Goal: Task Accomplishment & Management: Manage account settings

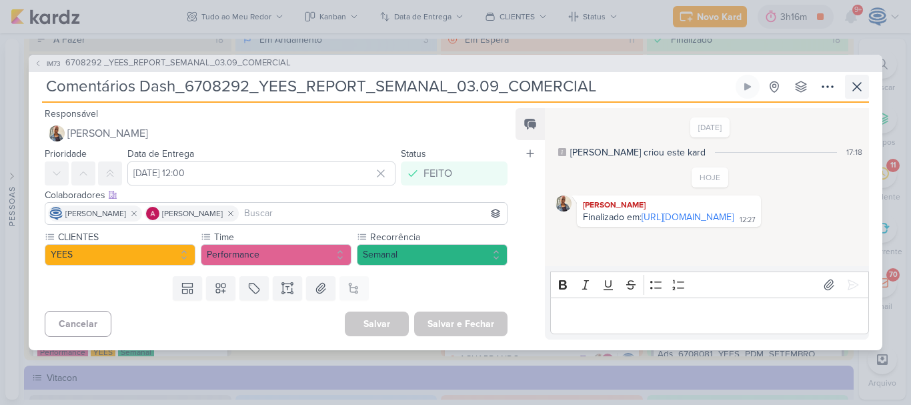
scroll to position [1183, 0]
click at [202, 65] on span "6708292 _YEES_REPORT_SEMANAL_03.09_COMERCIAL" at bounding box center [177, 63] width 225 height 13
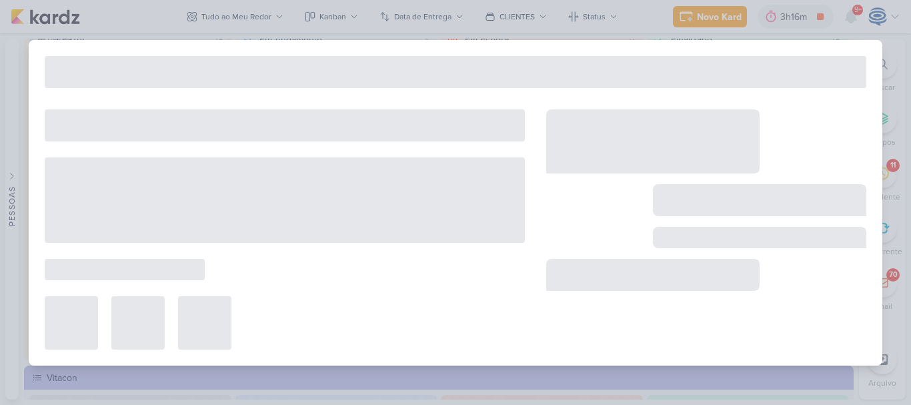
type input "6708292 _YEES_REPORT_SEMANAL_03.09_COMERCIAL"
type input "[DATE] 18:00"
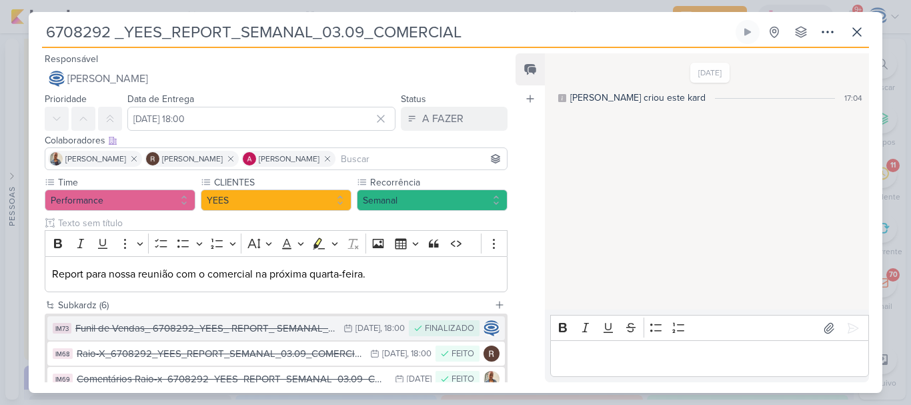
scroll to position [161, 0]
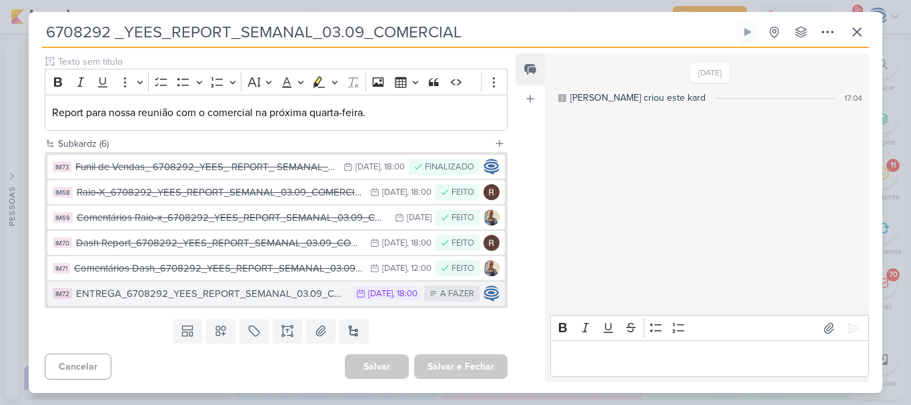
click at [221, 295] on div "ENTREGA_6708292_YEES_REPORT_SEMANAL_03.09_COMERCIAL" at bounding box center [211, 293] width 271 height 15
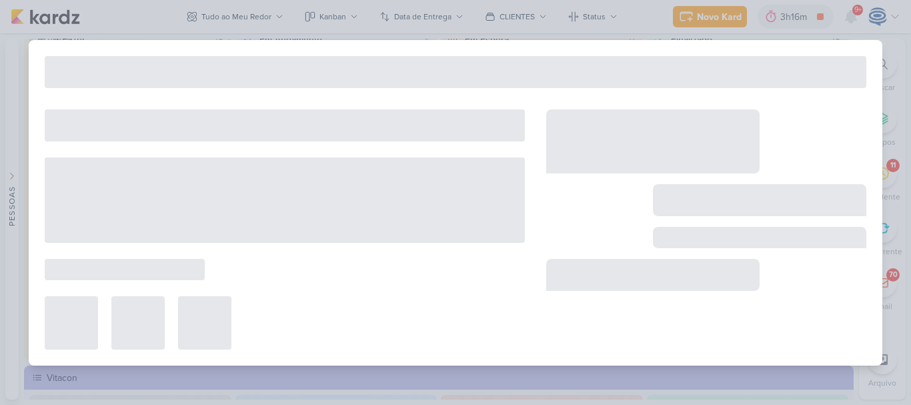
type input "ENTREGA_6708292_YEES_REPORT_SEMANAL_03.09_COMERCIAL"
type input "[DATE] 18:00"
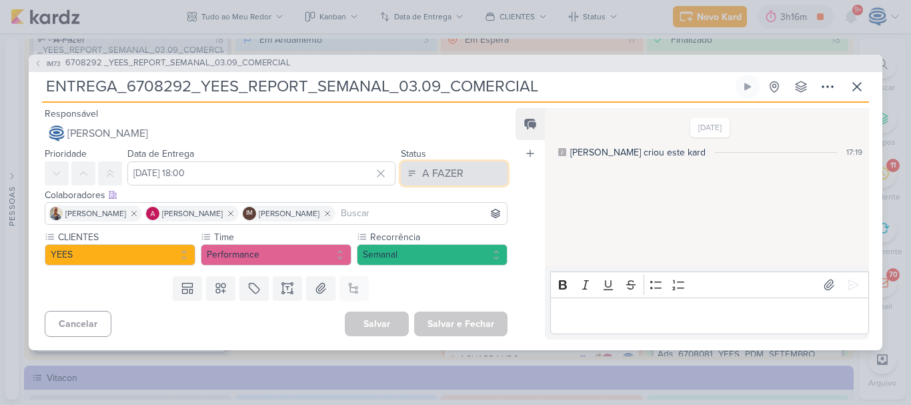
click at [466, 167] on button "A FAZER" at bounding box center [454, 173] width 107 height 24
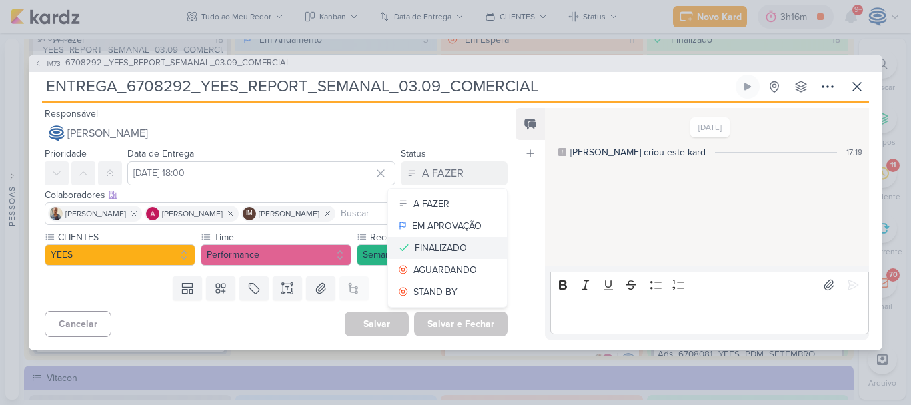
click at [421, 244] on div "FINALIZADO" at bounding box center [441, 248] width 52 height 14
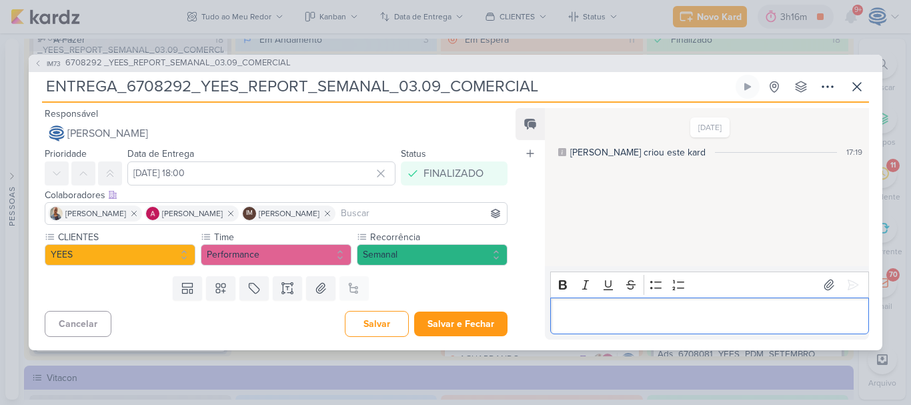
click at [620, 312] on p "Editor editing area: main" at bounding box center [709, 315] width 305 height 16
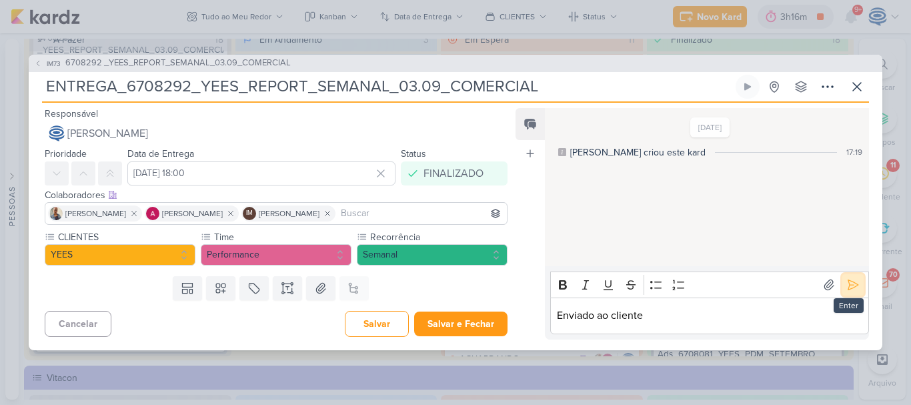
click at [846, 282] on icon at bounding box center [852, 284] width 13 height 13
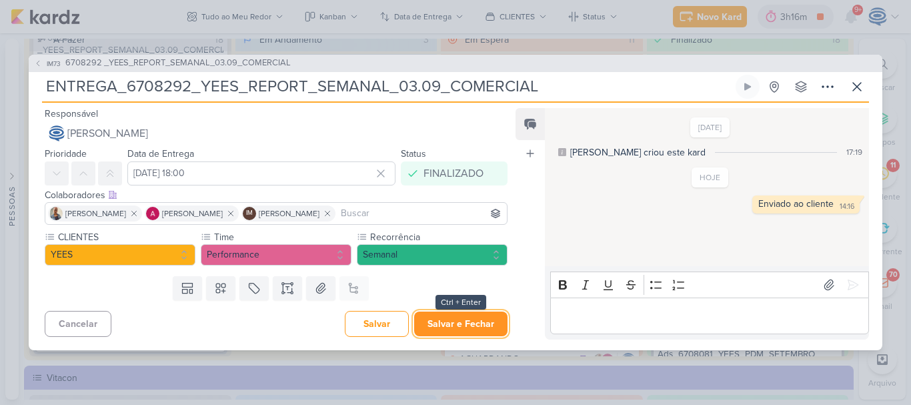
click at [434, 321] on button "Salvar e Fechar" at bounding box center [460, 323] width 93 height 25
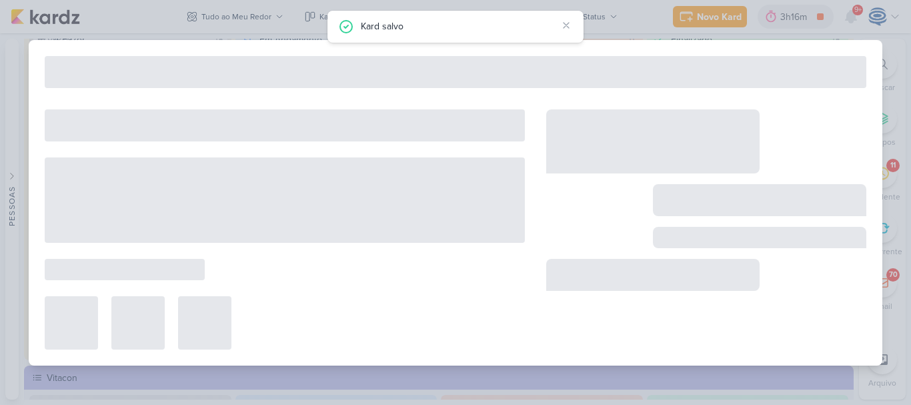
type input "6708292 _YEES_REPORT_SEMANAL_03.09_COMERCIAL"
type input "[DATE] 18:00"
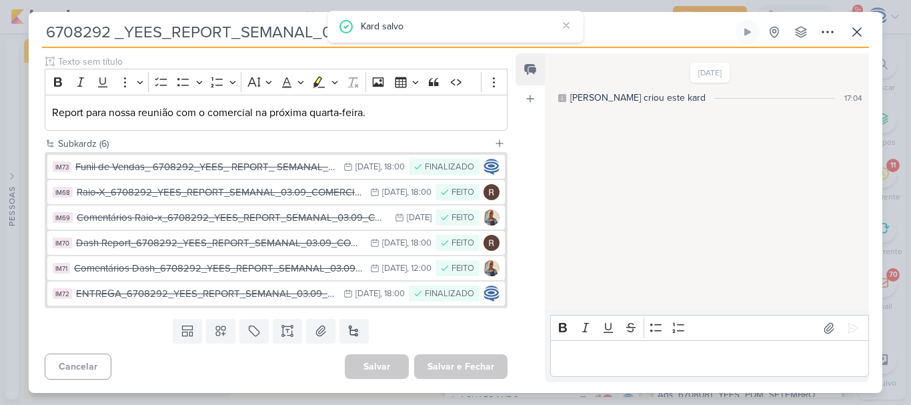
scroll to position [0, 0]
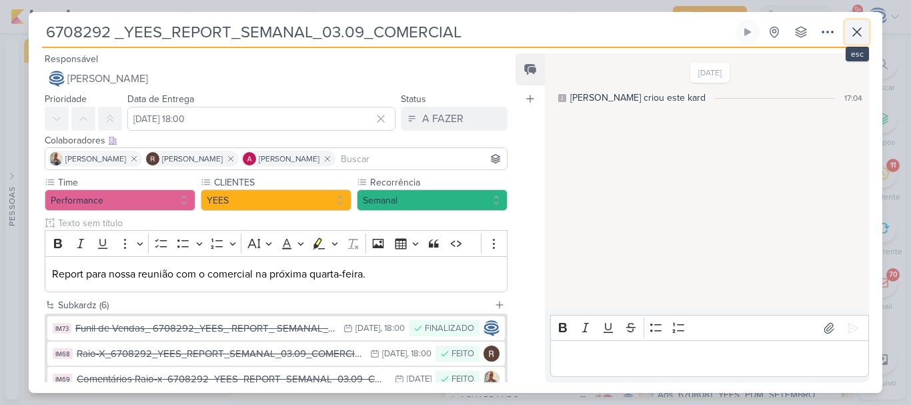
click at [854, 27] on icon at bounding box center [857, 32] width 16 height 16
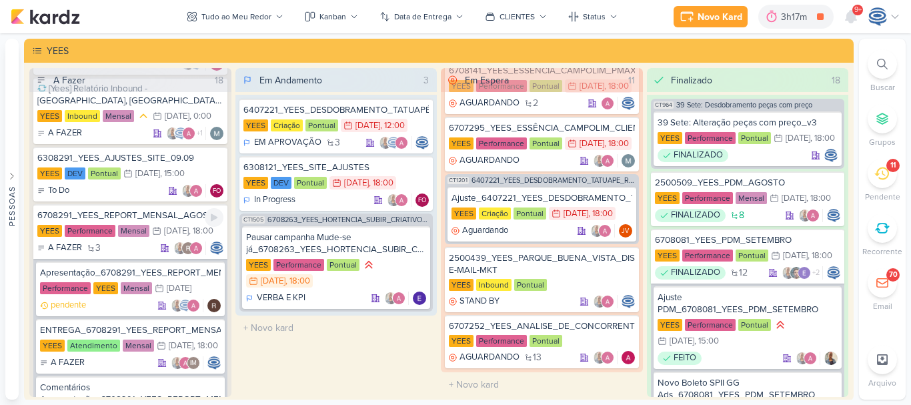
scroll to position [1686, 0]
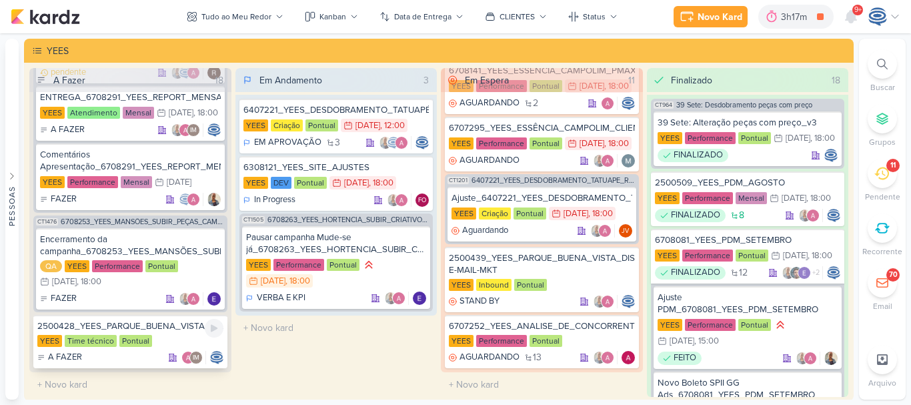
click at [167, 326] on div "2500428_YEES_PARQUE_BUENA_VISTA_AJUSTE_LP" at bounding box center [130, 326] width 186 height 12
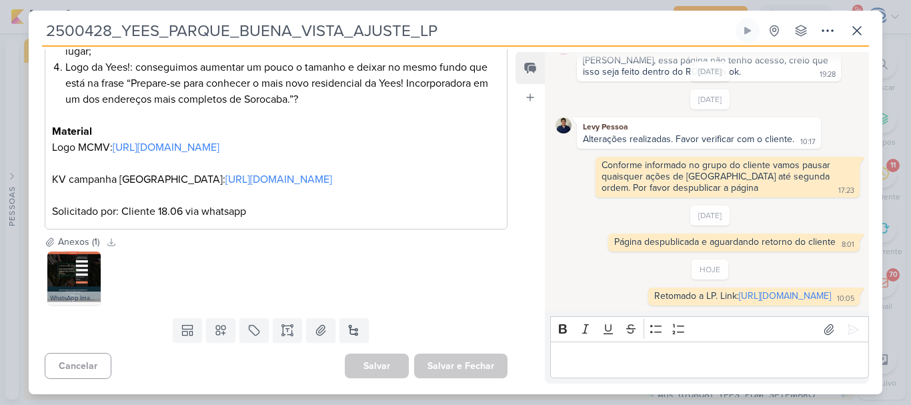
scroll to position [398, 0]
click at [346, 329] on button at bounding box center [353, 329] width 29 height 24
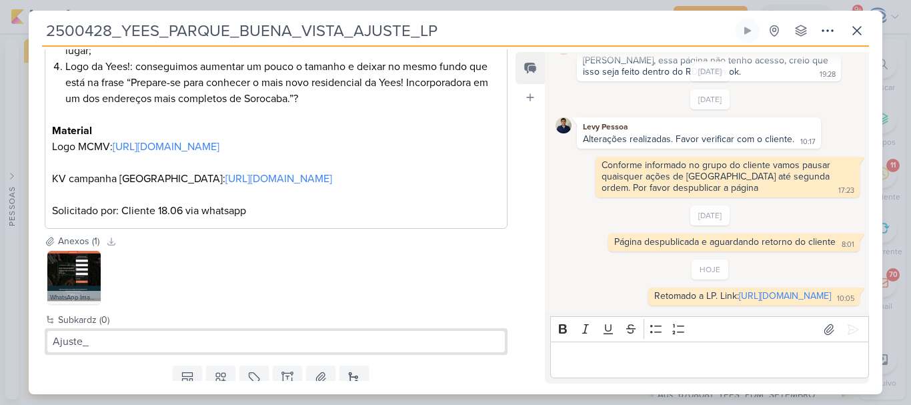
drag, startPoint x: 462, startPoint y: 33, endPoint x: 40, endPoint y: 33, distance: 422.2
click at [40, 33] on div "2500428_YEES_PARQUE_BUENA_VISTA_AJUSTE_LP Criado por mim nenhum grupo disponível" at bounding box center [456, 206] width 854 height 375
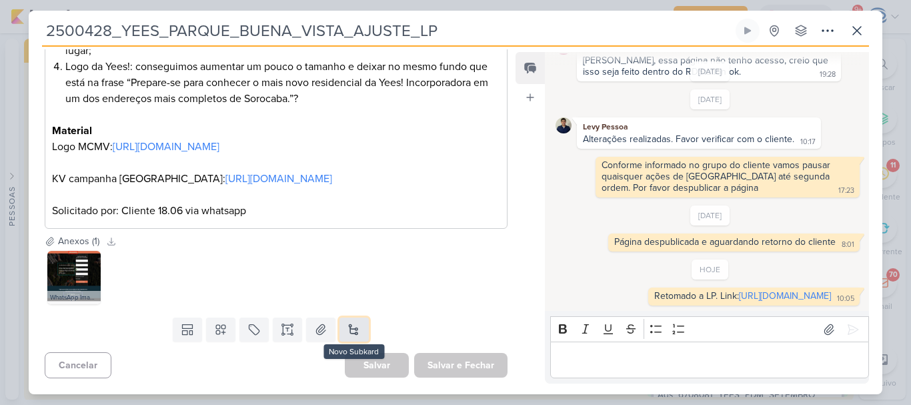
click at [352, 332] on button at bounding box center [353, 329] width 29 height 24
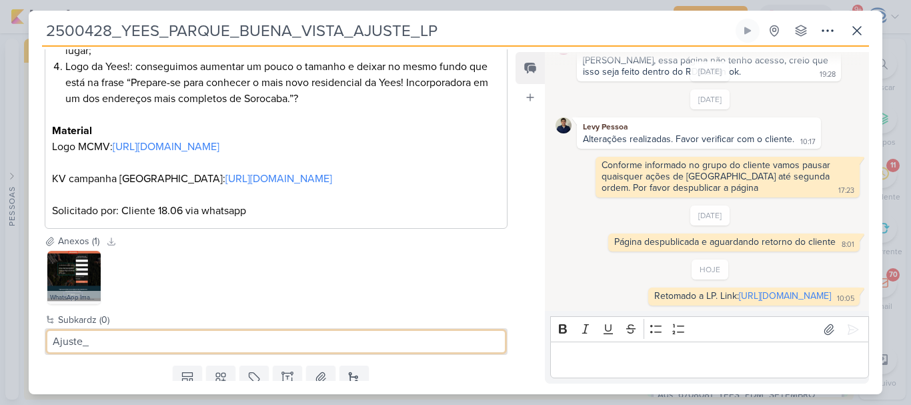
paste input "2500428_YEES_PARQUE_BUENA_VISTA_AJUSTE_LP"
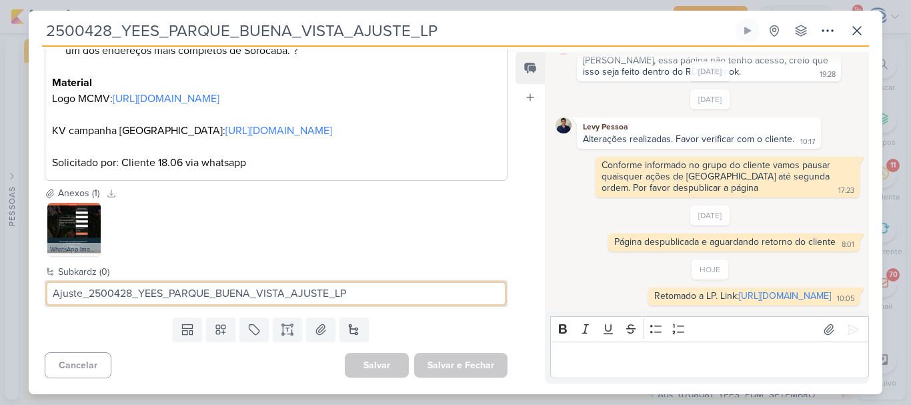
type input "Ajuste_2500428_YEES_PARQUE_BUENA_VISTA_AJUSTE_LP"
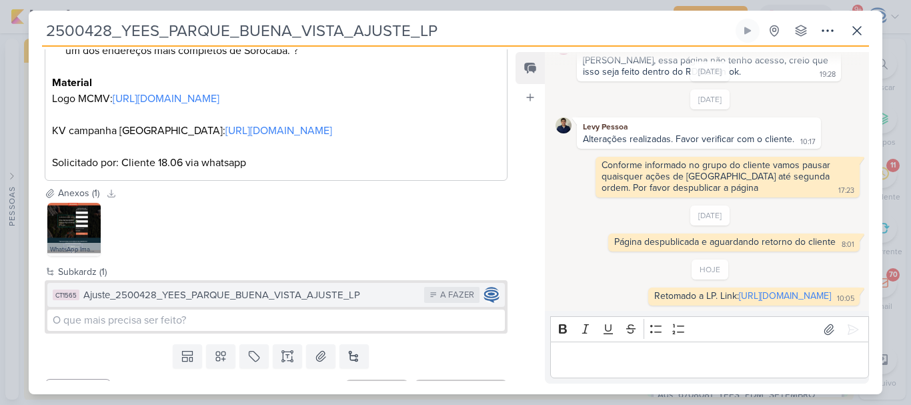
click at [319, 293] on div "Ajuste_2500428_YEES_PARQUE_BUENA_VISTA_AJUSTE_LP" at bounding box center [250, 294] width 334 height 15
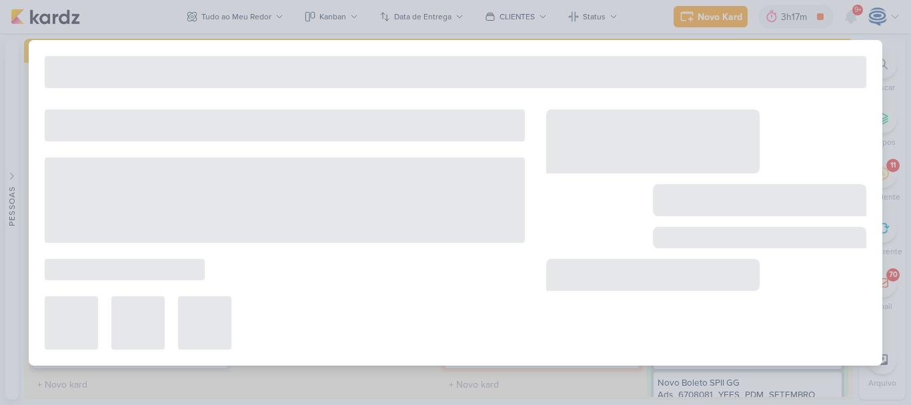
type input "Ajuste_2500428_YEES_PARQUE_BUENA_VISTA_AJUSTE_LP"
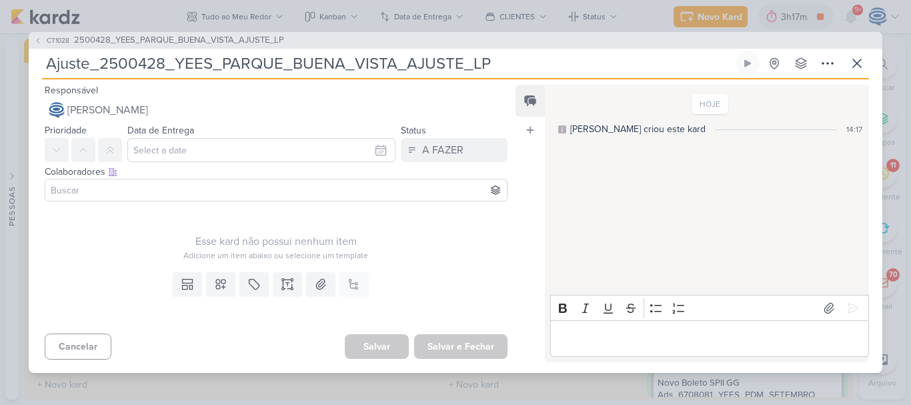
click at [289, 193] on input at bounding box center [276, 190] width 456 height 16
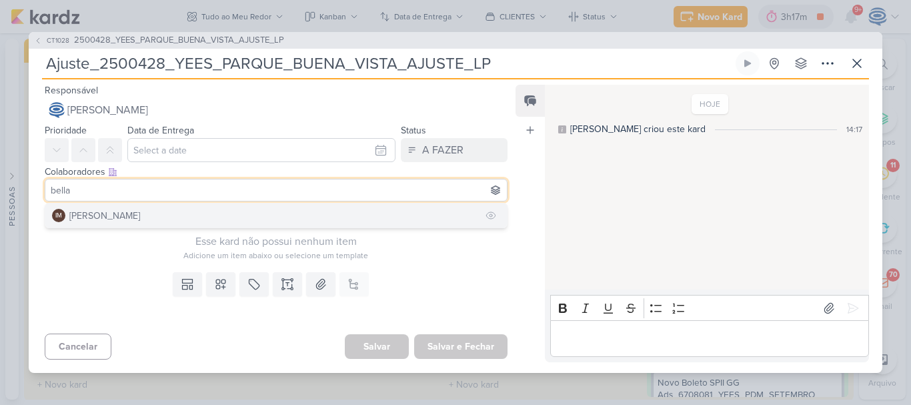
type input "bella"
click at [290, 213] on button "IM [PERSON_NAME]" at bounding box center [276, 215] width 462 height 24
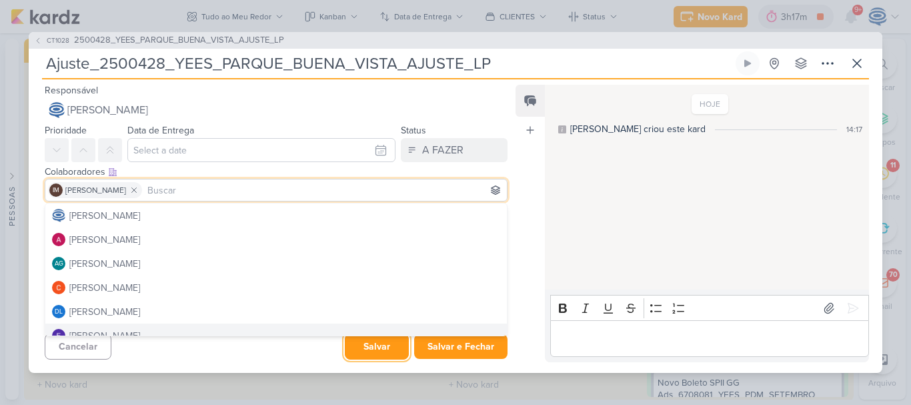
click at [368, 347] on button "Salvar" at bounding box center [377, 346] width 64 height 26
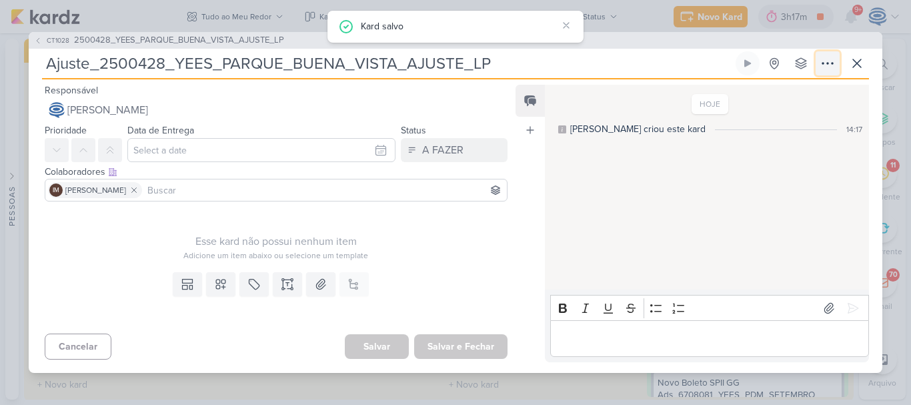
click at [825, 57] on icon at bounding box center [828, 63] width 16 height 16
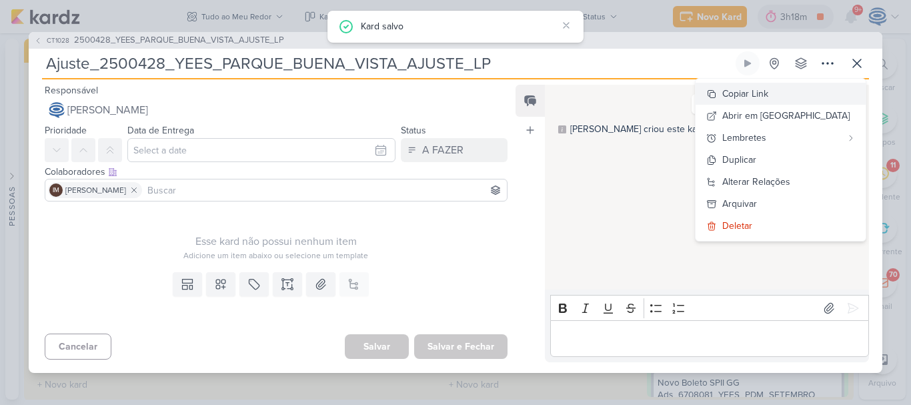
click at [768, 99] on div "Copiar Link" at bounding box center [745, 94] width 46 height 14
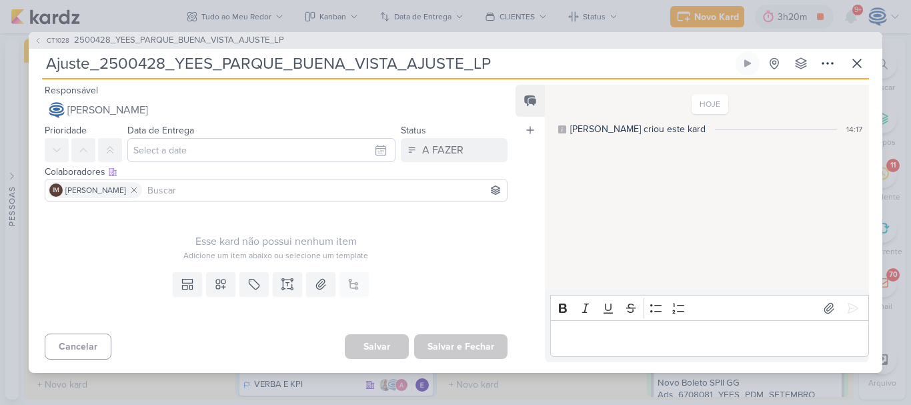
scroll to position [1617, 0]
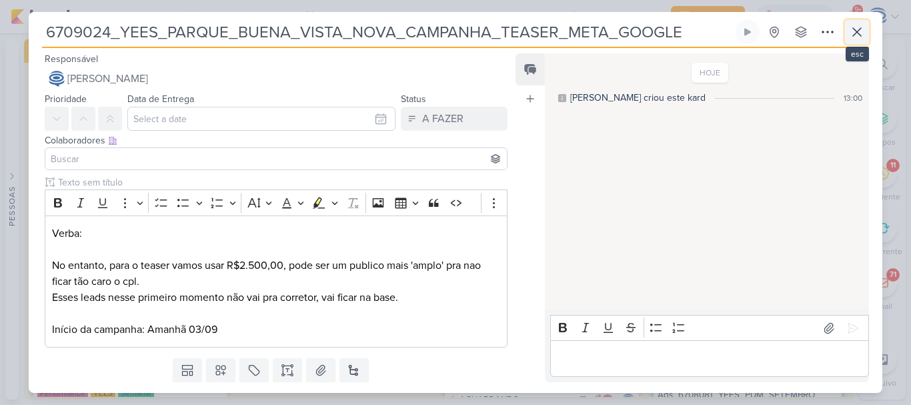
click at [852, 28] on icon at bounding box center [857, 32] width 16 height 16
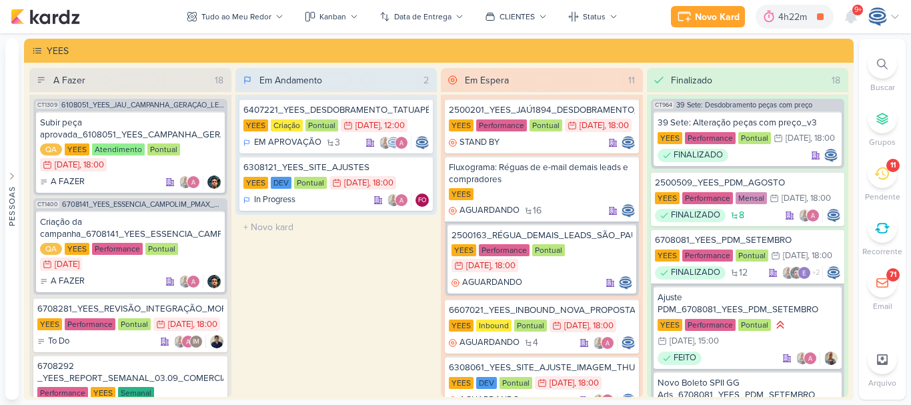
click at [872, 62] on div at bounding box center [882, 63] width 29 height 29
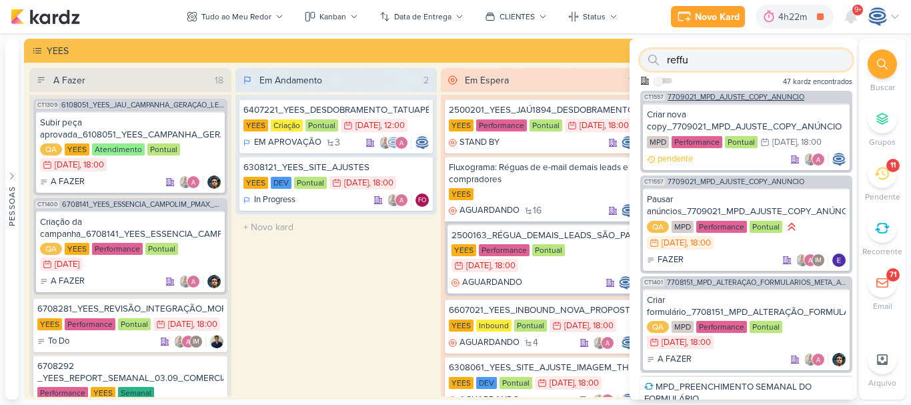
type input "reffu"
click at [774, 98] on span "7709021_MPD_AJUSTE_COPY_ANÚNCIO" at bounding box center [736, 96] width 137 height 7
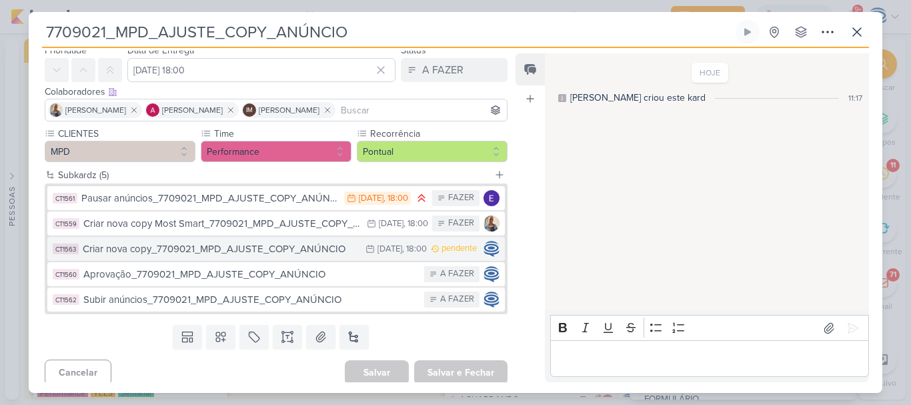
scroll to position [51, 0]
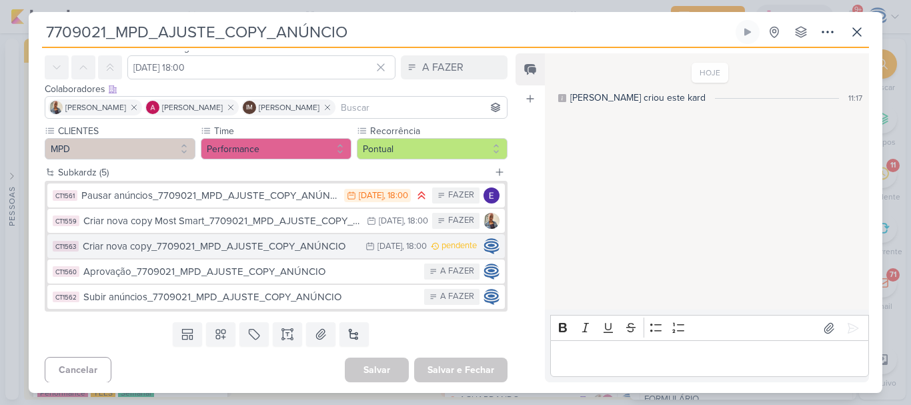
click at [268, 247] on div "Criar nova copy_7709021_MPD_AJUSTE_COPY_ANÚNCIO" at bounding box center [221, 246] width 276 height 15
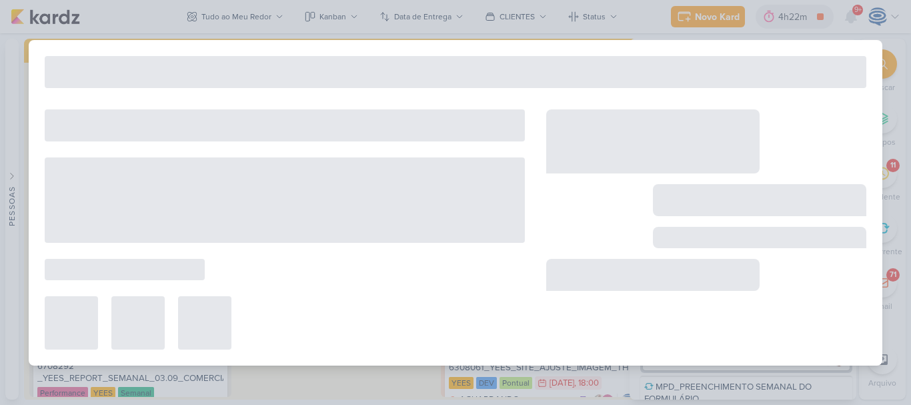
type input "Criar nova copy_7709021_MPD_AJUSTE_COPY_ANÚNCIO"
type input "[DATE] 18:00"
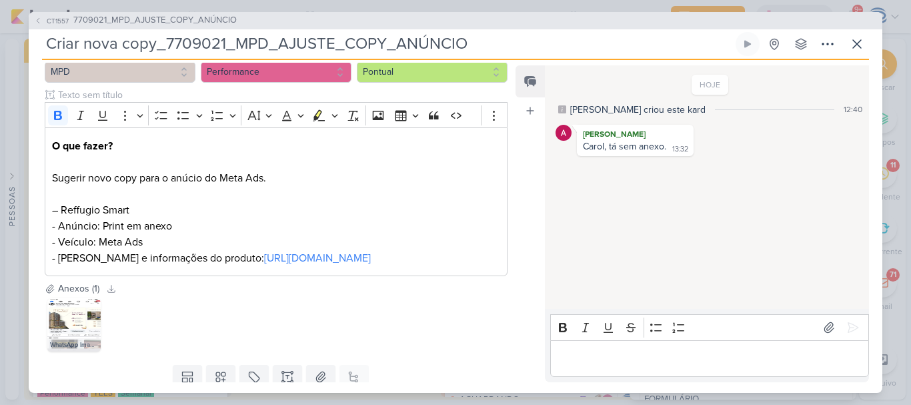
scroll to position [155, 0]
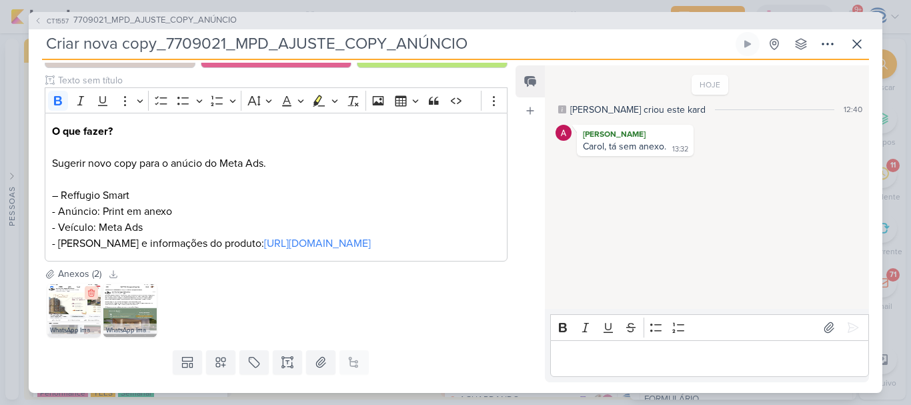
click at [93, 297] on icon at bounding box center [91, 292] width 6 height 7
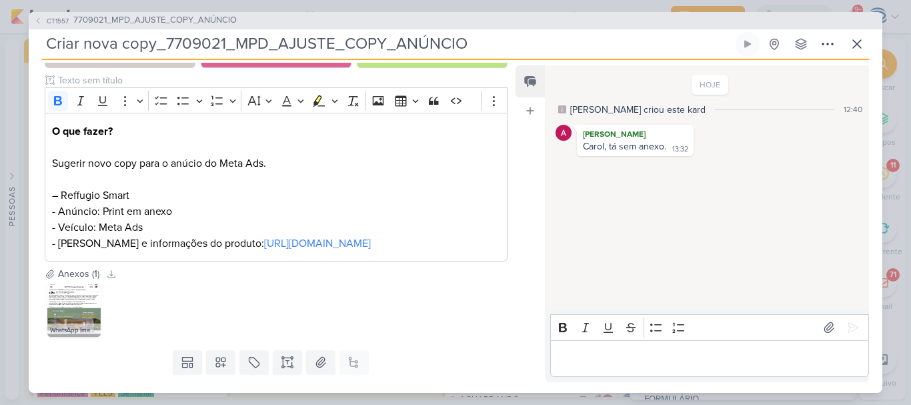
scroll to position [218, 0]
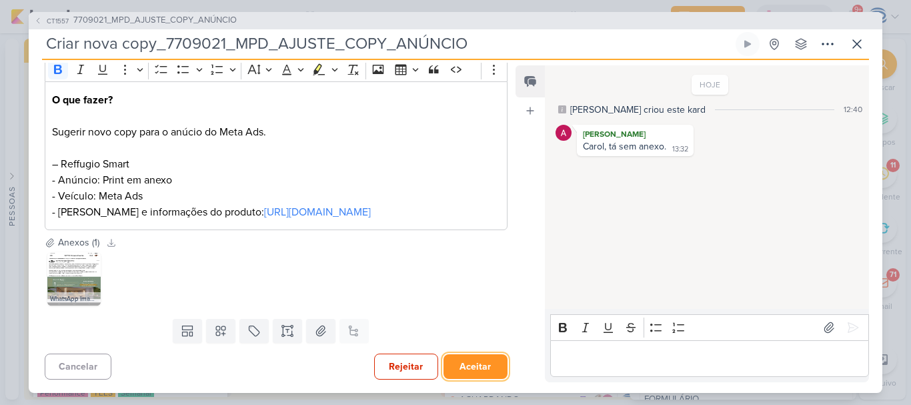
click at [472, 364] on button "Aceitar" at bounding box center [476, 366] width 64 height 25
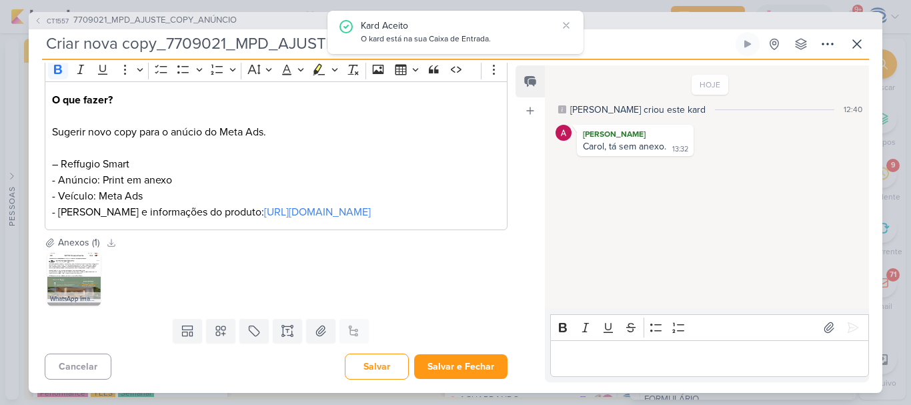
scroll to position [0, 0]
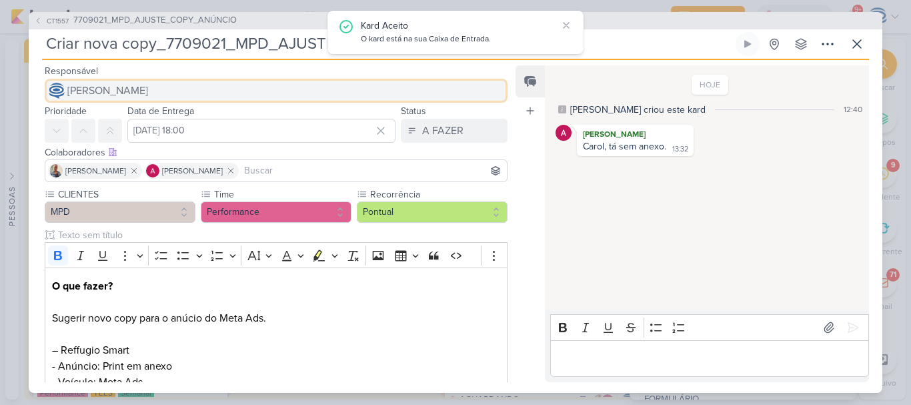
click at [137, 86] on span "[PERSON_NAME]" at bounding box center [107, 91] width 81 height 16
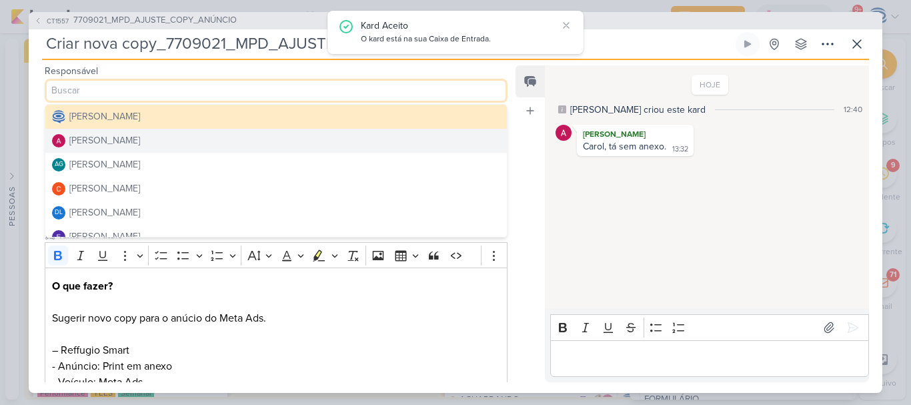
click at [140, 143] on div "[PERSON_NAME]" at bounding box center [104, 140] width 71 height 14
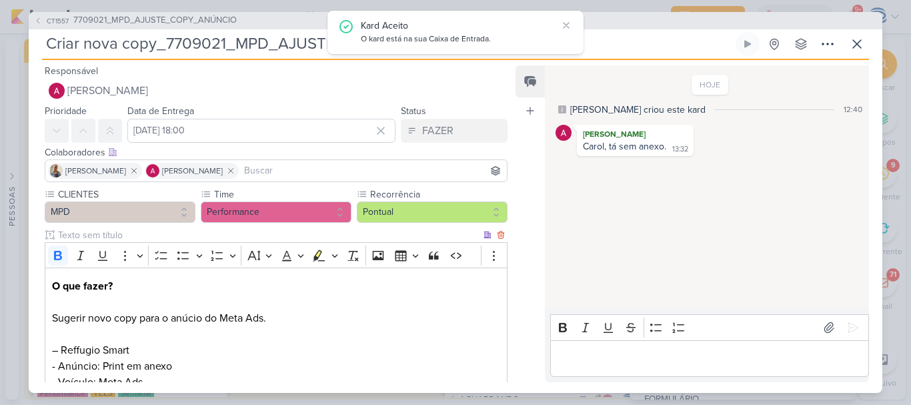
scroll to position [218, 0]
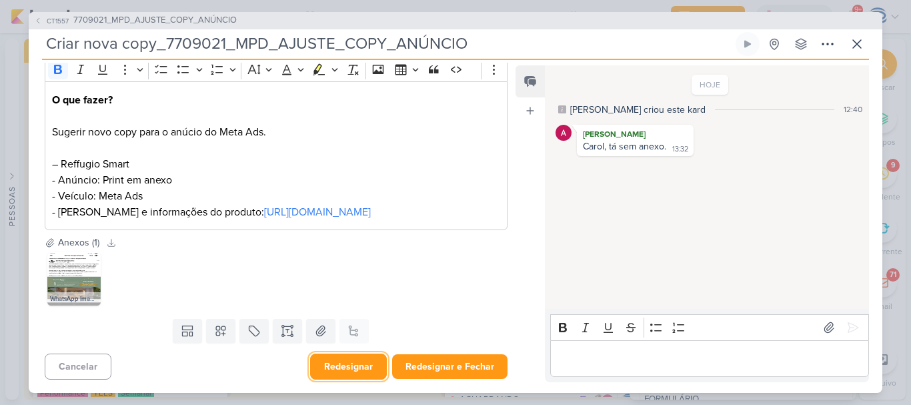
click at [351, 369] on button "Redesignar" at bounding box center [348, 366] width 77 height 26
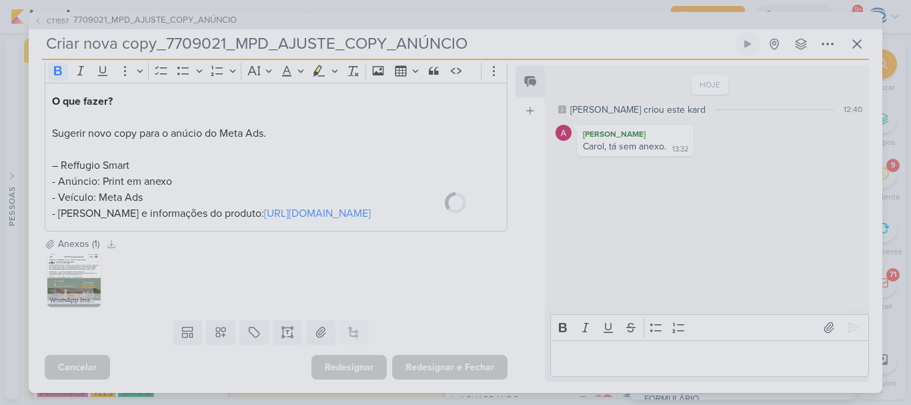
click at [650, 357] on div "CT1557 7709021_MPD_AJUSTE_COPY_ANÚNCIO Criar nova copy_7709021_MPD_AJUSTE_COPY_…" at bounding box center [456, 202] width 854 height 381
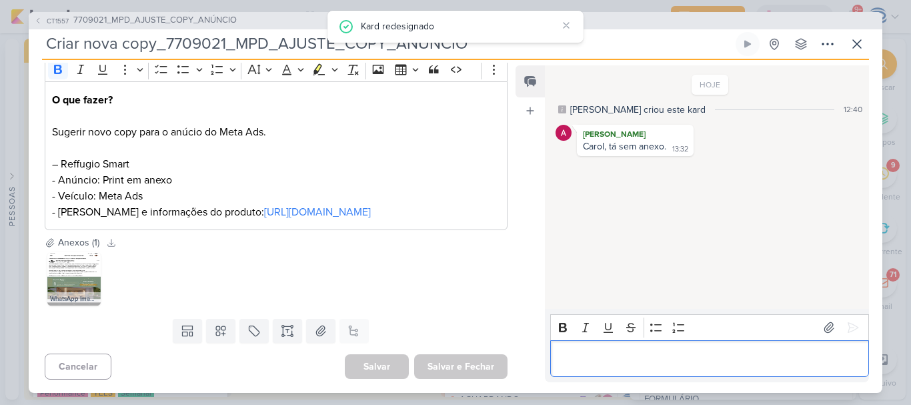
click at [650, 357] on p "Editor editing area: main" at bounding box center [709, 358] width 305 height 16
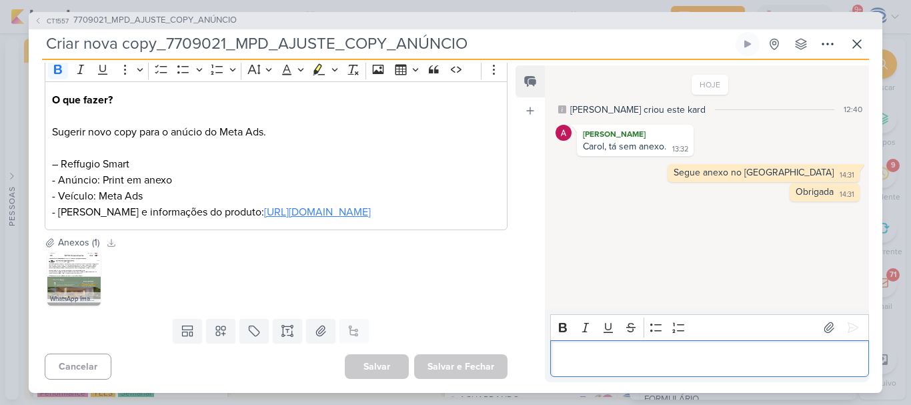
scroll to position [0, 0]
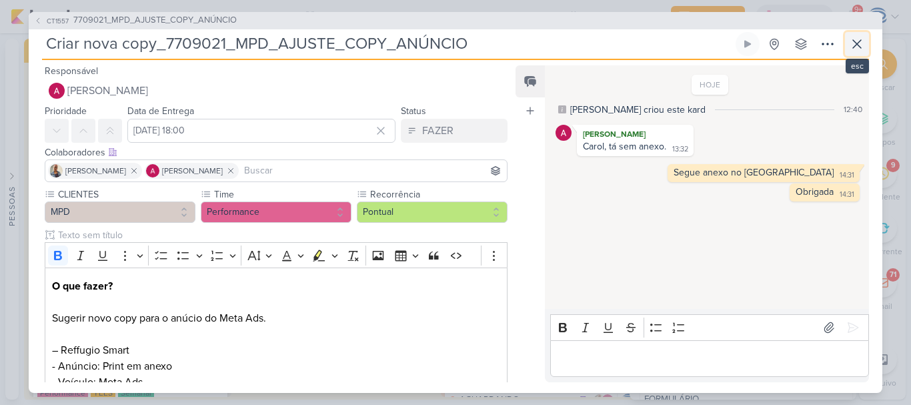
click at [852, 44] on icon at bounding box center [857, 44] width 16 height 16
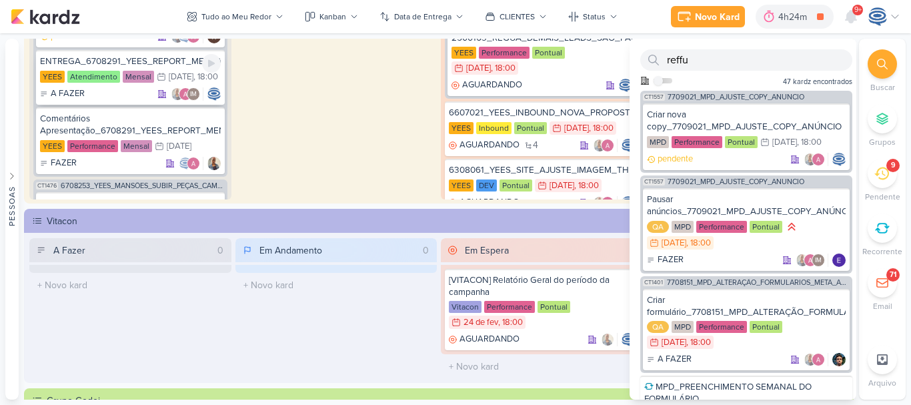
scroll to position [1701, 0]
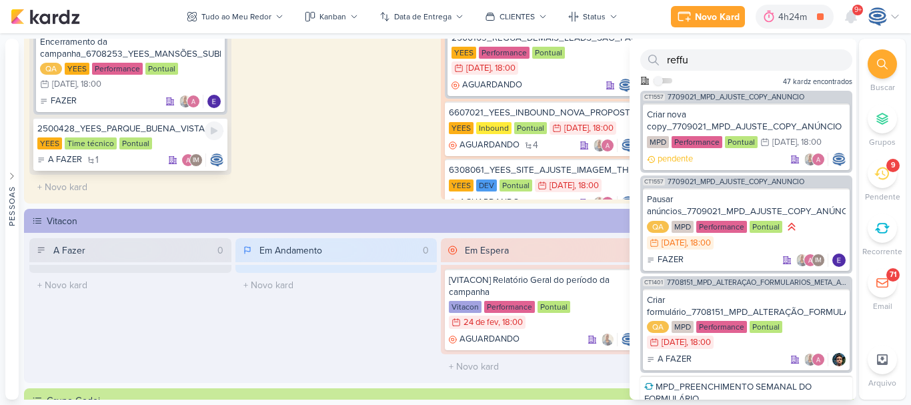
click at [169, 153] on div "2500428_YEES_PARQUE_BUENA_VISTA_AJUSTE_LP YEES Time técnico Pontual A FAZER 1 IM" at bounding box center [130, 143] width 194 height 53
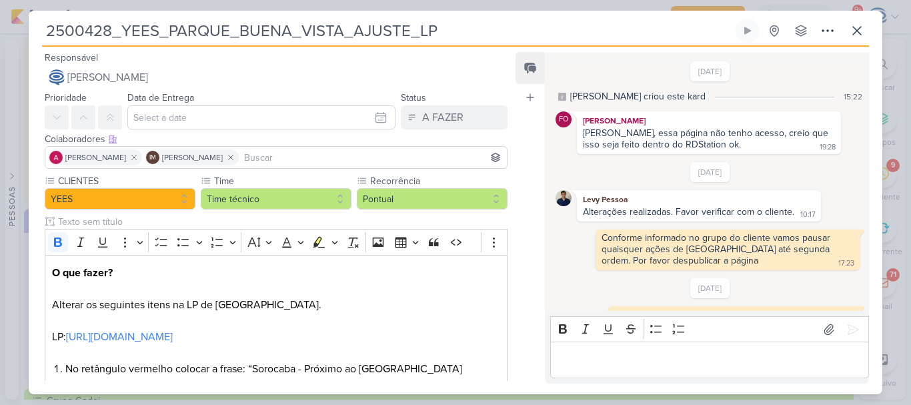
scroll to position [84, 0]
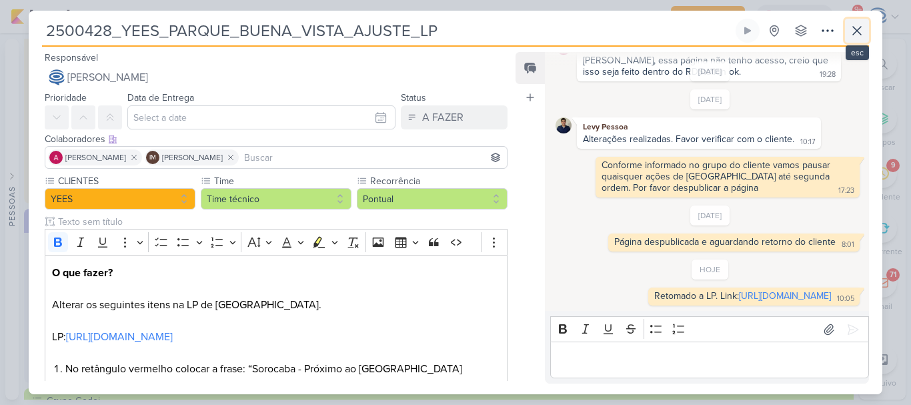
click at [852, 26] on icon at bounding box center [857, 31] width 16 height 16
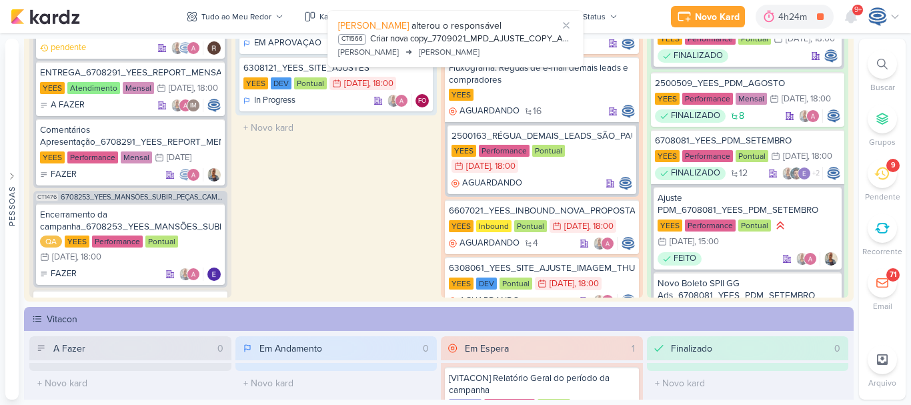
scroll to position [95, 0]
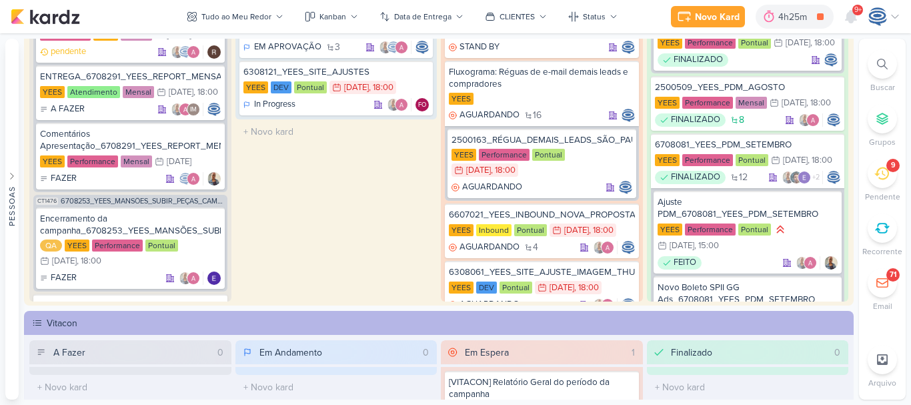
click at [876, 74] on div at bounding box center [882, 63] width 29 height 29
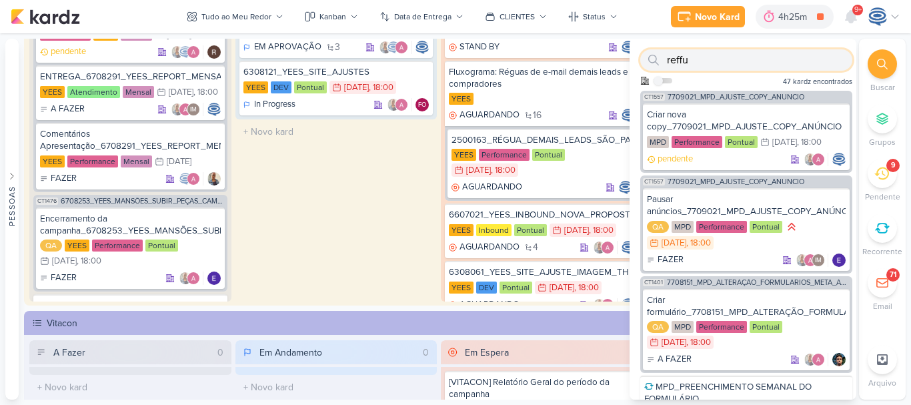
paste input "6709024_YEES_PARQUE_BUENA_VISTA_NOVA_CAMPANHA_META_GOOGLE"
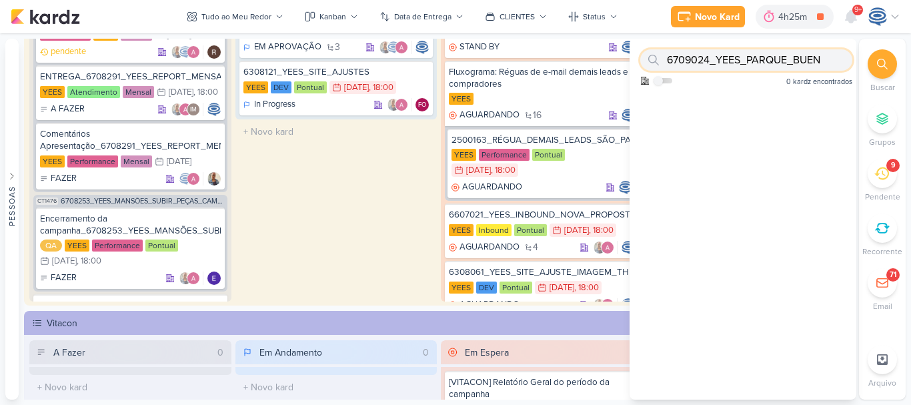
scroll to position [0, 0]
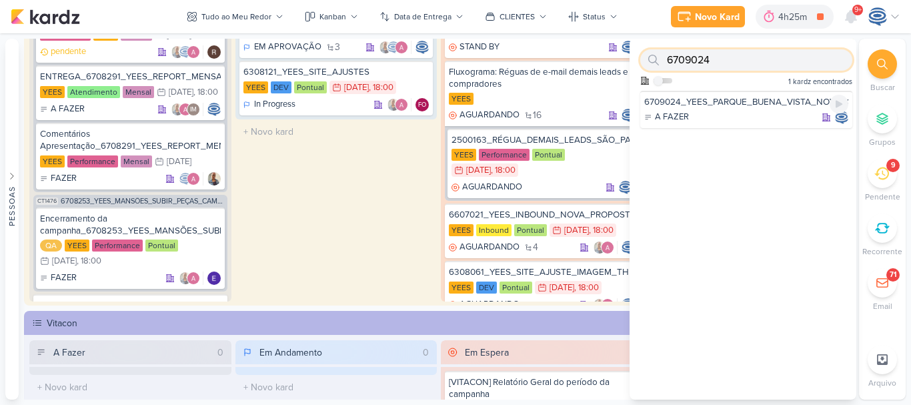
type input "6709024"
click at [730, 107] on div "6709024_YEES_PARQUE_BUENA_VISTA_NOVA_CAMPANHA_TEASER_META_GOOGLE" at bounding box center [746, 102] width 204 height 12
click at [730, 107] on div "Preferências de Quadros Pessoal Organização Não tem nenhum quadro aqui ainda :/…" at bounding box center [455, 218] width 911 height 371
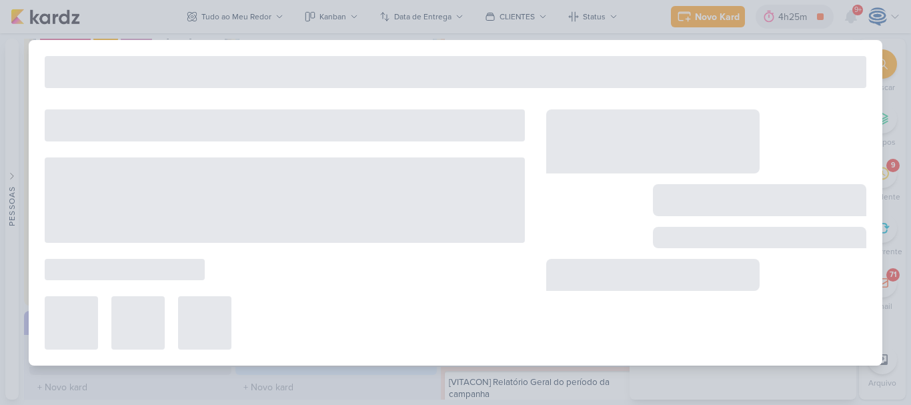
click at [730, 113] on div at bounding box center [652, 141] width 213 height 64
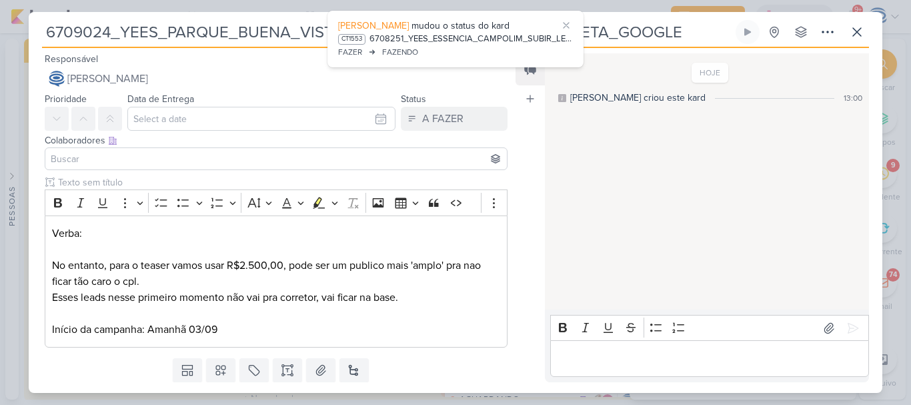
scroll to position [1367, 0]
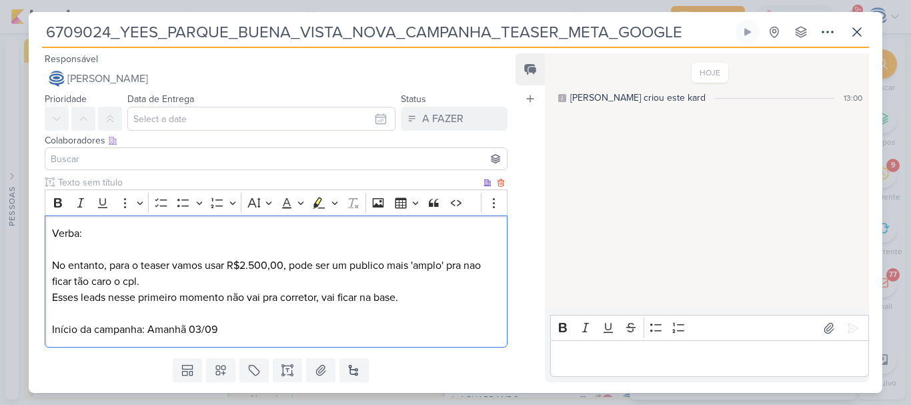
click at [45, 234] on div "Verba: No entanto, para o teaser vamos usar R$2.500,00, pode ser um publico mai…" at bounding box center [276, 281] width 463 height 133
click at [428, 300] on p "Verba: No entanto, para o teaser vamos usar R$2.500,00, pode ser um publico mai…" at bounding box center [276, 265] width 448 height 80
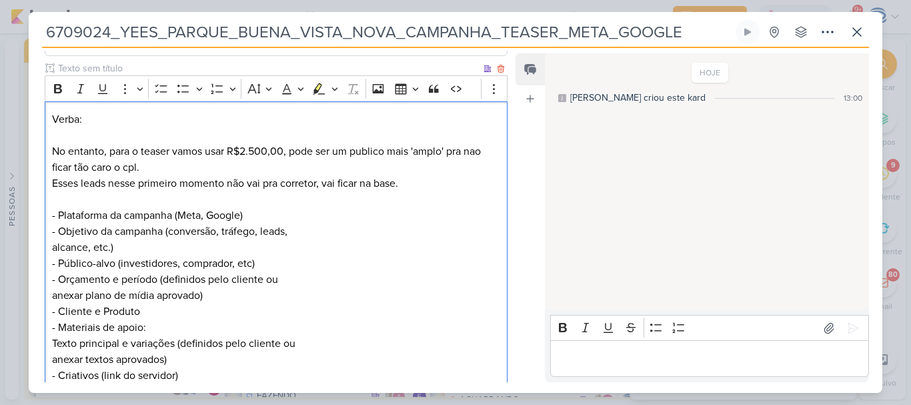
scroll to position [199, 0]
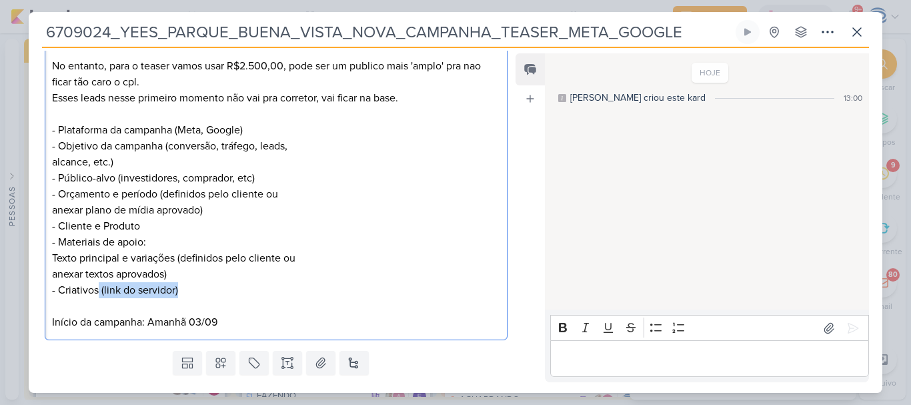
drag, startPoint x: 185, startPoint y: 289, endPoint x: 98, endPoint y: 286, distance: 87.4
click at [98, 286] on p "Verba: No entanto, para o teaser vamos usar R$2.500,00, pode ser um publico mai…" at bounding box center [276, 162] width 448 height 272
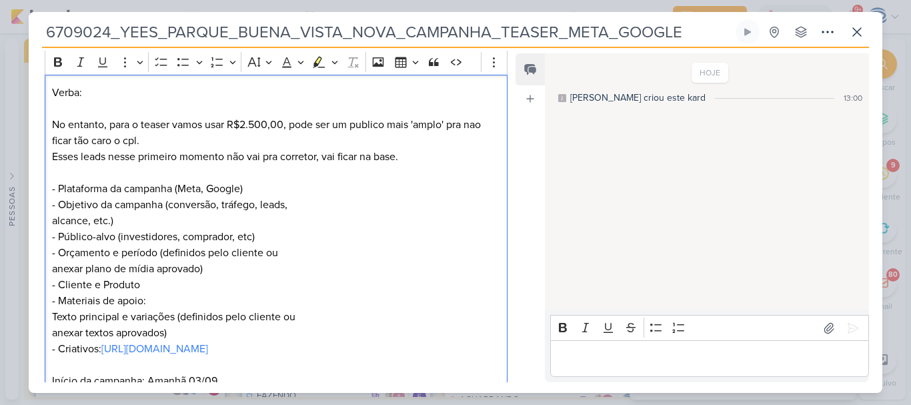
scroll to position [140, 0]
drag, startPoint x: 251, startPoint y: 192, endPoint x: 177, endPoint y: 193, distance: 74.0
click at [177, 193] on p "Verba: No entanto, para o teaser vamos usar R$2.500,00, pode ser um publico mai…" at bounding box center [276, 221] width 448 height 272
click at [173, 192] on p "Verba: No entanto, para o teaser vamos usar R$2.500,00, pode ser um publico mai…" at bounding box center [276, 221] width 448 height 272
click at [183, 220] on p "Verba: No entanto, para o teaser vamos usar R$2.500,00, pode ser um publico mai…" at bounding box center [276, 221] width 448 height 272
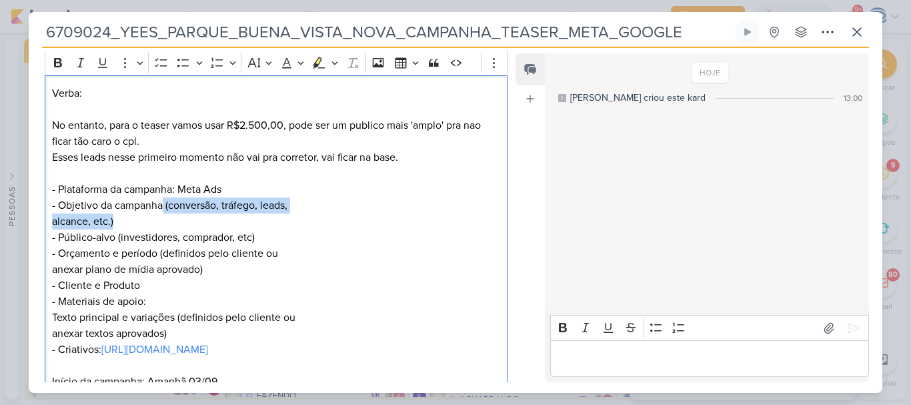
drag, startPoint x: 163, startPoint y: 204, endPoint x: 165, endPoint y: 217, distance: 13.5
click at [165, 217] on p "Verba: No entanto, para o teaser vamos usar R$2.500,00, pode ser um publico mai…" at bounding box center [276, 221] width 448 height 272
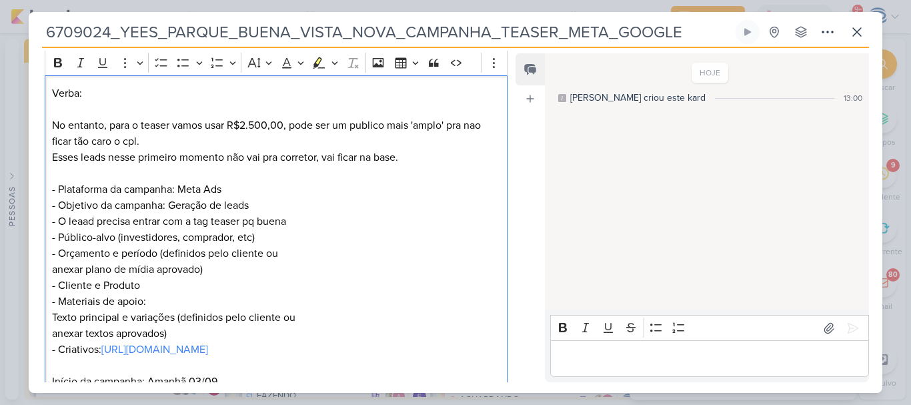
click at [270, 240] on p "- O leaad precisa entrar com a tag teaser pq buena - Público-alvo (investidores…" at bounding box center [276, 285] width 448 height 144
click at [209, 223] on p "- O leaad precisa entrar com a tag teaser pq buena - Público-alvo (investidores…" at bounding box center [276, 285] width 448 height 144
click at [81, 220] on p "- O leaad precisa entrar com a tag: teaser pq buena - Público-alvo (investidore…" at bounding box center [276, 285] width 448 height 144
click at [325, 236] on p "- O lead precisa entrar com a tag: teaser pq buena - Público-alvo (investidores…" at bounding box center [276, 285] width 448 height 144
drag, startPoint x: 267, startPoint y: 236, endPoint x: 112, endPoint y: 235, distance: 155.4
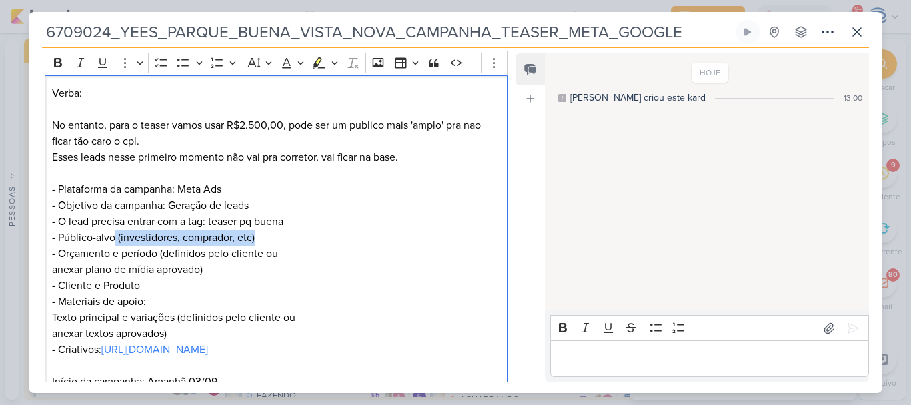
click at [112, 235] on p "- O lead precisa entrar com a tag: teaser pq buena - Público-alvo (investidores…" at bounding box center [276, 285] width 448 height 144
click at [123, 251] on p "- O lead precisa entrar com a tag: teaser pq buena - Público-alvo: comprador - …" at bounding box center [276, 285] width 448 height 144
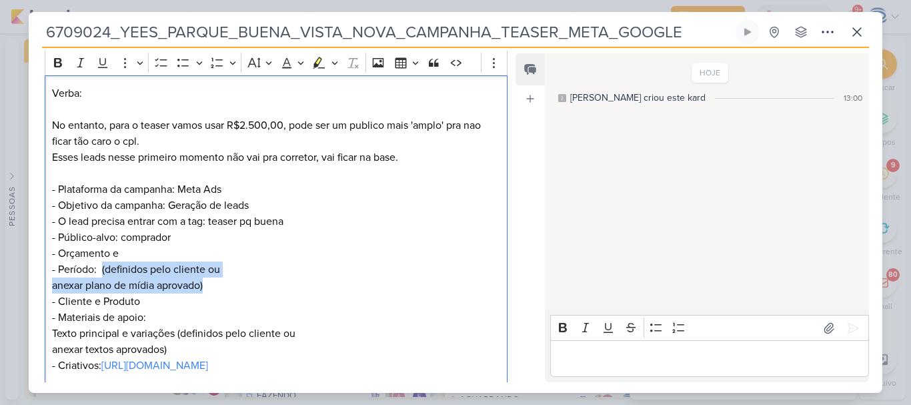
drag, startPoint x: 211, startPoint y: 287, endPoint x: 101, endPoint y: 271, distance: 111.1
click at [101, 271] on p "- Período: (definidos pelo cliente ou anexar plano de mídia aprovado) - Cliente…" at bounding box center [276, 317] width 448 height 112
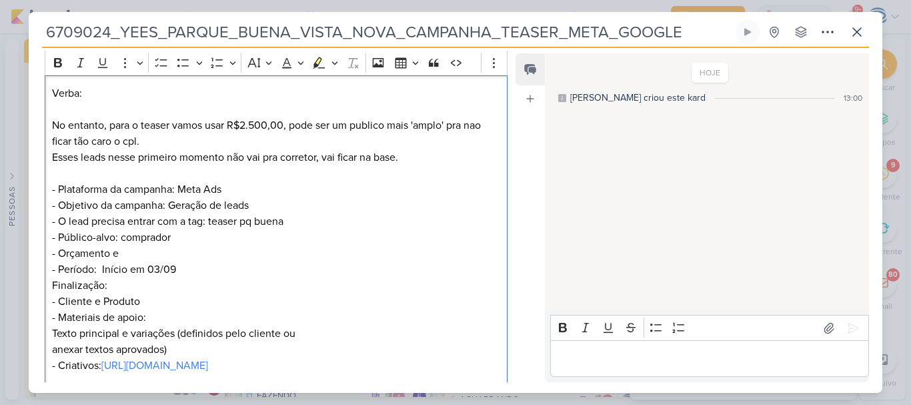
click at [118, 255] on p "- O lead precisa entrar com a tag: teaser pq buena - Público-alvo: comprador - …" at bounding box center [276, 237] width 448 height 48
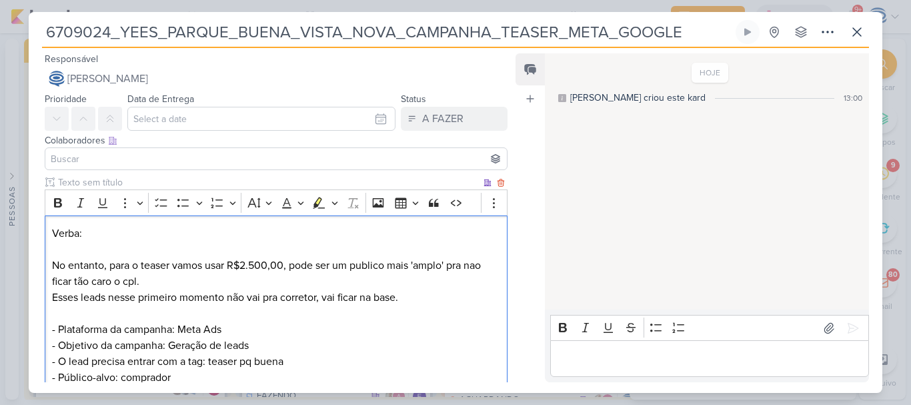
scroll to position [76, 0]
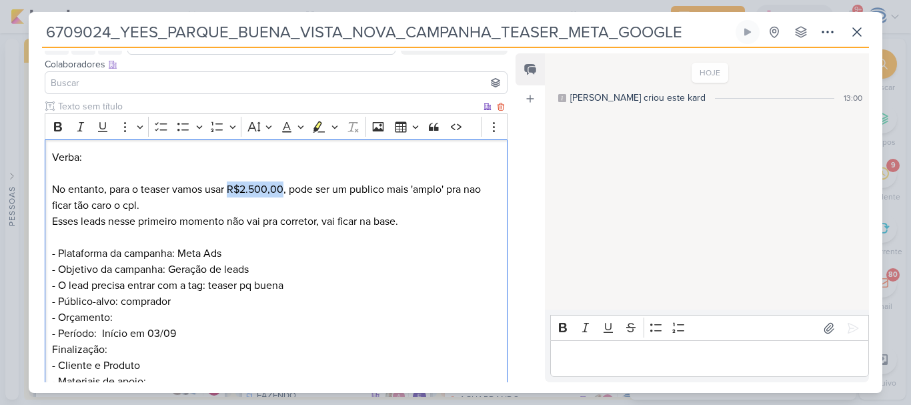
drag, startPoint x: 229, startPoint y: 189, endPoint x: 285, endPoint y: 188, distance: 56.0
click at [285, 188] on p "Verba: No entanto, para o teaser vamos usar R$2.500,00, pode ser um publico mai…" at bounding box center [276, 213] width 448 height 128
copy p "R$2.500,00"
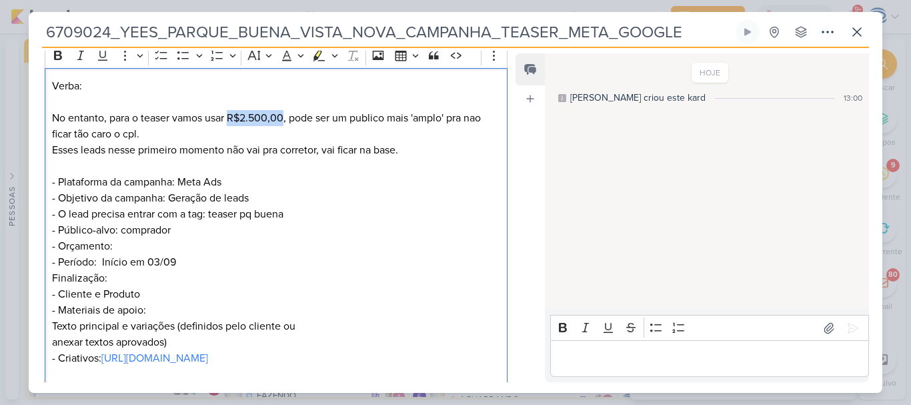
scroll to position [148, 0]
click at [133, 277] on p "Finalização: - Cliente e Produto - Materiais de apoio: Texto principal e variaç…" at bounding box center [276, 317] width 448 height 96
click at [142, 249] on p "- O lead precisa entrar com a tag: teaser pq buena - Público-alvo: comprador - …" at bounding box center [276, 229] width 448 height 48
click at [117, 245] on p "- O lead precisa entrar com a tag: teaser pq buena - Público-alvo: comprador - …" at bounding box center [276, 229] width 448 height 48
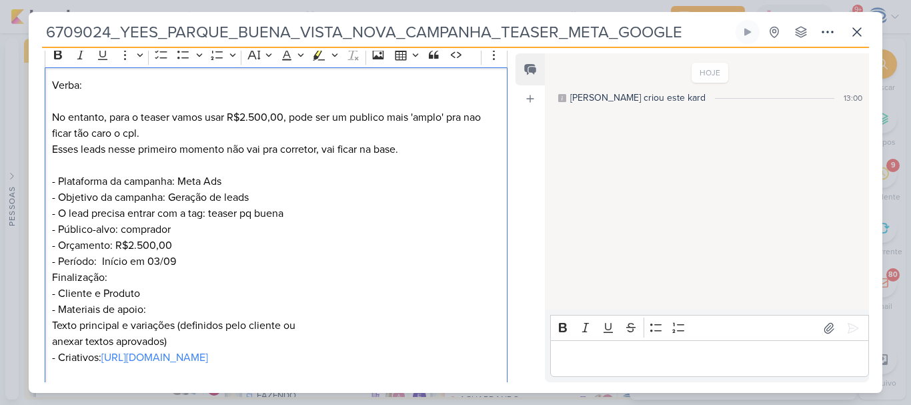
click at [189, 249] on p "- O lead precisa entrar com a tag: teaser pq buena - Público-alvo: comprador - …" at bounding box center [276, 229] width 448 height 48
click at [253, 201] on p "Verba: No entanto, para o teaser vamos usar R$2.500,00, pode ser um publico mai…" at bounding box center [276, 141] width 448 height 128
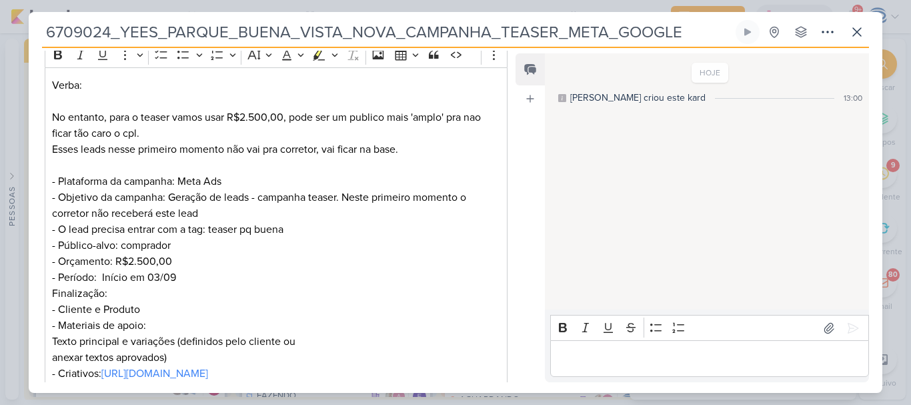
drag, startPoint x: 684, startPoint y: 36, endPoint x: 605, endPoint y: 37, distance: 79.4
click at [605, 37] on input "6709024_YEES_PARQUE_BUENA_VISTA_NOVA_CAMPANHA_TEASER_META_GOOGLE" at bounding box center [387, 32] width 691 height 24
type input "6709024_YEES_PARQUE_BUENA_VISTA_NOVA_CAMPANHA_TEASER_META"
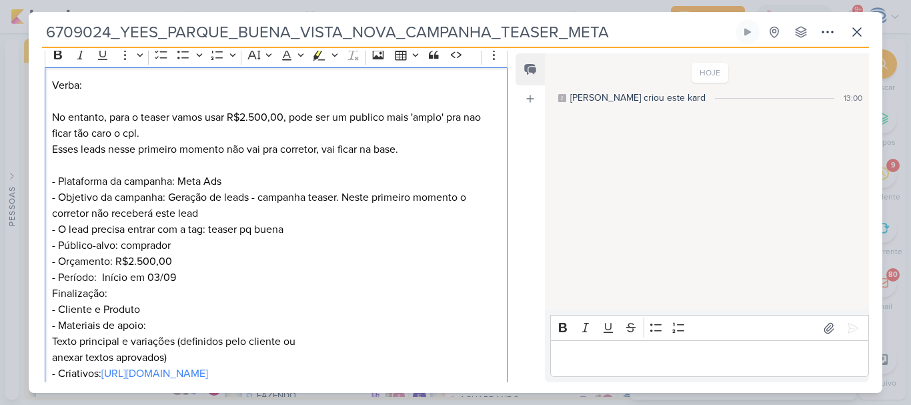
click at [393, 213] on p "Verba: No entanto, para o teaser vamos usar R$2.500,00, pode ser um publico mai…" at bounding box center [276, 149] width 448 height 144
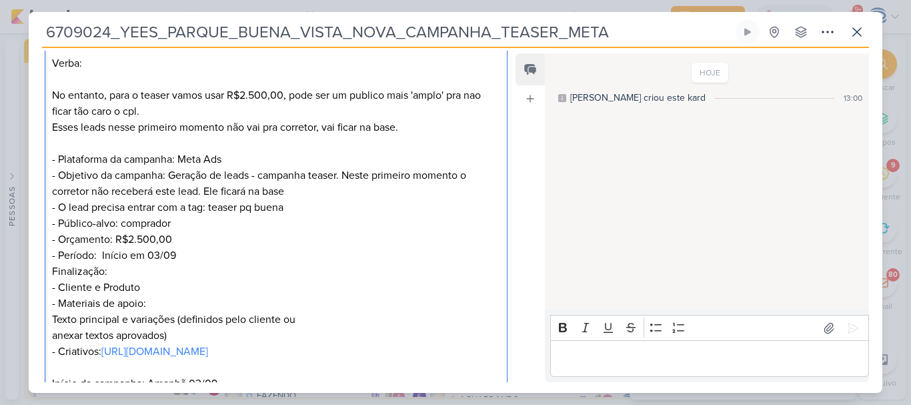
scroll to position [179, 0]
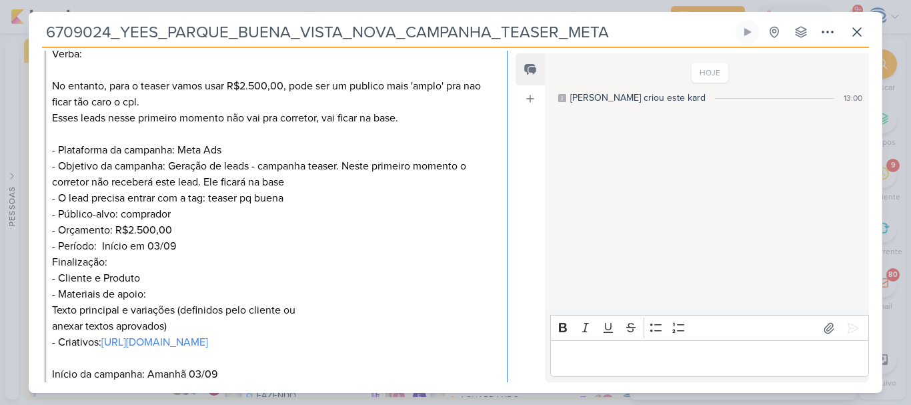
click at [145, 277] on p "Finalização: - Cliente e Produto - Materiais de apoio: Texto principal e variaç…" at bounding box center [276, 302] width 448 height 96
click at [155, 295] on p "Finalização: - Cliente e Produto: Yees, Parque Buena Vista (produto de breve la…" at bounding box center [276, 302] width 448 height 96
click at [54, 343] on p "Finalização: - Cliente e Produto: Yees, Parque Buena Vista (produto de breve la…" at bounding box center [276, 302] width 448 height 96
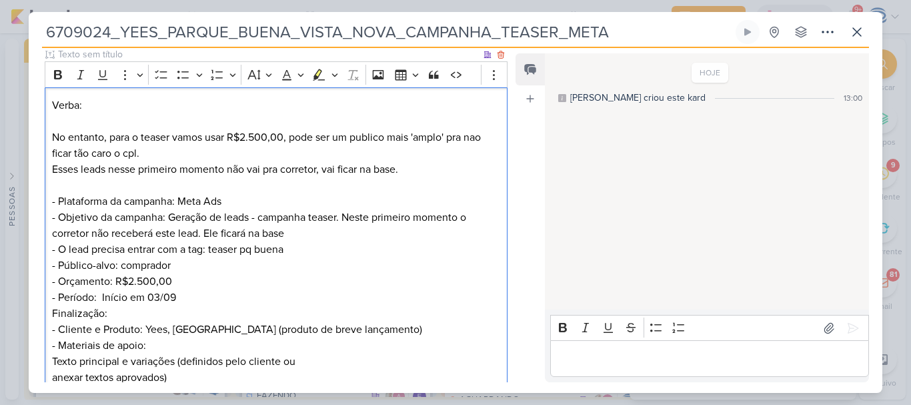
scroll to position [127, 0]
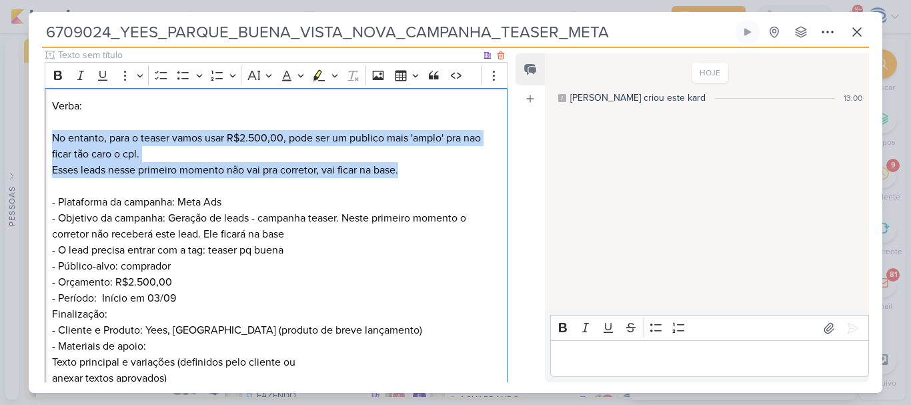
drag, startPoint x: 415, startPoint y: 170, endPoint x: 49, endPoint y: 143, distance: 367.2
click at [49, 143] on div "Verba: No entanto, para o teaser vamos usar R$2.500,00, pode ser um publico mai…" at bounding box center [276, 266] width 463 height 357
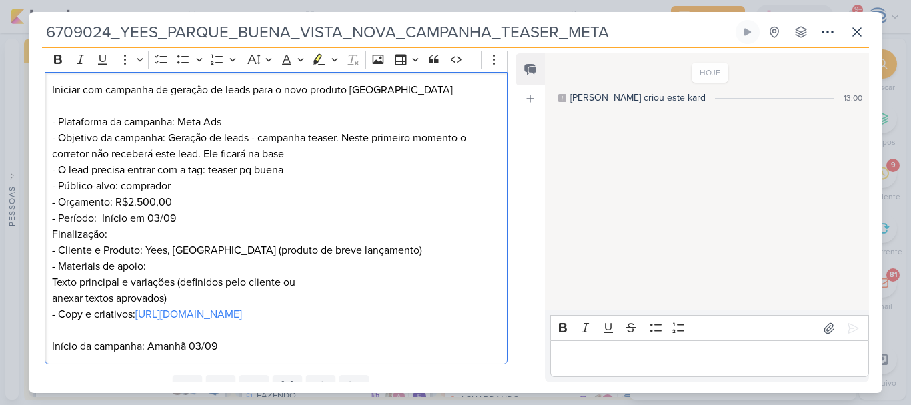
scroll to position [149, 0]
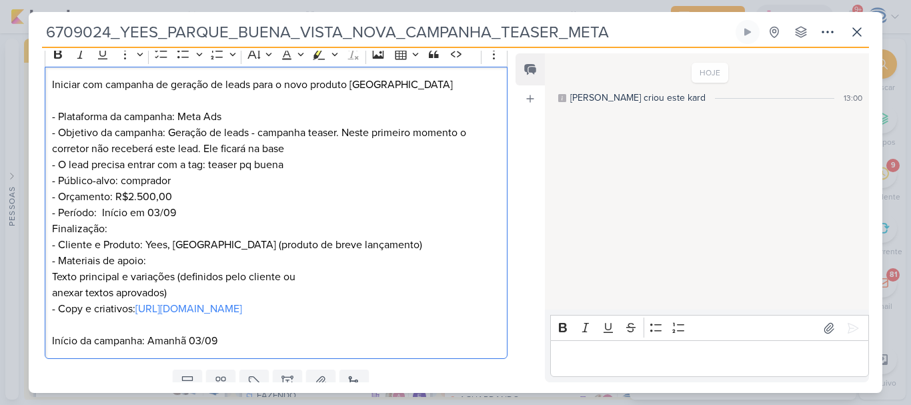
click at [153, 231] on p "Finalização: - Cliente e Produto: Yees, Parque Buena Vista (produto de breve la…" at bounding box center [276, 269] width 448 height 96
click at [261, 148] on p "Iniciar com campanha de geração de leads para o novo produto Parque Buena Vista…" at bounding box center [276, 117] width 448 height 80
drag, startPoint x: 299, startPoint y: 150, endPoint x: 219, endPoint y: 149, distance: 80.7
click at [219, 149] on p "Iniciar com campanha de geração de leads para o novo produto Parque Buena Vista…" at bounding box center [276, 117] width 448 height 80
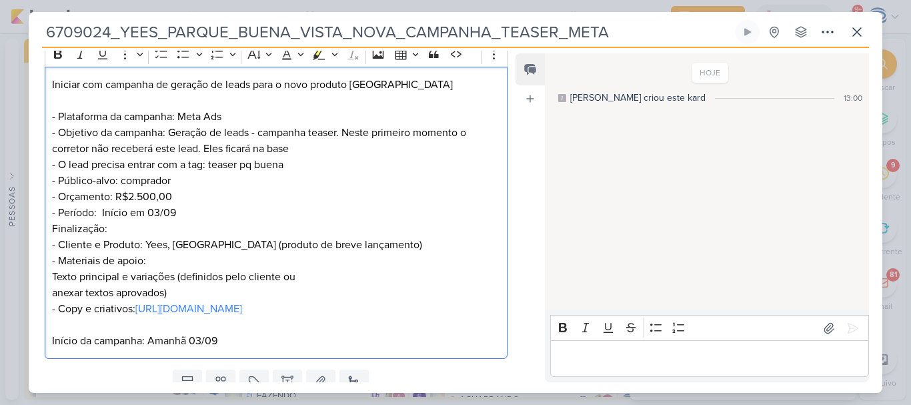
click at [251, 149] on p "Iniciar com campanha de geração de leads para o novo produto Parque Buena Vista…" at bounding box center [276, 117] width 448 height 80
click at [311, 154] on p "Iniciar com campanha de geração de leads para o novo produto Parque Buena Vista…" at bounding box center [276, 117] width 448 height 80
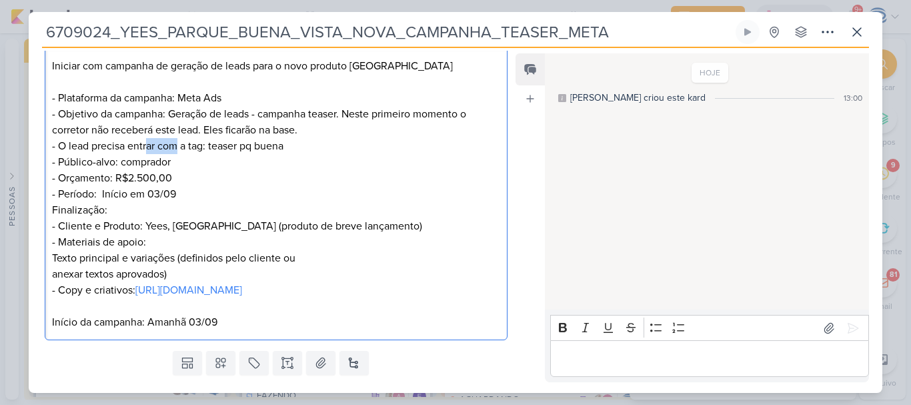
drag, startPoint x: 147, startPoint y: 146, endPoint x: 181, endPoint y: 145, distance: 34.0
click at [181, 145] on p "- O lead precisa entrar com a tag: teaser pq buena - Público-alvo: comprador - …" at bounding box center [276, 162] width 448 height 48
click at [200, 145] on p "- O lead precisa entrar com a tag: teaser pq buena - Público-alvo: comprador - …" at bounding box center [276, 162] width 448 height 48
drag, startPoint x: 82, startPoint y: 228, endPoint x: 117, endPoint y: 231, distance: 34.8
click at [117, 231] on p "Finalização: - Cliente e Produto: Yees, Parque Buena Vista (produto de breve la…" at bounding box center [276, 250] width 448 height 96
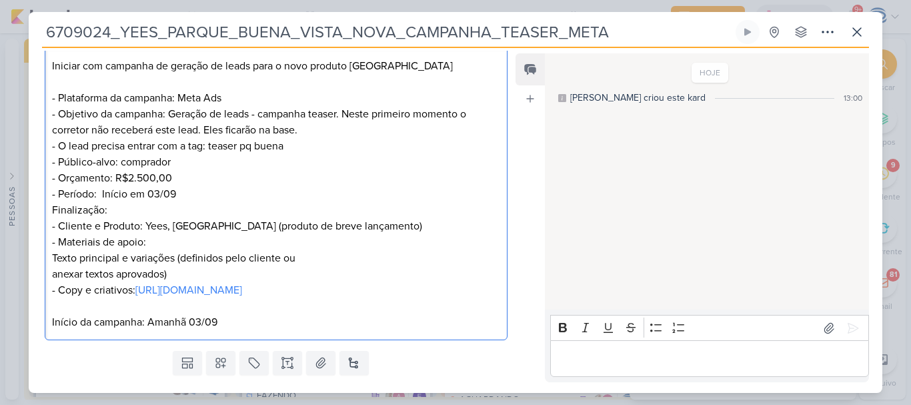
click at [152, 241] on p "Finalização: - Cliente e Produto: Yees, Parque Buena Vista (produto de breve la…" at bounding box center [276, 250] width 448 height 96
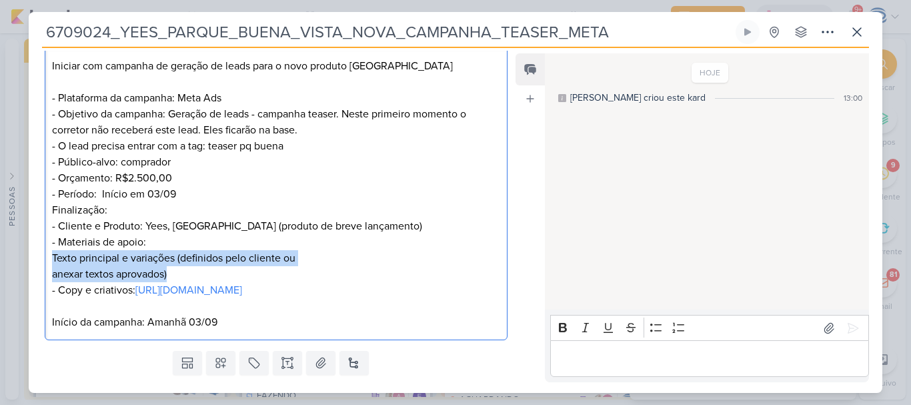
drag, startPoint x: 196, startPoint y: 279, endPoint x: 37, endPoint y: 259, distance: 160.7
click at [37, 259] on div "Clique para deixar o item visível somente à membros da sua organização Rich Tex…" at bounding box center [271, 176] width 484 height 337
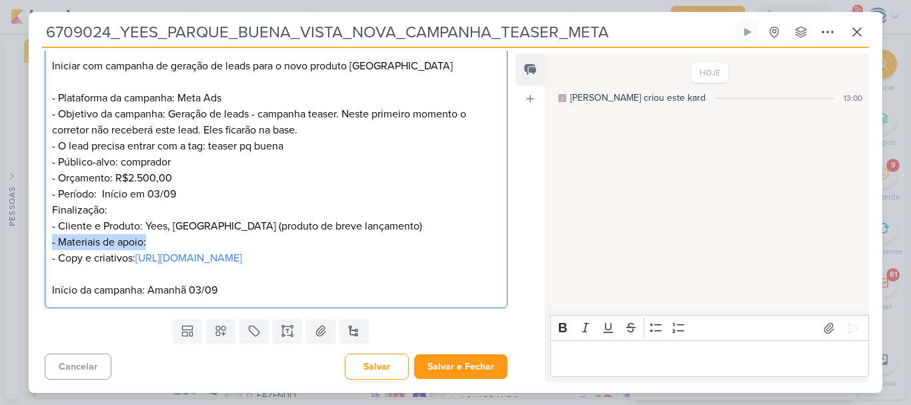
drag, startPoint x: 154, startPoint y: 243, endPoint x: 45, endPoint y: 245, distance: 108.7
click at [45, 245] on div "Iniciar com campanha de geração de leads para o novo produto Parque Buena Vista…" at bounding box center [276, 178] width 463 height 261
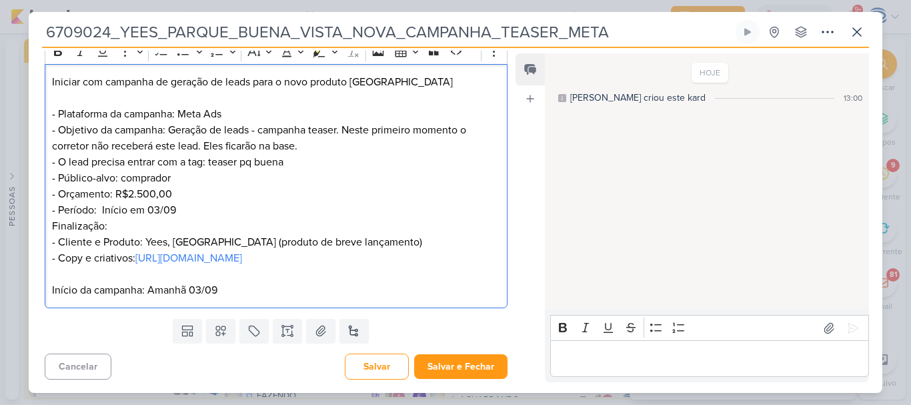
click at [237, 269] on p "Início da campanha: Amanhã 03/09" at bounding box center [276, 282] width 448 height 32
drag, startPoint x: 235, startPoint y: 293, endPoint x: 47, endPoint y: 300, distance: 188.2
click at [47, 300] on div "Iniciar com campanha de geração de leads para o novo produto Parque Buena Vista…" at bounding box center [276, 186] width 463 height 245
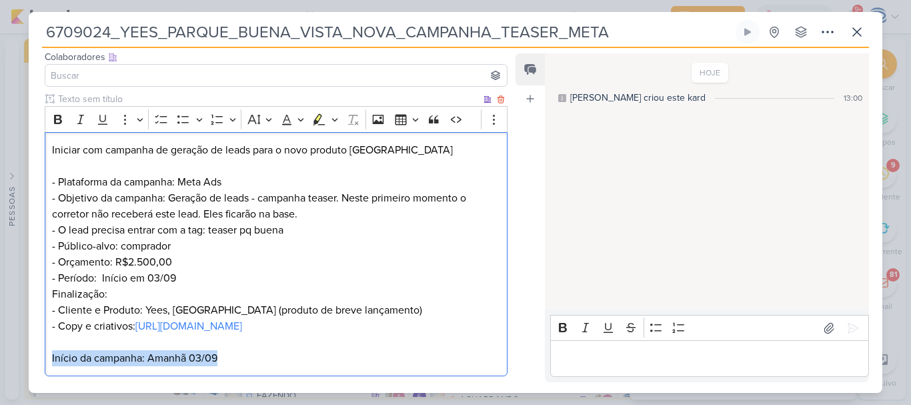
scroll to position [83, 0]
click at [60, 124] on icon "Editor toolbar" at bounding box center [58, 119] width 8 height 9
click at [179, 290] on p "Finalização: - Cliente e Produto: Yees, Parque Buena Vista (produto de breve la…" at bounding box center [276, 311] width 448 height 48
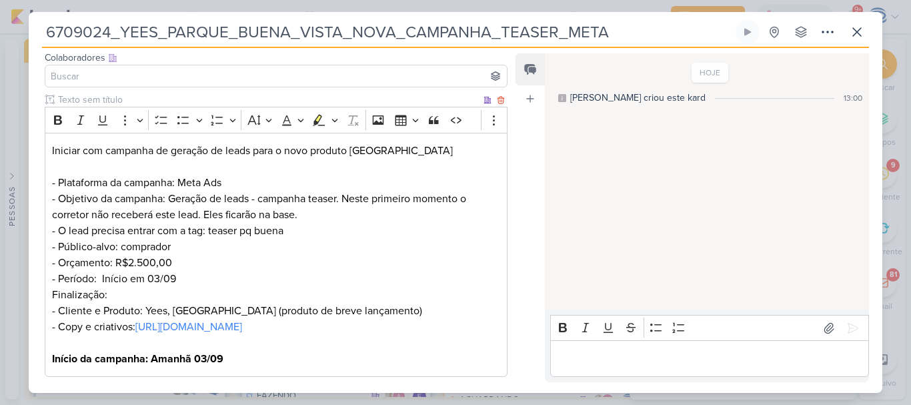
click at [177, 298] on p "Finalização: - Cliente e Produto: Yees, Parque Buena Vista (produto de breve la…" at bounding box center [276, 311] width 448 height 48
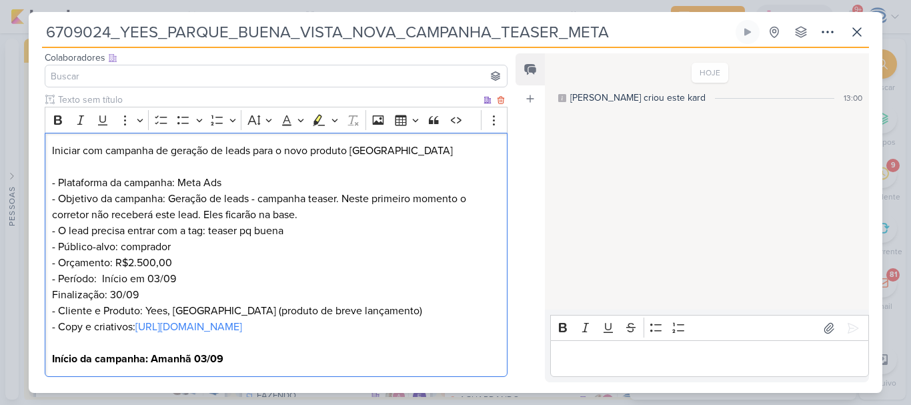
click at [198, 285] on p "- Período: Início em 03/09" at bounding box center [276, 279] width 448 height 16
click at [102, 277] on p "- Período: Início em 03/09" at bounding box center [276, 279] width 448 height 16
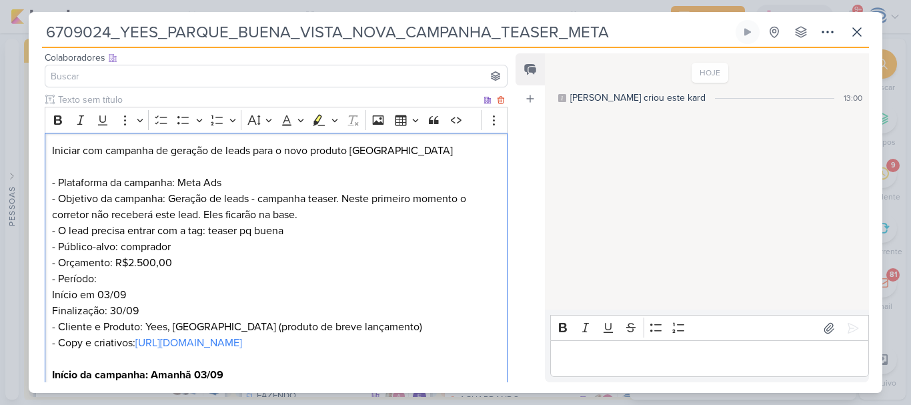
click at [52, 308] on p "Finalização: 30/09 - Cliente e Produto: Yees, Parque Buena Vista (produto de br…" at bounding box center [276, 327] width 448 height 48
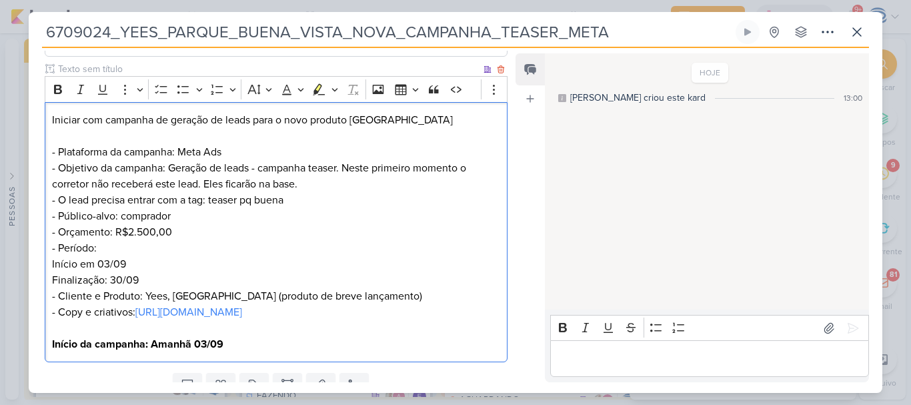
scroll to position [117, 0]
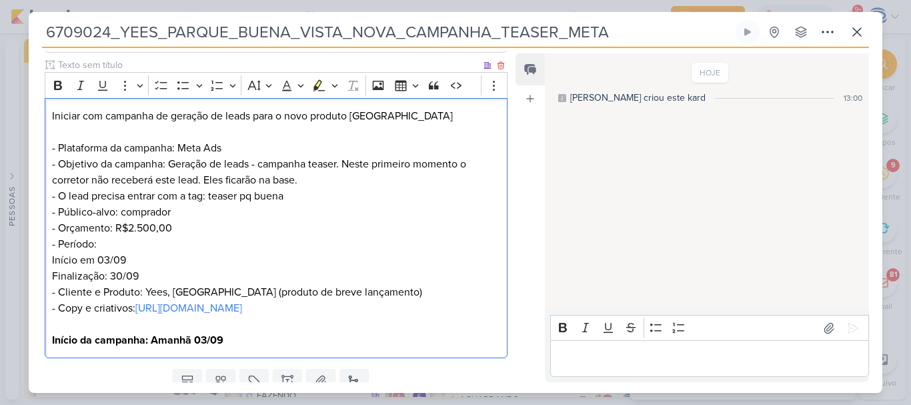
click at [181, 226] on p "- O lead precisa entrar com a tag: teaser pq buena - Público-alvo: comprador - …" at bounding box center [276, 212] width 448 height 48
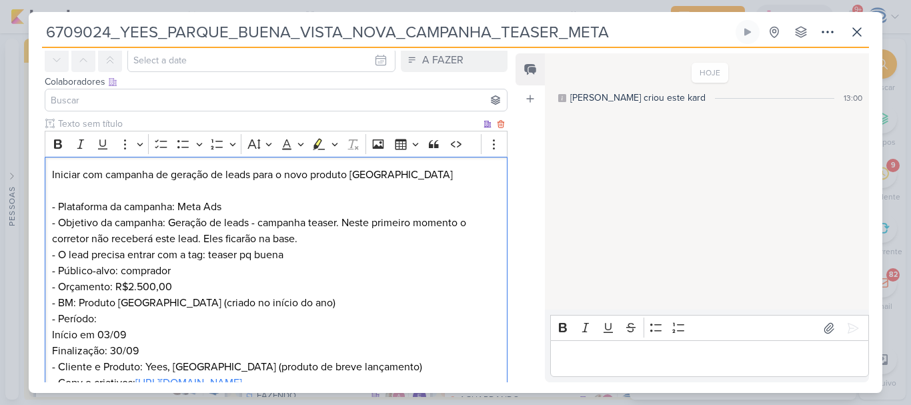
scroll to position [0, 0]
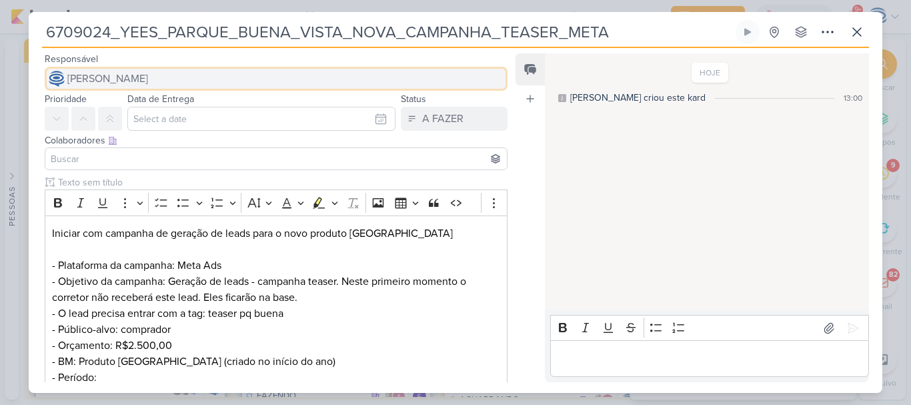
click at [171, 87] on button "[PERSON_NAME]" at bounding box center [276, 79] width 463 height 24
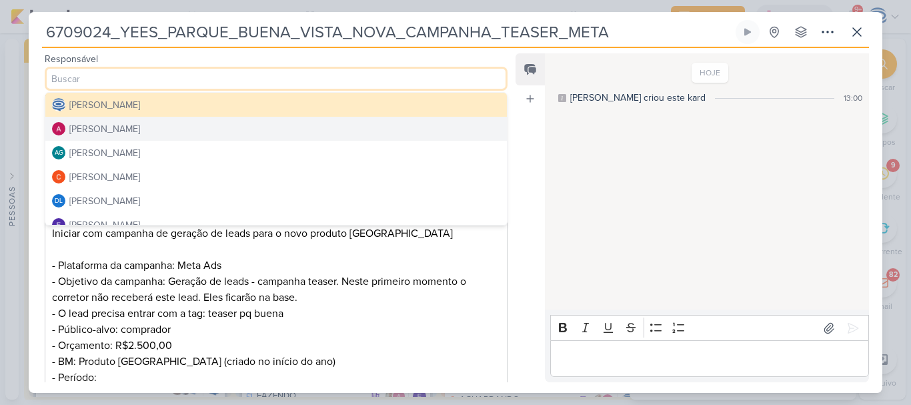
click at [134, 133] on div "[PERSON_NAME]" at bounding box center [104, 129] width 71 height 14
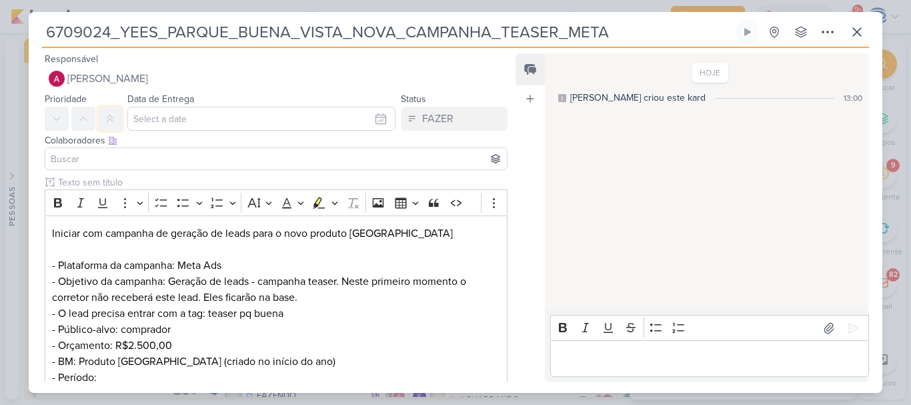
drag, startPoint x: 108, startPoint y: 123, endPoint x: 106, endPoint y: 157, distance: 34.1
click at [106, 157] on div "Responsável [PERSON_NAME] [PERSON_NAME] [PERSON_NAME] AG [PERSON_NAME] [PERSON_…" at bounding box center [271, 216] width 484 height 331
click at [106, 157] on input at bounding box center [276, 159] width 456 height 16
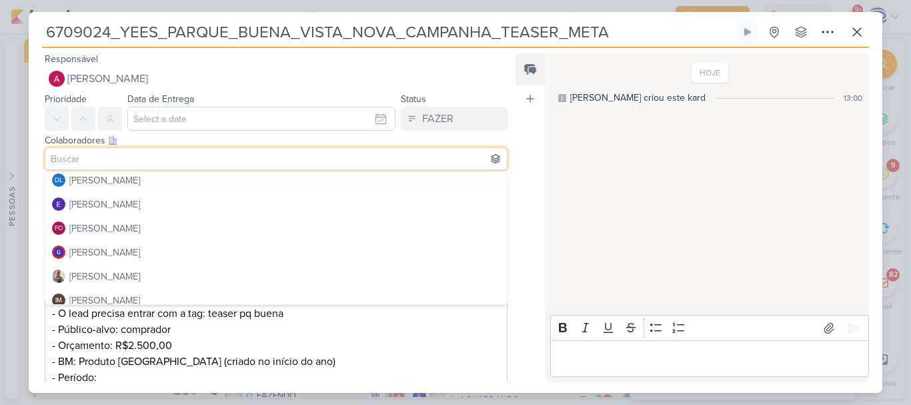
scroll to position [102, 0]
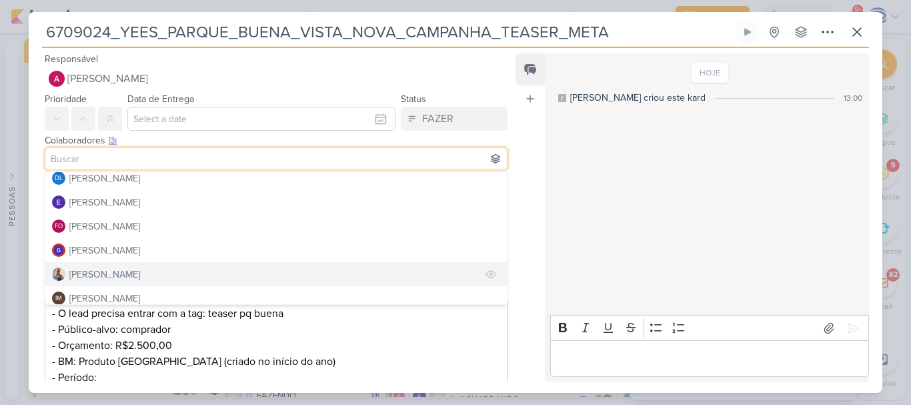
click at [103, 271] on div "[PERSON_NAME]" at bounding box center [104, 274] width 71 height 14
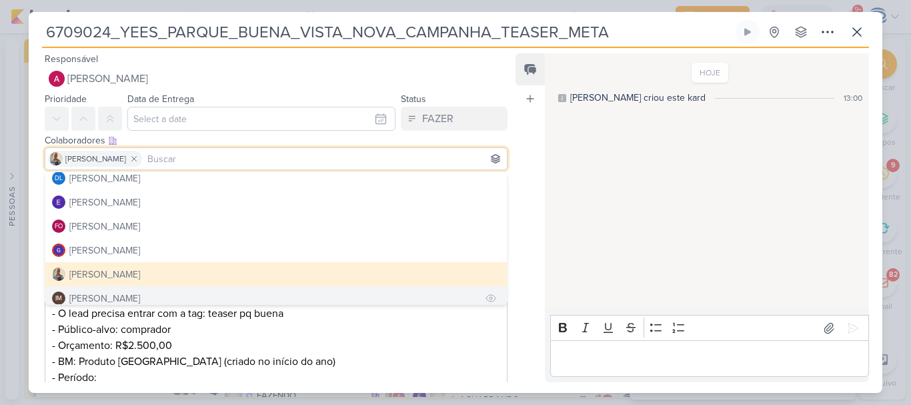
click at [113, 296] on div "[PERSON_NAME]" at bounding box center [104, 298] width 71 height 14
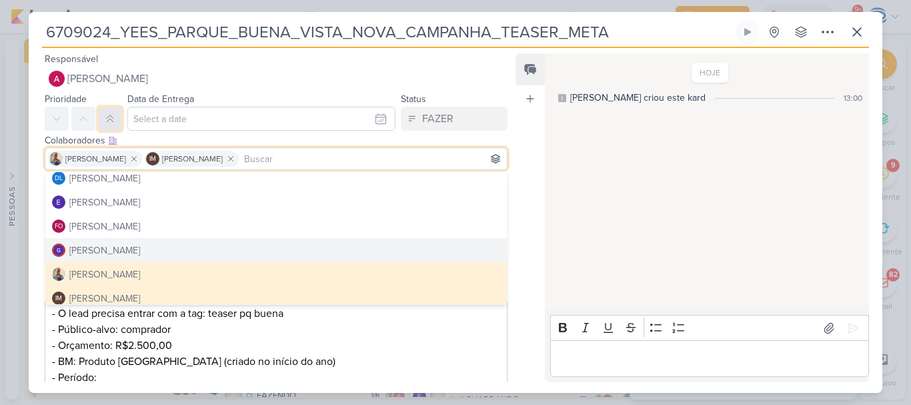
click at [107, 119] on icon at bounding box center [110, 118] width 11 height 11
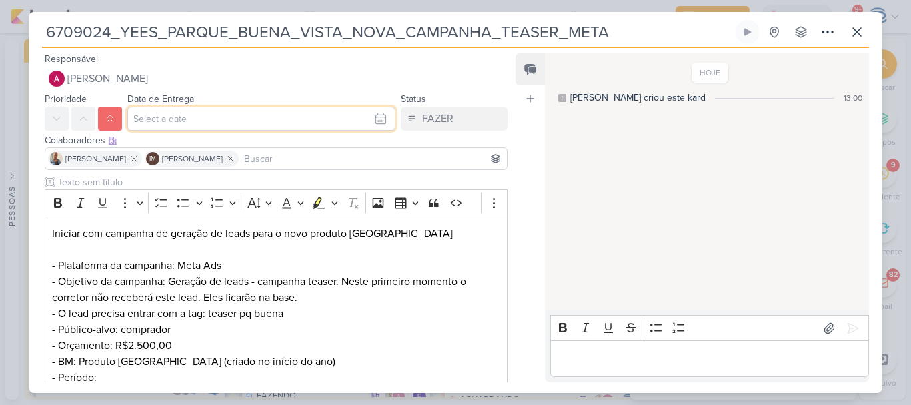
click at [165, 123] on input "text" at bounding box center [261, 119] width 268 height 24
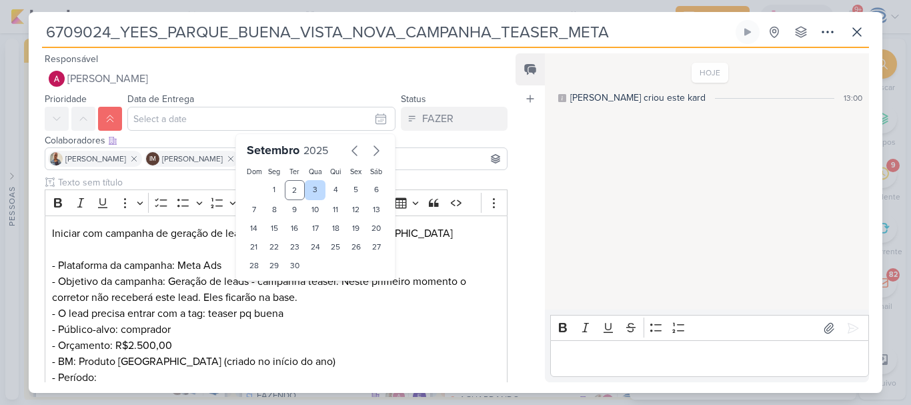
click at [305, 190] on div "3" at bounding box center [315, 190] width 21 height 20
type input "3 de setembro de 2025 às 23:59"
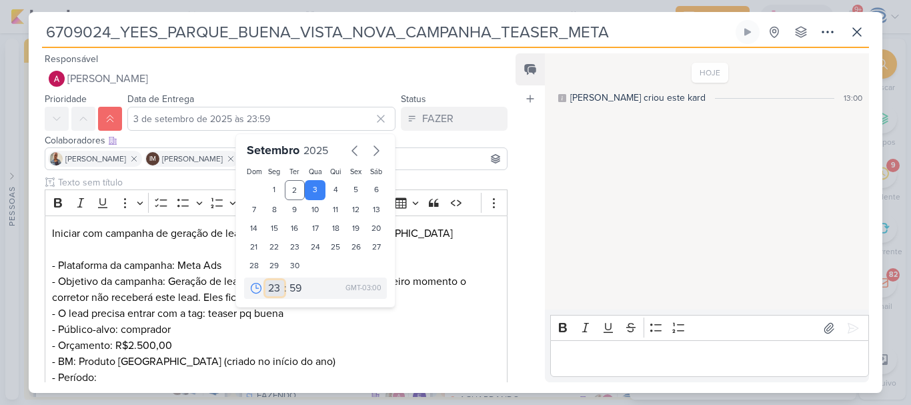
click at [267, 292] on select "00 01 02 03 04 05 06 07 08 09 10 11 12 13 14 15 16 17 18 19 20 21 22 23" at bounding box center [274, 288] width 19 height 16
select select "18"
click at [265, 280] on select "00 01 02 03 04 05 06 07 08 09 10 11 12 13 14 15 16 17 18 19 20 21 22 23" at bounding box center [274, 288] width 19 height 16
type input "3 de setembro de 2025 às 18:59"
click at [289, 288] on select "00 05 10 15 20 25 30 35 40 45 50 55 59" at bounding box center [296, 288] width 19 height 16
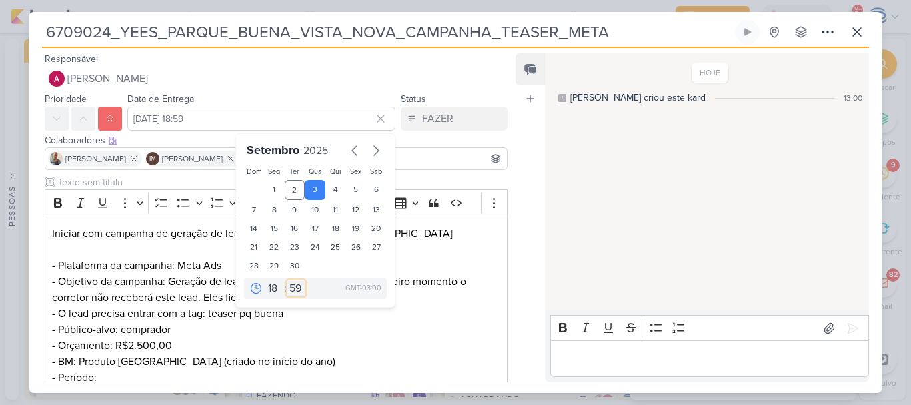
select select "0"
click at [287, 280] on select "00 05 10 15 20 25 30 35 40 45 50 55 59" at bounding box center [296, 288] width 19 height 16
type input "[DATE] 18:00"
click at [398, 345] on p "- O lead precisa entrar com a tag: teaser pq buena - Público-alvo: comprador - …" at bounding box center [276, 337] width 448 height 64
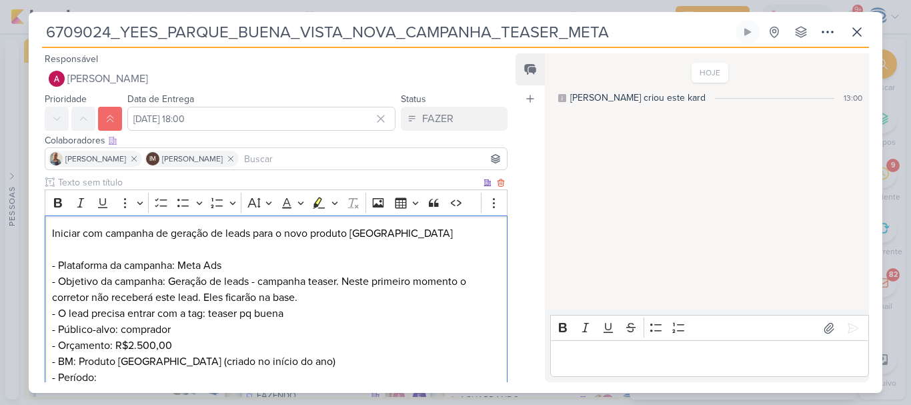
scroll to position [199, 0]
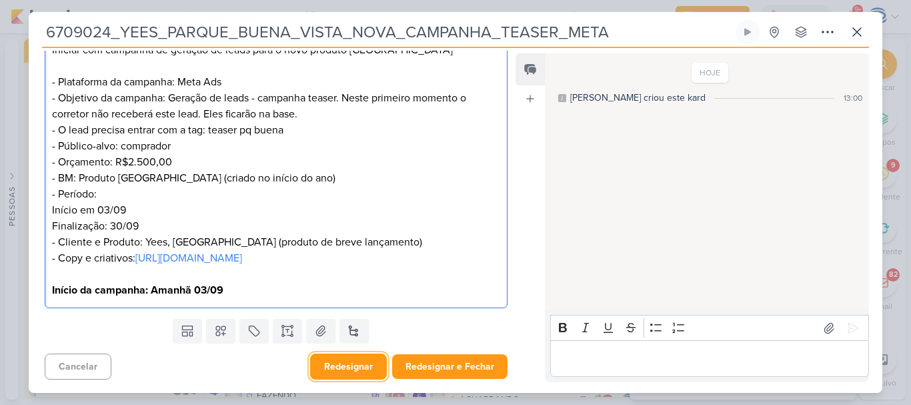
click at [359, 368] on button "Redesignar" at bounding box center [348, 366] width 77 height 26
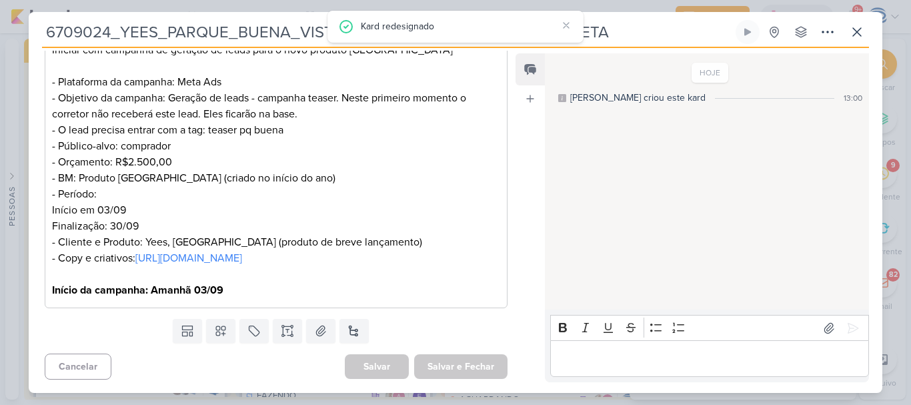
drag, startPoint x: 633, startPoint y: 31, endPoint x: 41, endPoint y: 24, distance: 592.3
click at [41, 24] on div "6709024_YEES_PARQUE_BUENA_VISTA_NOVA_CAMPANHA_TEASER_META Criado por mim nenhum…" at bounding box center [456, 206] width 854 height 373
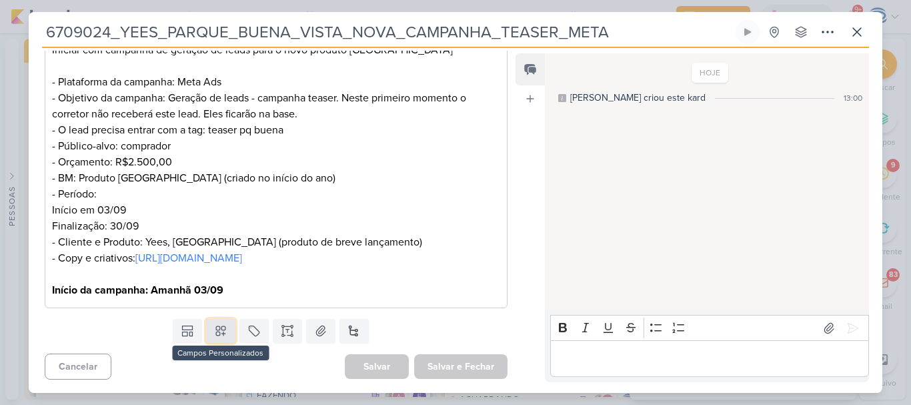
click at [215, 331] on icon at bounding box center [220, 330] width 13 height 13
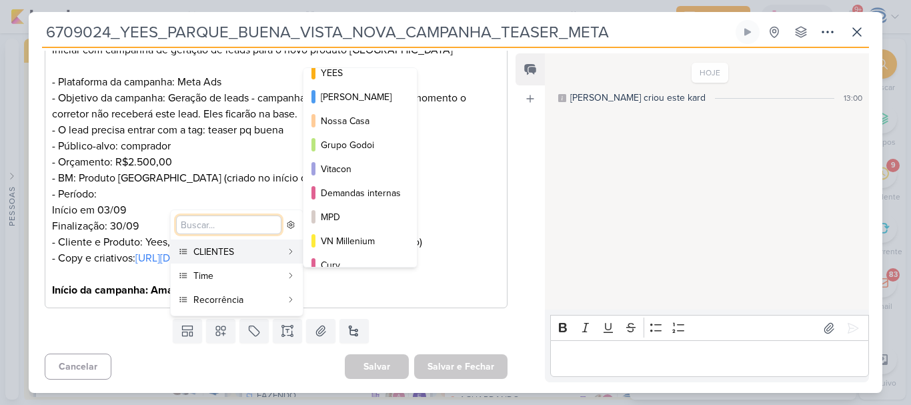
scroll to position [0, 0]
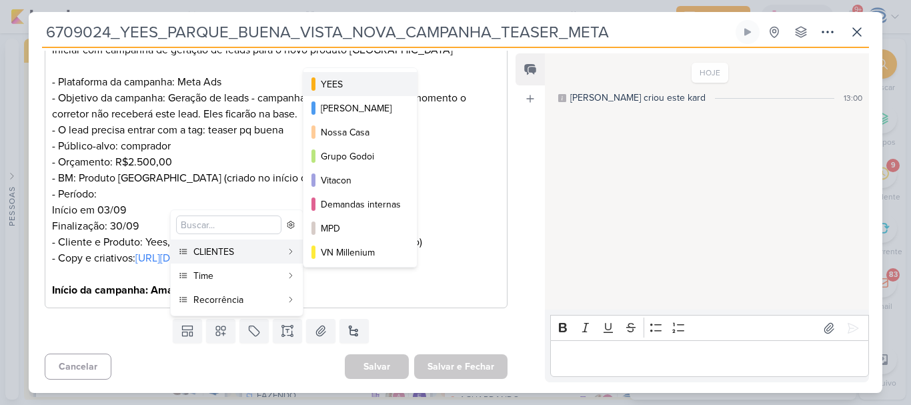
click at [357, 94] on button "YEES" at bounding box center [359, 84] width 113 height 24
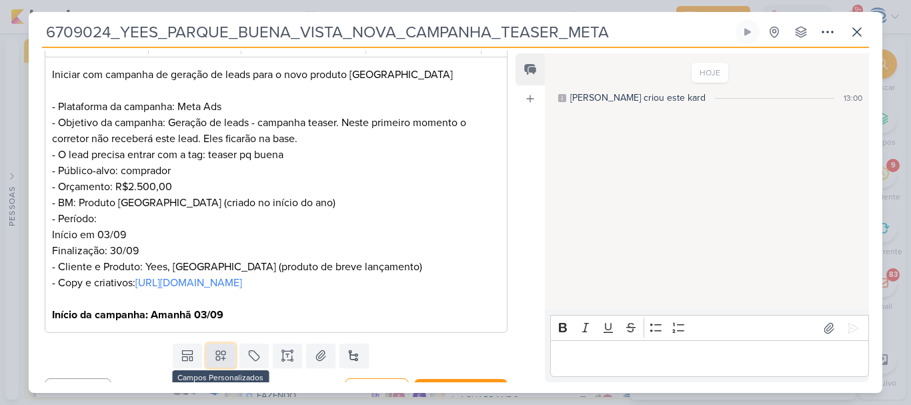
drag, startPoint x: 225, startPoint y: 367, endPoint x: 211, endPoint y: 380, distance: 18.4
click at [211, 367] on button at bounding box center [220, 355] width 29 height 24
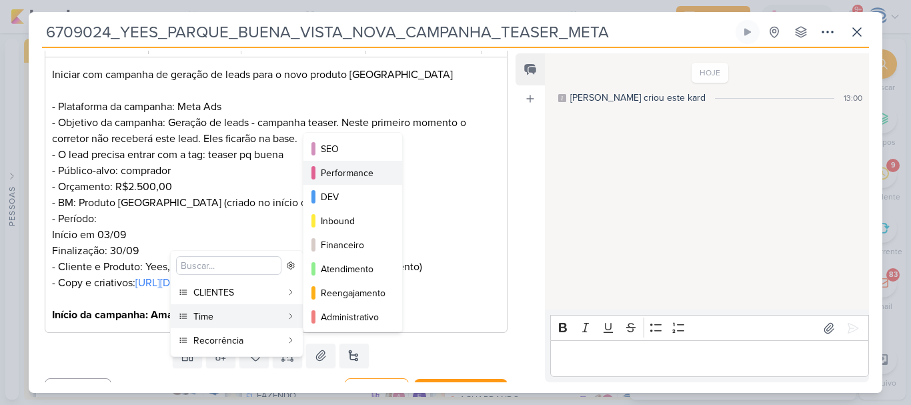
click at [371, 177] on div "Performance" at bounding box center [353, 173] width 65 height 14
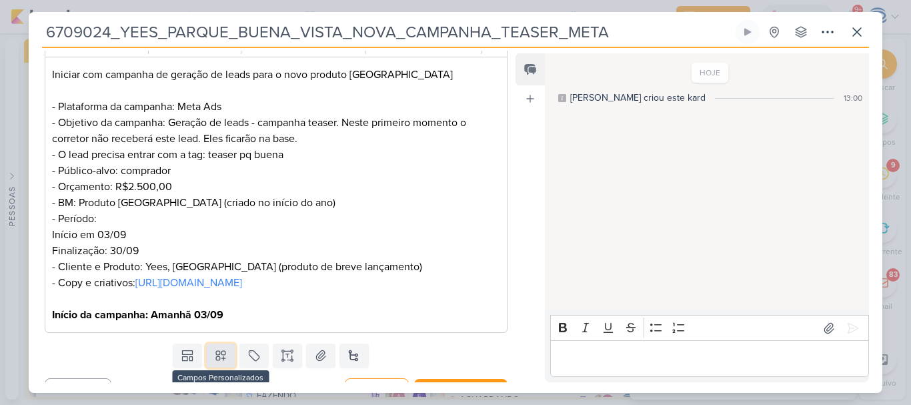
click at [219, 362] on icon at bounding box center [220, 355] width 13 height 13
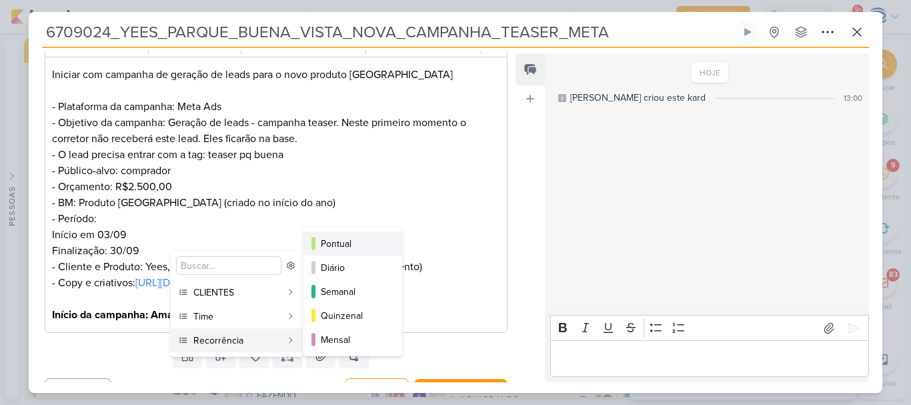
click at [349, 238] on div "Pontual" at bounding box center [353, 244] width 65 height 14
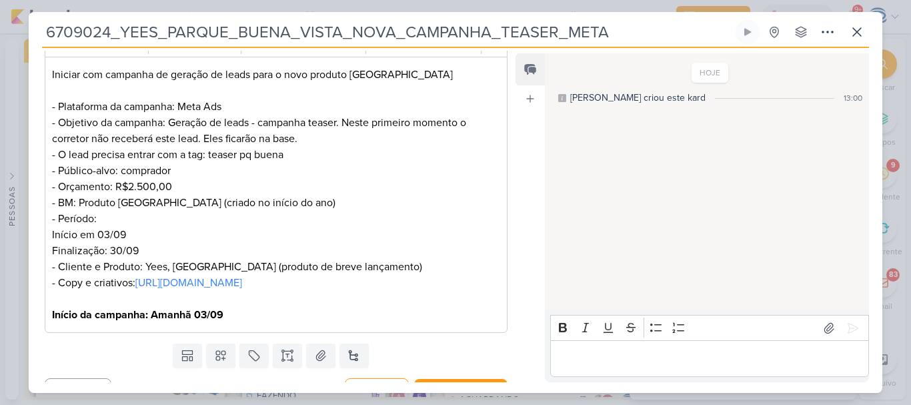
scroll to position [240, 0]
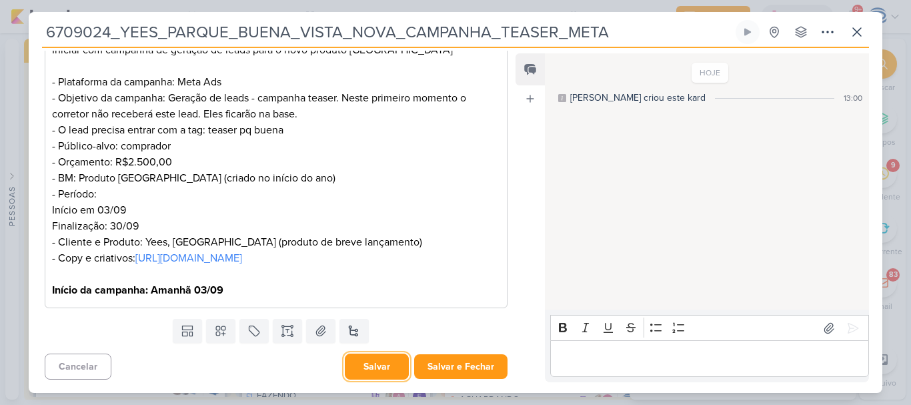
click at [387, 371] on button "Salvar" at bounding box center [377, 366] width 64 height 26
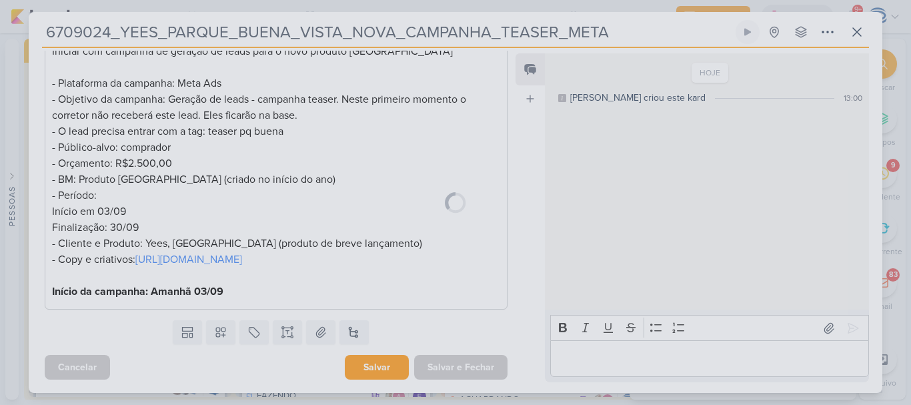
scroll to position [239, 0]
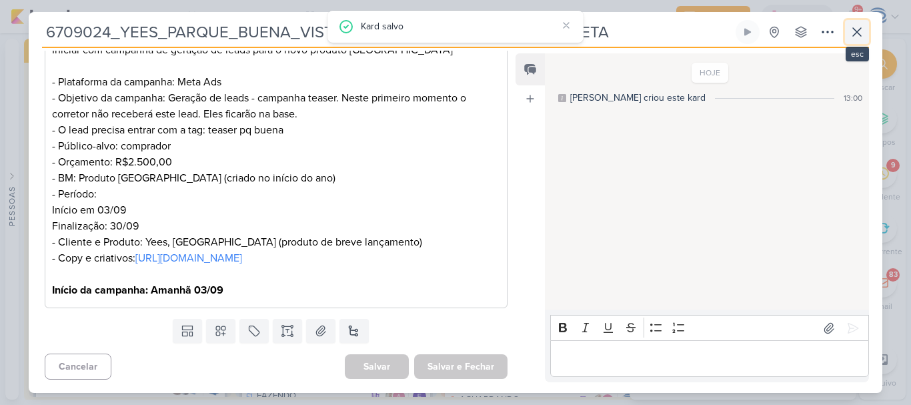
click at [857, 27] on icon at bounding box center [857, 32] width 16 height 16
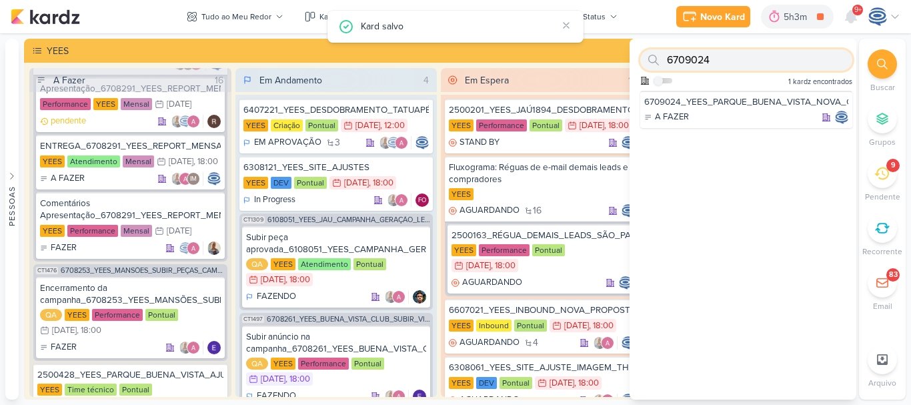
click at [784, 59] on input "6709024" at bounding box center [746, 59] width 212 height 21
paste input "[YEES!] Parque Buena Vista: Alteração do CNPJ na BM"
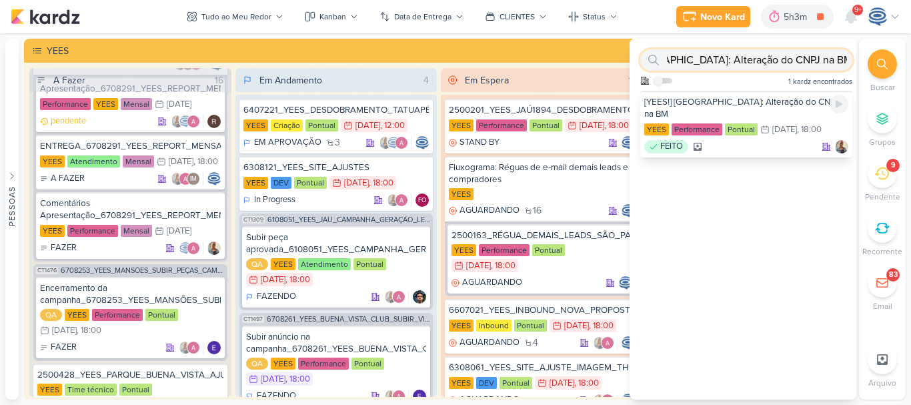
type input "[YEES!] Parque Buena Vista: Alteração do CNPJ na BM"
click at [745, 110] on div "[YEES!] Parque Buena Vista: Alteração do CNPJ na BM" at bounding box center [746, 108] width 204 height 24
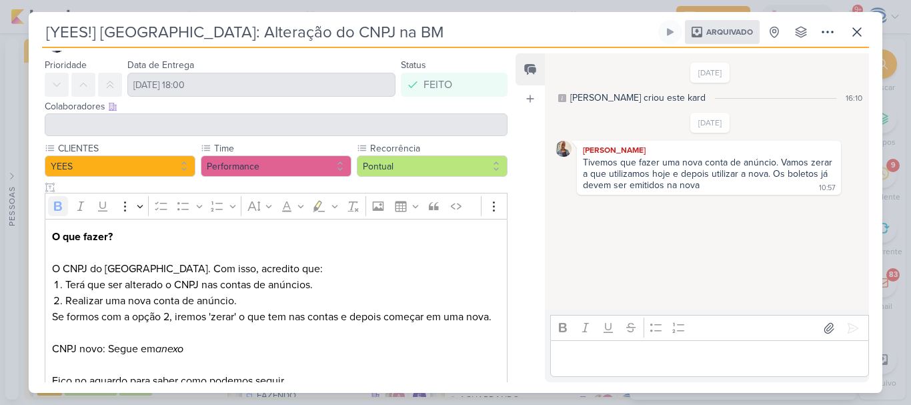
scroll to position [89, 0]
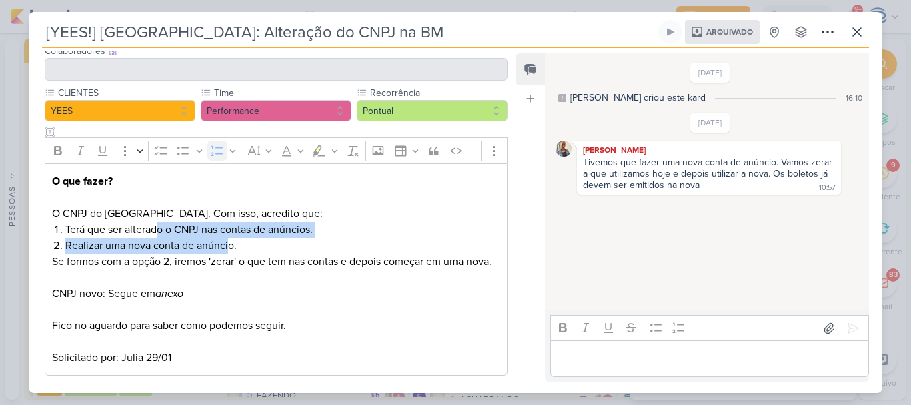
drag, startPoint x: 158, startPoint y: 227, endPoint x: 231, endPoint y: 245, distance: 74.7
click at [231, 245] on ol "Terá que ser alterado o CNPJ nas contas de anúncios. Realizar uma nova conta de…" at bounding box center [282, 237] width 435 height 32
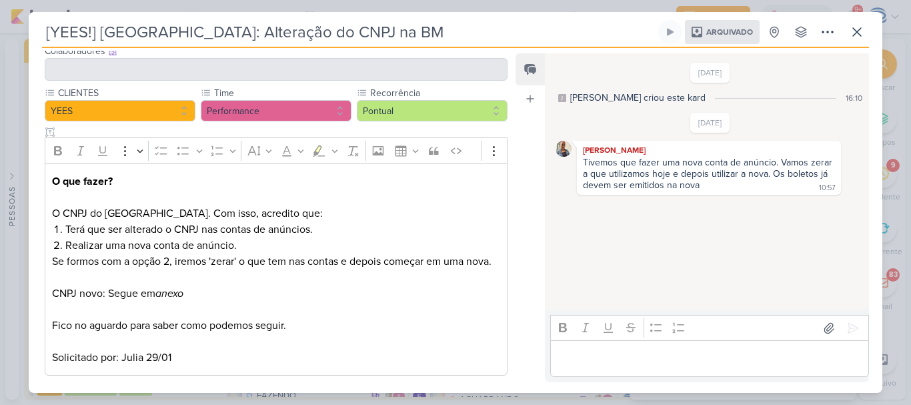
click at [242, 258] on p "Se formos com a opção 2, iremos 'zerar' o que tem nas contas e depois começar e…" at bounding box center [276, 261] width 448 height 16
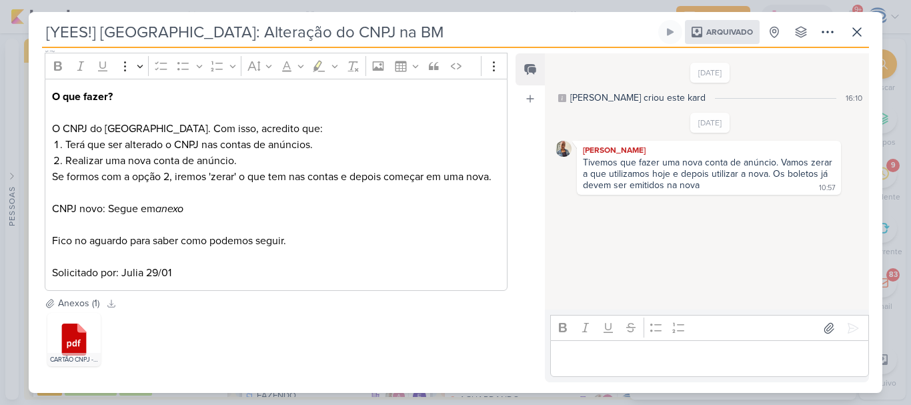
scroll to position [0, 0]
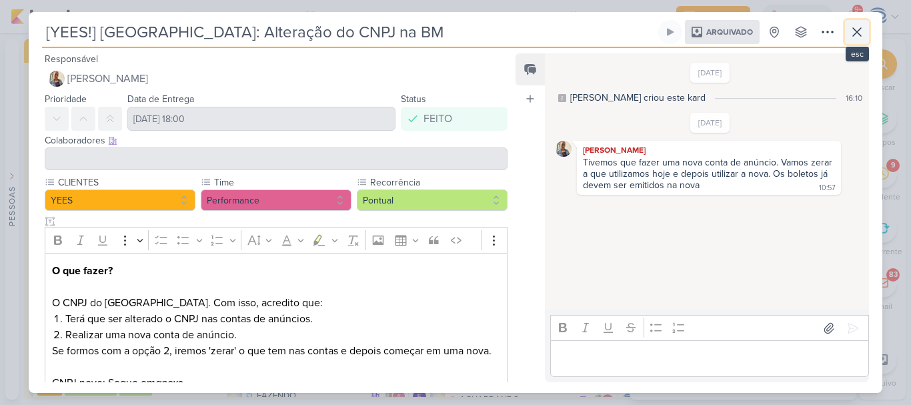
click at [857, 31] on icon at bounding box center [857, 32] width 8 height 8
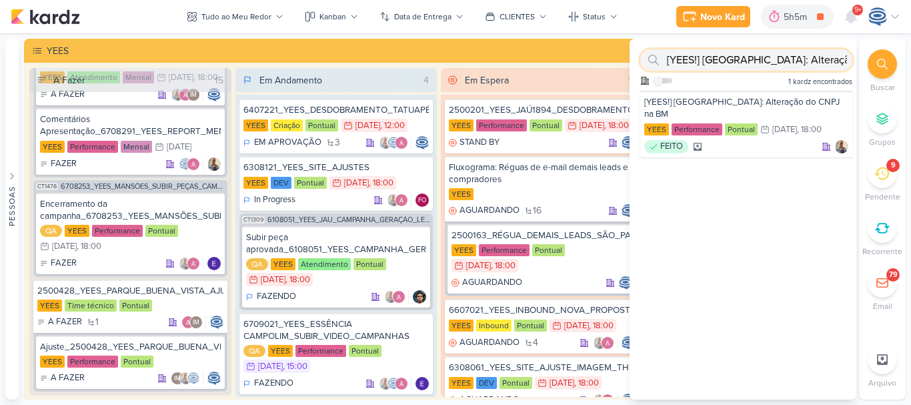
click at [800, 63] on input "[YEES!] Parque Buena Vista: Alteração do CNPJ na BM" at bounding box center [746, 59] width 212 height 21
drag, startPoint x: 800, startPoint y: 63, endPoint x: 892, endPoint y: 60, distance: 92.7
click at [892, 60] on div "Buscar Grupos 9 Pendente Recorrente 79" at bounding box center [882, 219] width 47 height 361
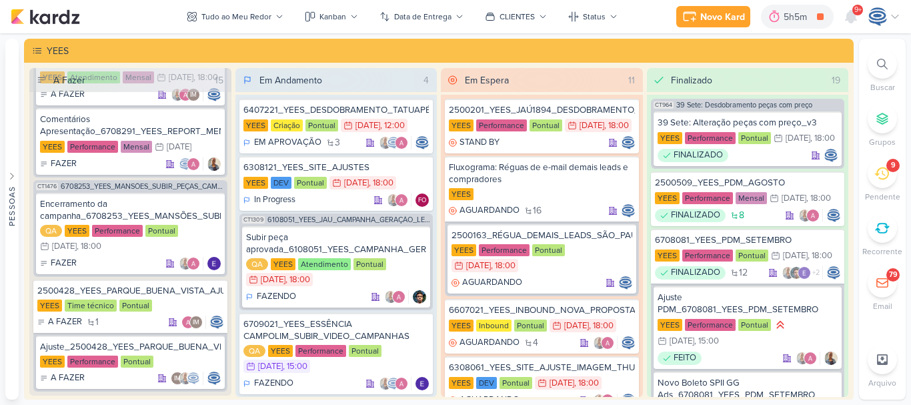
click at [892, 60] on div at bounding box center [882, 63] width 29 height 29
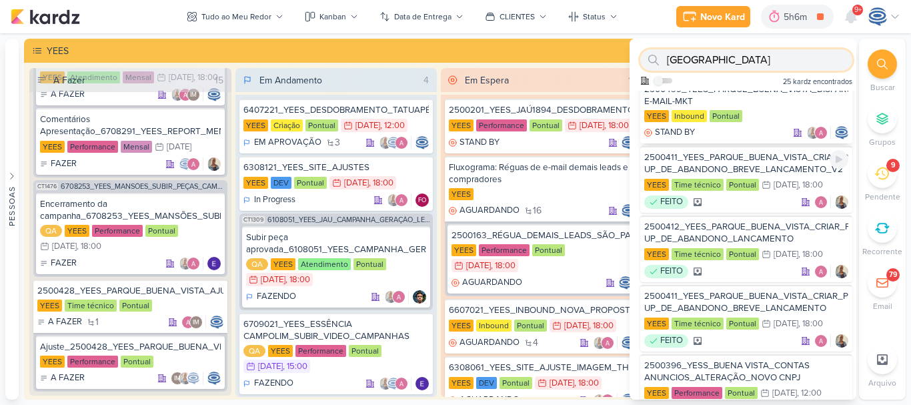
scroll to position [267, 0]
type input "Parque Buena Vista"
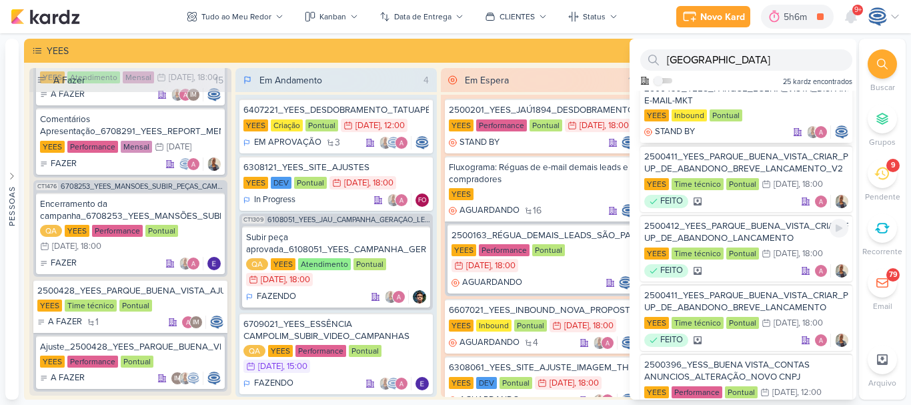
click at [756, 259] on div "Pontual" at bounding box center [742, 253] width 33 height 12
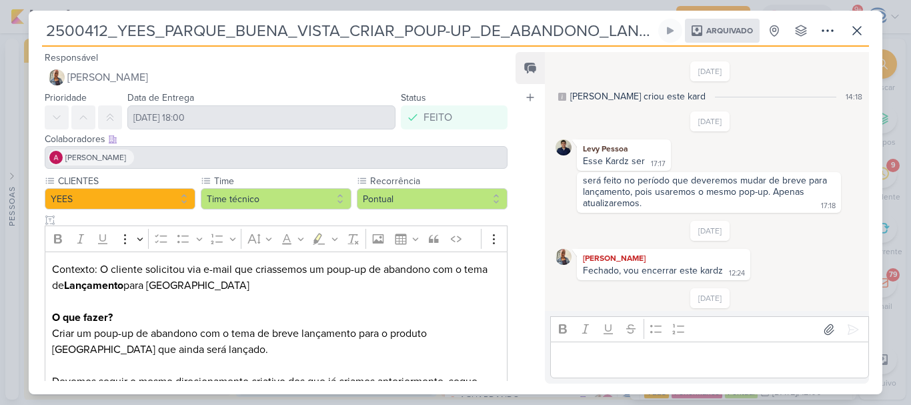
scroll to position [25, 0]
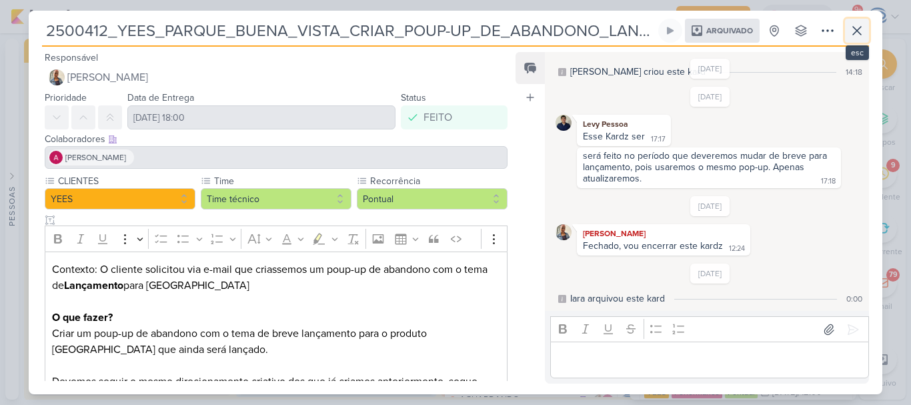
click at [860, 37] on icon at bounding box center [857, 31] width 16 height 16
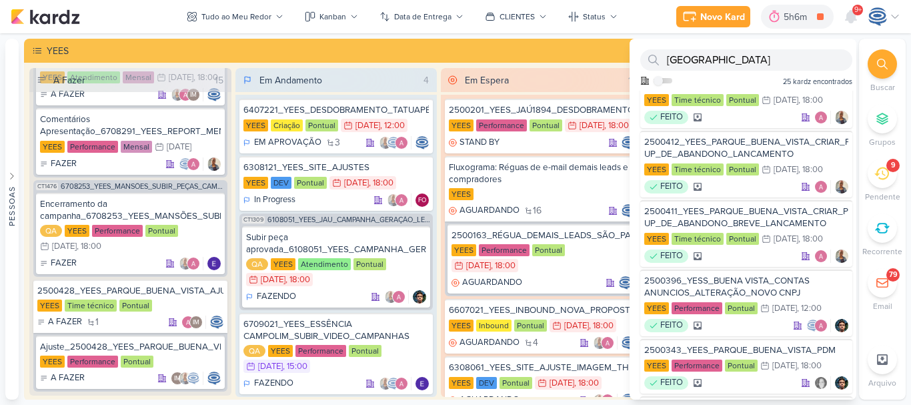
scroll to position [357, 0]
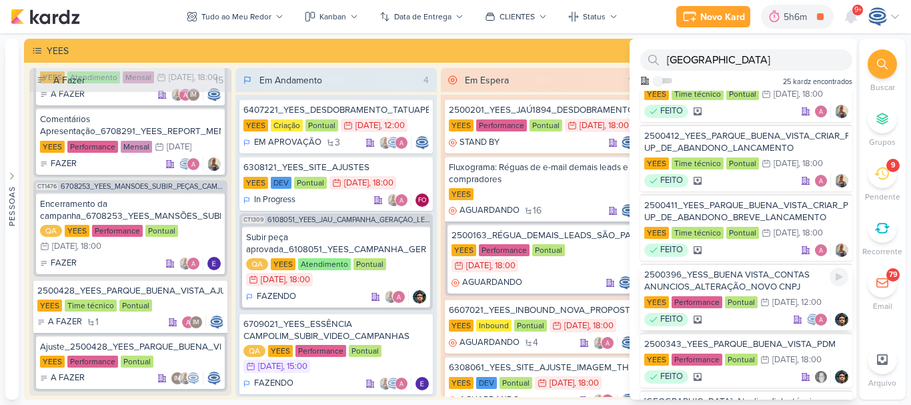
click at [802, 293] on div "2500396_YESS_BUENA VISTA_CONTAS ANUNCIOS_ALTERAÇÃO_NOVO CNPJ" at bounding box center [746, 281] width 204 height 24
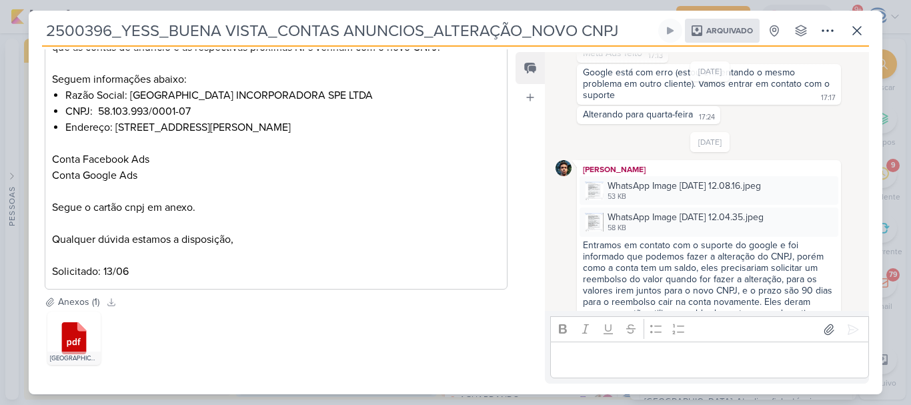
scroll to position [418, 0]
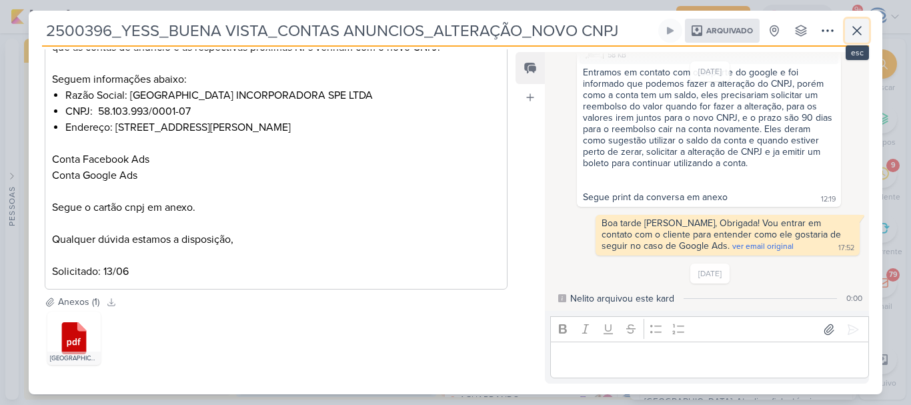
click at [860, 27] on icon at bounding box center [857, 31] width 8 height 8
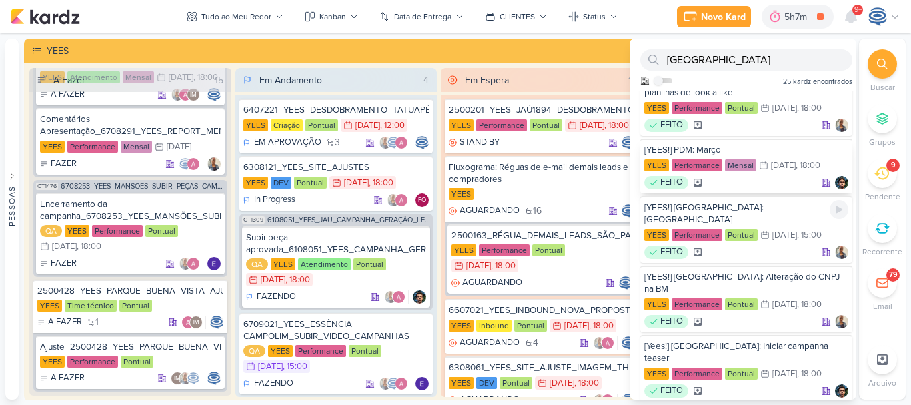
scroll to position [736, 0]
click at [762, 225] on div "[YEES!] Parque Buena Vista: Relatório campanha MCMV" at bounding box center [746, 213] width 204 height 24
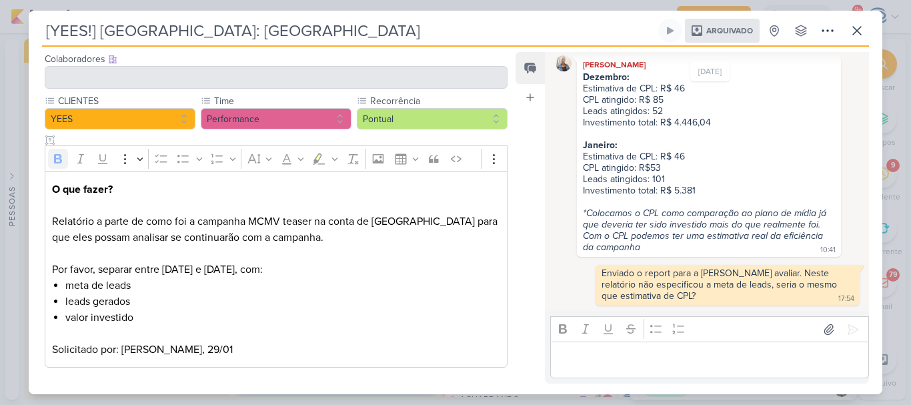
scroll to position [0, 0]
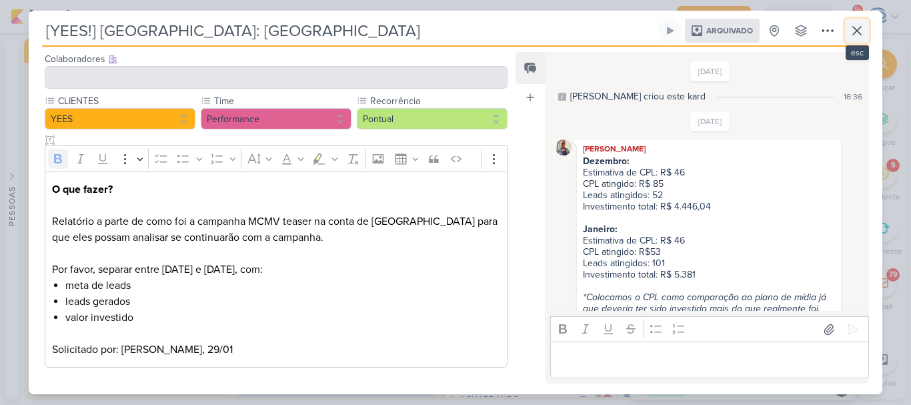
click at [866, 24] on button at bounding box center [857, 31] width 24 height 24
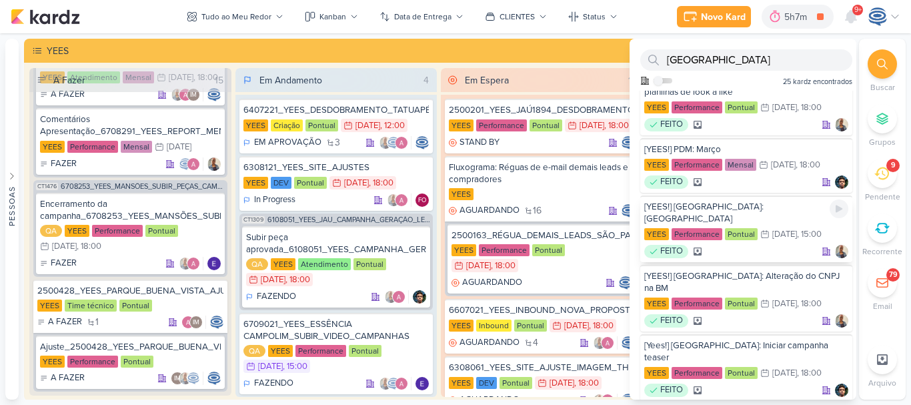
scroll to position [1034, 0]
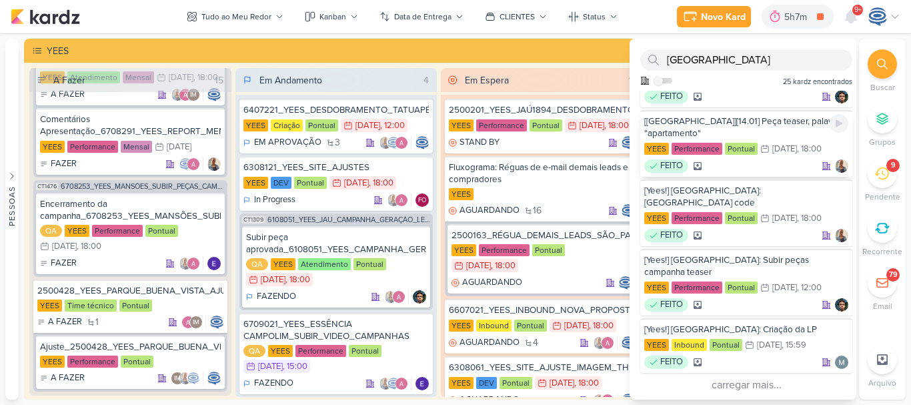
click at [780, 139] on div "[Parque Buena Vista][14.01] Peça teaser, palavra "apartamento"" at bounding box center [746, 127] width 204 height 24
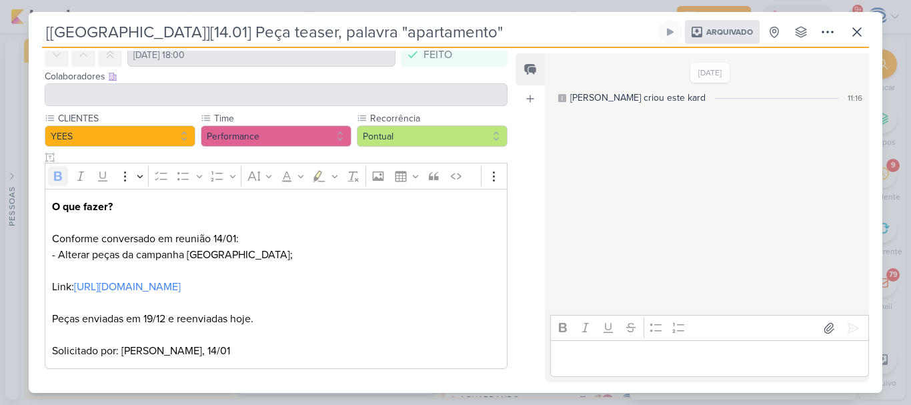
scroll to position [0, 0]
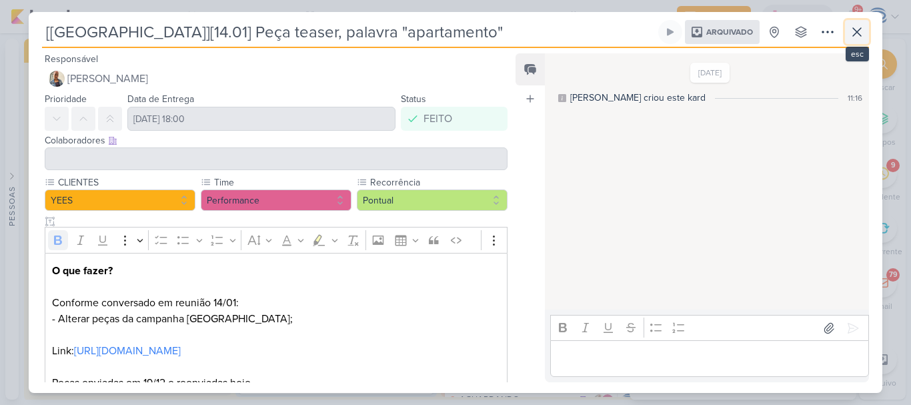
click at [857, 34] on icon at bounding box center [857, 32] width 16 height 16
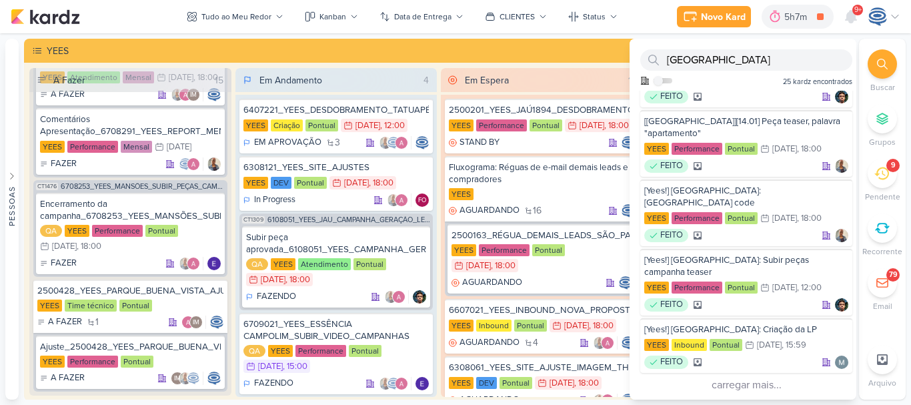
click at [872, 63] on div at bounding box center [882, 63] width 29 height 29
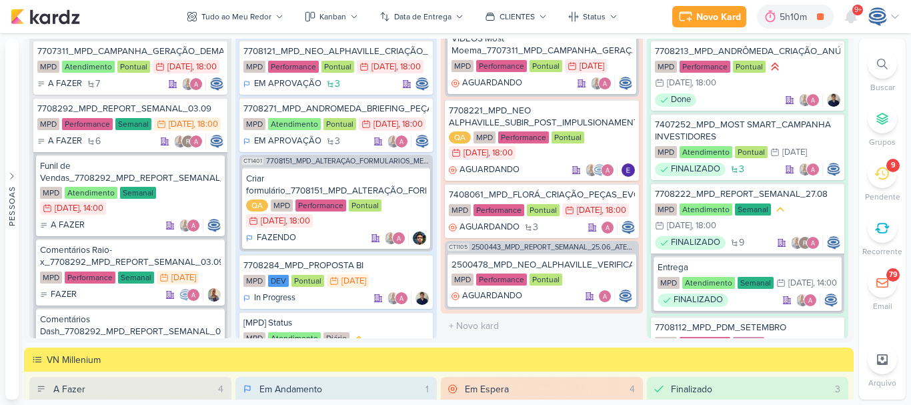
scroll to position [1261, 0]
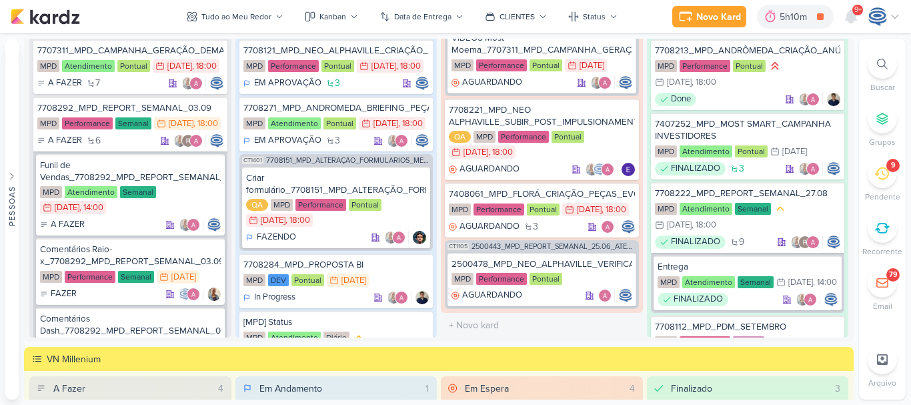
click at [878, 185] on div "9" at bounding box center [882, 173] width 29 height 29
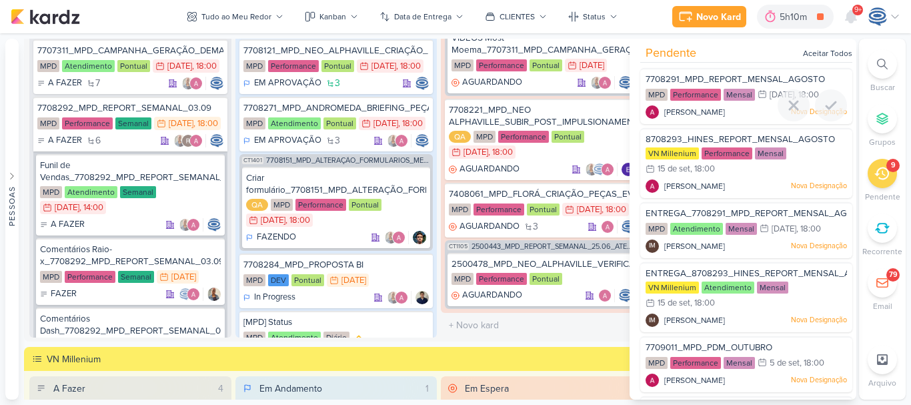
click at [780, 76] on span "7708291_MPD_REPORT_MENSAL_AGOSTO" at bounding box center [735, 79] width 179 height 11
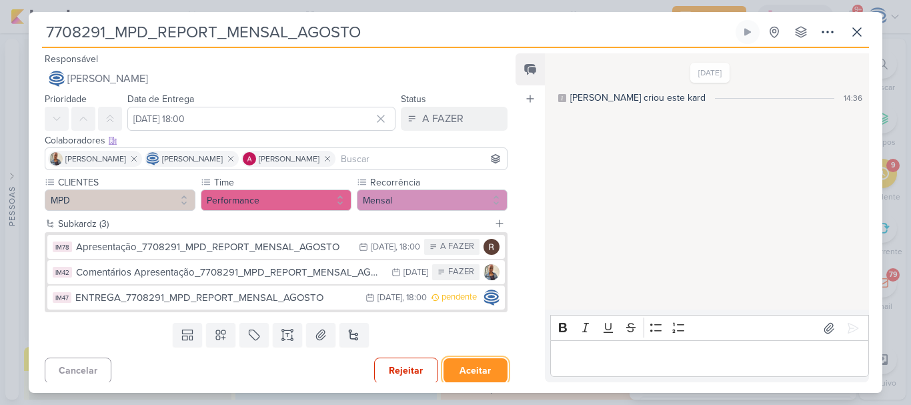
click at [476, 367] on button "Aceitar" at bounding box center [476, 370] width 64 height 25
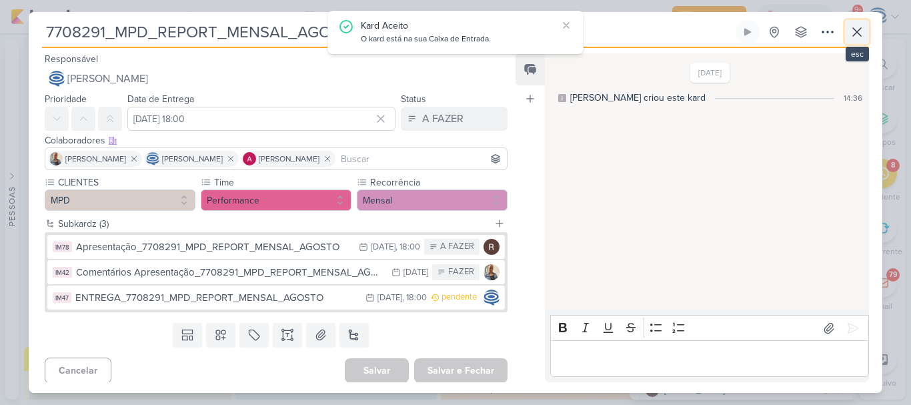
click at [848, 32] on button at bounding box center [857, 32] width 24 height 24
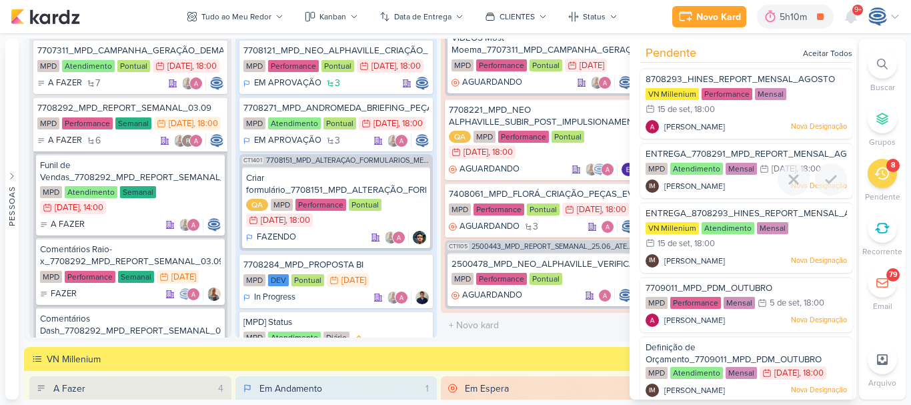
click at [774, 155] on span "ENTREGA_7708291_MPD_REPORT_MENSAL_AGOSTO" at bounding box center [758, 154] width 225 height 11
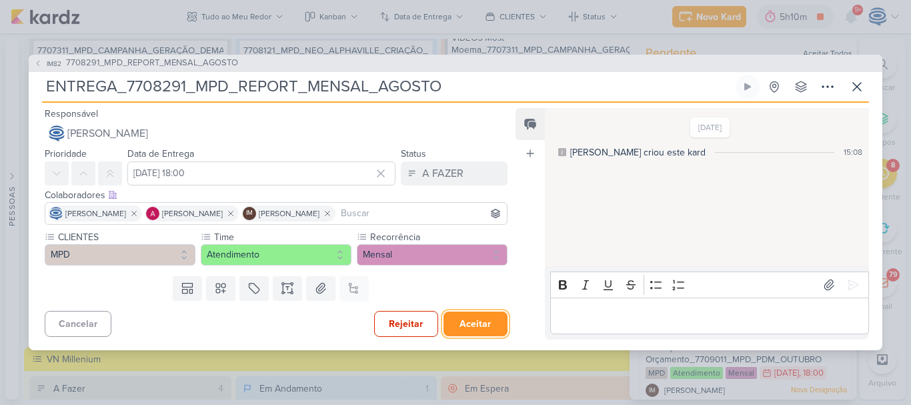
click at [478, 318] on button "Aceitar" at bounding box center [476, 323] width 64 height 25
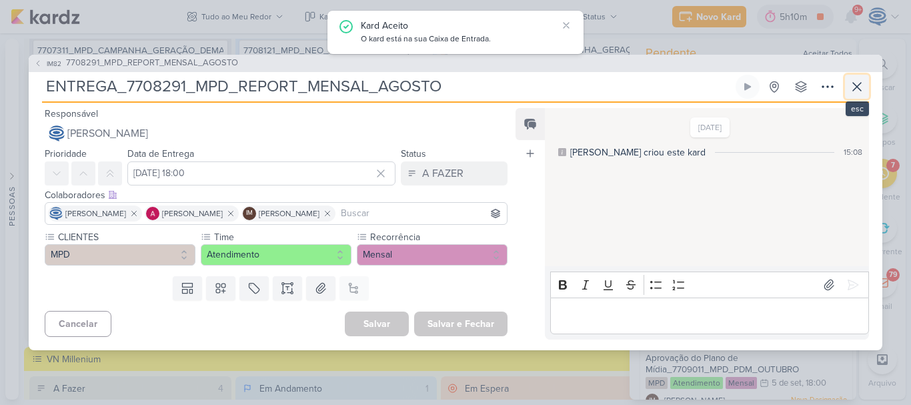
click at [851, 87] on icon at bounding box center [857, 87] width 16 height 16
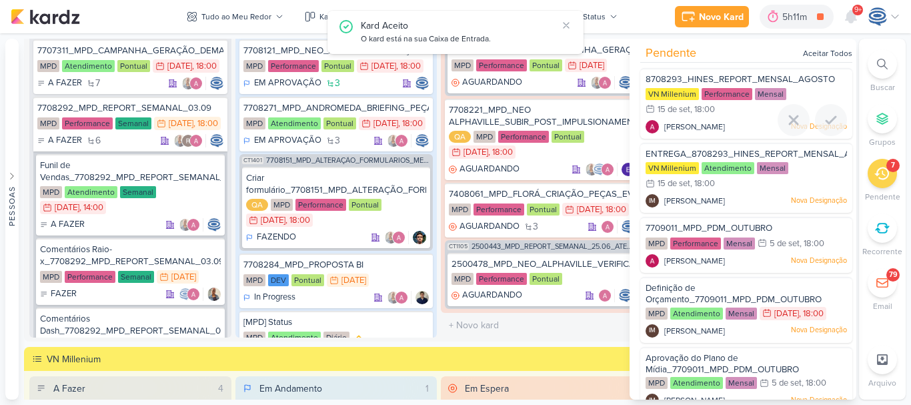
click at [793, 83] on span "8708293_HINES_REPORT_MENSAL_AGOSTO" at bounding box center [740, 79] width 189 height 11
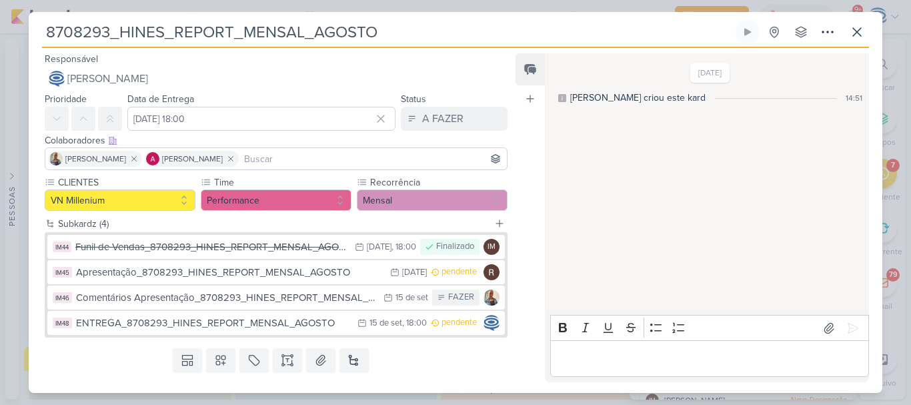
scroll to position [29, 0]
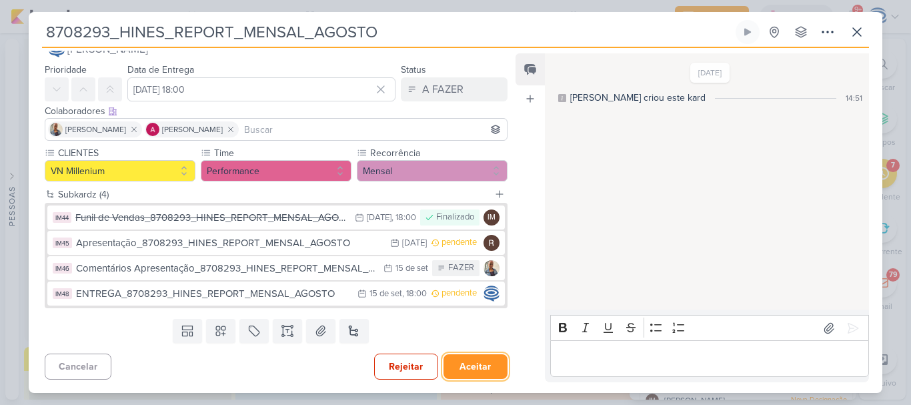
click at [466, 368] on button "Aceitar" at bounding box center [476, 366] width 64 height 25
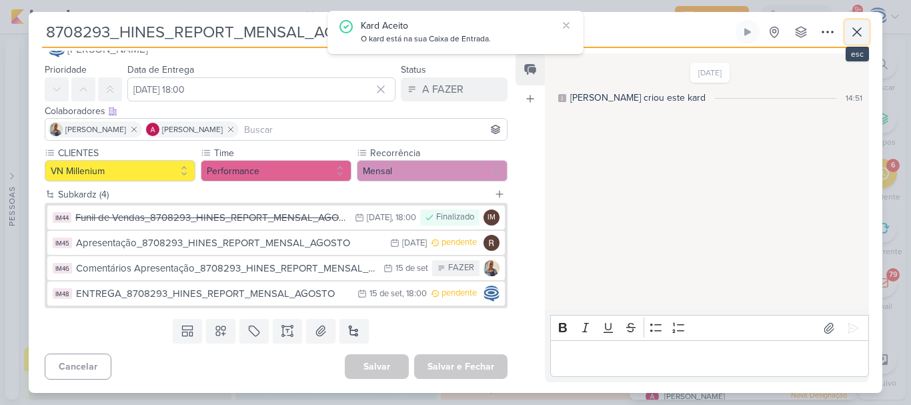
click at [853, 29] on icon at bounding box center [857, 32] width 8 height 8
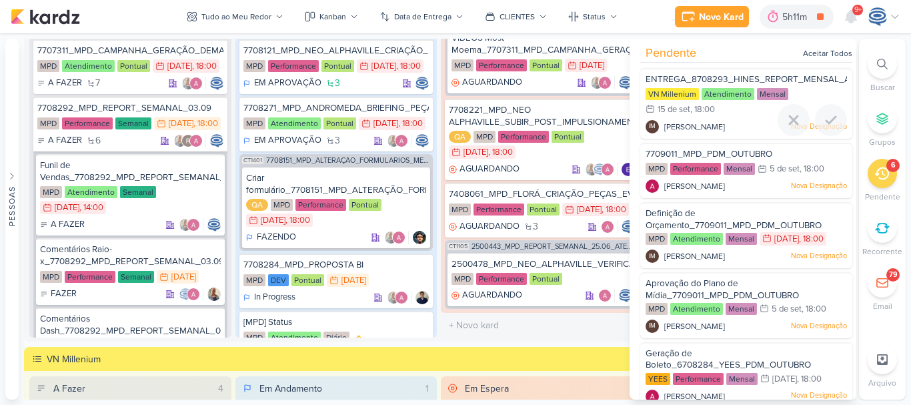
click at [764, 77] on span "ENTREGA_8708293_HINES_REPORT_MENSAL_AGOSTO" at bounding box center [763, 79] width 235 height 11
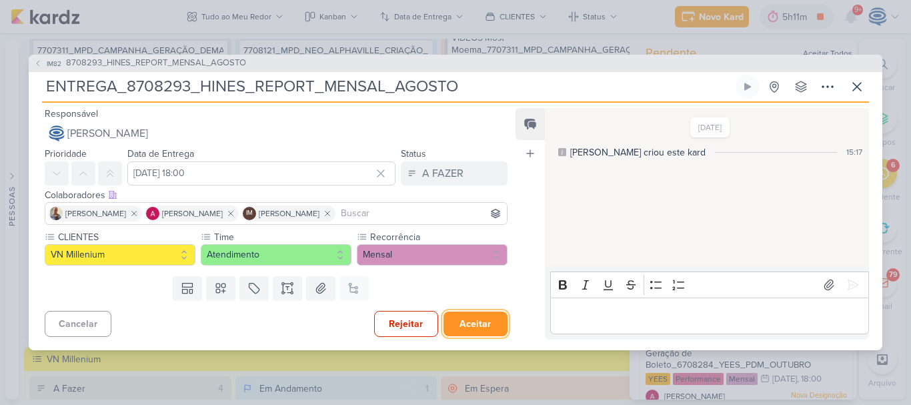
click at [457, 321] on button "Aceitar" at bounding box center [476, 323] width 64 height 25
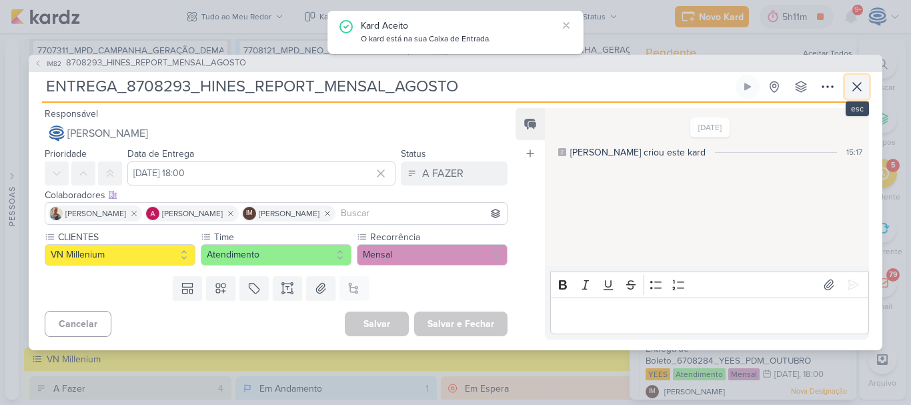
click at [856, 85] on icon at bounding box center [857, 87] width 8 height 8
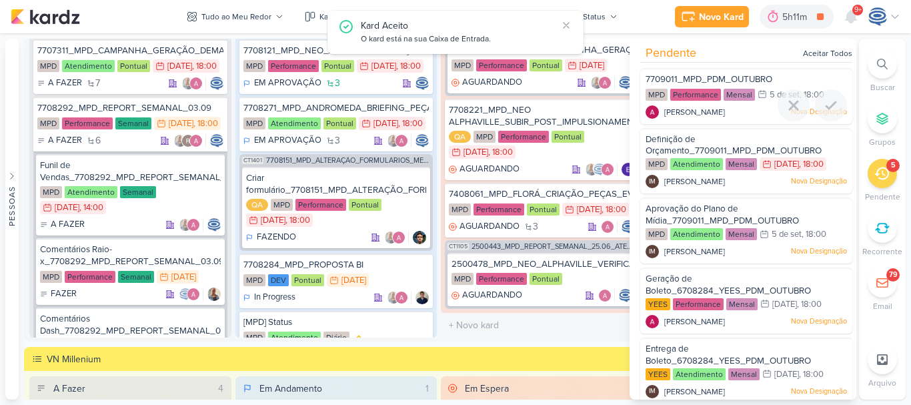
click at [766, 80] on span "7709011_MPD_PDM_OUTUBRO" at bounding box center [709, 79] width 127 height 11
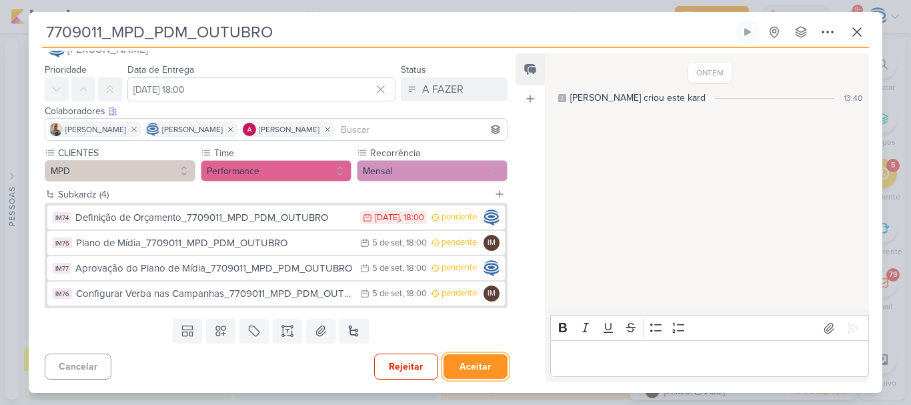
click at [472, 362] on button "Aceitar" at bounding box center [476, 366] width 64 height 25
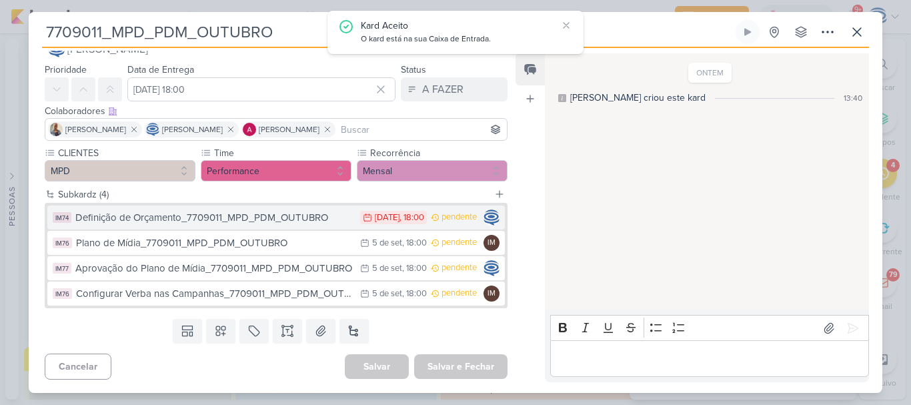
click at [303, 221] on div "Definição de Orçamento_7709011_MPD_PDM_OUTUBRO" at bounding box center [214, 217] width 278 height 15
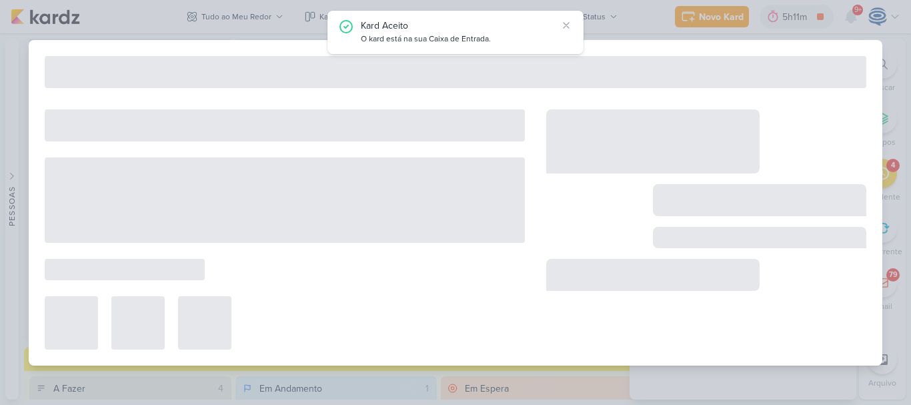
type input "Definição de Orçamento_7709011_MPD_PDM_OUTUBRO"
type input "1 de setembro de 2025 às 18:00"
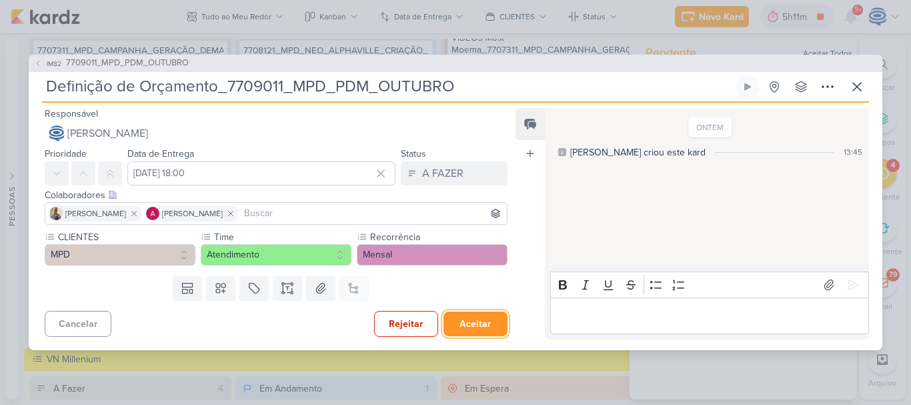
click at [480, 322] on button "Aceitar" at bounding box center [476, 323] width 64 height 25
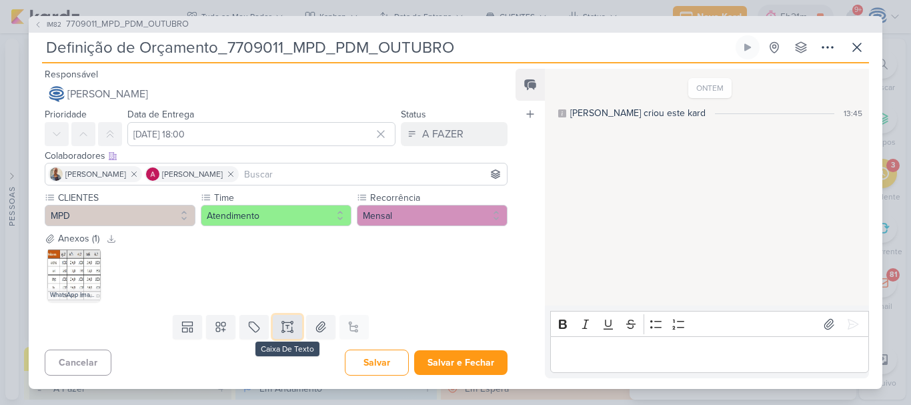
click at [281, 323] on icon at bounding box center [287, 326] width 13 height 13
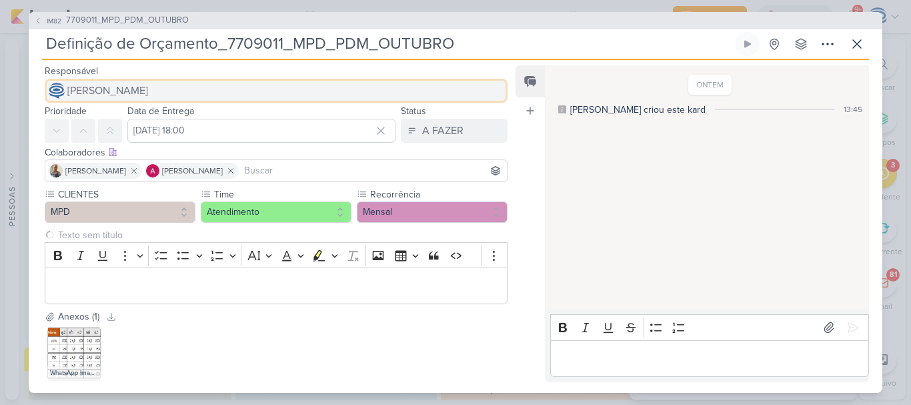
click at [231, 87] on button "[PERSON_NAME]" at bounding box center [276, 91] width 463 height 24
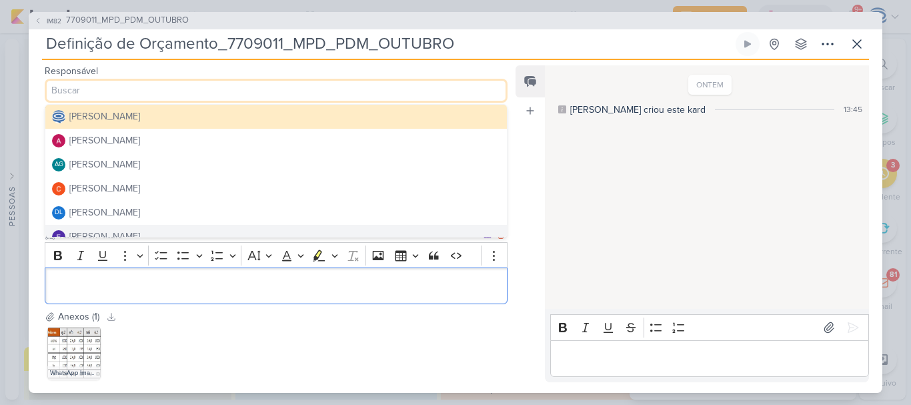
click at [229, 293] on p "Editor editing area: main" at bounding box center [276, 286] width 448 height 16
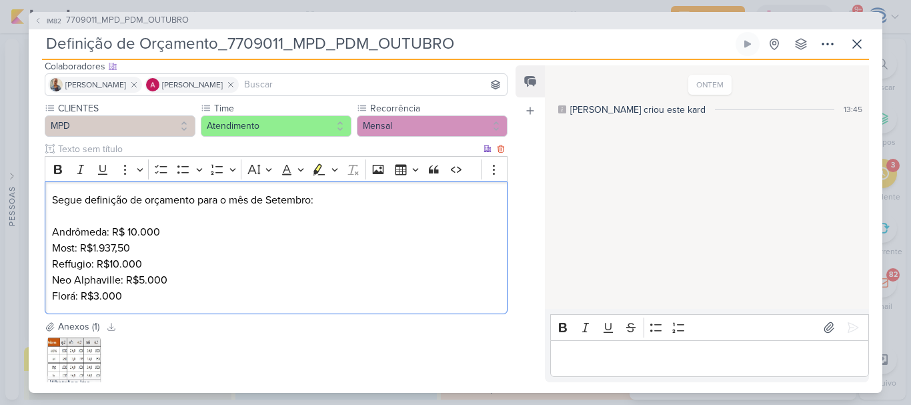
scroll to position [170, 0]
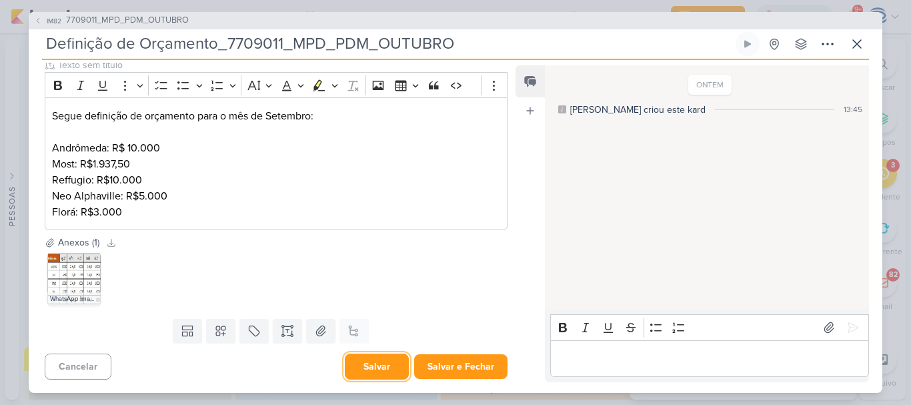
click at [377, 361] on button "Salvar" at bounding box center [377, 366] width 64 height 26
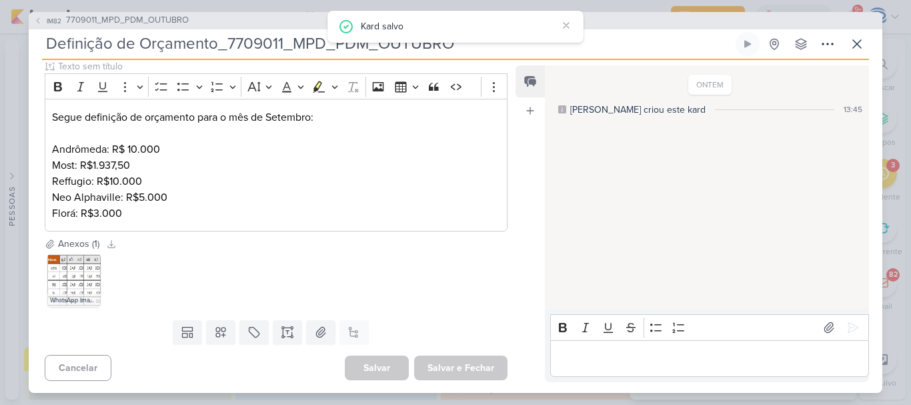
scroll to position [0, 0]
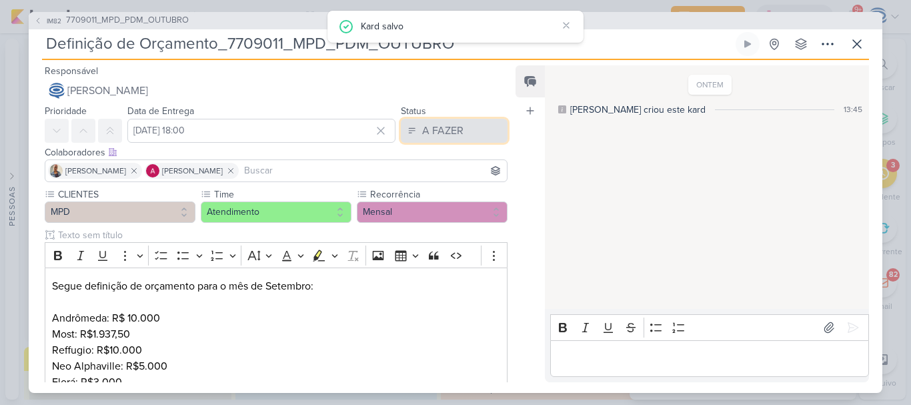
click at [438, 129] on div "A FAZER" at bounding box center [442, 131] width 41 height 16
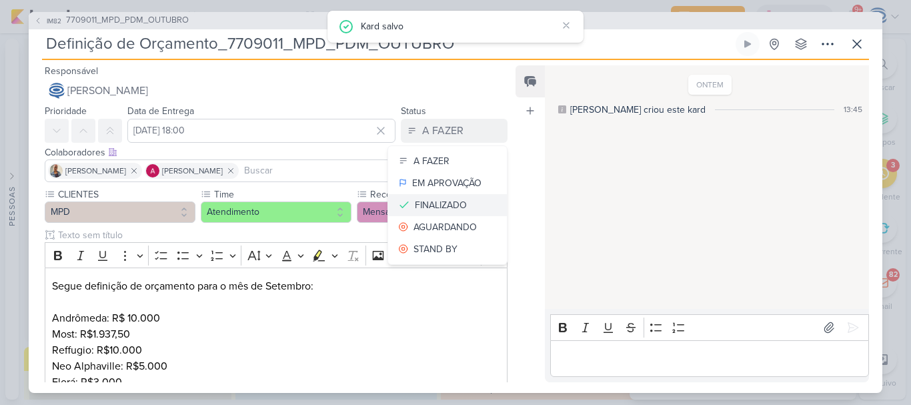
click at [432, 196] on button "FINALIZADO" at bounding box center [447, 205] width 119 height 22
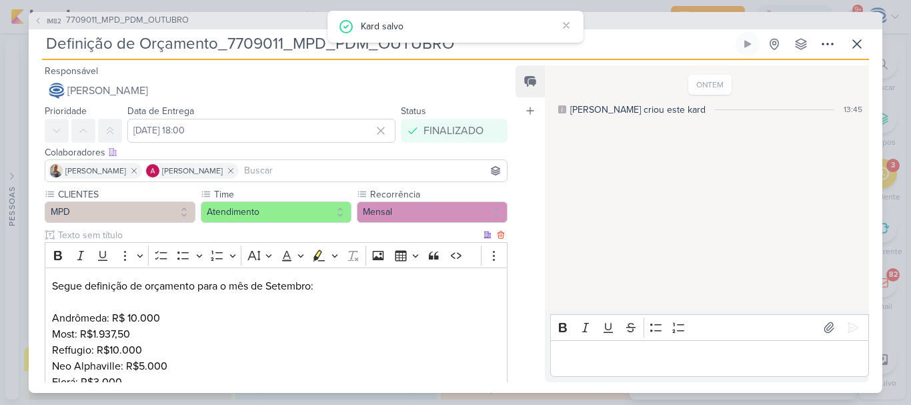
scroll to position [170, 0]
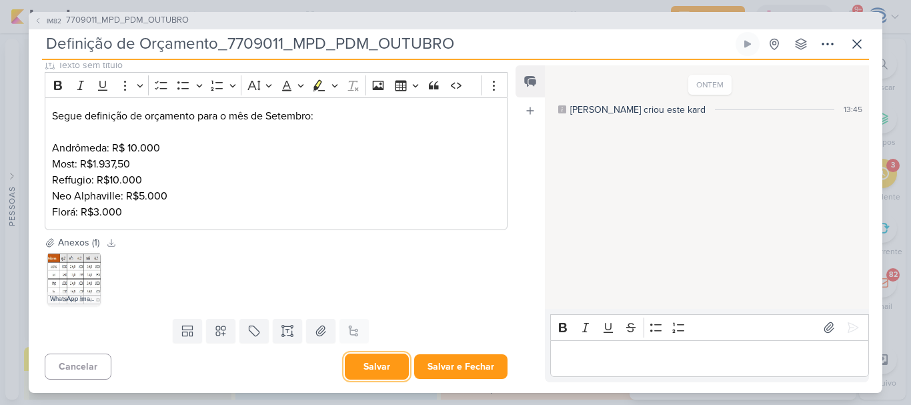
click at [377, 365] on button "Salvar" at bounding box center [377, 366] width 64 height 26
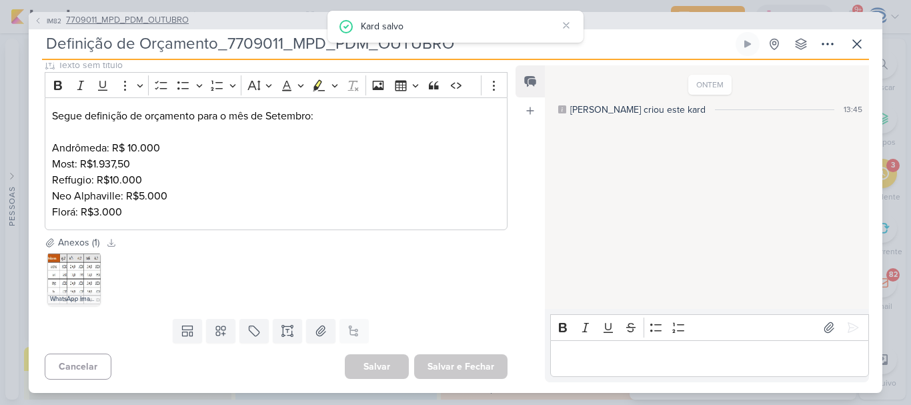
click at [173, 17] on span "7709011_MPD_PDM_OUTUBRO" at bounding box center [127, 20] width 123 height 13
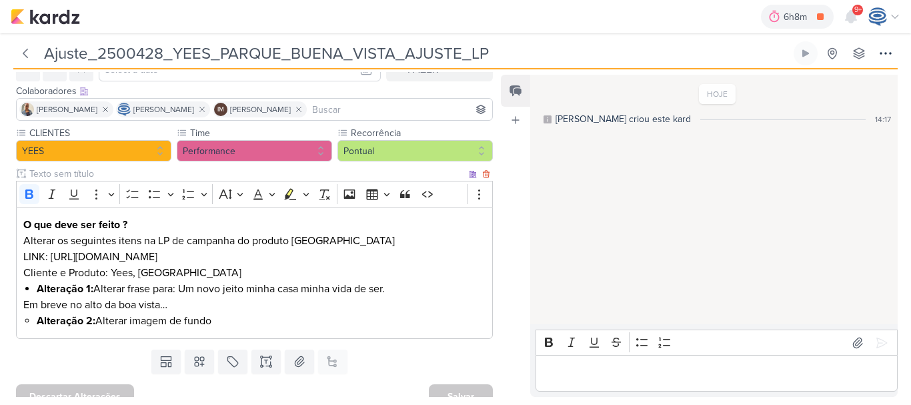
scroll to position [85, 0]
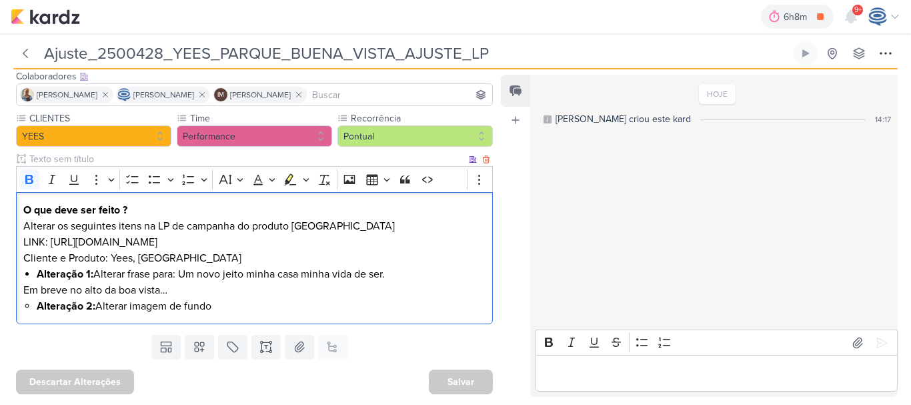
click at [172, 212] on p "O que deve ser feito ?" at bounding box center [254, 210] width 463 height 16
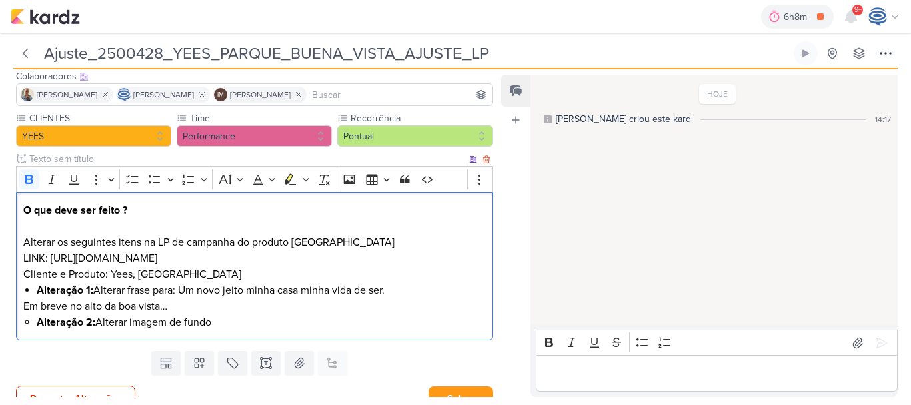
click at [237, 243] on p "Alterar os seguintes itens na LP de campanha do produto [GEOGRAPHIC_DATA]" at bounding box center [254, 242] width 463 height 16
drag, startPoint x: 269, startPoint y: 236, endPoint x: 186, endPoint y: 239, distance: 83.4
click at [186, 239] on p "Alterar os seguintes itens na LP de campanha teaser do produto Parque BUENA VIS…" at bounding box center [254, 242] width 463 height 16
click at [36, 179] on button "Bold" at bounding box center [29, 179] width 20 height 20
click at [275, 240] on p "Alterar os seguintes itens na LP de campanha teaser do produto Parque BUENA VIS…" at bounding box center [254, 242] width 463 height 16
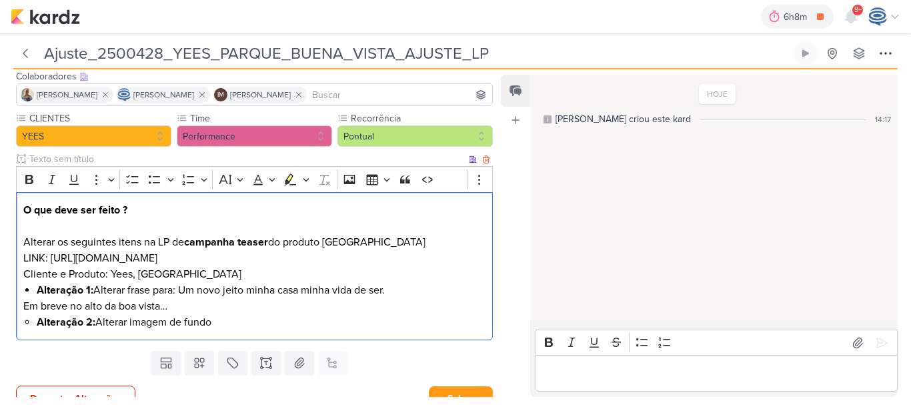
click at [327, 252] on p "LINK: https://marketing.yeesinc.com.br/uma-nova-forma-de-viver Cliente e Produt…" at bounding box center [254, 266] width 463 height 32
click at [46, 259] on p "LINK: https://marketing.yeesinc.com.br/uma-nova-forma-de-viver Cliente e Produt…" at bounding box center [254, 266] width 463 height 32
click at [273, 269] on p "LINK LP: https://marketing.yeesinc.com.br/uma-nova-forma-de-viver Cliente e Pro…" at bounding box center [254, 266] width 463 height 32
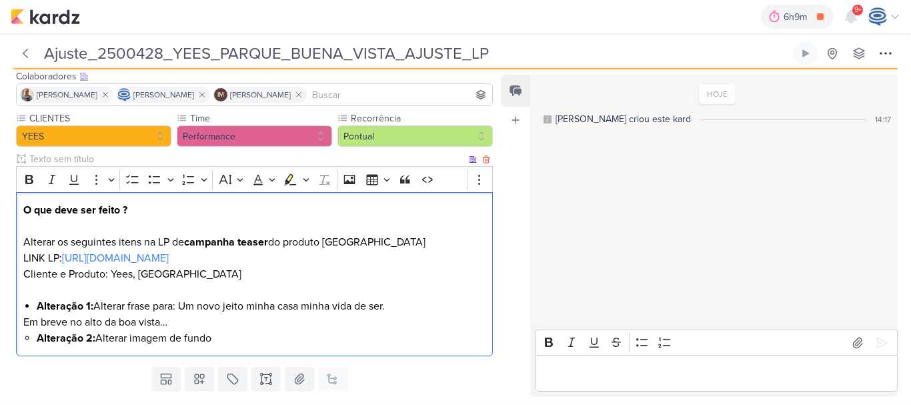
click at [248, 333] on li "Alteração 2: Alterar imagem de fundo" at bounding box center [262, 338] width 450 height 16
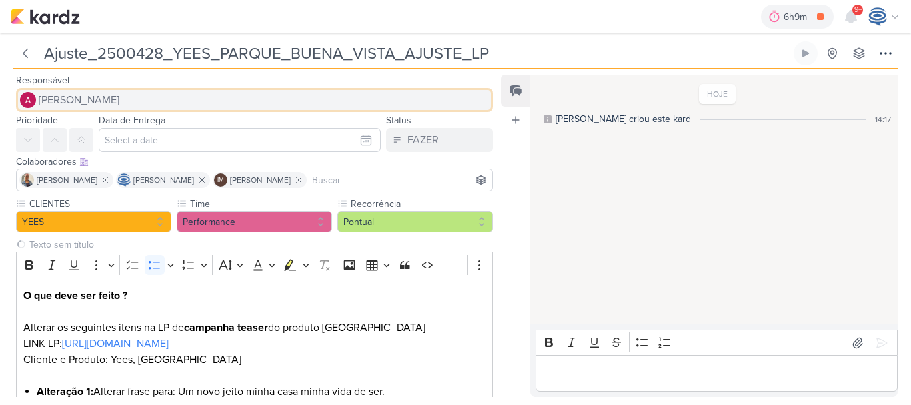
click at [224, 103] on button "[PERSON_NAME]" at bounding box center [254, 100] width 477 height 24
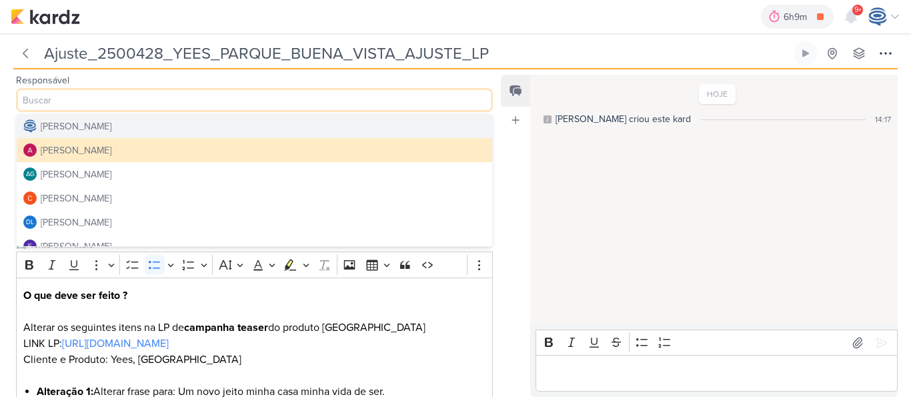
click at [111, 127] on div "[PERSON_NAME]" at bounding box center [76, 126] width 71 height 14
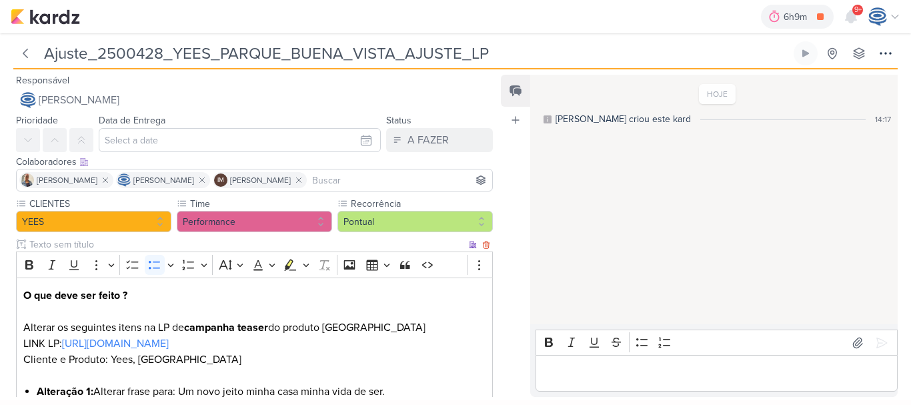
scroll to position [119, 0]
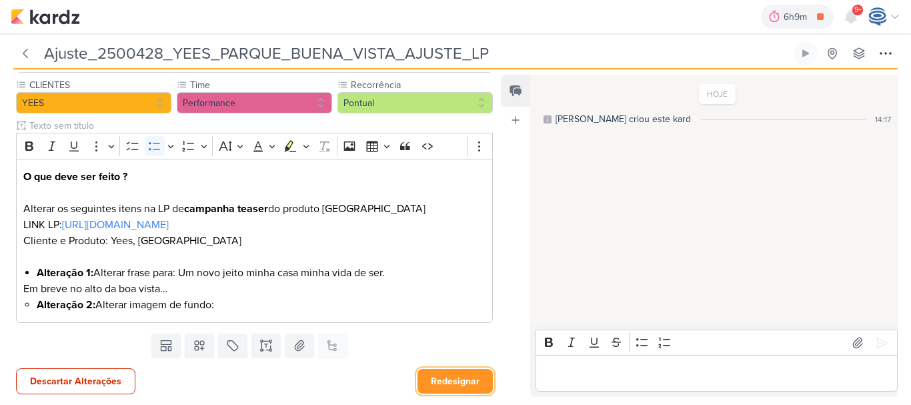
click at [434, 381] on button "Redesignar" at bounding box center [455, 381] width 75 height 25
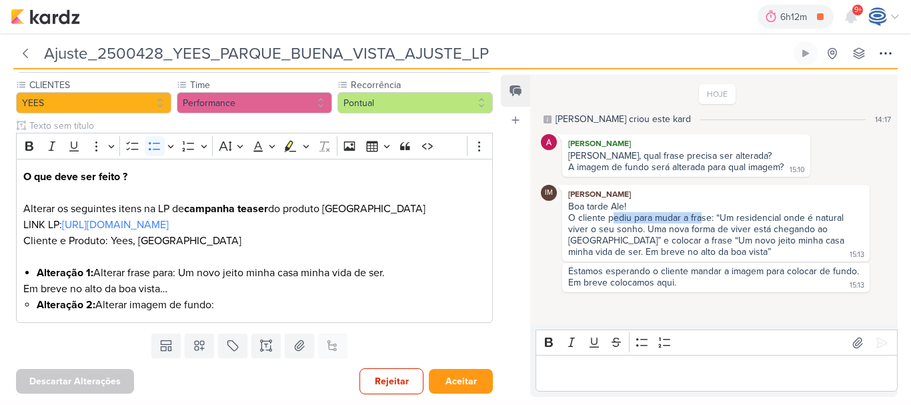
drag, startPoint x: 611, startPoint y: 216, endPoint x: 700, endPoint y: 215, distance: 89.4
click at [700, 215] on div "O cliente pediu para mudar a frase: “Um residencial onde é natural viver o seu …" at bounding box center [707, 234] width 279 height 45
click at [445, 388] on button "Aceitar" at bounding box center [461, 381] width 64 height 25
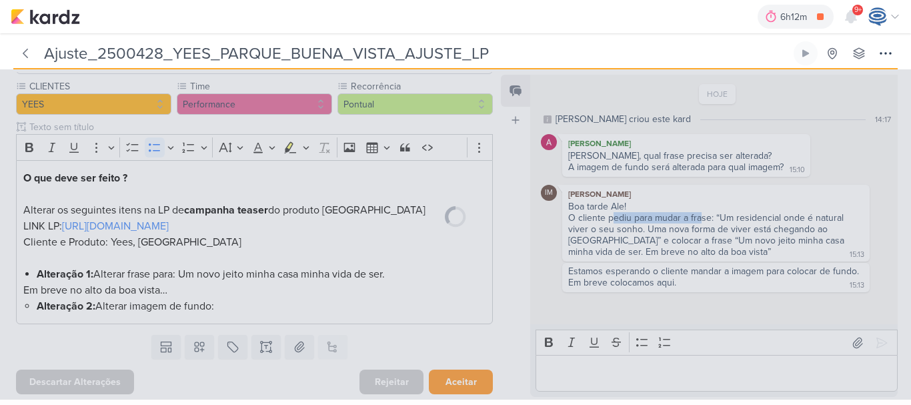
scroll to position [117, 0]
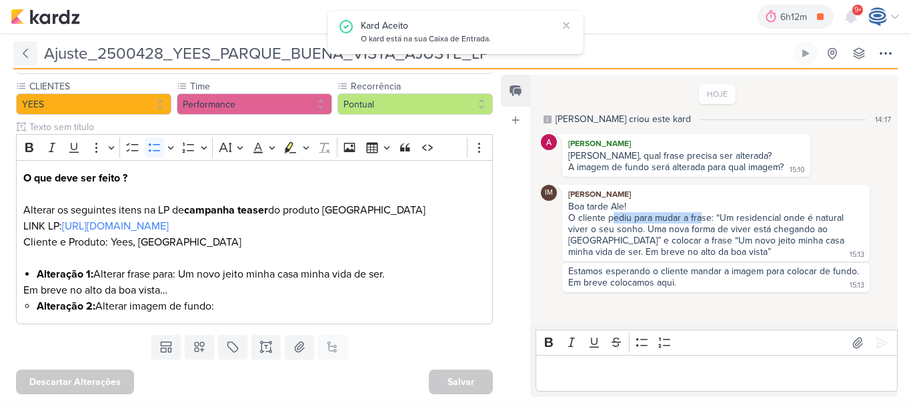
click at [21, 53] on icon at bounding box center [25, 53] width 13 height 13
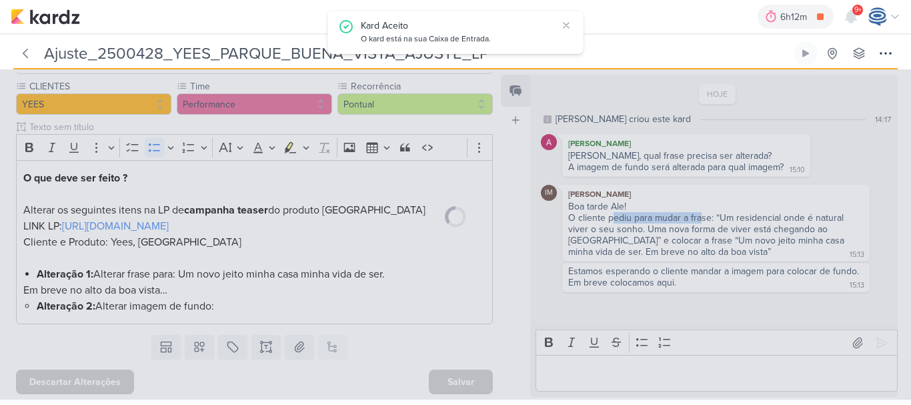
type input "2500428_YEES_PARQUE_BUENA_VISTA_AJUSTE_LP"
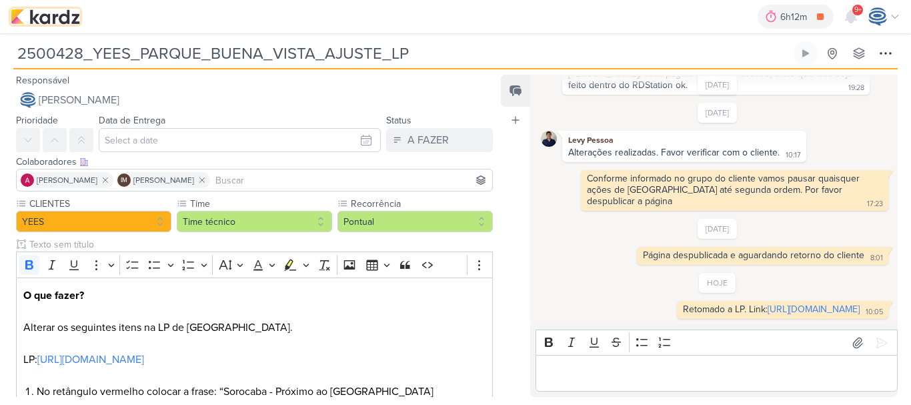
click at [58, 16] on img at bounding box center [45, 17] width 69 height 16
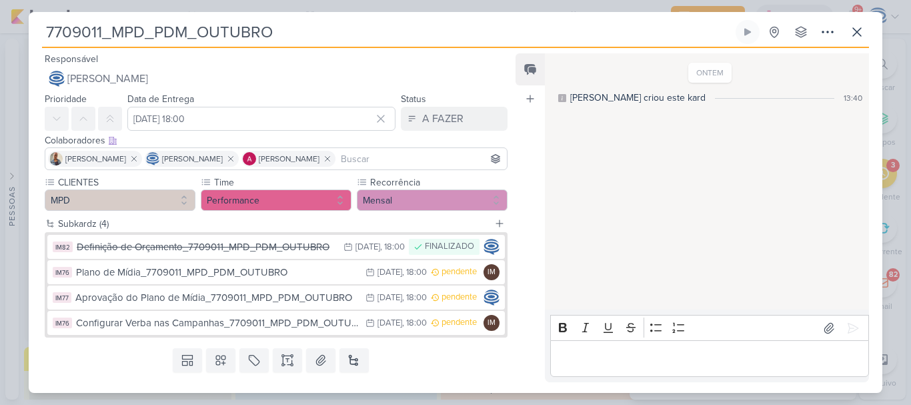
scroll to position [121, 0]
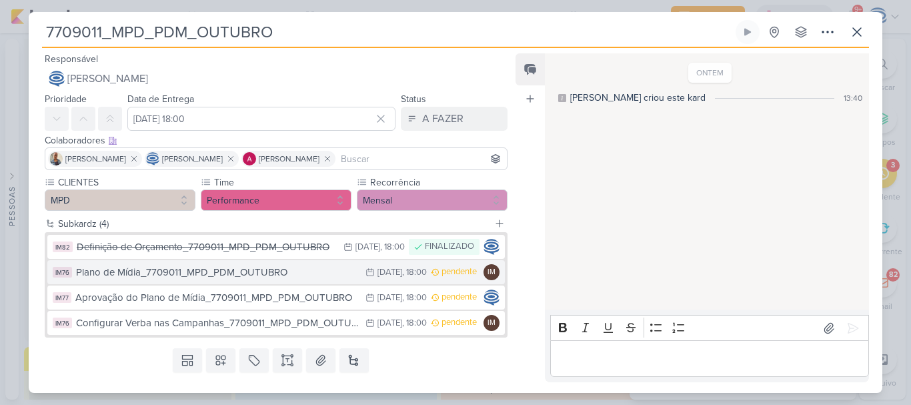
click at [227, 271] on div "Plano de Mídia_7709011_MPD_PDM_OUTUBRO" at bounding box center [217, 272] width 283 height 15
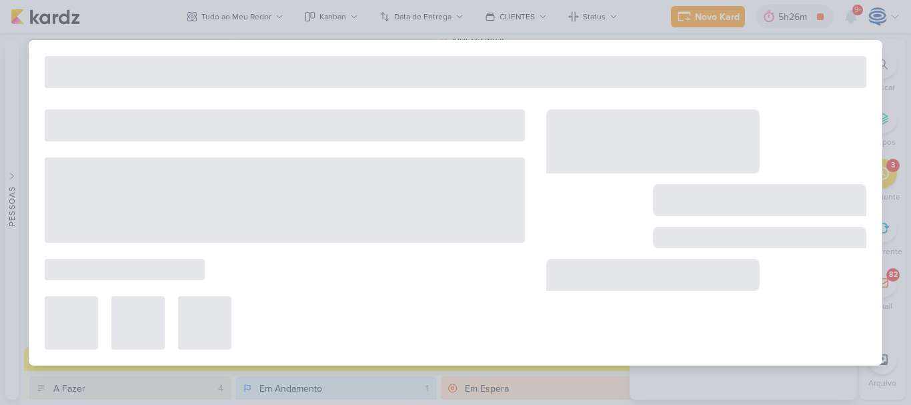
type input "Plano de Mídia_7709011_MPD_PDM_OUTUBRO"
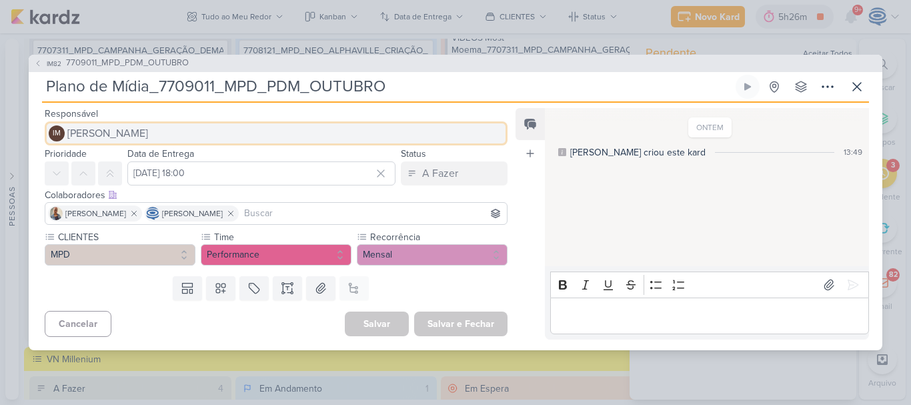
click at [148, 137] on span "[PERSON_NAME]" at bounding box center [107, 133] width 81 height 16
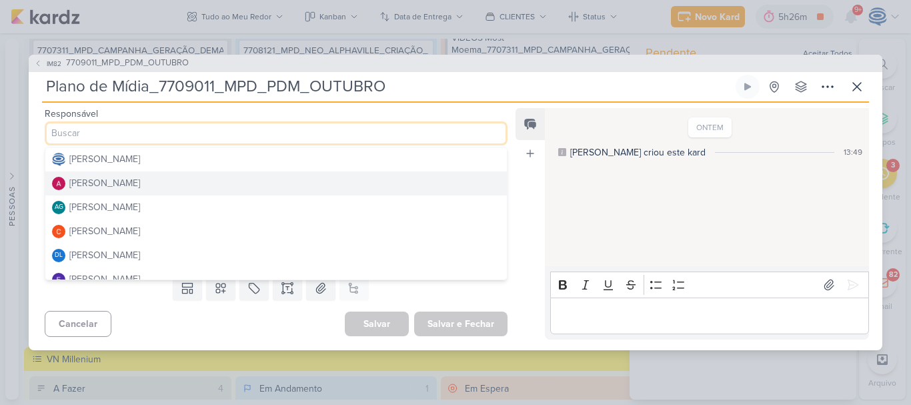
click at [140, 179] on div "[PERSON_NAME]" at bounding box center [104, 183] width 71 height 14
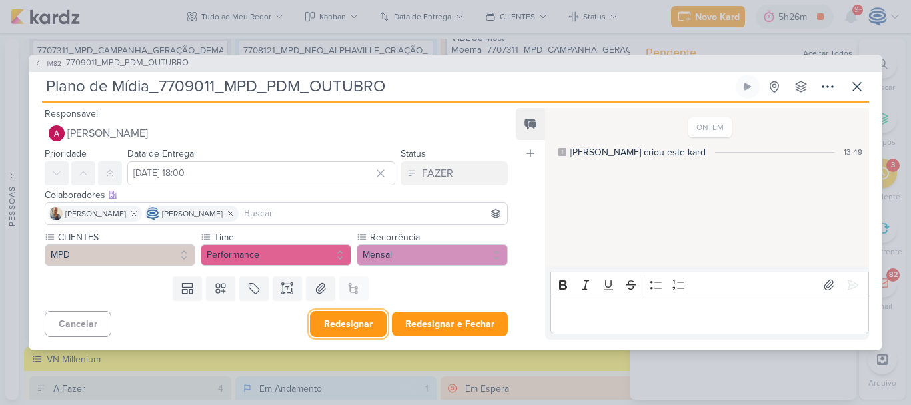
click at [366, 325] on button "Redesignar" at bounding box center [348, 324] width 77 height 26
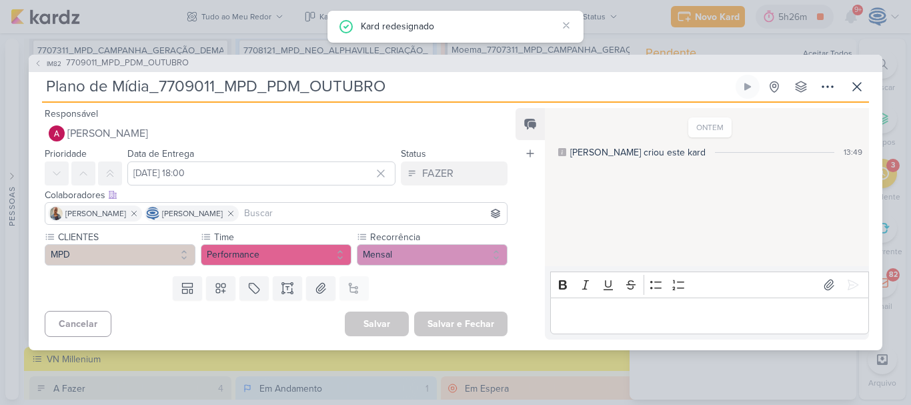
click at [153, 55] on div "IM82 7709011_MPD_PDM_OUTUBRO" at bounding box center [456, 63] width 854 height 17
click at [152, 63] on span "7709011_MPD_PDM_OUTUBRO" at bounding box center [127, 63] width 123 height 13
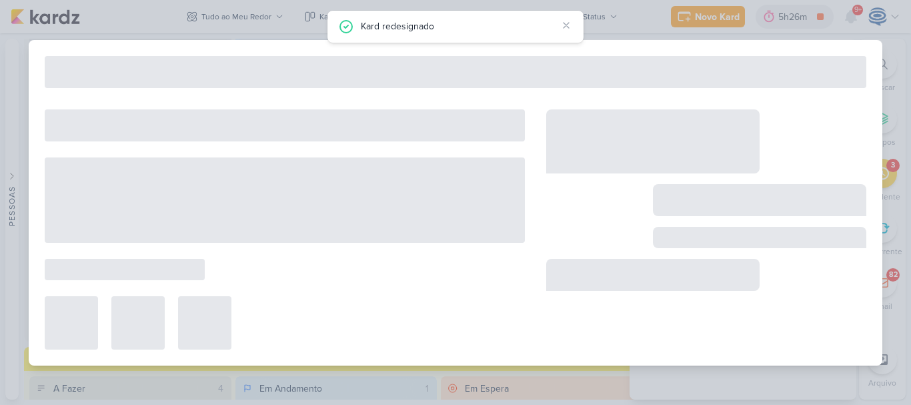
type input "7709011_MPD_PDM_OUTUBRO"
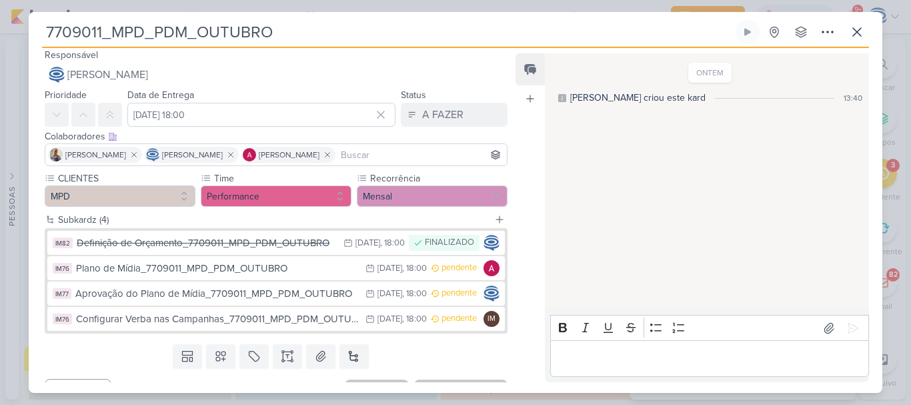
scroll to position [29, 0]
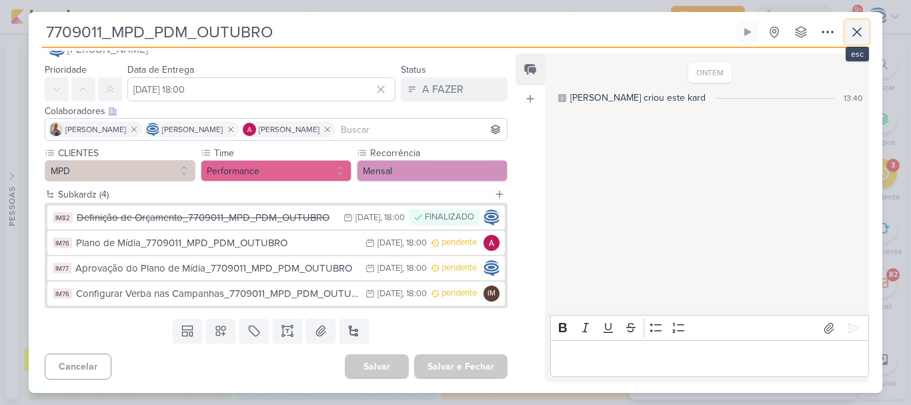
click at [851, 31] on icon at bounding box center [857, 32] width 16 height 16
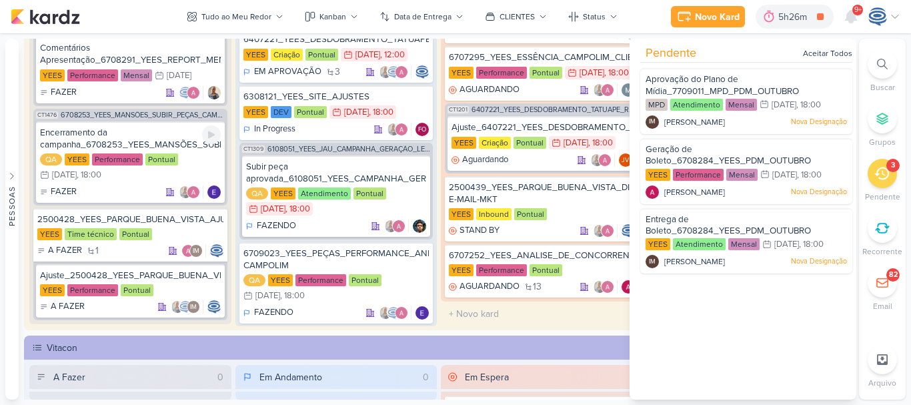
scroll to position [1394, 0]
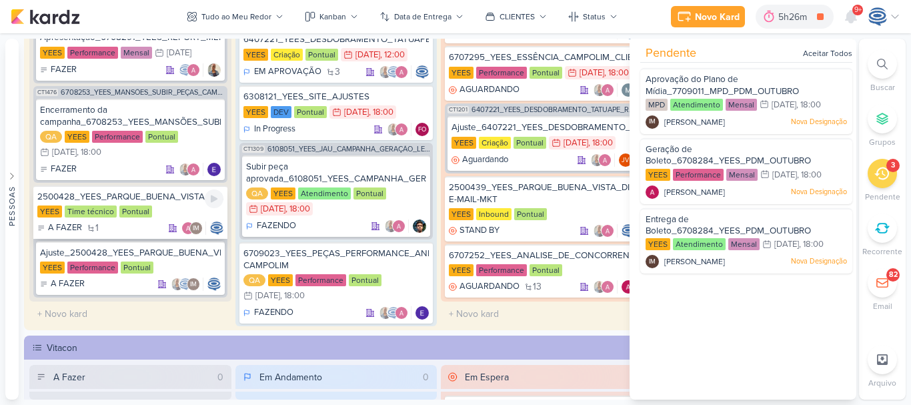
click at [169, 208] on div "YEES Time técnico Pontual" at bounding box center [130, 211] width 186 height 13
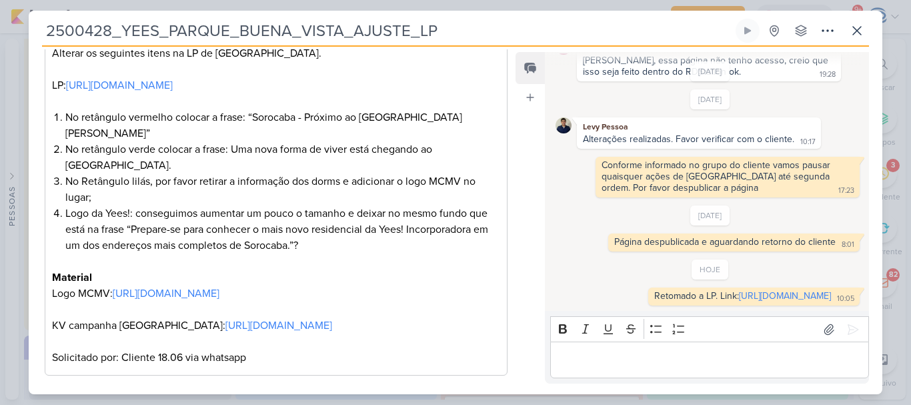
scroll to position [252, 0]
click at [856, 31] on icon at bounding box center [857, 31] width 8 height 8
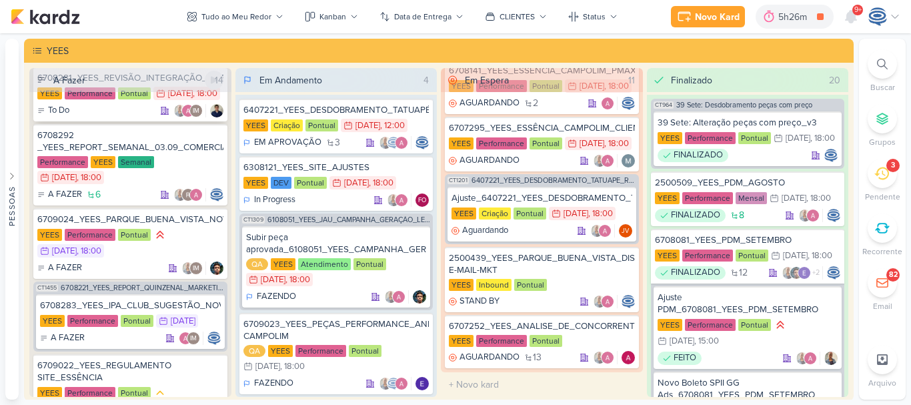
scroll to position [132, 0]
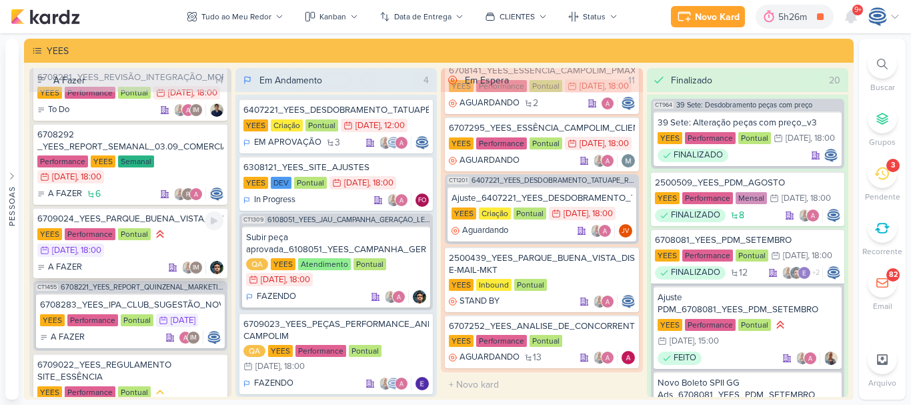
click at [157, 237] on icon at bounding box center [160, 234] width 6 height 7
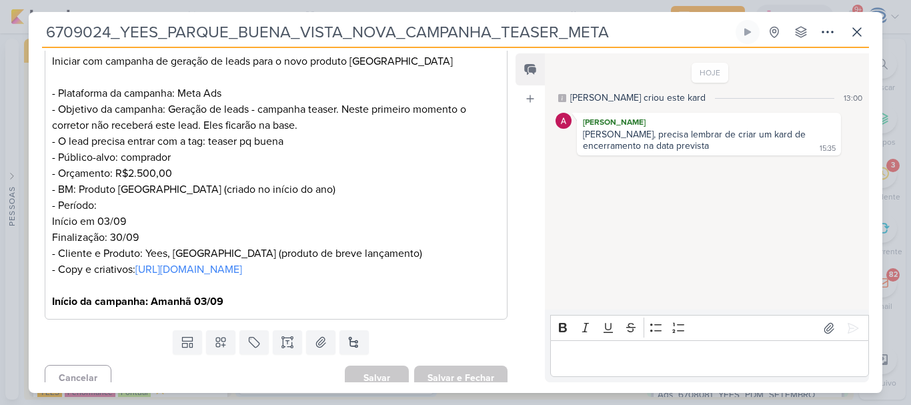
scroll to position [240, 0]
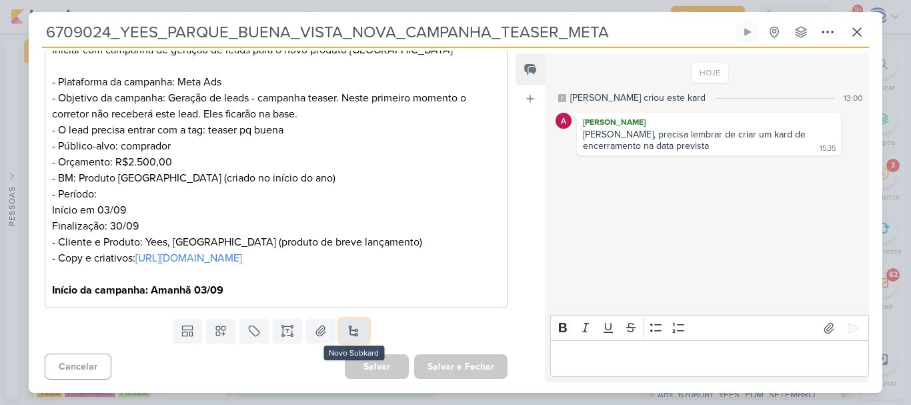
click at [345, 337] on button at bounding box center [353, 331] width 29 height 24
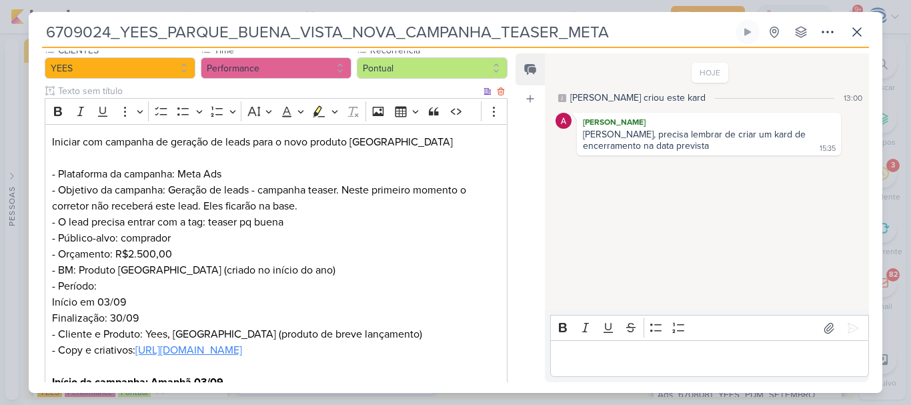
scroll to position [288, 0]
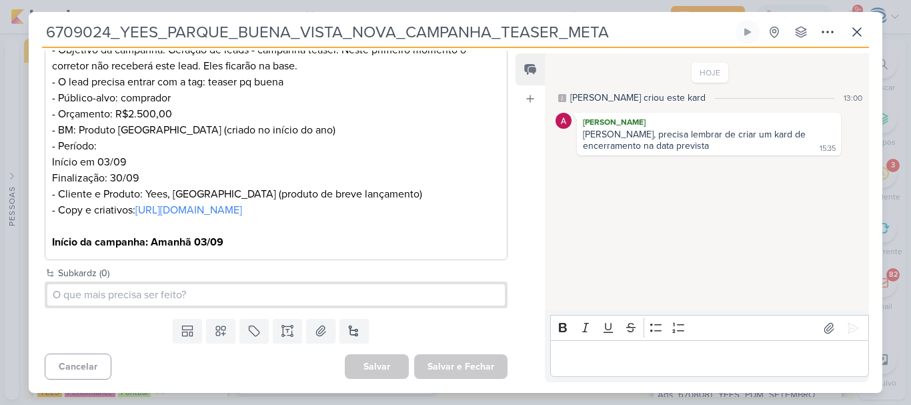
drag, startPoint x: 616, startPoint y: 33, endPoint x: 39, endPoint y: 31, distance: 576.9
click at [39, 31] on div "6709024_YEES_PARQUE_BUENA_VISTA_NOVA_CAMPANHA_TEASER_META Criado por mim nenhum…" at bounding box center [456, 206] width 854 height 373
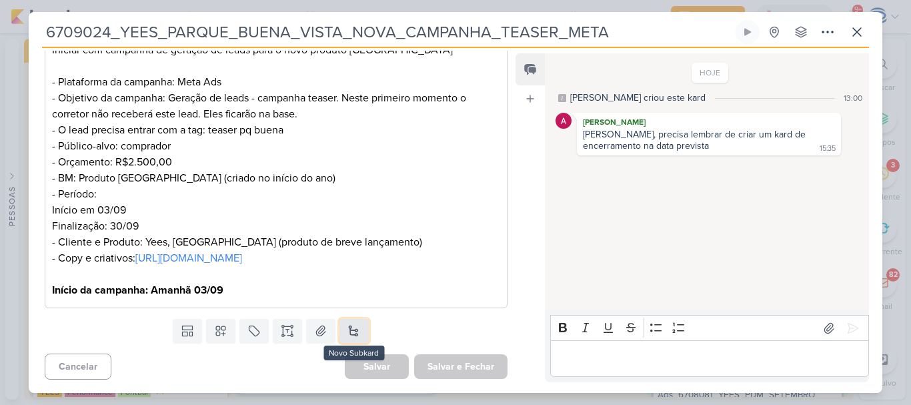
click at [352, 336] on button at bounding box center [353, 331] width 29 height 24
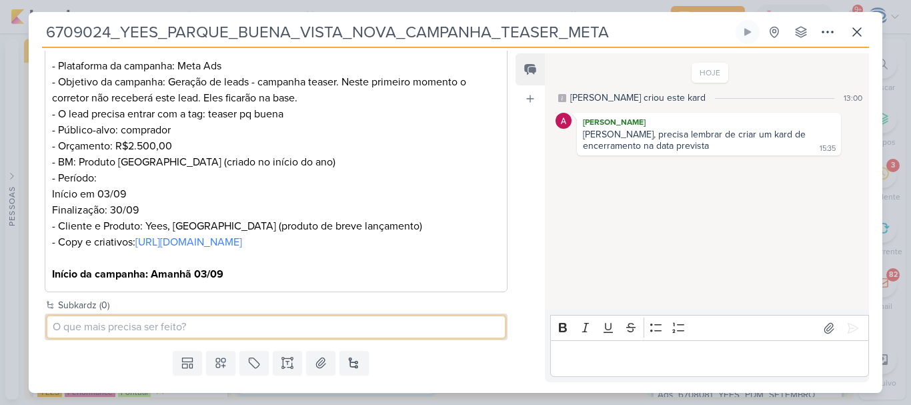
paste input "6709024_YEES_PARQUE_BUENA_VISTA_NOVA_CAMPANHA_TEASER_META"
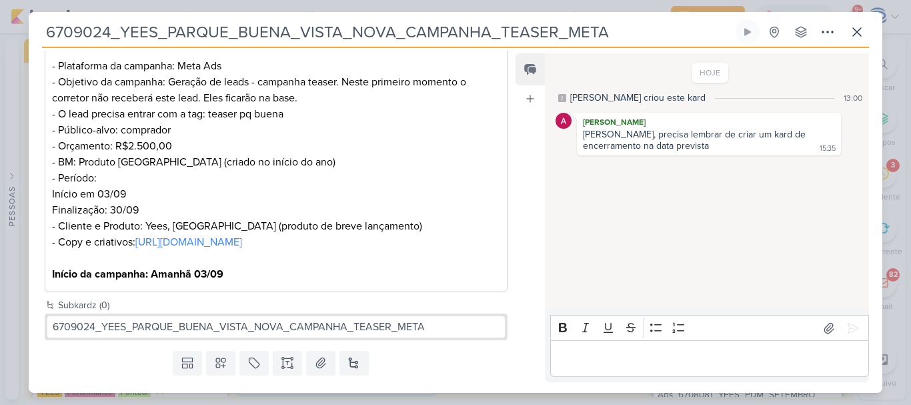
click at [308, 331] on div "6709024_YEES_PARQUE_BUENA_VISTA_NOVA_CAMPANHA_TEASER_META" at bounding box center [276, 326] width 463 height 27
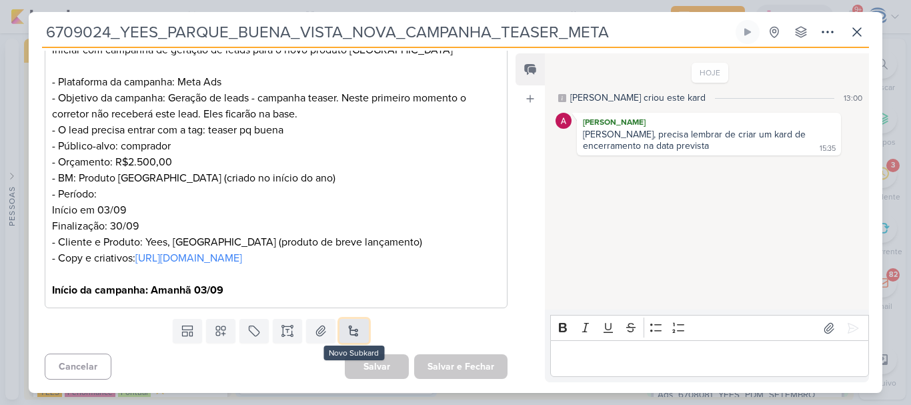
click at [348, 330] on button at bounding box center [353, 331] width 29 height 24
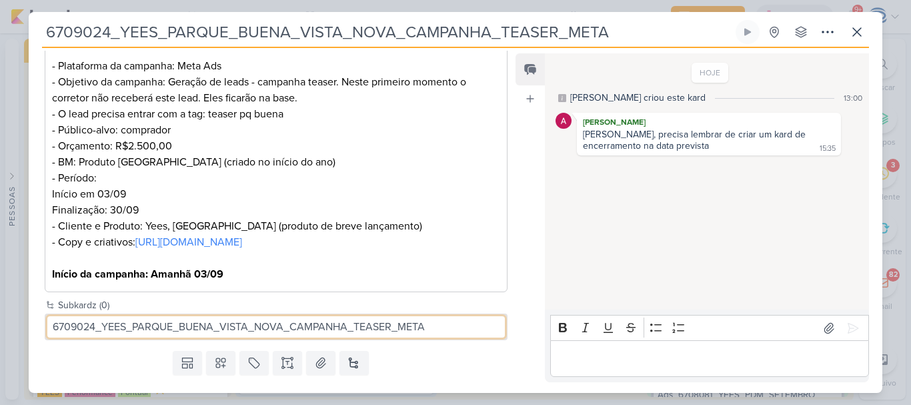
click at [51, 337] on input "6709024_YEES_PARQUE_BUENA_VISTA_NOVA_CAMPANHA_TEASER_META" at bounding box center [276, 326] width 458 height 21
type input "Encerramento campnha_6709024_YEES_PARQUE_BUENA_VISTA_NOVA_CAMPANHA_TEASER_META"
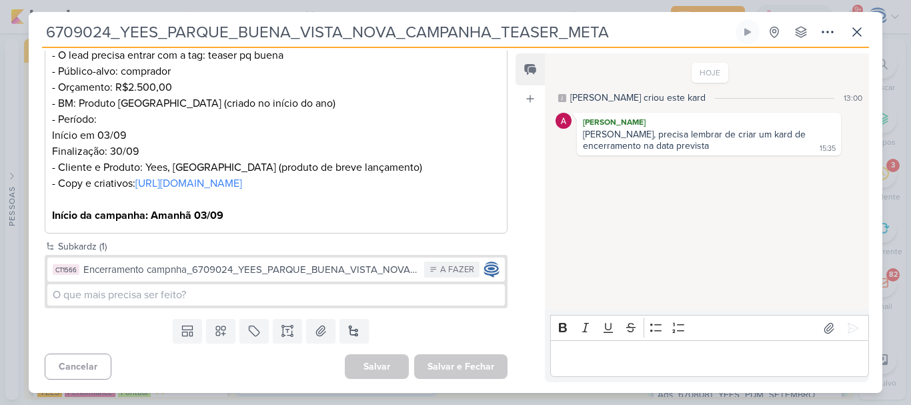
scroll to position [315, 0]
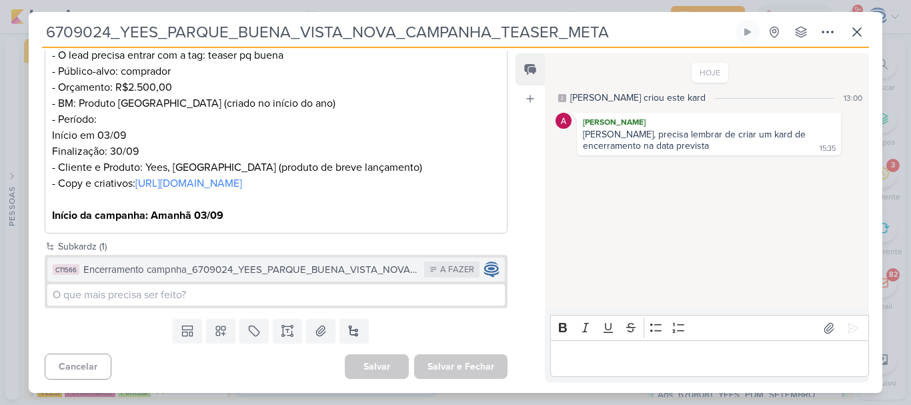
click at [284, 274] on div "Encerramento campnha_6709024_YEES_PARQUE_BUENA_VISTA_NOVA_CAMPANHA_TEASER_META" at bounding box center [250, 269] width 334 height 15
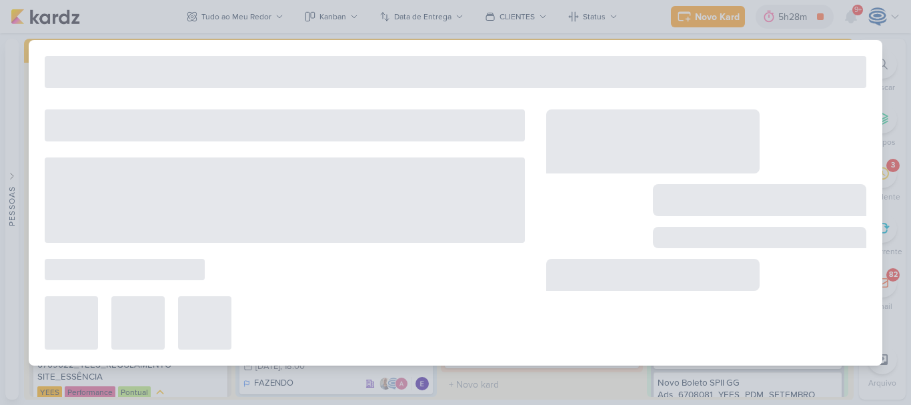
scroll to position [0, 0]
type input "Encerramento campnha_6709024_YEES_PARQUE_BUENA_VISTA_NOVA_CAMPANHA_TEASER_META"
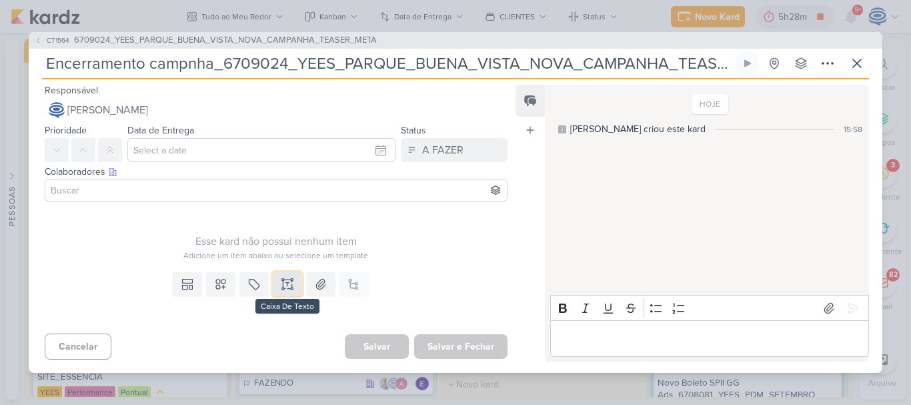
click at [293, 286] on button at bounding box center [287, 284] width 29 height 24
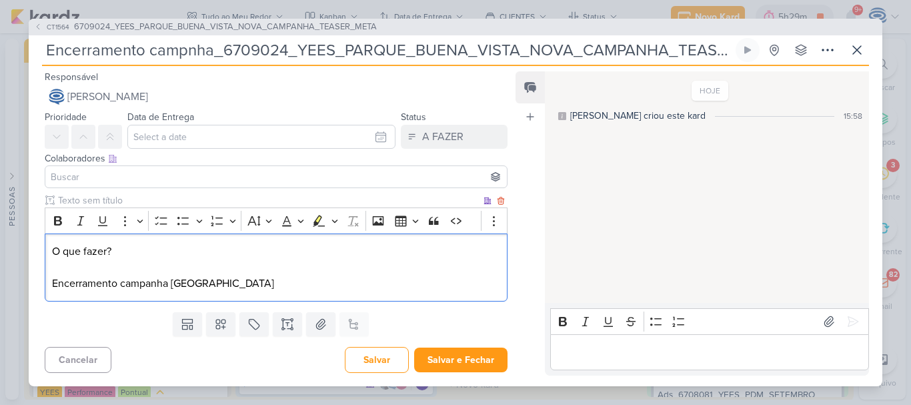
click at [167, 283] on p "O que fazer? Encerramento campanha Parque Buena Vista" at bounding box center [276, 267] width 448 height 48
drag, startPoint x: 151, startPoint y: 247, endPoint x: 59, endPoint y: 217, distance: 96.8
click at [59, 217] on div "Rich Text Editor Bold Italic Underline More To-do List Bulleted List Bulleted L…" at bounding box center [276, 254] width 463 height 94
click at [59, 217] on icon "Editor toolbar" at bounding box center [58, 220] width 8 height 9
click at [58, 247] on p "O que fazer? Encerramento campanha teaser Parque Buena Vista" at bounding box center [276, 267] width 448 height 48
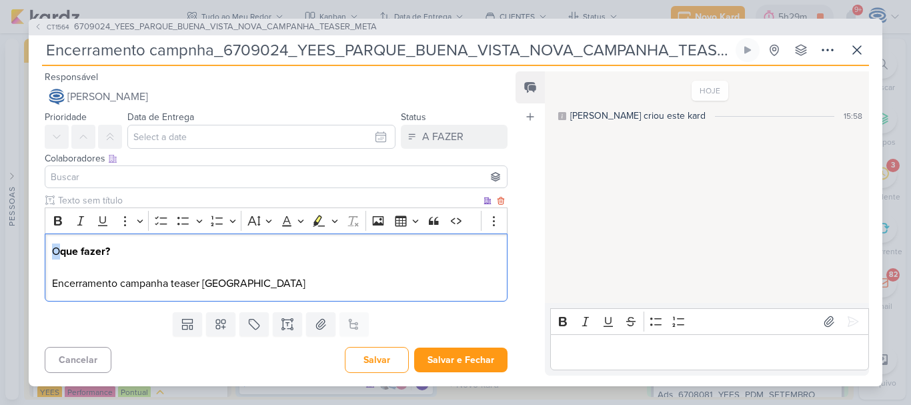
click at [52, 249] on p "O que fazer? Encerramento campanha teaser Parque Buena Vista" at bounding box center [276, 267] width 448 height 48
click at [51, 220] on icon "Editor toolbar" at bounding box center [57, 220] width 13 height 13
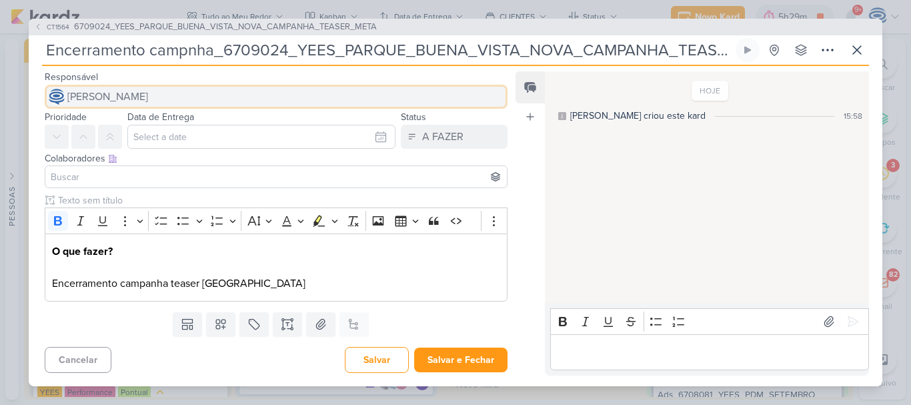
click at [135, 98] on span "[PERSON_NAME]" at bounding box center [107, 97] width 81 height 16
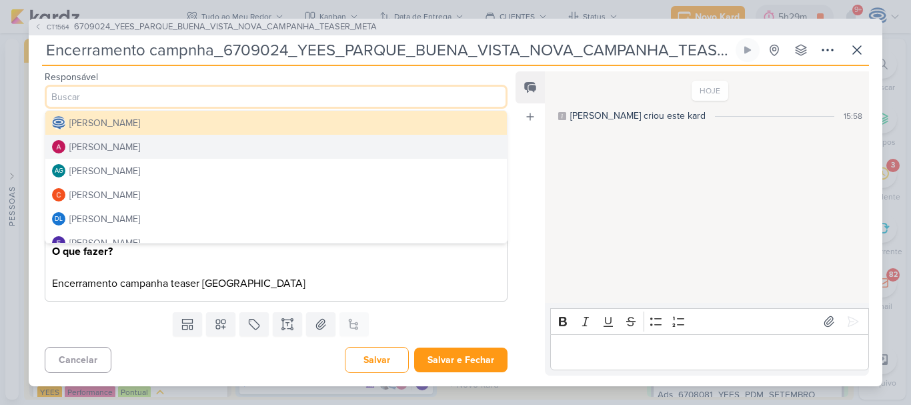
click at [154, 143] on button "[PERSON_NAME]" at bounding box center [276, 147] width 462 height 24
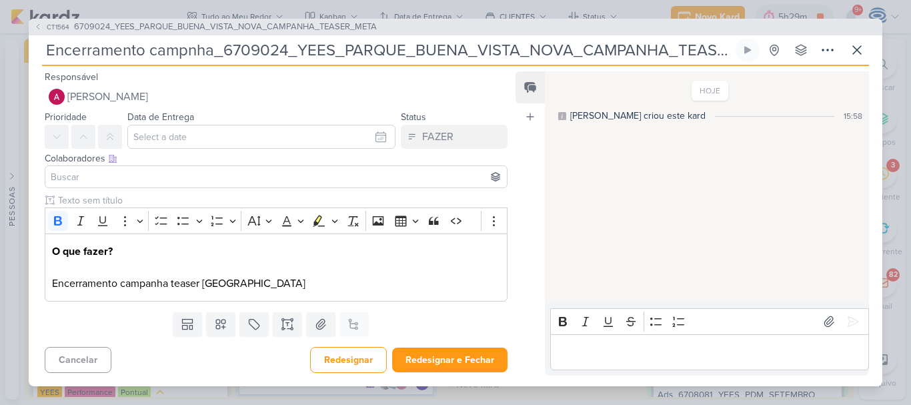
click at [141, 171] on input at bounding box center [276, 177] width 456 height 16
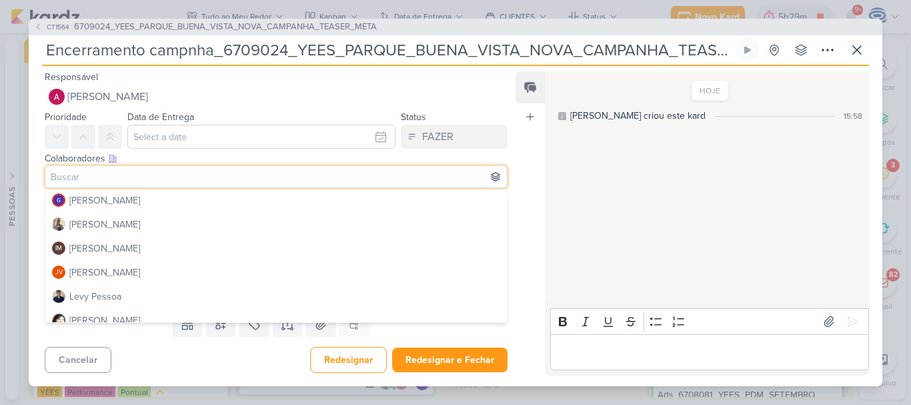
scroll to position [171, 0]
click at [95, 231] on button "[PERSON_NAME]" at bounding box center [276, 223] width 462 height 24
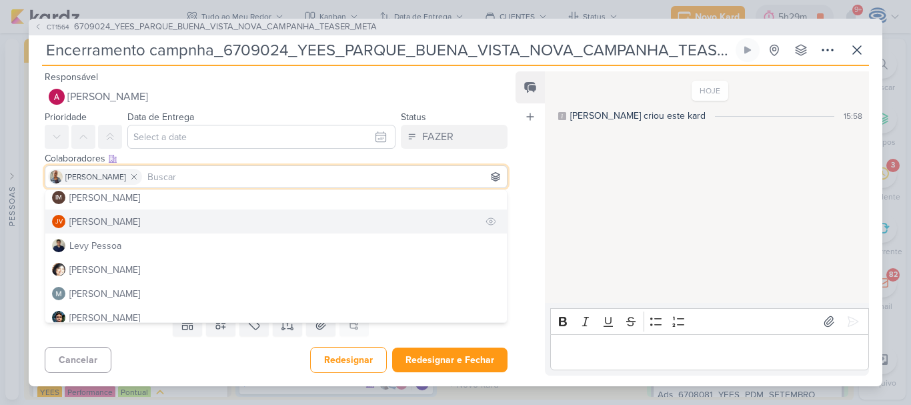
scroll to position [222, 0]
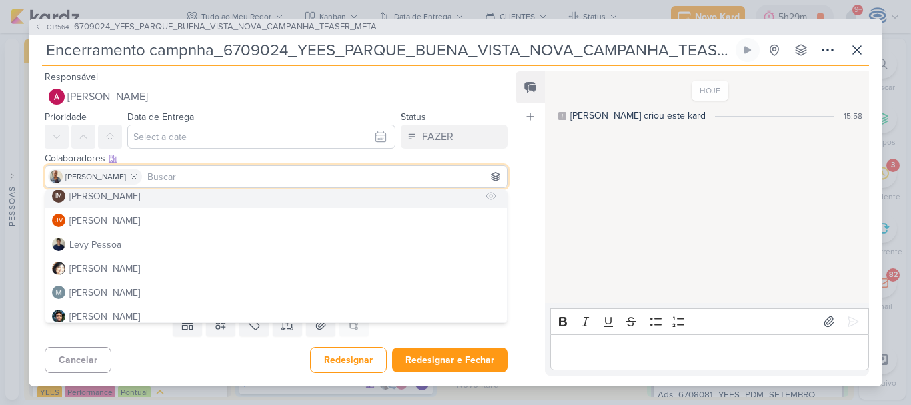
click at [127, 199] on div "[PERSON_NAME]" at bounding box center [104, 196] width 71 height 14
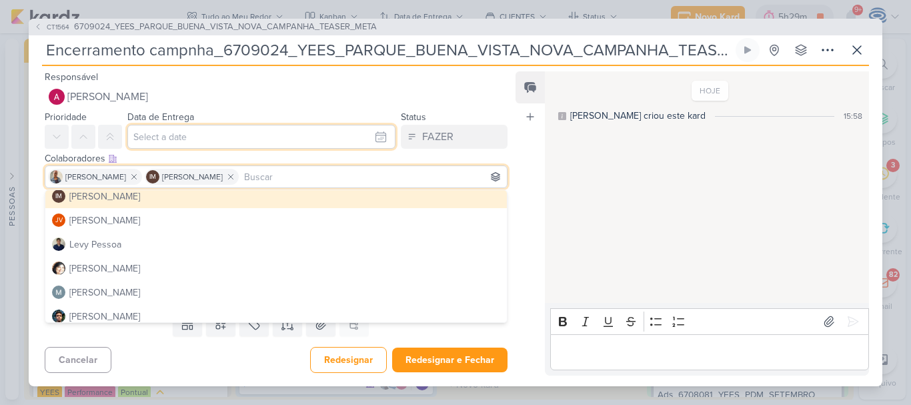
click at [174, 137] on input "text" at bounding box center [261, 137] width 268 height 24
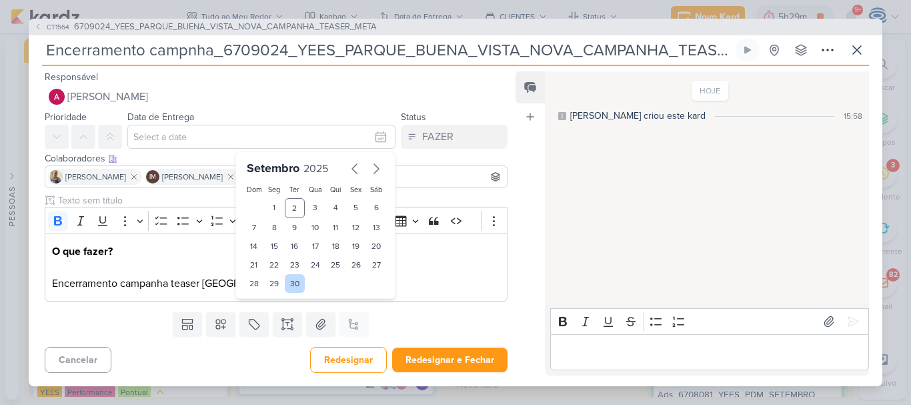
click at [287, 280] on div "30" at bounding box center [295, 283] width 21 height 19
type input "30 de setembro de 2025 às 23:59"
click at [272, 303] on select "00 01 02 03 04 05 06 07 08 09 10 11 12 13 14 15 16 17 18 19 20 21 22 23" at bounding box center [274, 306] width 19 height 16
select select "18"
click at [265, 298] on select "00 01 02 03 04 05 06 07 08 09 10 11 12 13 14 15 16 17 18 19 20 21 22 23" at bounding box center [274, 306] width 19 height 16
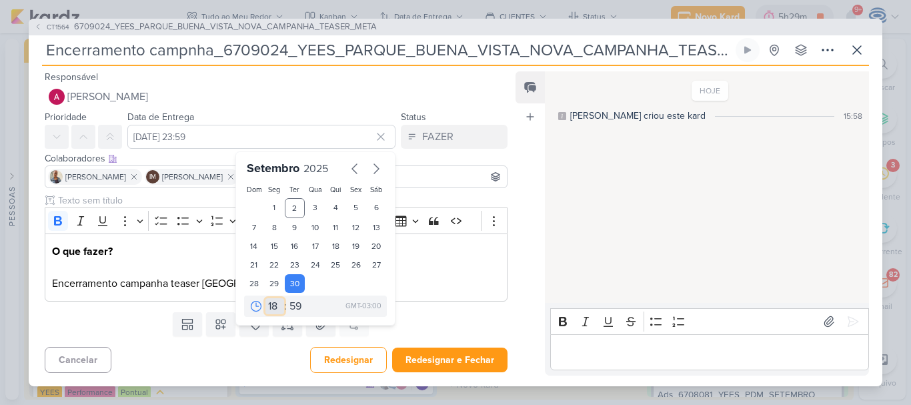
type input "30 de setembro de 2025 às 18:59"
click at [294, 299] on select "00 05 10 15 20 25 30 35 40 45 50 55 59" at bounding box center [296, 306] width 19 height 16
select select "0"
click at [287, 298] on select "00 05 10 15 20 25 30 35 40 45 50 55 59" at bounding box center [296, 306] width 19 height 16
type input "30 de setembro de 2025 às 18:00"
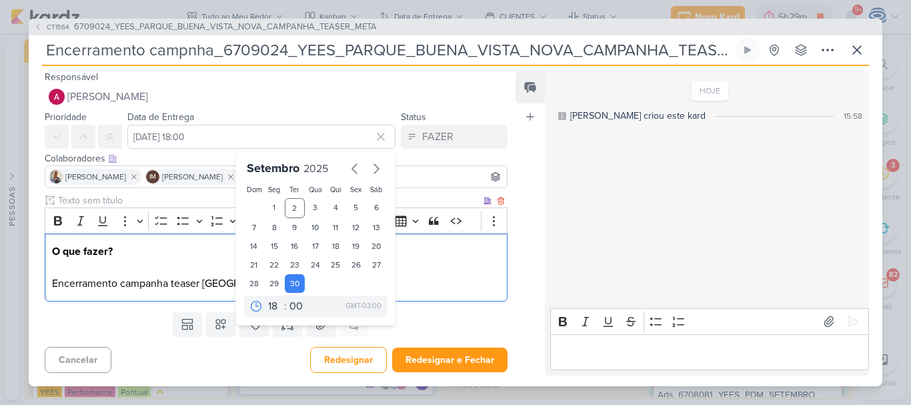
click at [443, 265] on p "O que fazer? Encerramento campanha teaser Parque Buena Vista" at bounding box center [276, 267] width 448 height 48
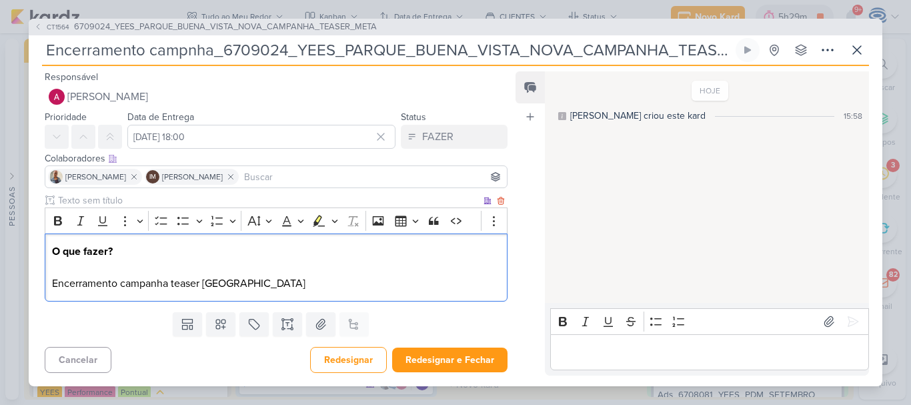
click at [436, 276] on p "O que fazer? ⁠⁠⁠⁠⁠⁠⁠ Encerramento campanha teaser Parque Buena Vista" at bounding box center [276, 267] width 448 height 48
click at [216, 325] on icon at bounding box center [220, 323] width 13 height 13
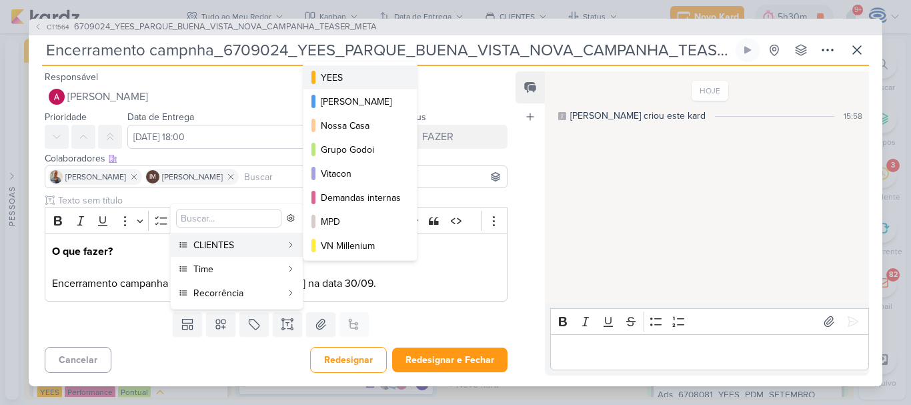
click at [364, 71] on div "YEES" at bounding box center [361, 78] width 80 height 14
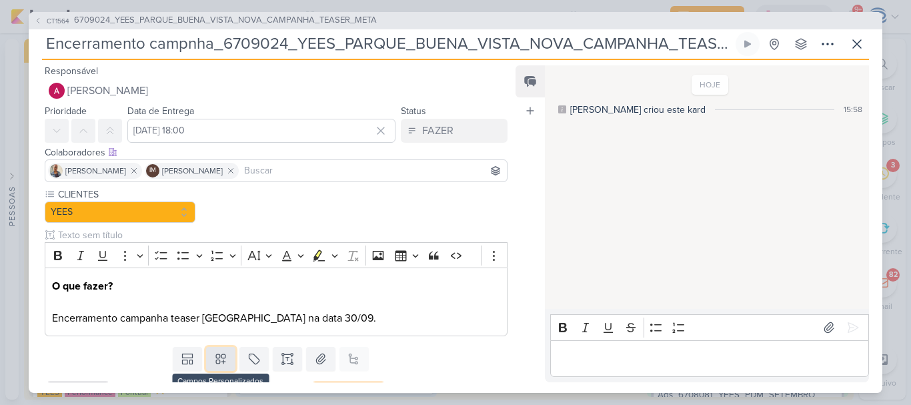
click at [216, 356] on icon at bounding box center [220, 358] width 13 height 13
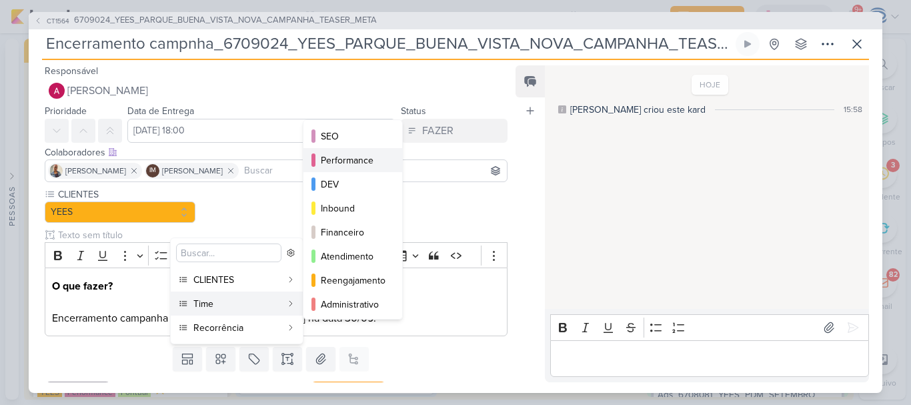
click at [335, 156] on div "Performance" at bounding box center [353, 160] width 65 height 14
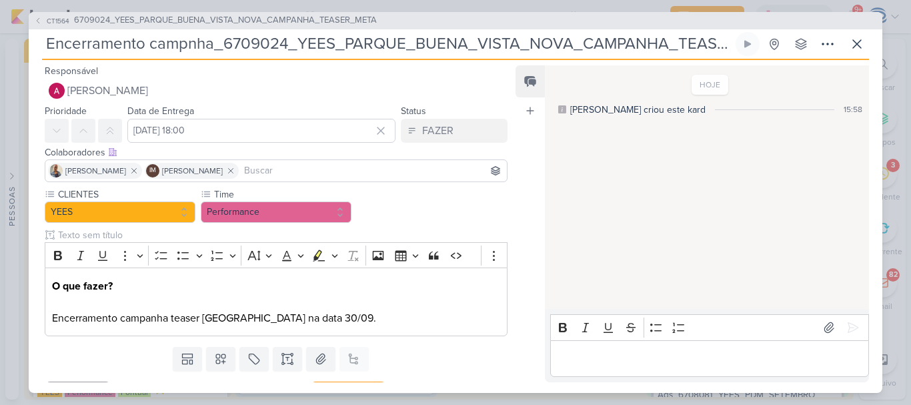
click at [186, 47] on input "Encerramento campnha_6709024_YEES_PARQUE_BUENA_VISTA_NOVA_CAMPANHA_TEASER_META" at bounding box center [387, 44] width 691 height 24
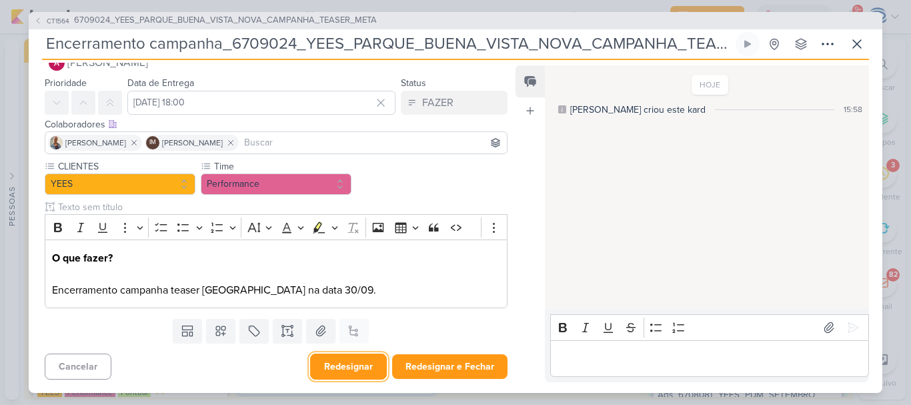
click at [365, 371] on button "Redesignar" at bounding box center [348, 366] width 77 height 26
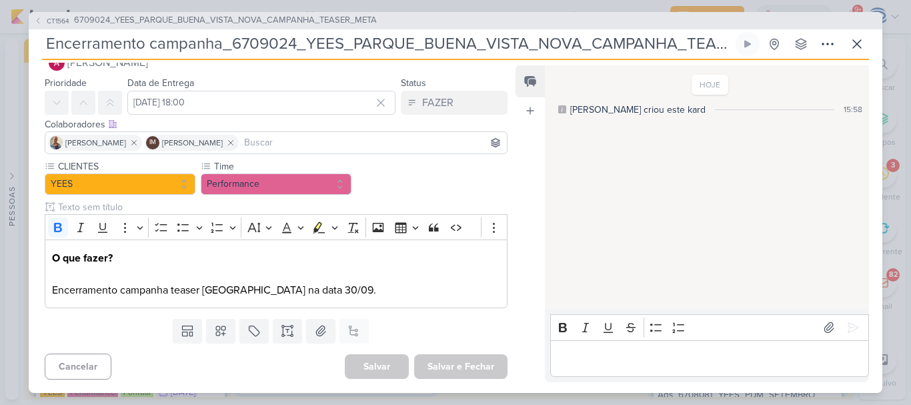
scroll to position [0, 0]
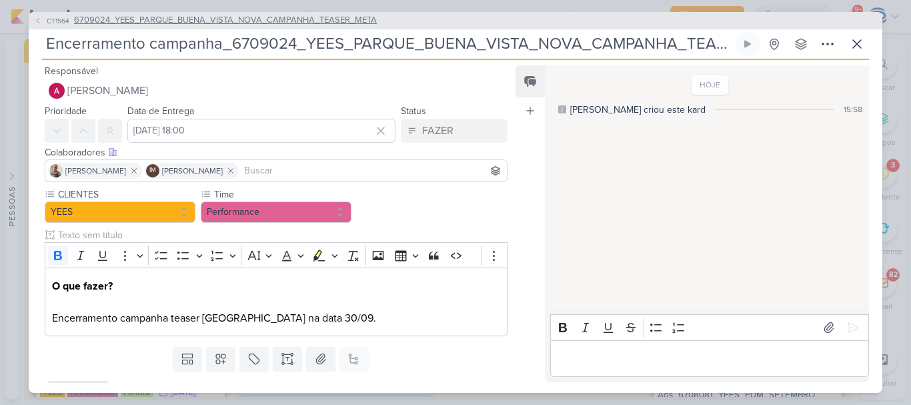
click at [263, 19] on span "6709024_YEES_PARQUE_BUENA_VISTA_NOVA_CAMPANHA_TEASER_META" at bounding box center [225, 20] width 303 height 13
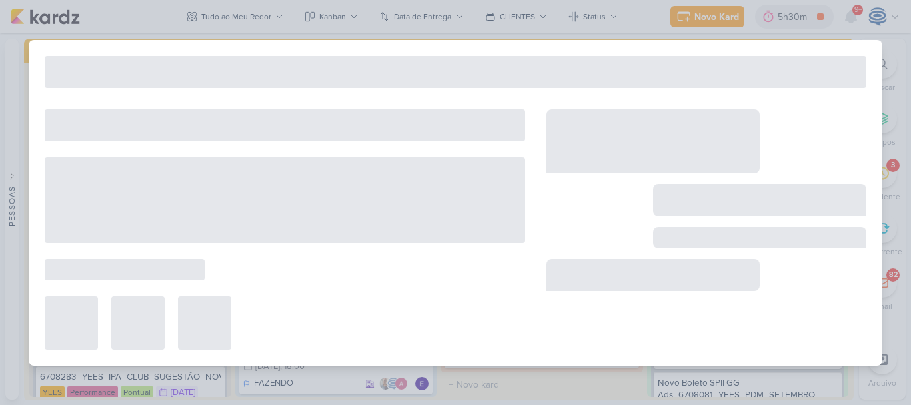
type input "6709024_YEES_PARQUE_BUENA_VISTA_NOVA_CAMPANHA_TEASER_META"
type input "[DATE] 18:00"
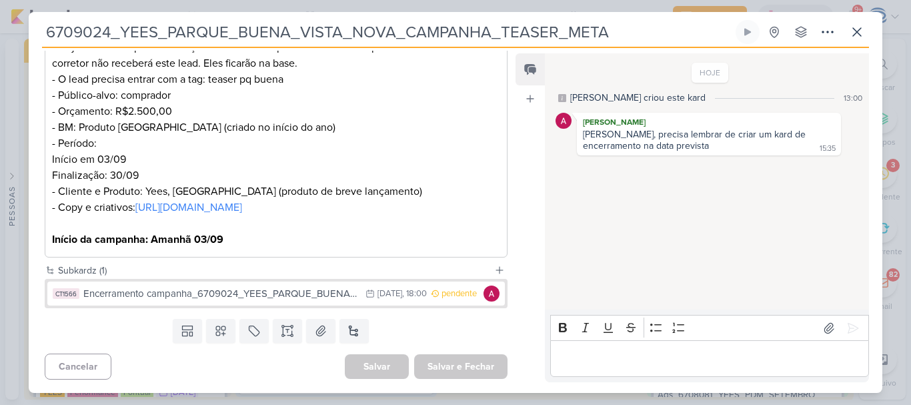
scroll to position [291, 0]
click at [630, 375] on div "Editor editing area: main" at bounding box center [709, 358] width 319 height 37
click at [846, 325] on icon at bounding box center [852, 327] width 13 height 13
click at [852, 38] on icon at bounding box center [857, 32] width 16 height 16
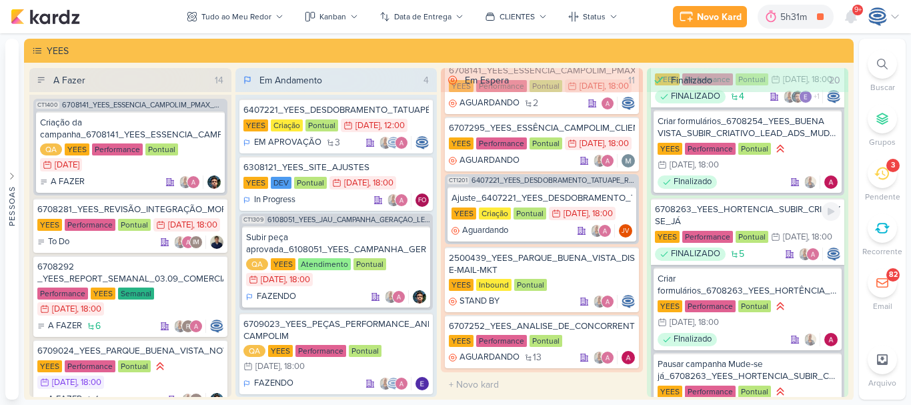
scroll to position [1240, 0]
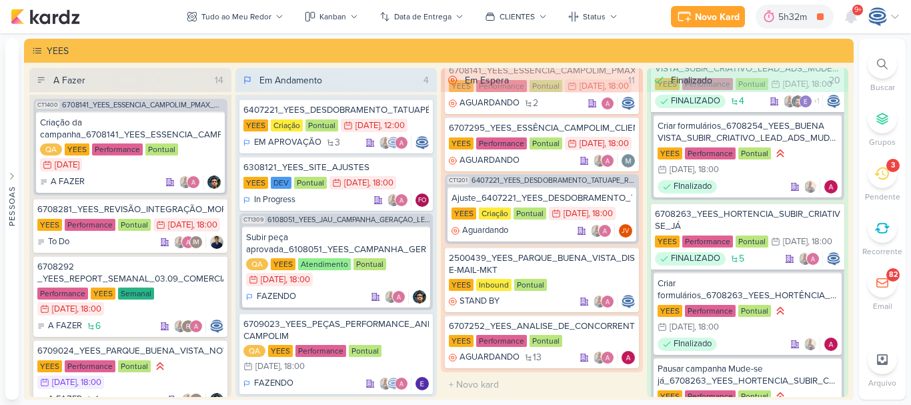
click at [882, 239] on div at bounding box center [882, 227] width 29 height 29
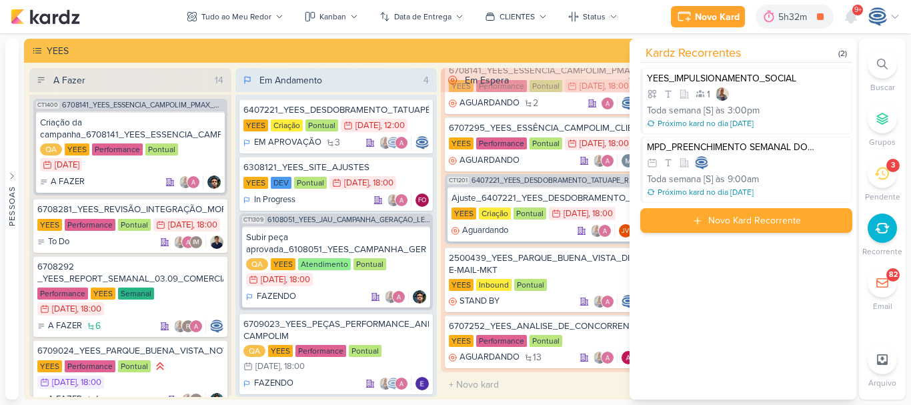
click at [767, 223] on div "Novo Kard Recorrente" at bounding box center [754, 220] width 93 height 14
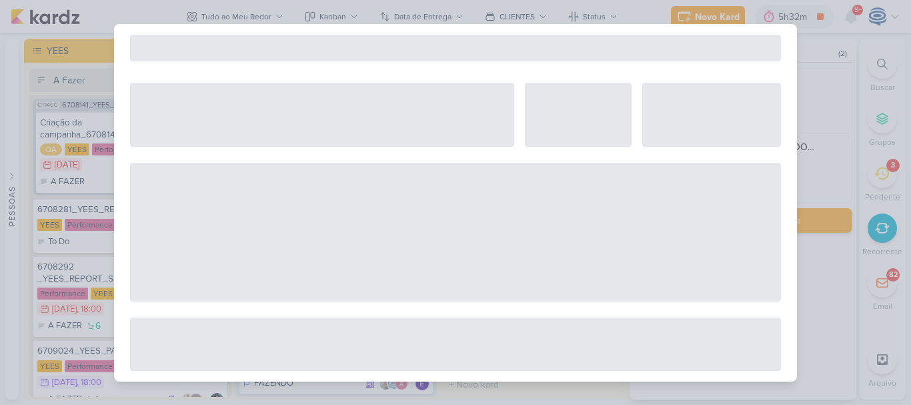
select select "5"
select select "pm"
select select "week"
select select "9"
select select "America/Sao_Paulo"
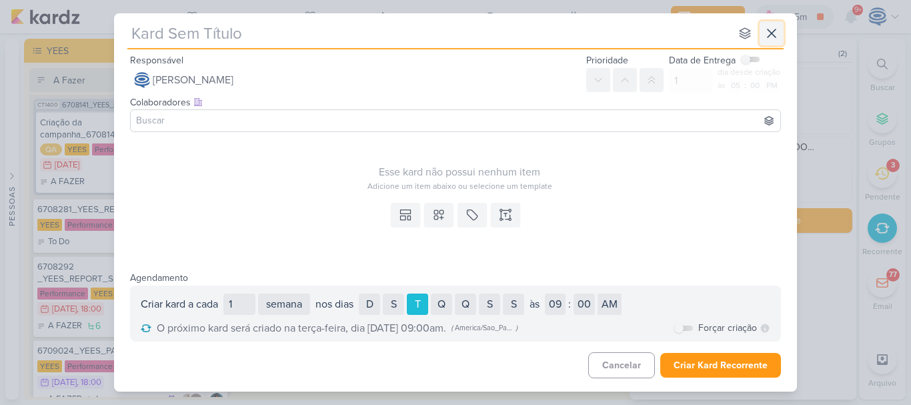
click at [778, 31] on icon at bounding box center [772, 33] width 16 height 16
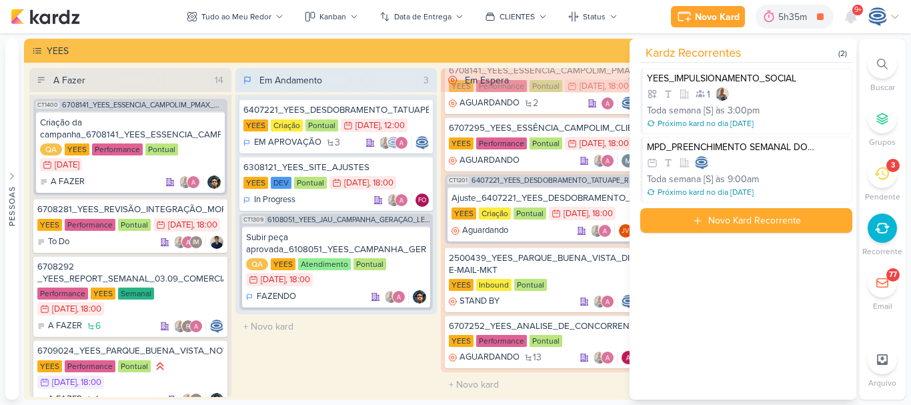
click at [876, 61] on div at bounding box center [882, 63] width 29 height 29
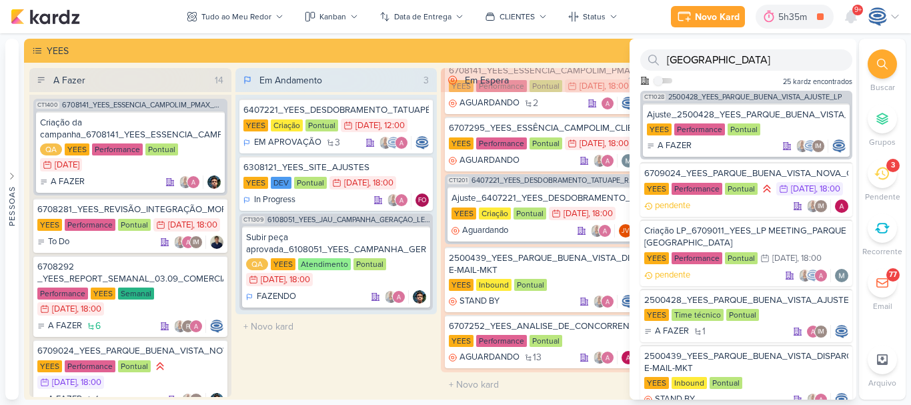
click at [868, 166] on li "3 Pendente" at bounding box center [882, 181] width 47 height 44
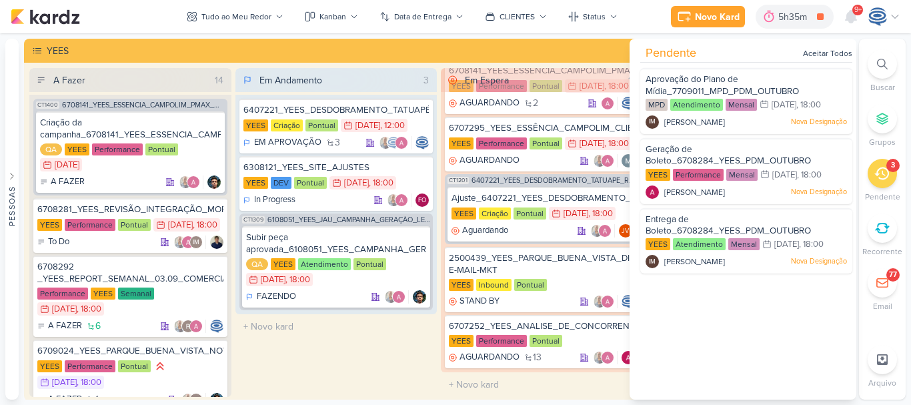
click at [874, 169] on icon at bounding box center [881, 173] width 15 height 15
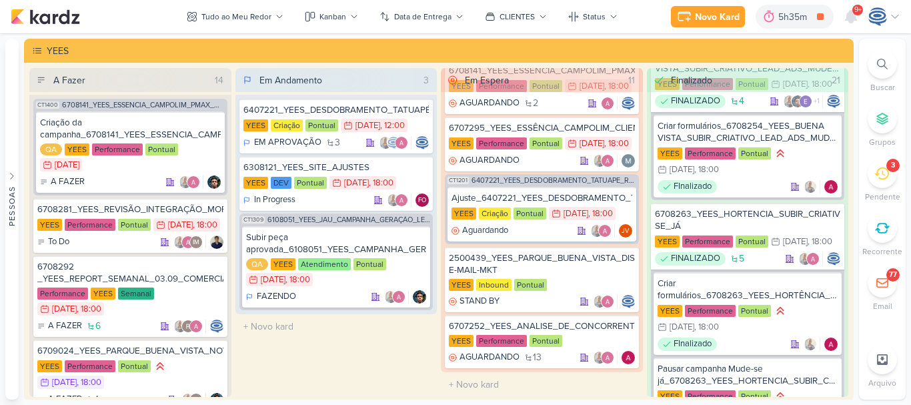
click at [874, 169] on icon at bounding box center [881, 173] width 15 height 15
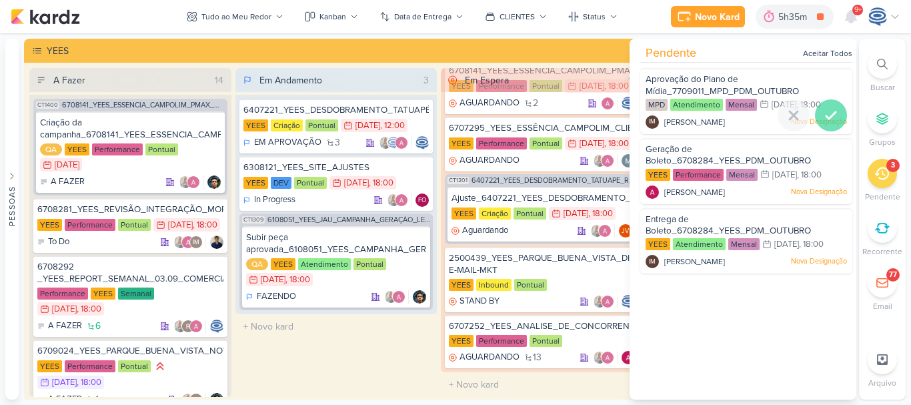
click at [826, 110] on icon at bounding box center [831, 115] width 16 height 16
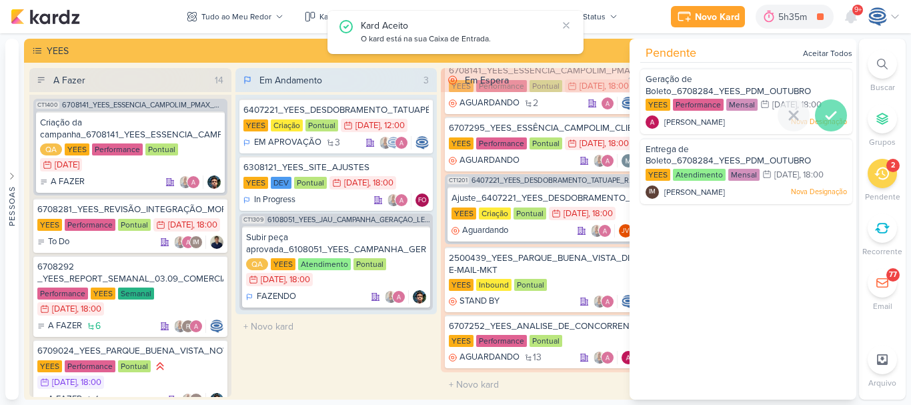
click at [826, 111] on icon at bounding box center [831, 115] width 16 height 16
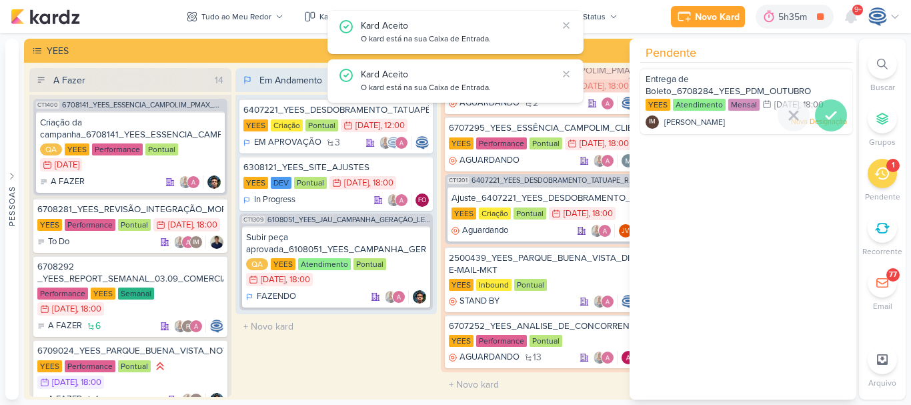
click at [828, 114] on icon at bounding box center [830, 115] width 9 height 7
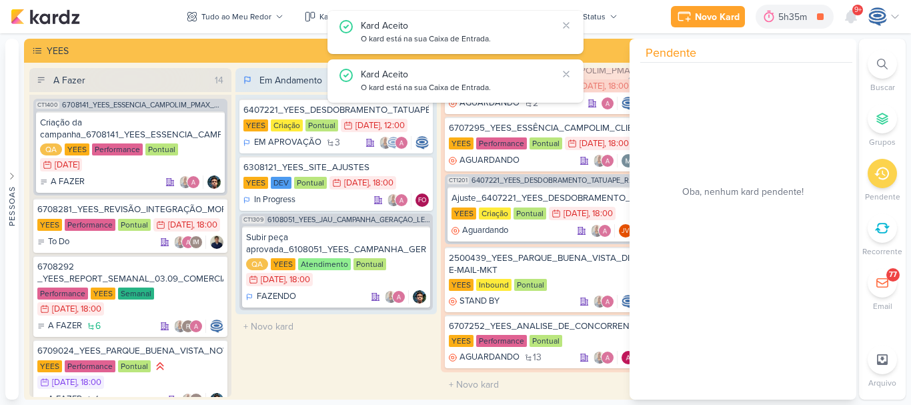
click at [886, 177] on icon at bounding box center [881, 173] width 15 height 13
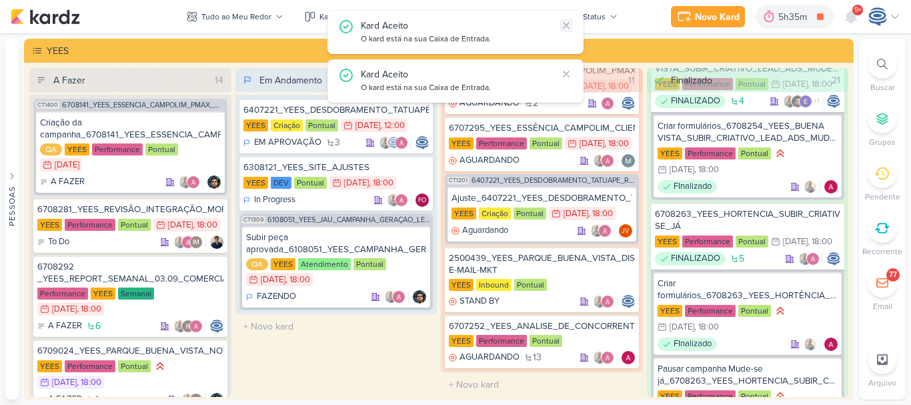
click at [561, 25] on icon at bounding box center [566, 25] width 11 height 11
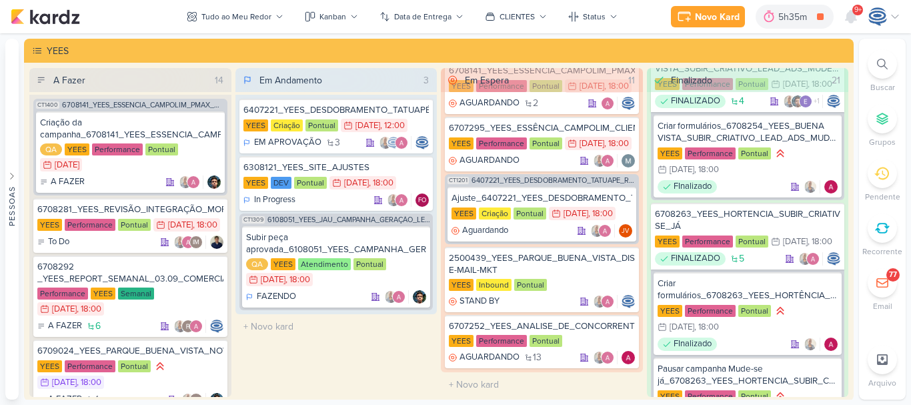
click at [871, 67] on div at bounding box center [882, 63] width 29 height 29
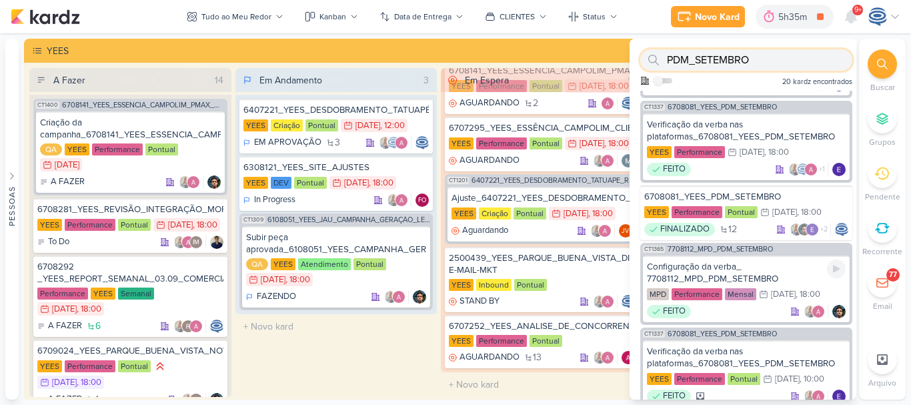
scroll to position [0, 0]
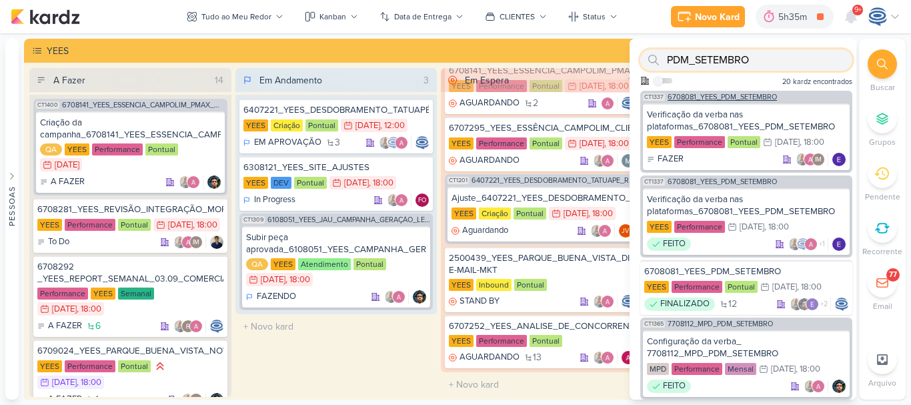
type input "PDM_SETEMBRO"
click at [752, 93] on span "6708081_YEES_PDM_SETEMBRO" at bounding box center [722, 96] width 109 height 7
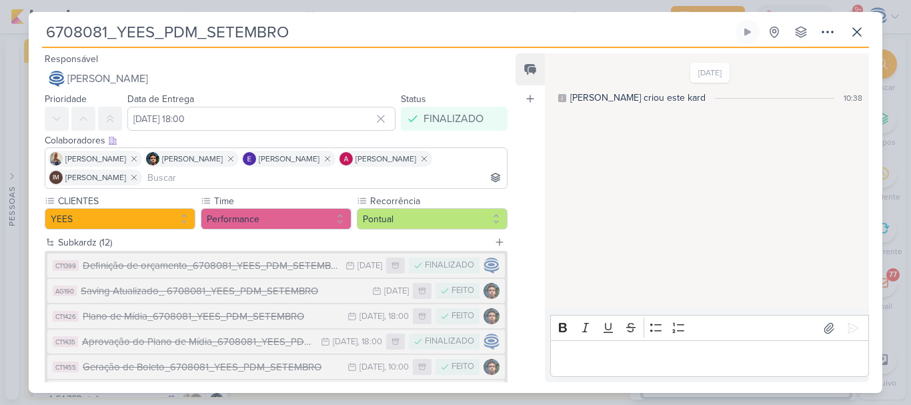
scroll to position [251, 0]
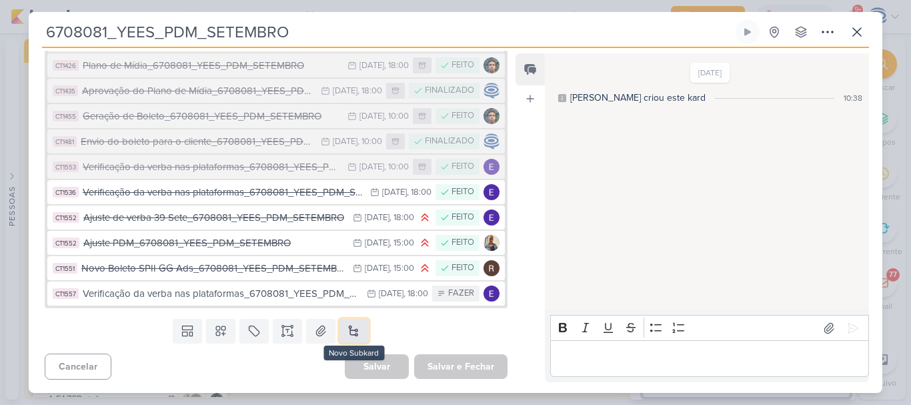
click at [354, 335] on button at bounding box center [353, 331] width 29 height 24
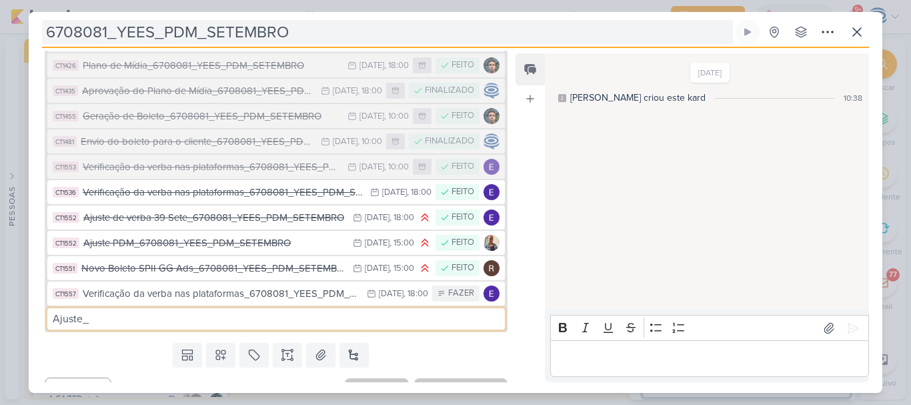
type input "Ajuste_"
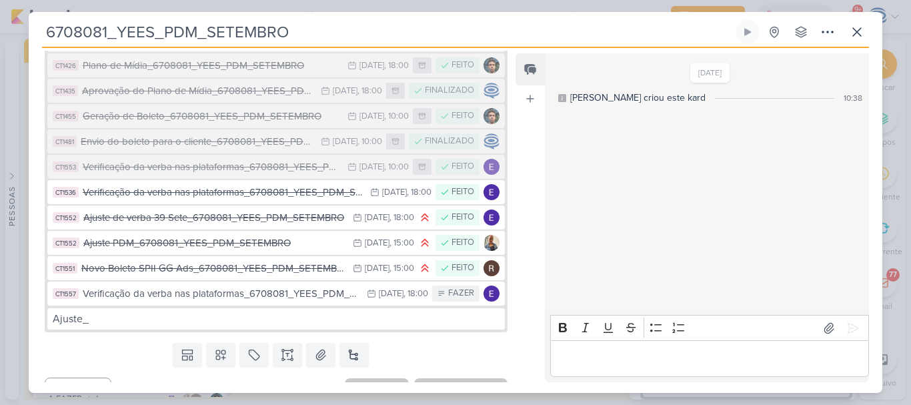
drag, startPoint x: 311, startPoint y: 33, endPoint x: 45, endPoint y: 32, distance: 266.1
click at [45, 32] on input "6708081_YEES_PDM_SETEMBRO" at bounding box center [387, 32] width 691 height 24
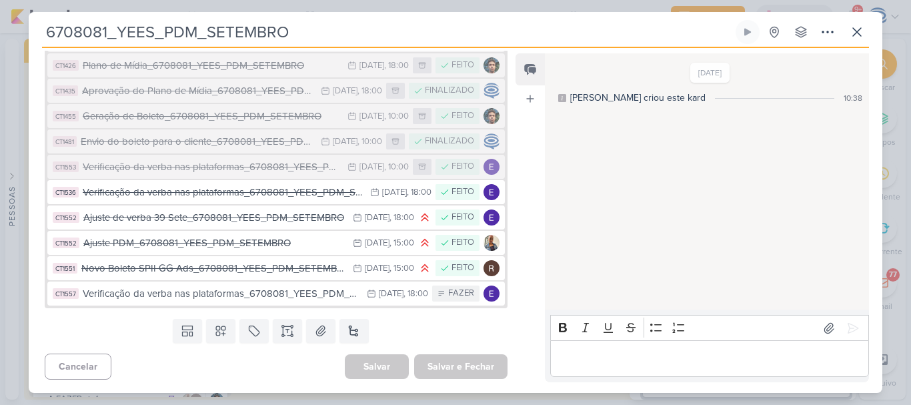
paste input "9024_YEES_PARQUE_BUENA_VISTA_NOVA_CAMPANHA_TEASER_META"
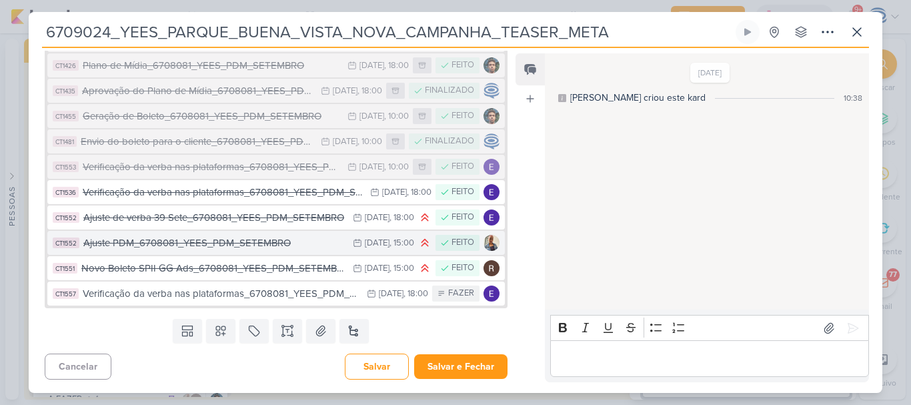
type input "6708081_YEES_PDM_SETEMBRO"
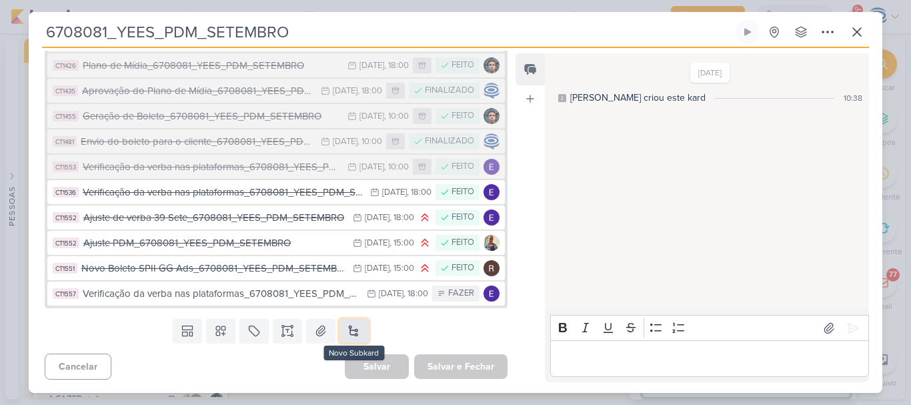
click at [351, 325] on button at bounding box center [353, 331] width 29 height 24
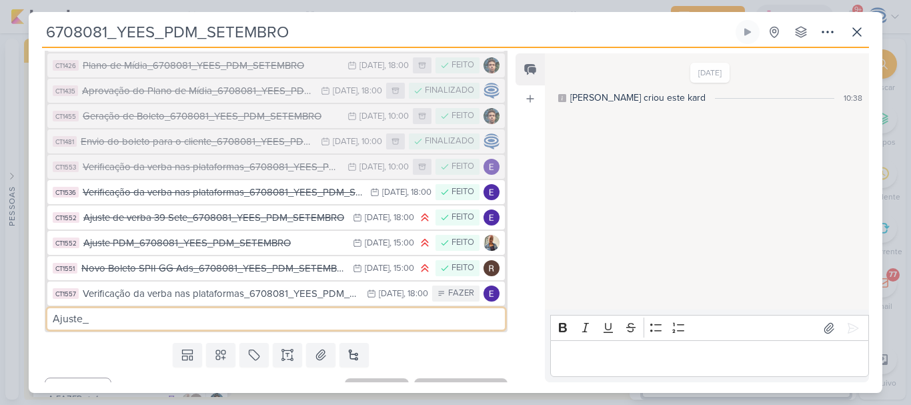
paste input "6708081_YEES_PDM_SETEMBRO"
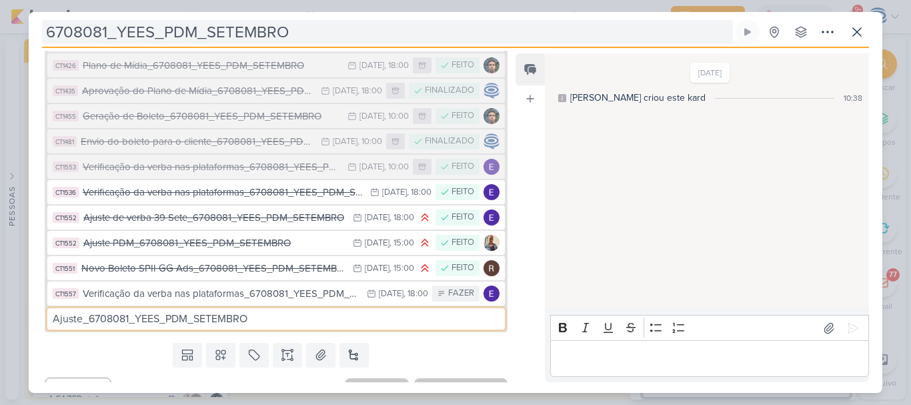
type input "Ajuste_6708081_YEES_PDM_SETEMBRO"
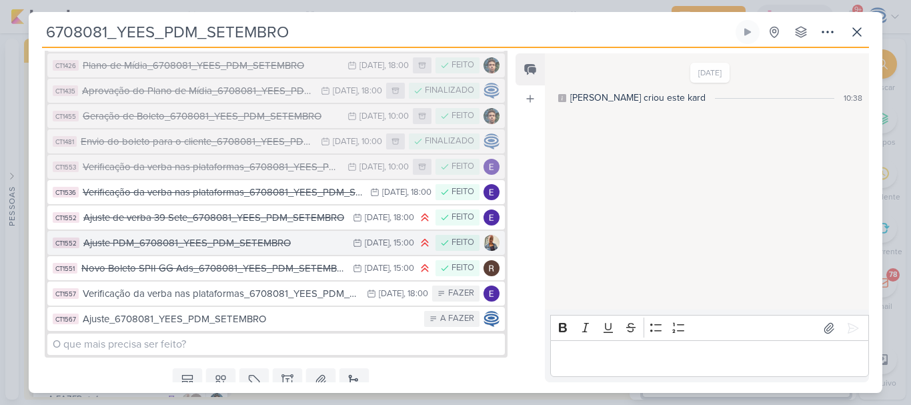
click at [240, 245] on div "Ajuste PDM_6708081_YEES_PDM_SETEMBRO" at bounding box center [214, 242] width 263 height 15
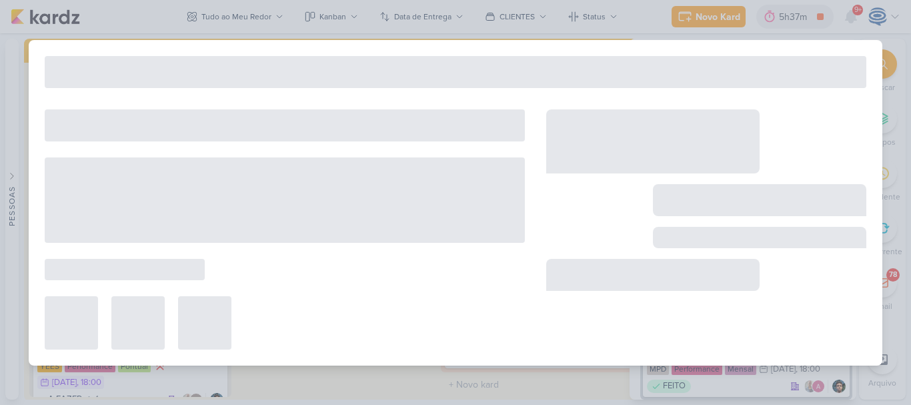
type input "Ajuste PDM_6708081_YEES_PDM_SETEMBRO"
type input "29 de agosto de 2025 às 15:00"
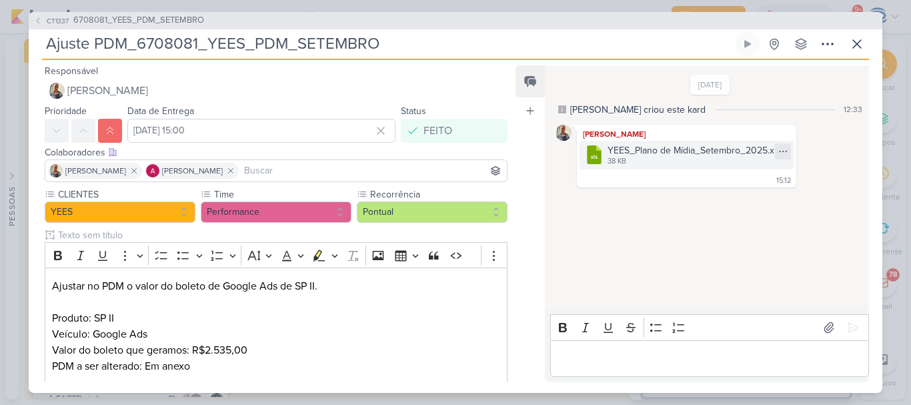
click at [783, 146] on icon at bounding box center [783, 151] width 11 height 11
click at [751, 191] on button "Baixar" at bounding box center [736, 195] width 107 height 19
click at [187, 22] on span "6708081_YEES_PDM_SETEMBRO" at bounding box center [138, 20] width 131 height 13
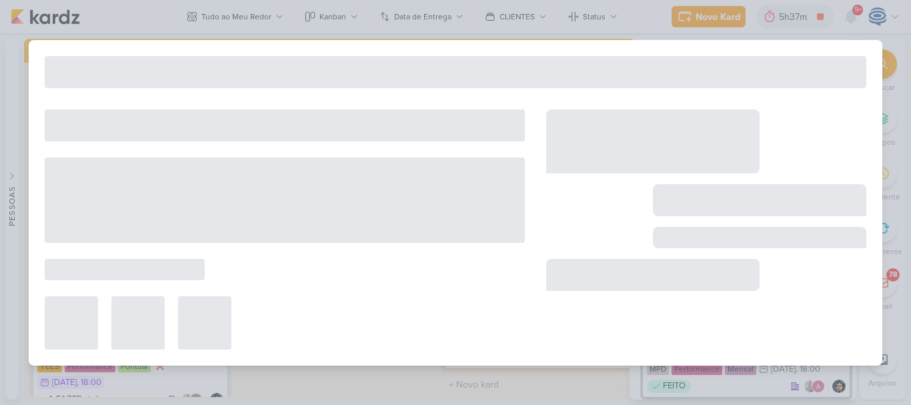
type input "6708081_YEES_PDM_SETEMBRO"
type input "26 de agosto de 2025 às 18:00"
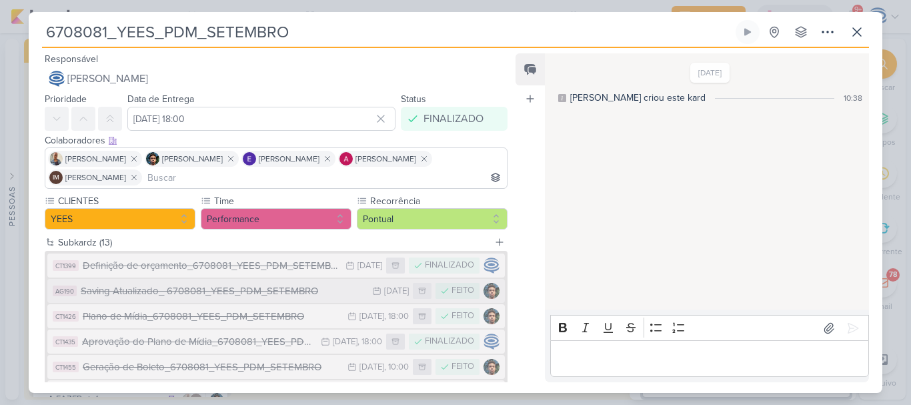
scroll to position [276, 0]
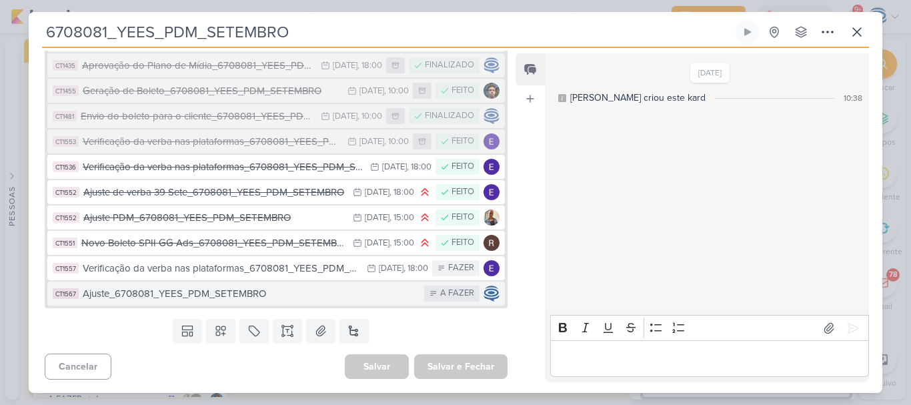
click at [266, 292] on div "Ajuste_6708081_YEES_PDM_SETEMBRO" at bounding box center [250, 293] width 335 height 15
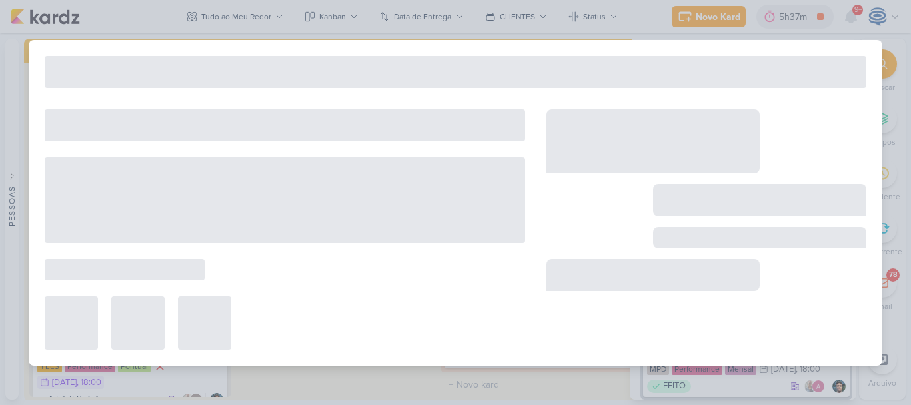
type input "Ajuste_6708081_YEES_PDM_SETEMBRO"
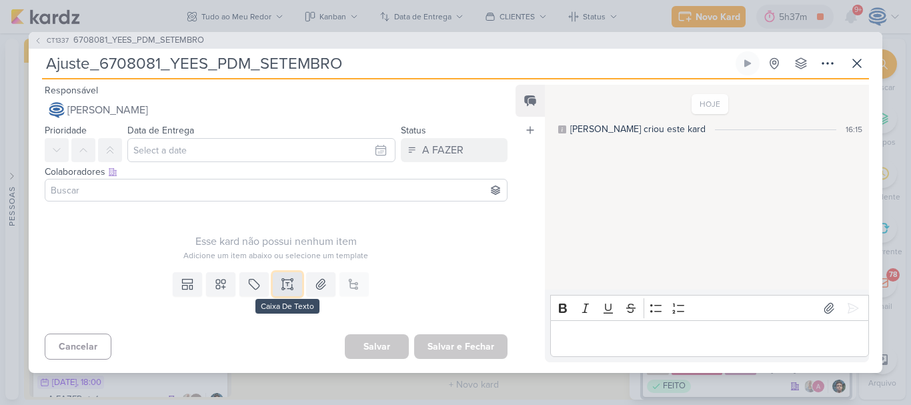
click at [285, 287] on icon at bounding box center [287, 283] width 13 height 13
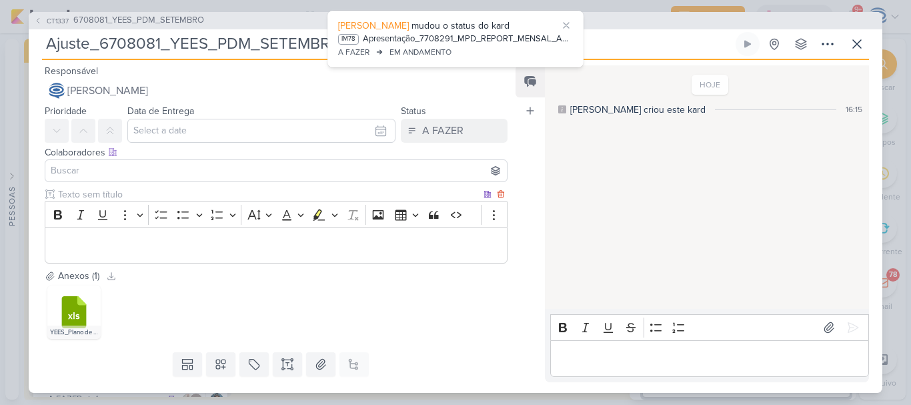
click at [176, 251] on p "Editor editing area: main" at bounding box center [276, 245] width 448 height 16
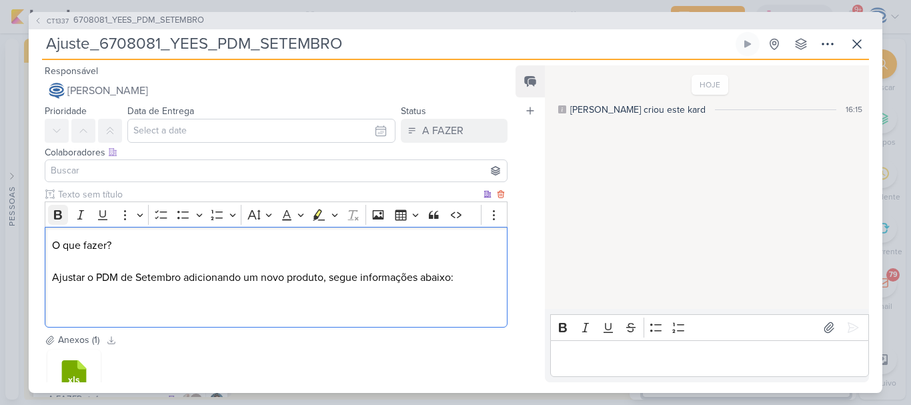
drag, startPoint x: 143, startPoint y: 243, endPoint x: 49, endPoint y: 213, distance: 98.1
click at [49, 213] on div "Rich Text Editor Bold Italic Underline More To-do List Bulleted List Bulleted L…" at bounding box center [276, 264] width 463 height 126
click at [57, 214] on icon "Editor toolbar" at bounding box center [58, 214] width 8 height 9
click at [99, 305] on p "O que fazer? Ajustar o PDM de Setembro adicionando um novo produto, segue infor…" at bounding box center [276, 277] width 448 height 80
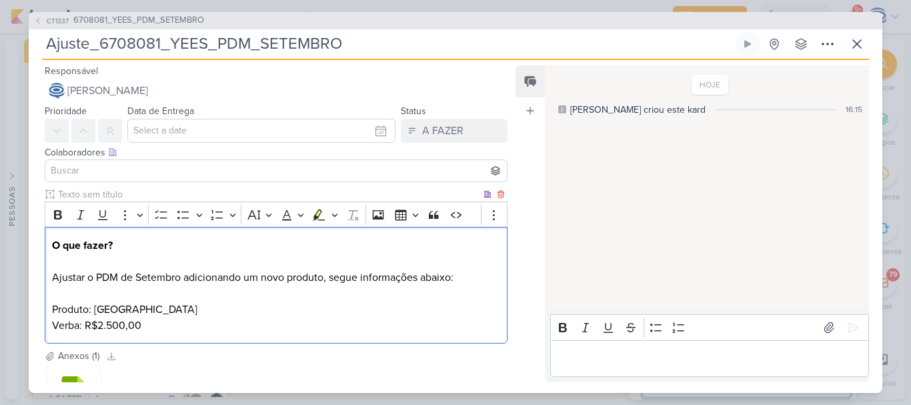
click at [52, 325] on p "Verba: R$2.500,00" at bounding box center [276, 325] width 448 height 16
click at [49, 309] on div "O que fazer? Ajustar o PDM de Setembro adicionando um novo produto, segue infor…" at bounding box center [276, 285] width 463 height 117
drag, startPoint x: 49, startPoint y: 309, endPoint x: 214, endPoint y: 311, distance: 164.7
click at [214, 311] on div "O que fazer? Ajustar o PDM de Setembro adicionando um novo produto, segue infor…" at bounding box center [276, 285] width 463 height 117
copy p "Produto: Parque Buena Vista"
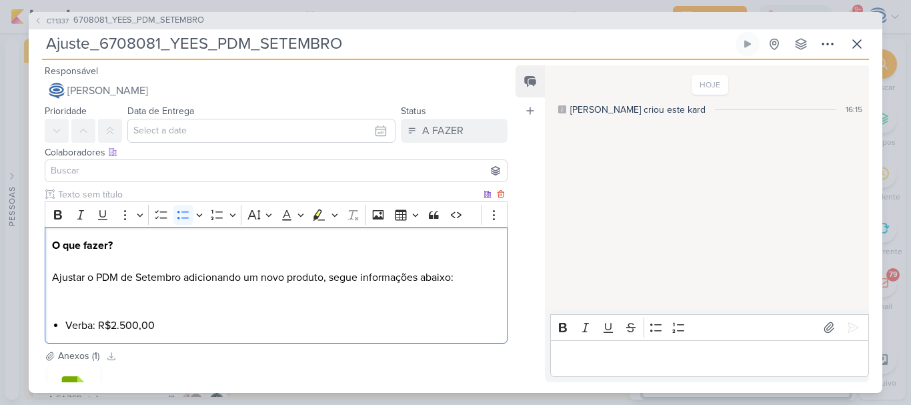
click at [66, 320] on li "Verba: R$2.500,00" at bounding box center [282, 325] width 435 height 16
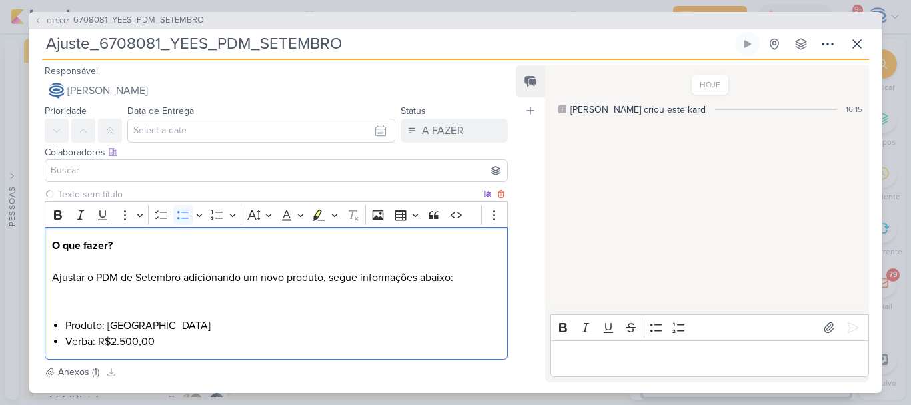
click at [76, 302] on p "O que fazer? Ajustar o PDM de Setembro adicionando um novo produto, segue infor…" at bounding box center [276, 277] width 448 height 80
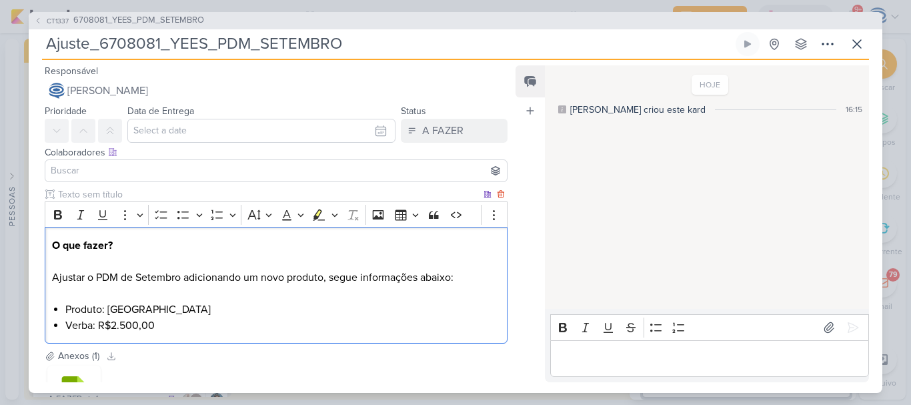
click at [169, 327] on li "Verba: R$2.500,00" at bounding box center [282, 325] width 435 height 16
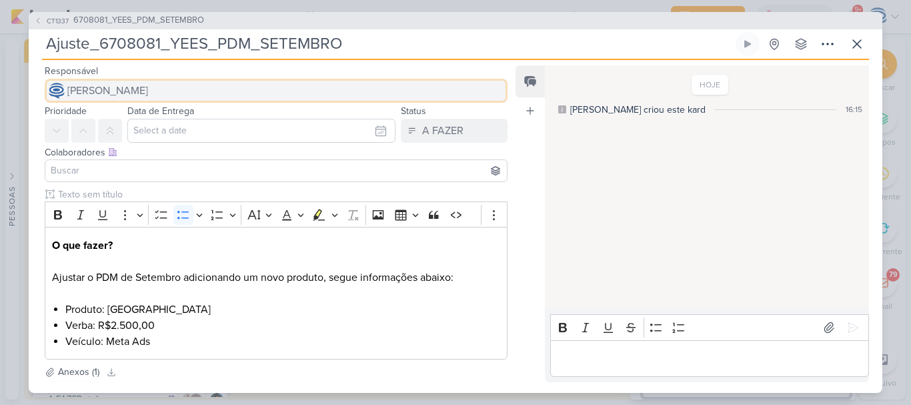
click at [219, 91] on button "[PERSON_NAME]" at bounding box center [276, 91] width 463 height 24
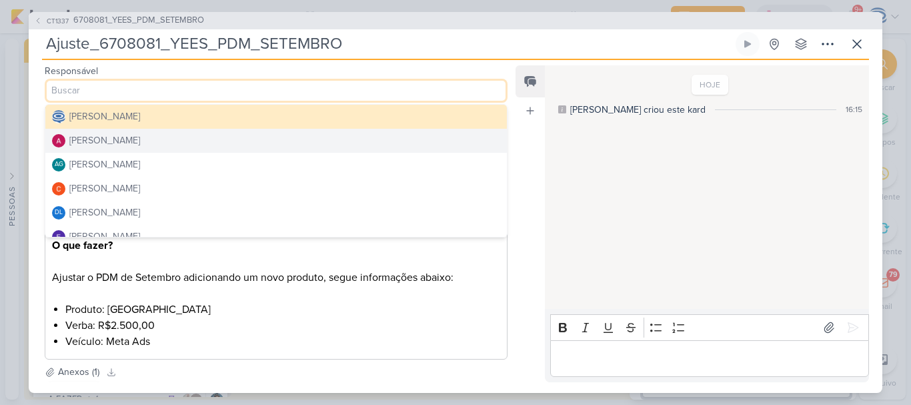
click at [200, 137] on button "[PERSON_NAME]" at bounding box center [276, 141] width 462 height 24
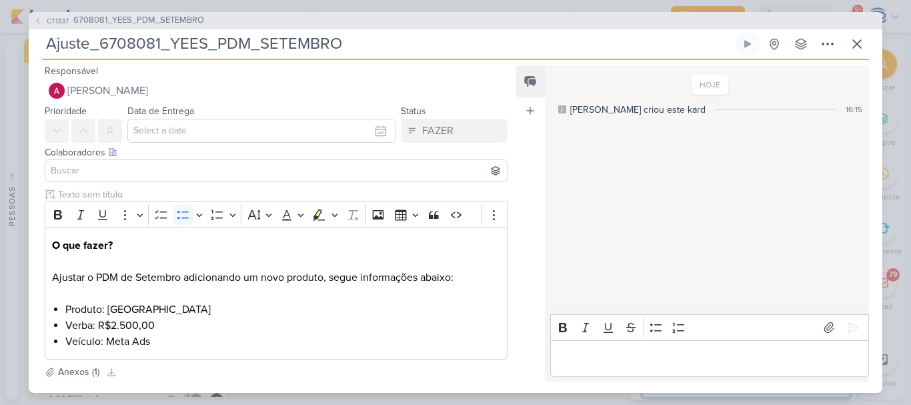
click at [177, 175] on input at bounding box center [276, 171] width 456 height 16
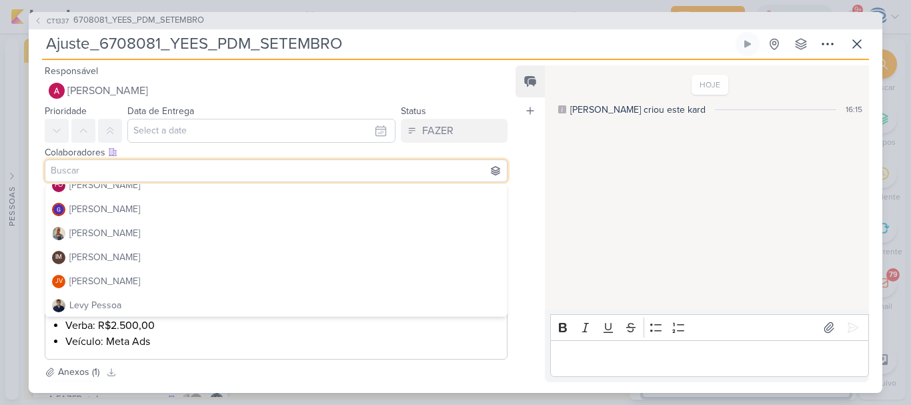
scroll to position [175, 0]
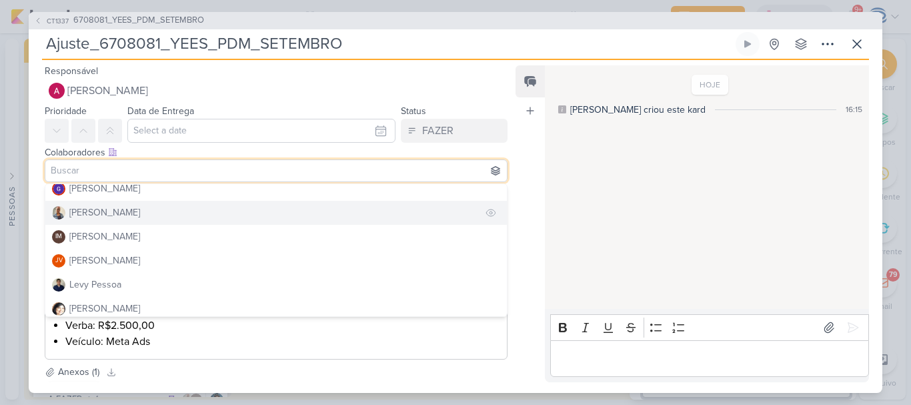
click at [156, 209] on button "[PERSON_NAME]" at bounding box center [276, 213] width 462 height 24
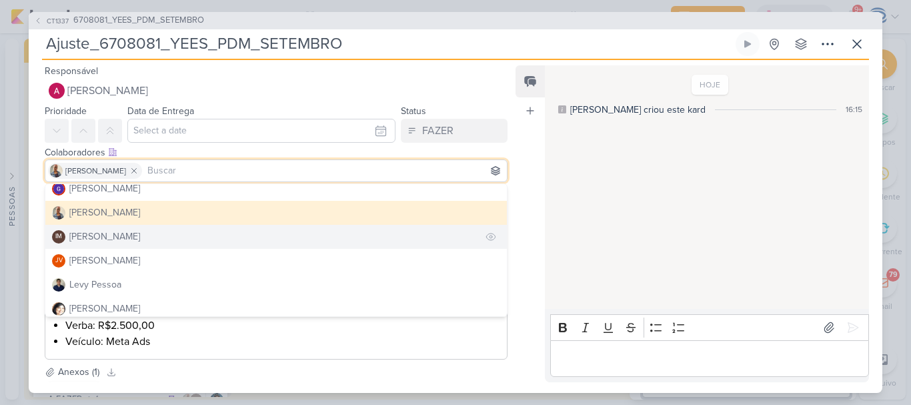
click at [135, 238] on div "[PERSON_NAME]" at bounding box center [104, 236] width 71 height 14
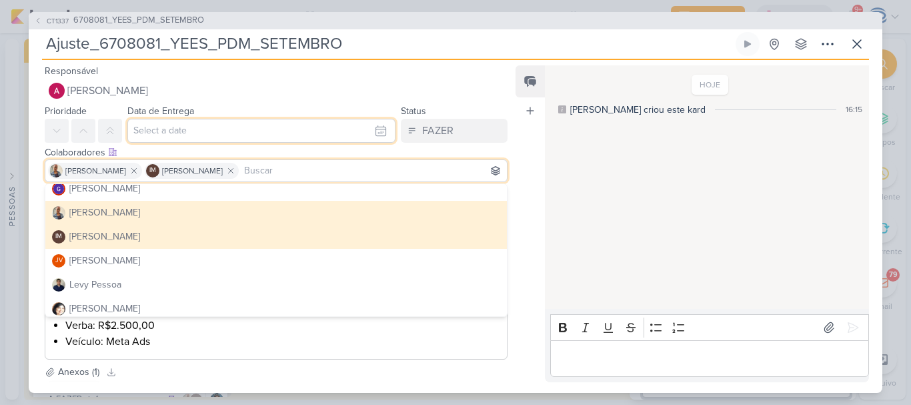
click at [231, 125] on input "text" at bounding box center [261, 131] width 268 height 24
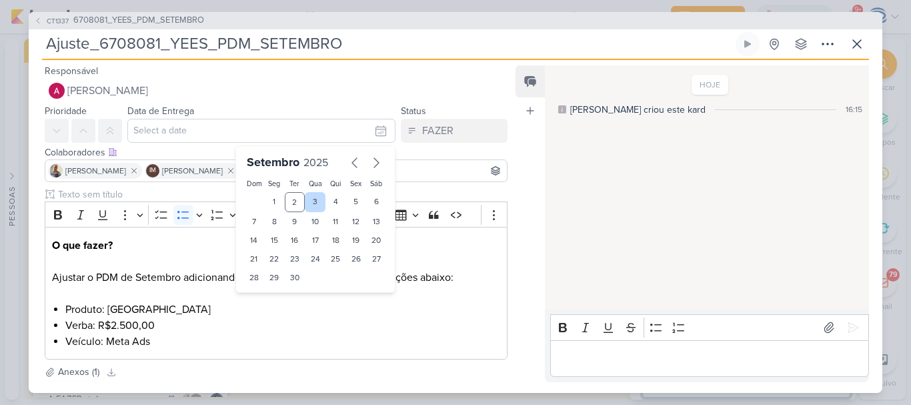
click at [318, 203] on div "3" at bounding box center [315, 202] width 21 height 20
type input "3 de setembro de 2025 às 23:59"
click at [265, 297] on select "00 01 02 03 04 05 06 07 08 09 10 11 12 13 14 15 16 17 18 19 20 21 22 23" at bounding box center [274, 300] width 19 height 16
select select "18"
click at [265, 292] on select "00 01 02 03 04 05 06 07 08 09 10 11 12 13 14 15 16 17 18 19 20 21 22 23" at bounding box center [274, 300] width 19 height 16
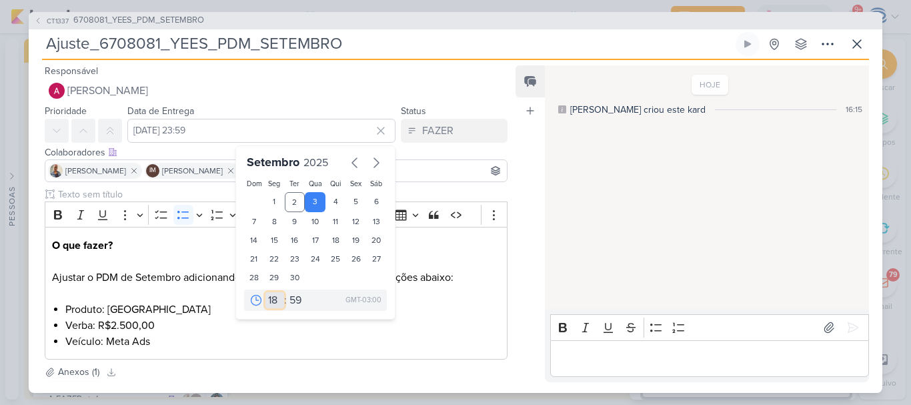
type input "3 de setembro de 2025 às 18:59"
click at [291, 301] on select "00 05 10 15 20 25 30 35 40 45 50 55 59" at bounding box center [296, 300] width 19 height 16
select select "0"
click at [287, 292] on select "00 05 10 15 20 25 30 35 40 45 50 55 59" at bounding box center [296, 300] width 19 height 16
type input "[DATE] 18:00"
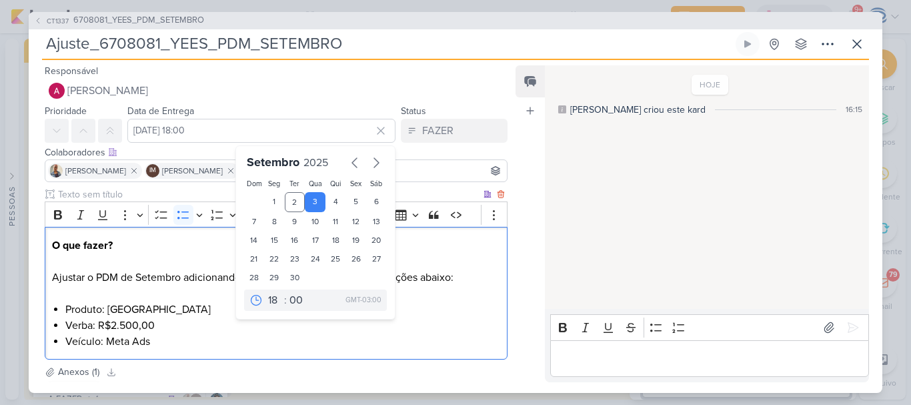
click at [442, 335] on li "Veículo: Meta Ads" at bounding box center [282, 341] width 435 height 16
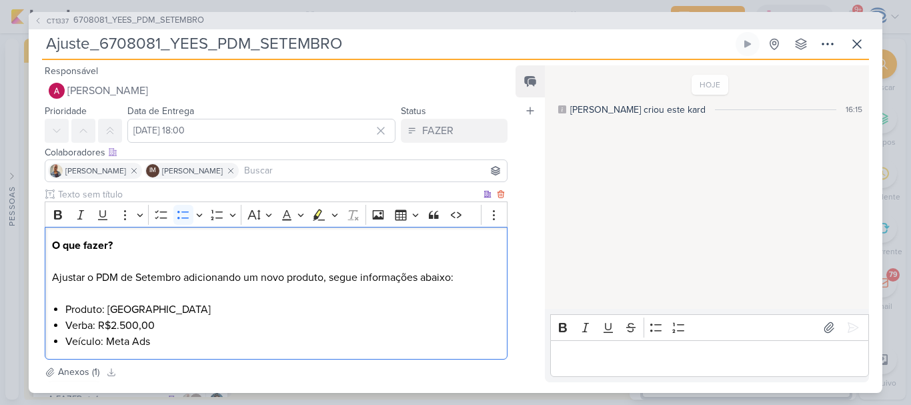
scroll to position [129, 0]
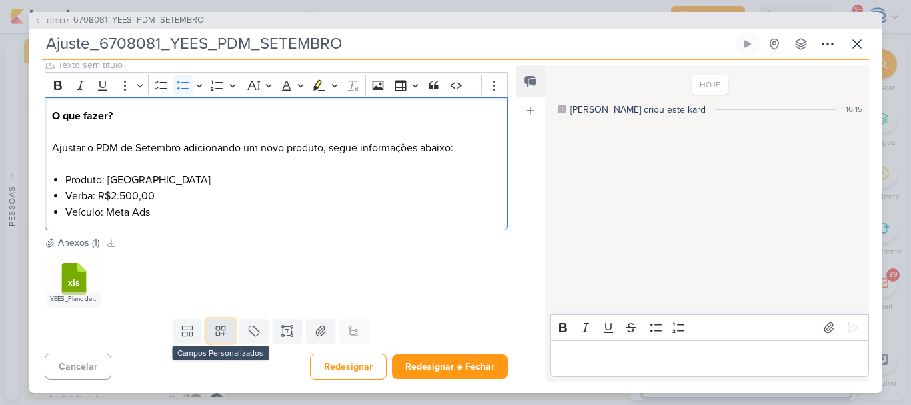
click at [220, 331] on icon at bounding box center [220, 330] width 13 height 13
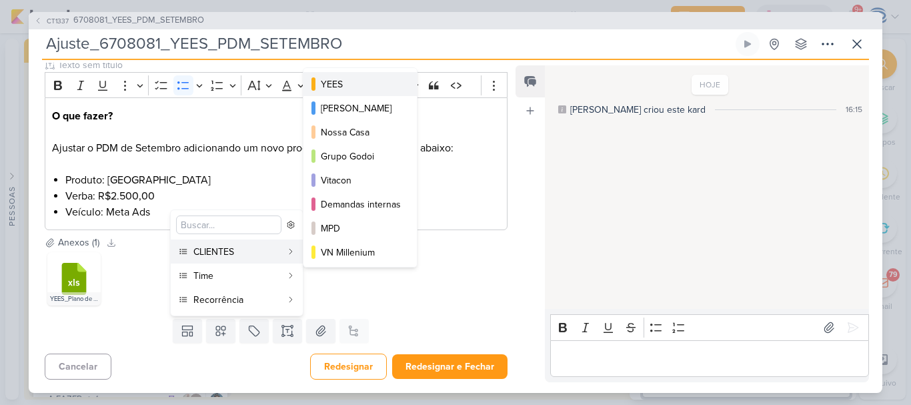
click at [349, 81] on div "YEES" at bounding box center [361, 84] width 80 height 14
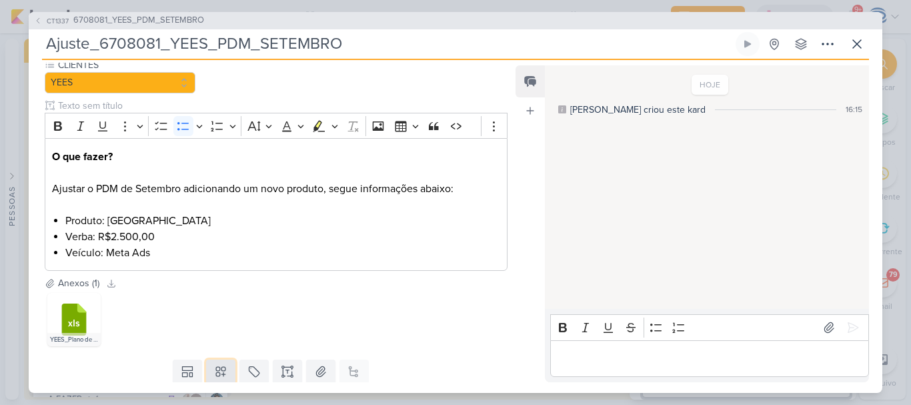
click at [219, 369] on icon at bounding box center [220, 371] width 9 height 9
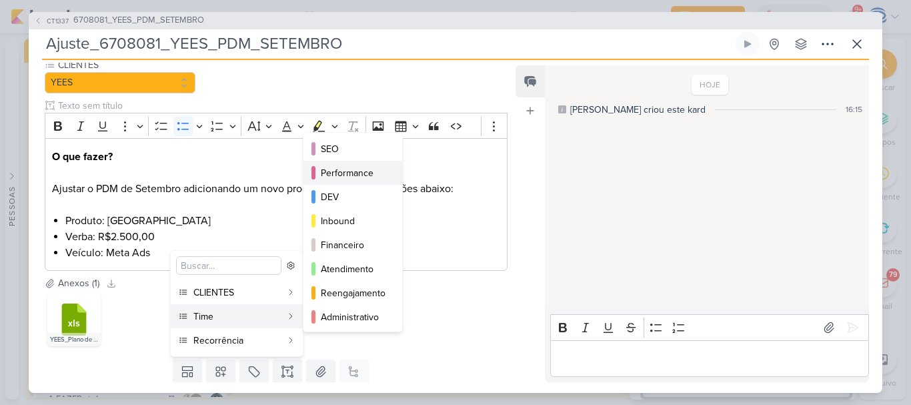
click at [336, 175] on div "Performance" at bounding box center [353, 173] width 65 height 14
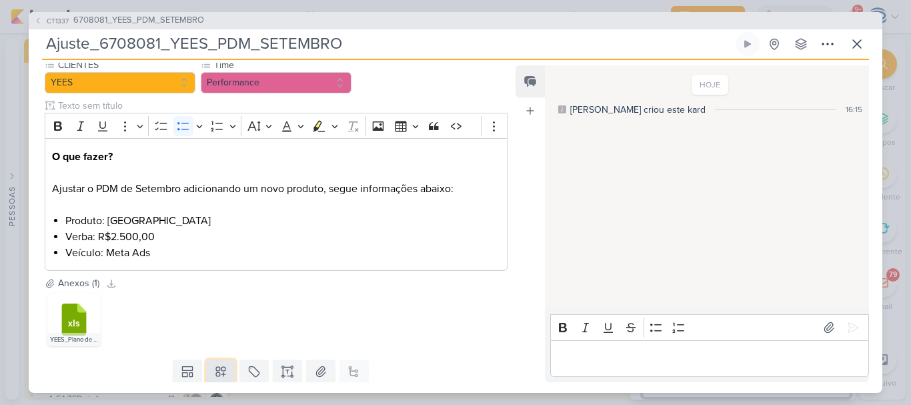
click at [214, 371] on icon at bounding box center [220, 371] width 13 height 13
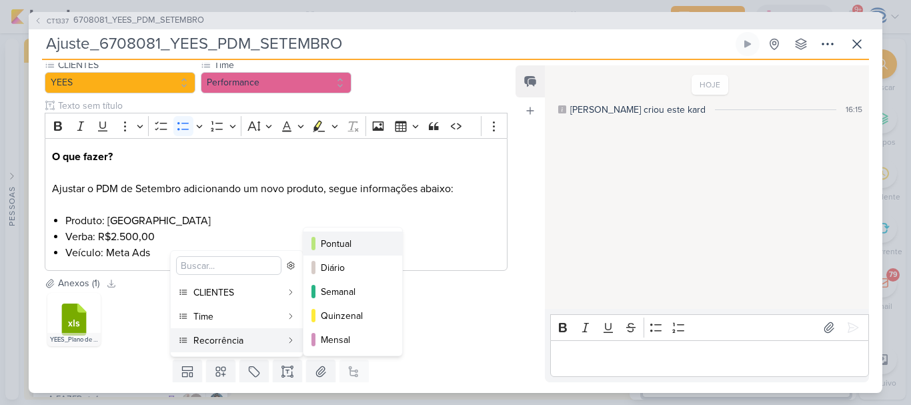
click at [351, 247] on div "Pontual" at bounding box center [353, 244] width 65 height 14
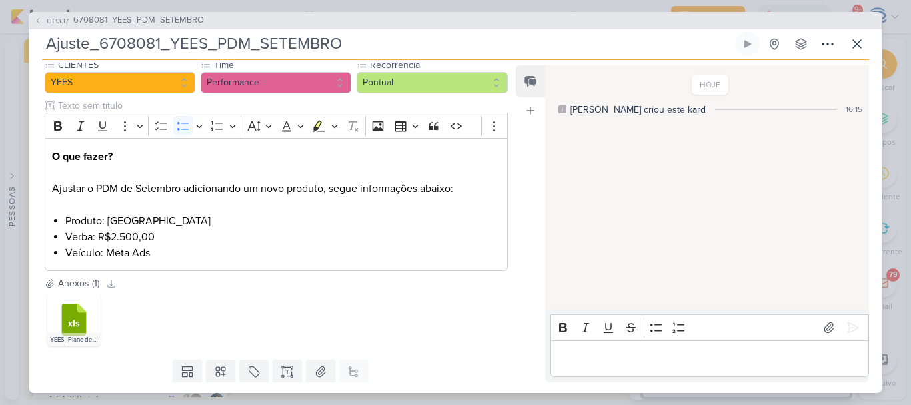
scroll to position [170, 0]
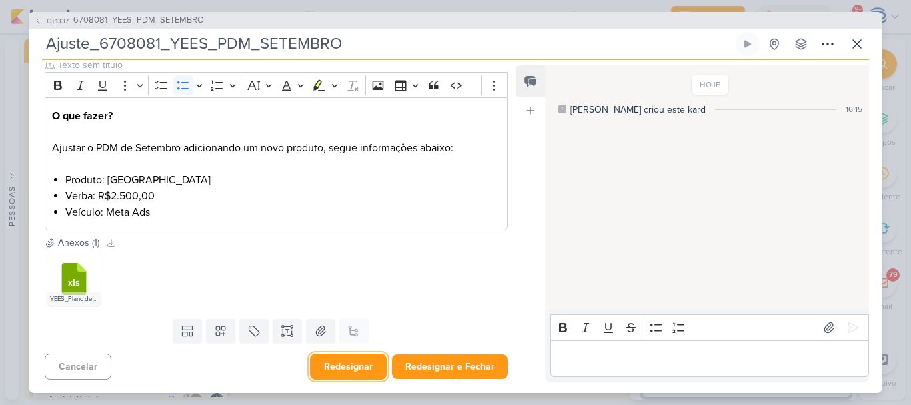
click at [354, 367] on button "Redesignar" at bounding box center [348, 366] width 77 height 26
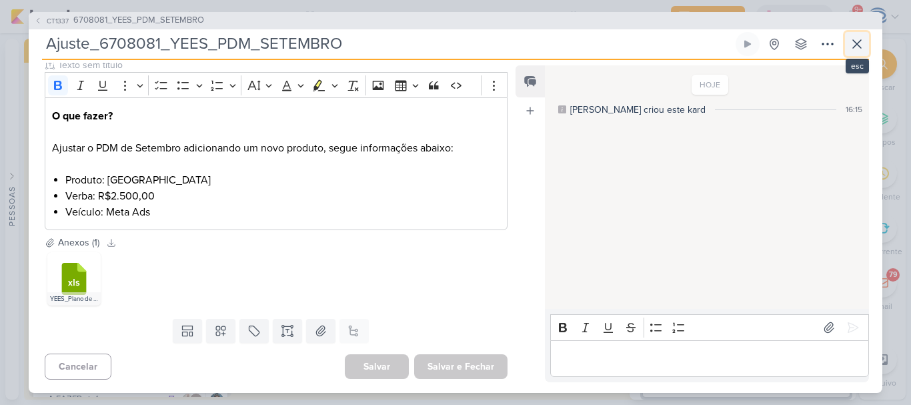
click at [856, 42] on icon at bounding box center [857, 44] width 8 height 8
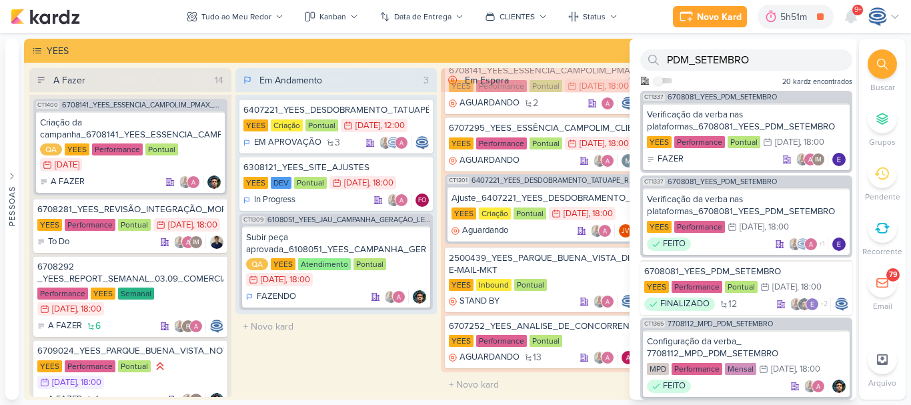
click at [881, 62] on icon at bounding box center [882, 64] width 11 height 11
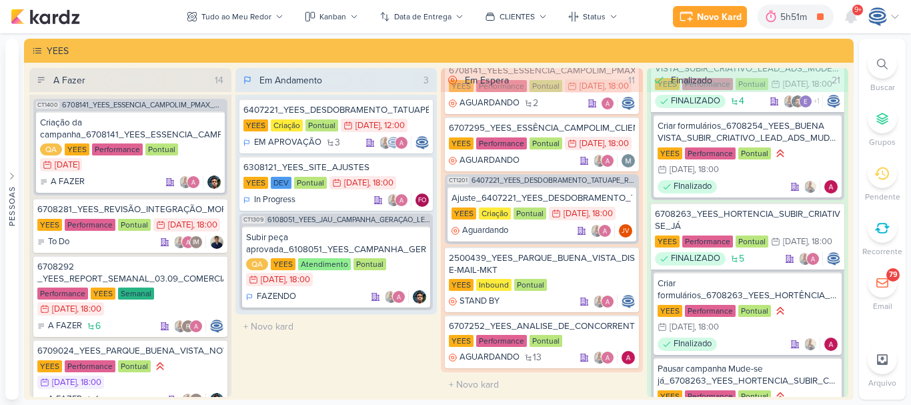
click at [881, 62] on icon at bounding box center [882, 64] width 11 height 11
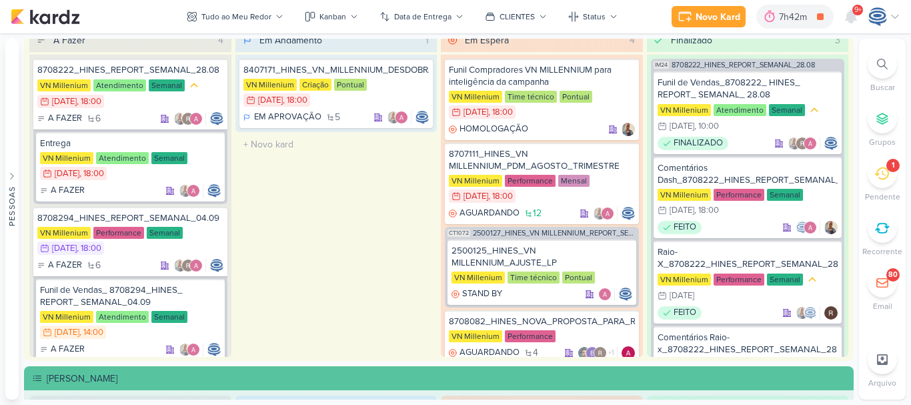
scroll to position [1613, 0]
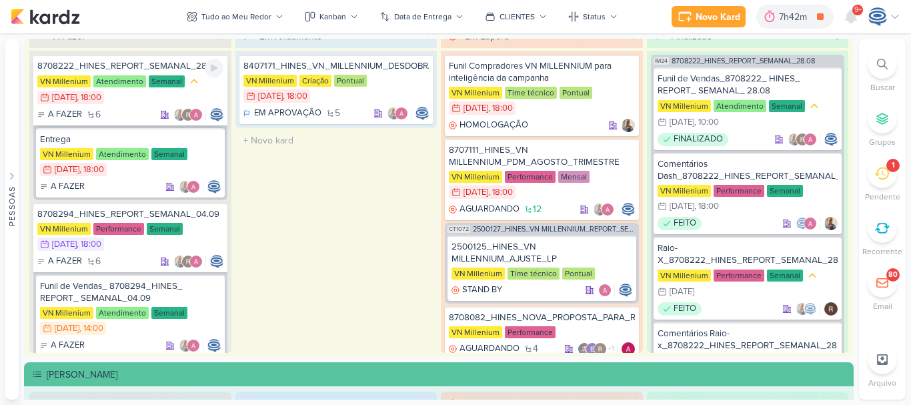
click at [170, 63] on div "8708222_HINES_REPORT_SEMANAL_28.08" at bounding box center [130, 66] width 186 height 12
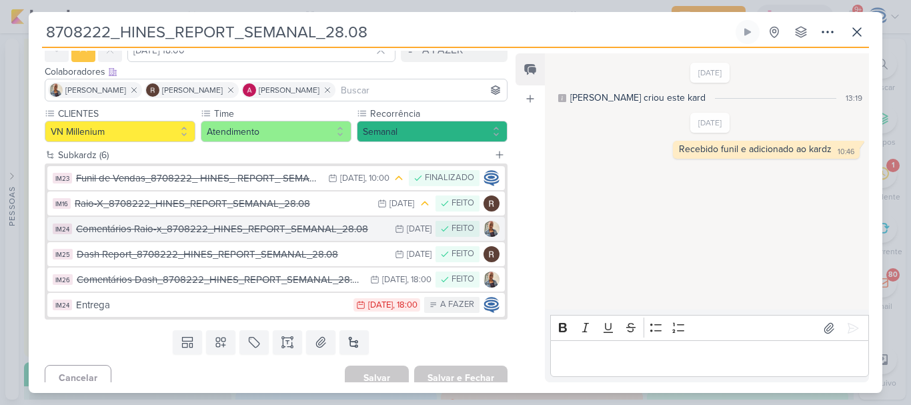
scroll to position [70, 0]
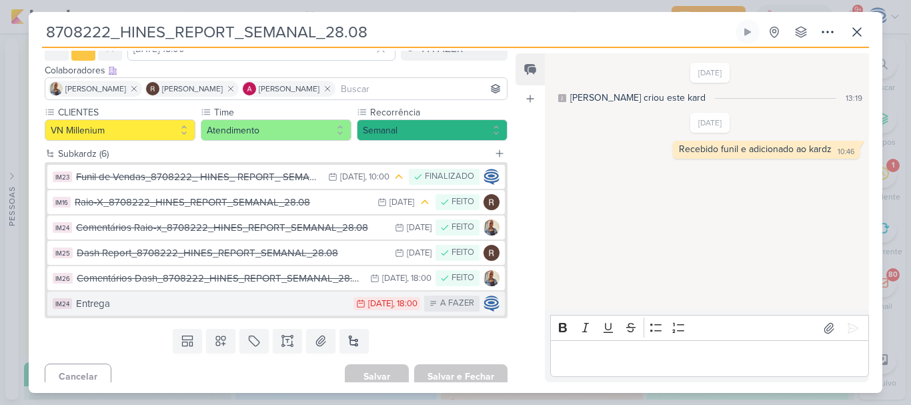
click at [229, 307] on div "Entrega" at bounding box center [211, 303] width 271 height 15
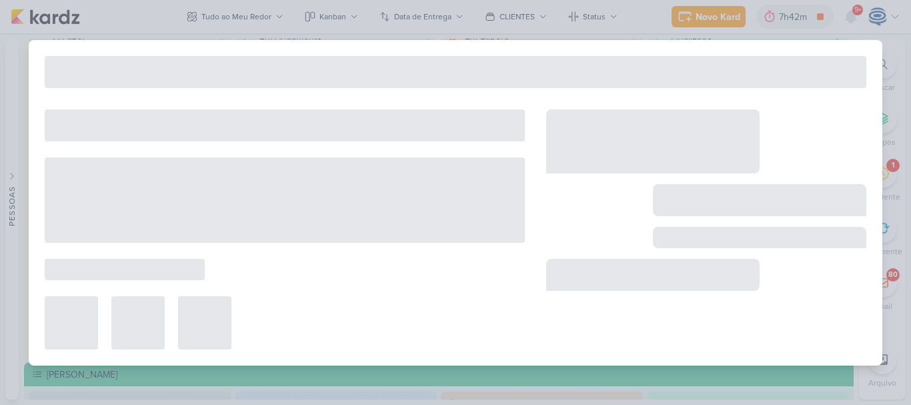
type input "Entrega"
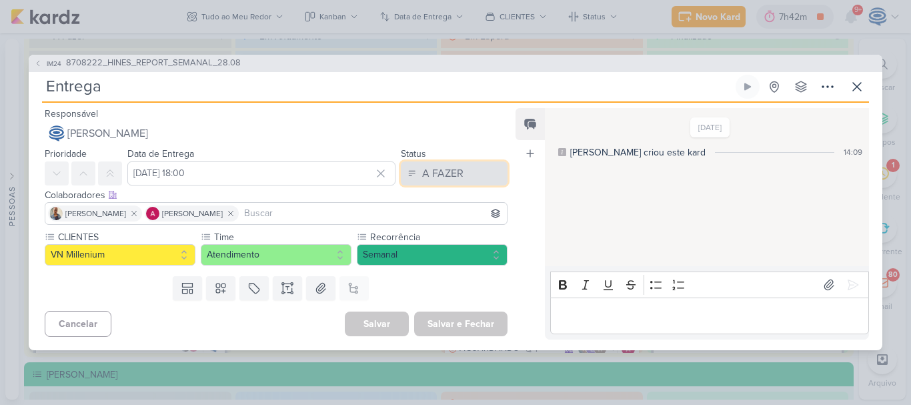
click at [427, 171] on div "A FAZER" at bounding box center [442, 173] width 41 height 16
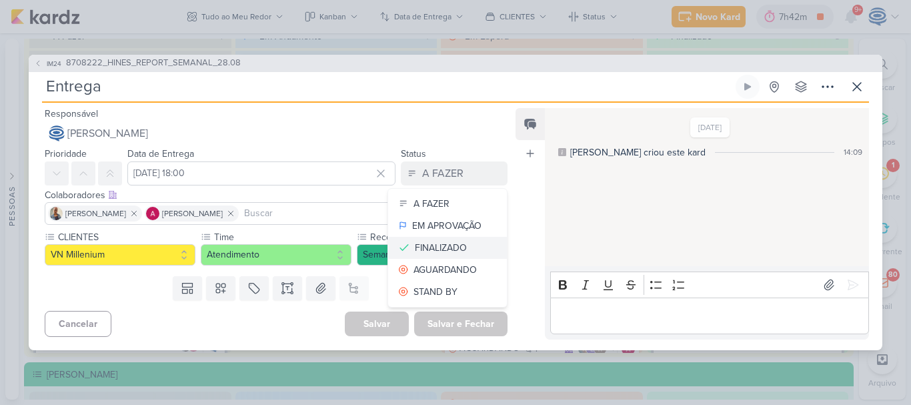
click at [427, 247] on div "FINALIZADO" at bounding box center [441, 248] width 52 height 14
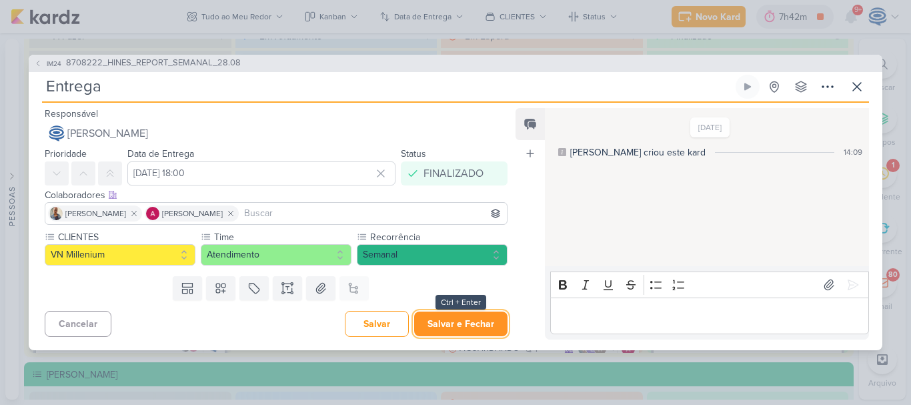
click at [446, 319] on button "Salvar e Fechar" at bounding box center [460, 323] width 93 height 25
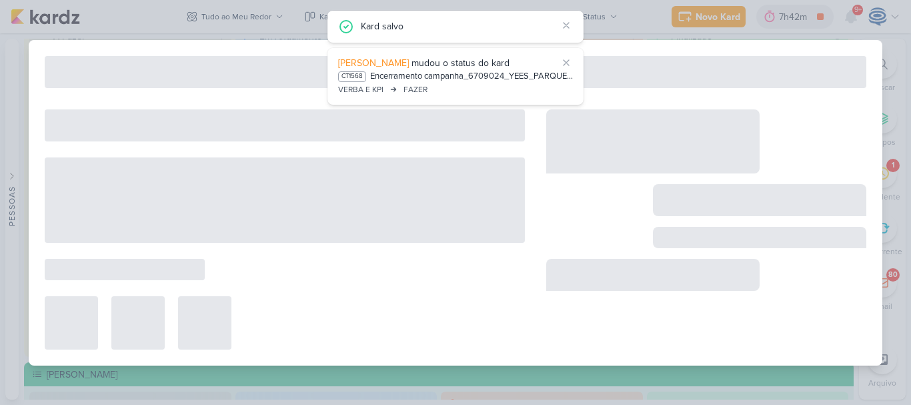
type input "8708222_HINES_REPORT_SEMANAL_28.08"
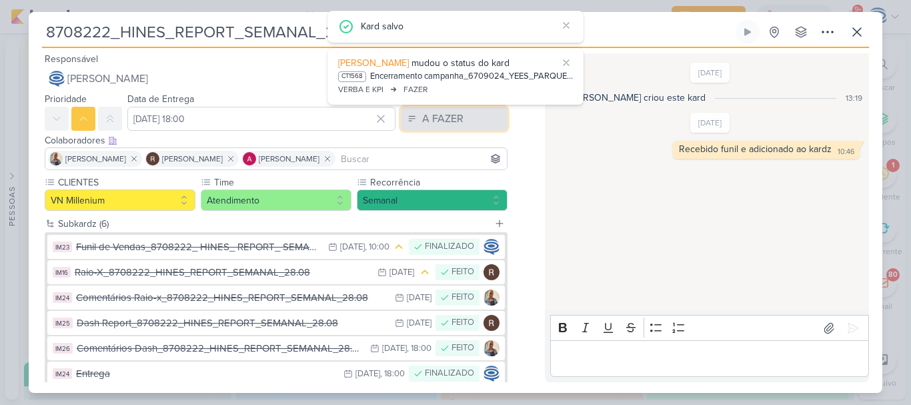
click at [475, 119] on button "A FAZER" at bounding box center [454, 119] width 107 height 24
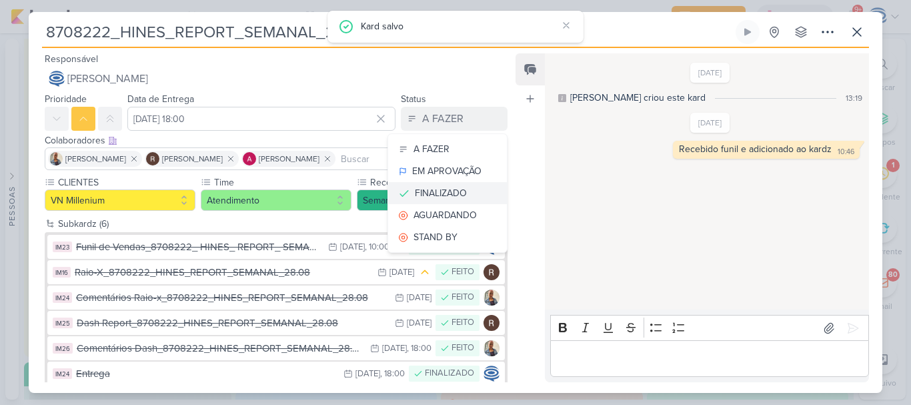
click at [440, 192] on div "FINALIZADO" at bounding box center [441, 193] width 52 height 14
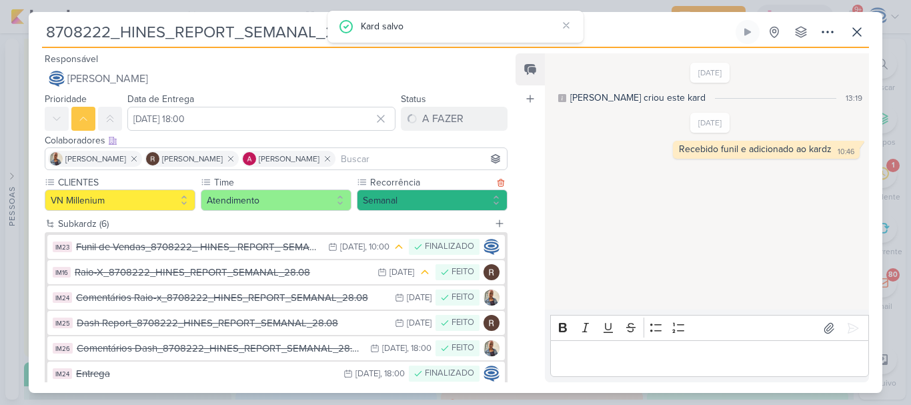
scroll to position [80, 0]
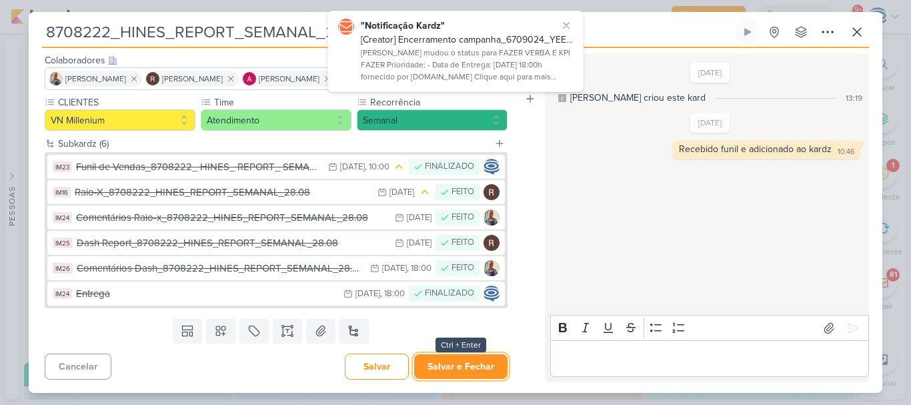
click at [438, 372] on button "Salvar e Fechar" at bounding box center [460, 366] width 93 height 25
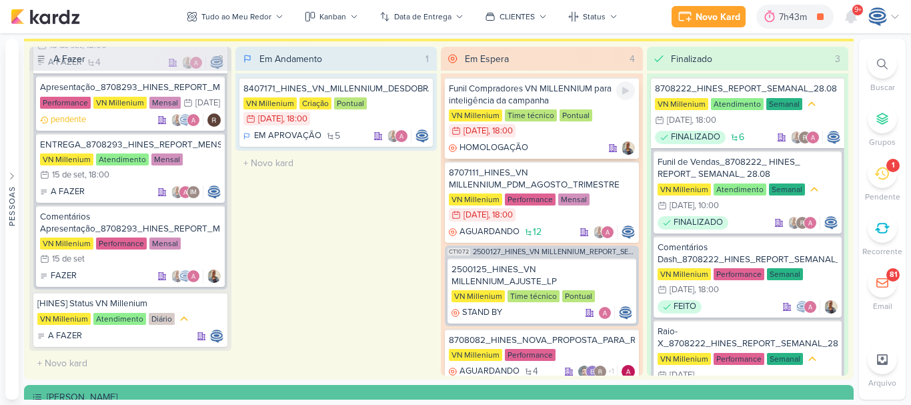
scroll to position [35, 0]
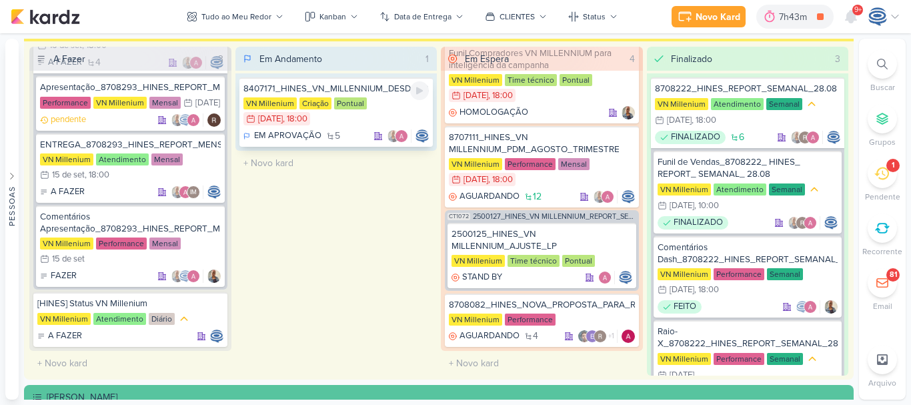
click at [384, 95] on div "8407171_HINES_VN_MILLENNIUM_DESDOBRAMENTO_DE_PEÇAS_V1 VN Millenium Criação Pont…" at bounding box center [336, 111] width 194 height 69
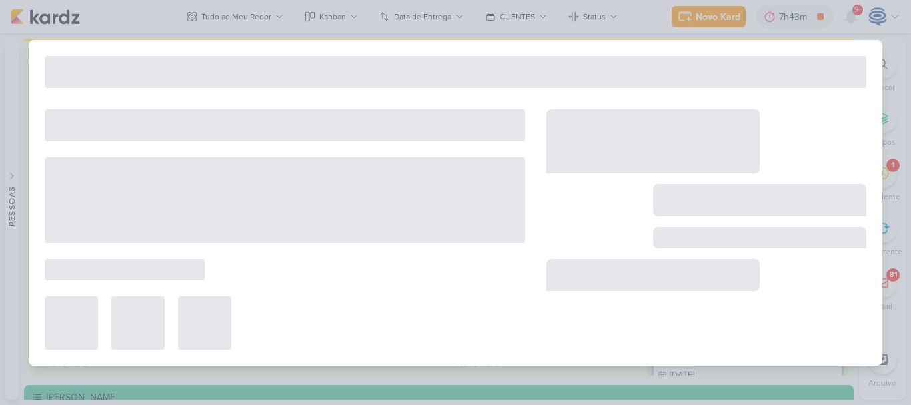
type input "8407171_HINES_VN_MILLENNIUM_DESDOBRAMENTO_DE_PEÇAS_V1"
type input "[DATE] 18:00"
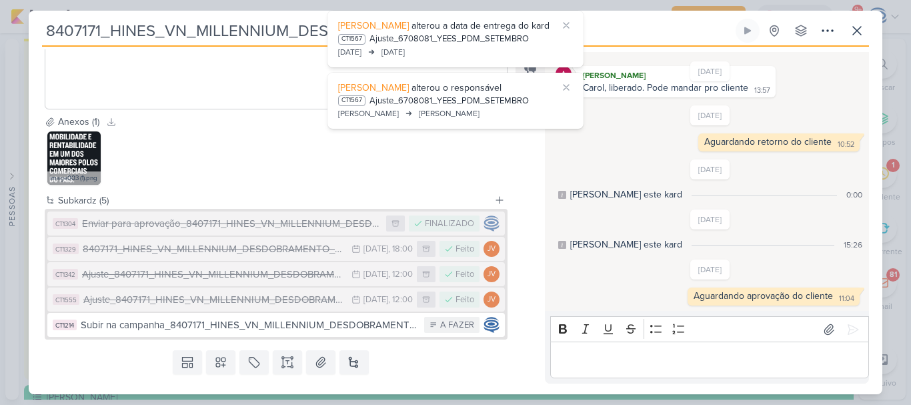
scroll to position [470, 0]
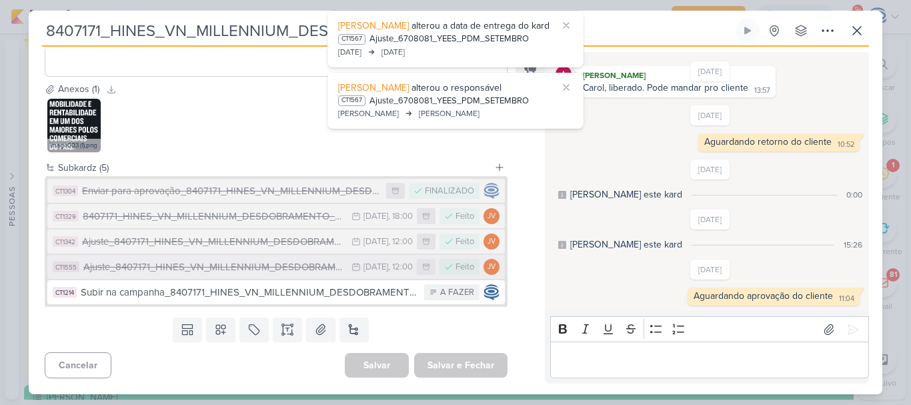
click at [317, 278] on button "CT1555 Ajuste_8407171_HINES_VN_MILLENNIUM_DESDOBRAMENTO_DE_PEÇAS_V3 26/8 [DATE]…" at bounding box center [276, 267] width 458 height 24
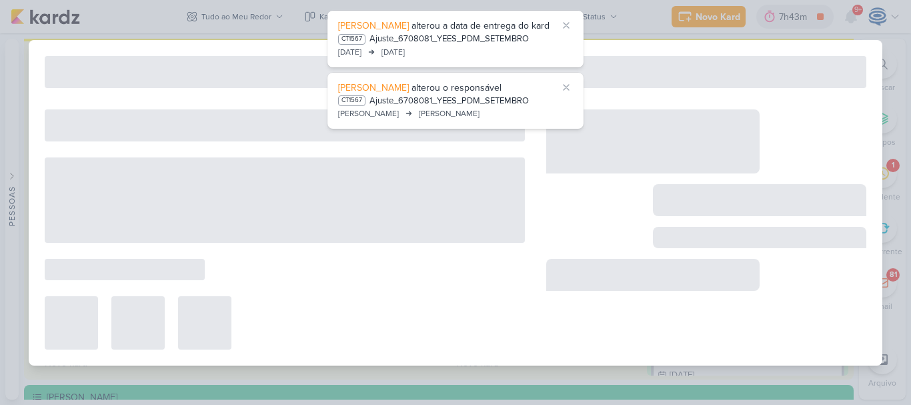
type input "Ajuste_8407171_HINES_VN_MILLENNIUM_DESDOBRAMENTO_DE_PEÇAS_V3"
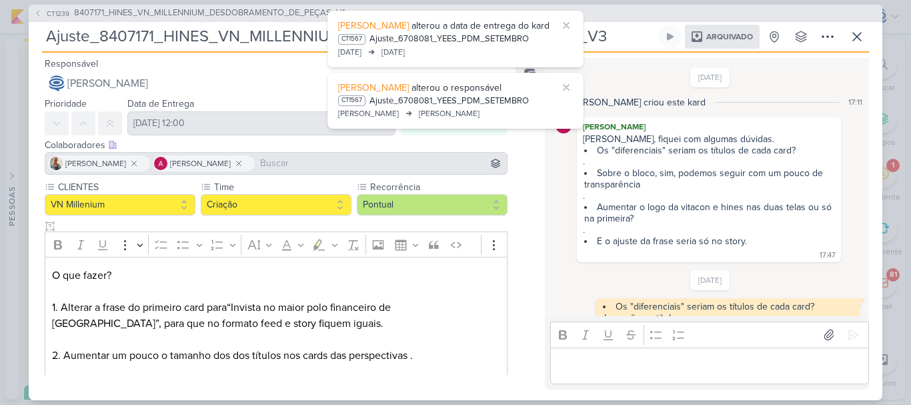
scroll to position [648, 0]
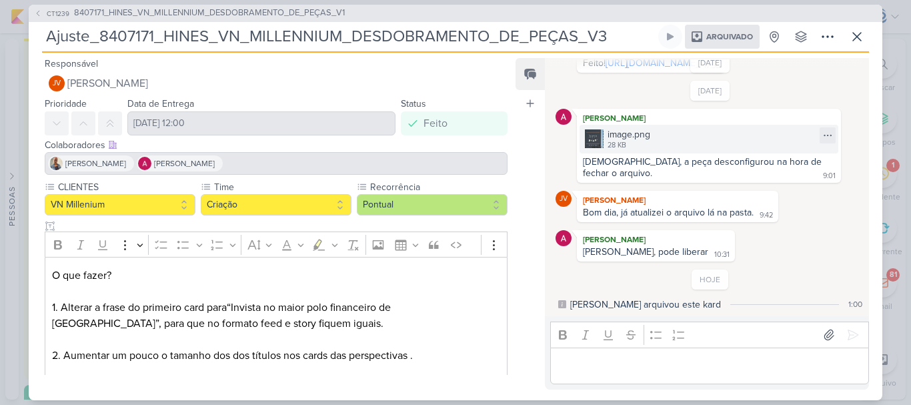
click at [642, 144] on div "28 KB" at bounding box center [629, 145] width 43 height 11
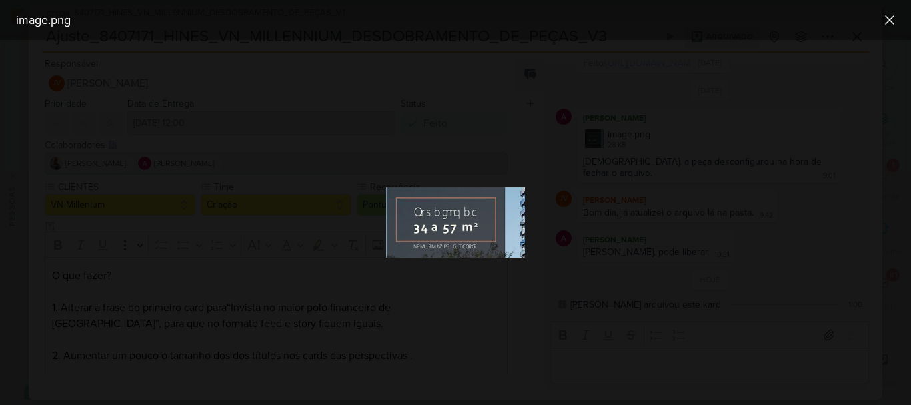
click at [398, 301] on div at bounding box center [455, 222] width 911 height 365
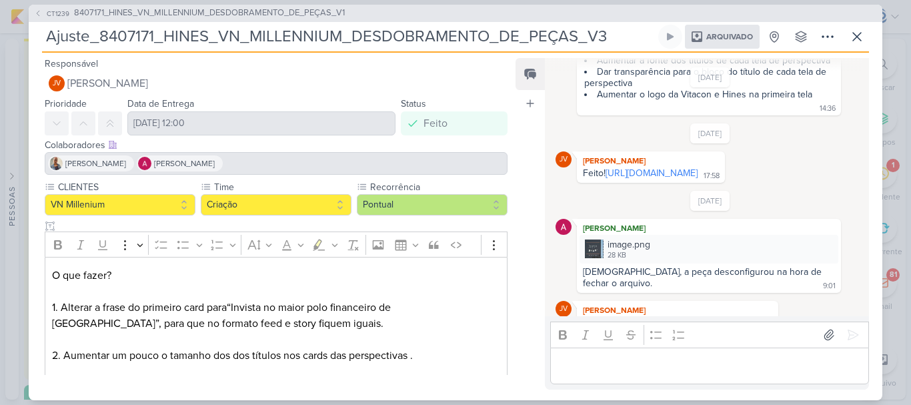
scroll to position [467, 0]
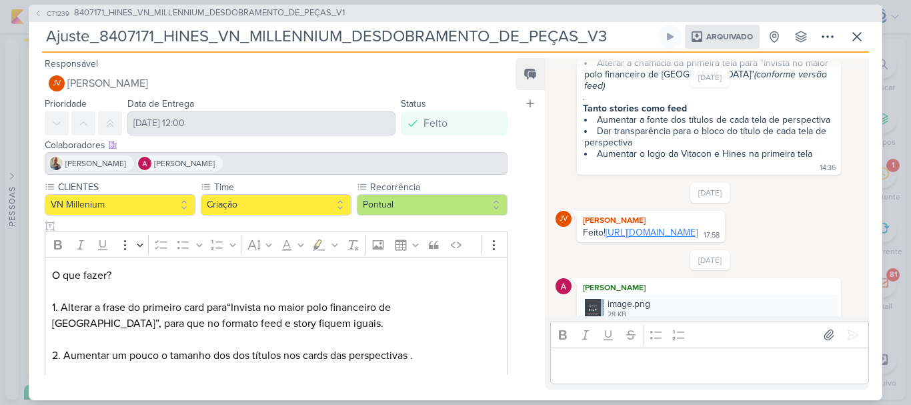
click at [646, 235] on link "[URL][DOMAIN_NAME]" at bounding box center [652, 232] width 92 height 11
click at [855, 31] on icon at bounding box center [857, 37] width 16 height 16
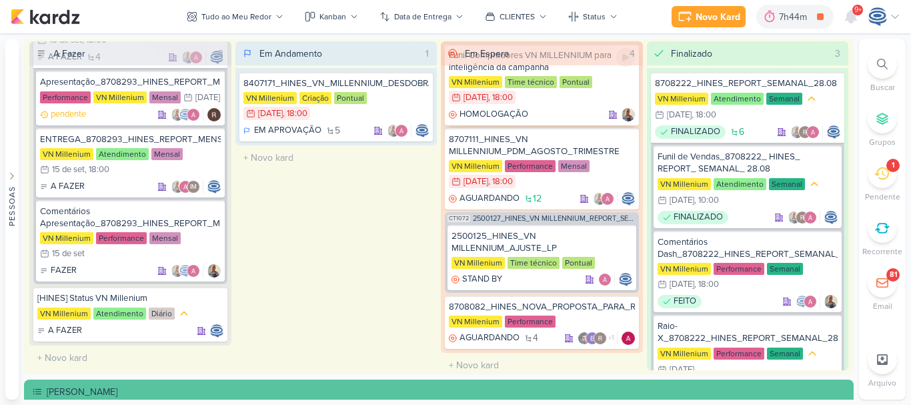
scroll to position [35, 0]
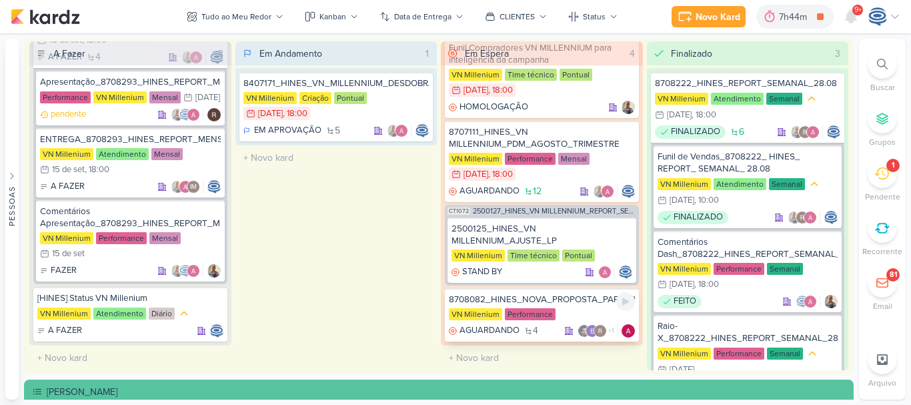
click at [560, 303] on div "8708082_HINES_NOVA_PROPOSTA_PARA_REUNIAO" at bounding box center [542, 299] width 186 height 12
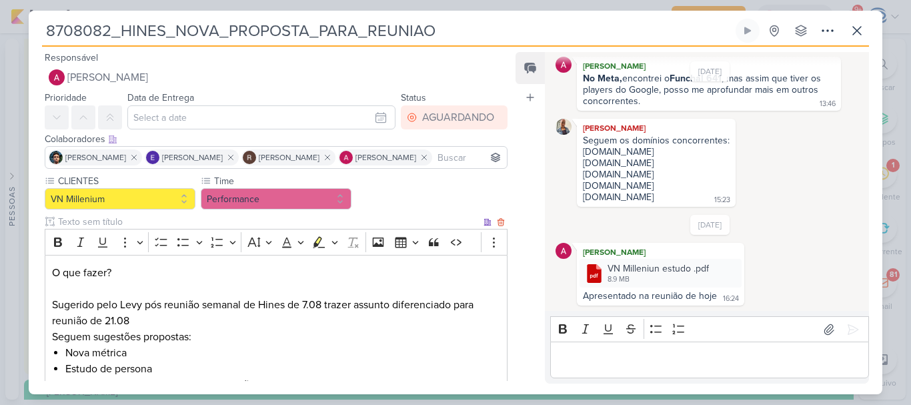
scroll to position [223, 0]
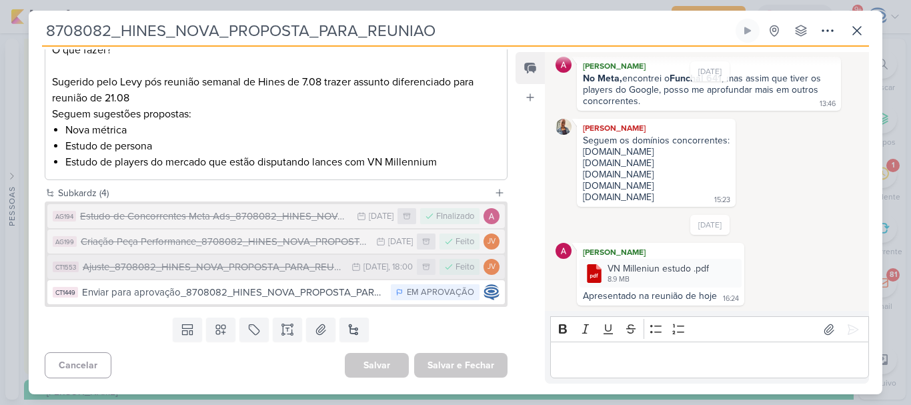
click at [293, 269] on div "Ajuste_8708082_HINES_NOVA_PROPOSTA_PARA_REUNIAO" at bounding box center [214, 266] width 262 height 15
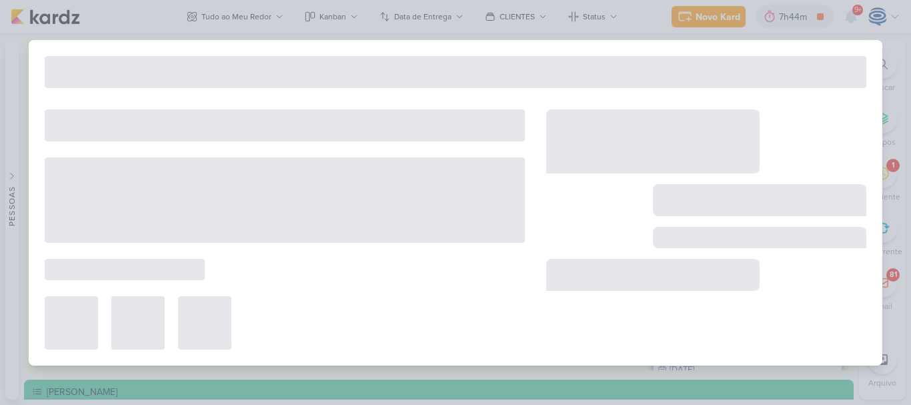
type input "Ajuste_8708082_HINES_NOVA_PROPOSTA_PARA_REUNIAO"
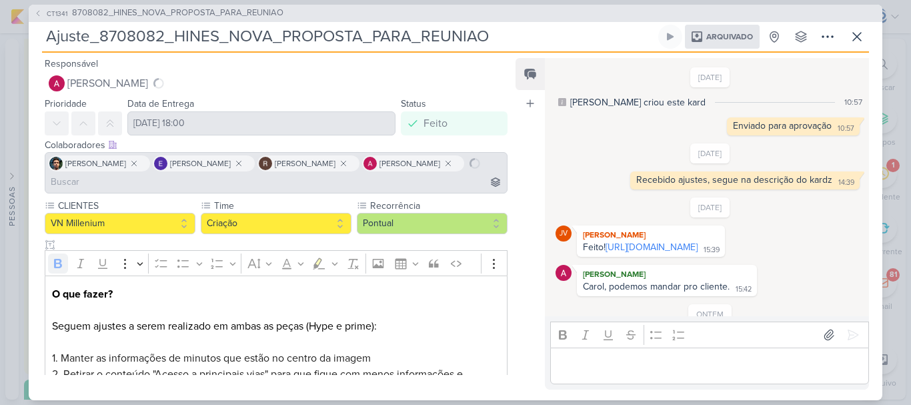
scroll to position [57, 0]
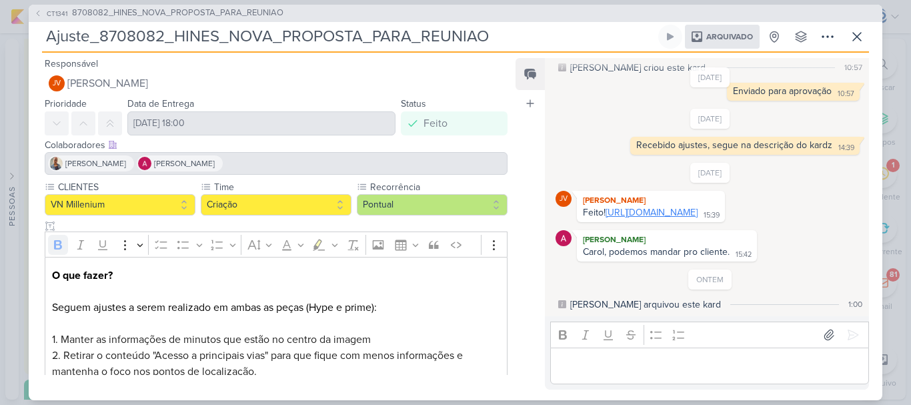
click at [613, 207] on link "[URL][DOMAIN_NAME]" at bounding box center [652, 212] width 92 height 11
click at [243, 11] on span "8708082_HINES_NOVA_PROPOSTA_PARA_REUNIAO" at bounding box center [177, 13] width 211 height 13
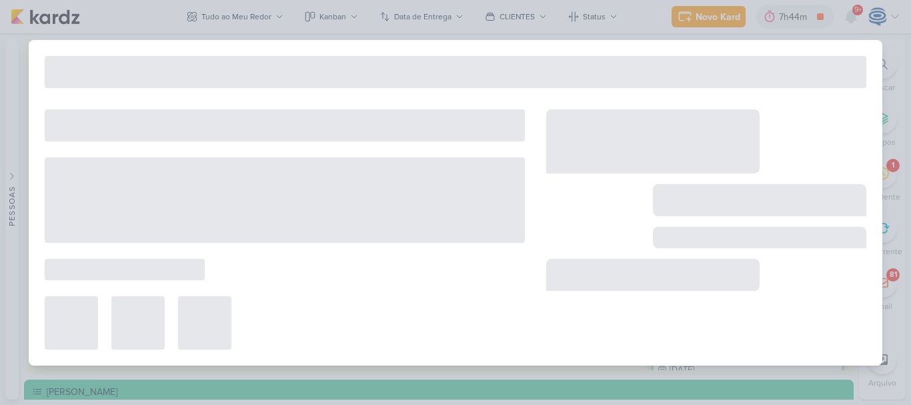
type input "8708082_HINES_NOVA_PROPOSTA_PARA_REUNIAO"
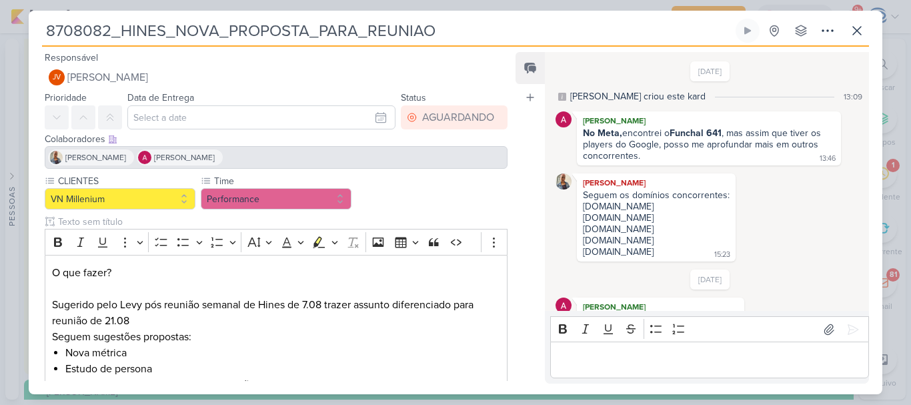
scroll to position [55, 0]
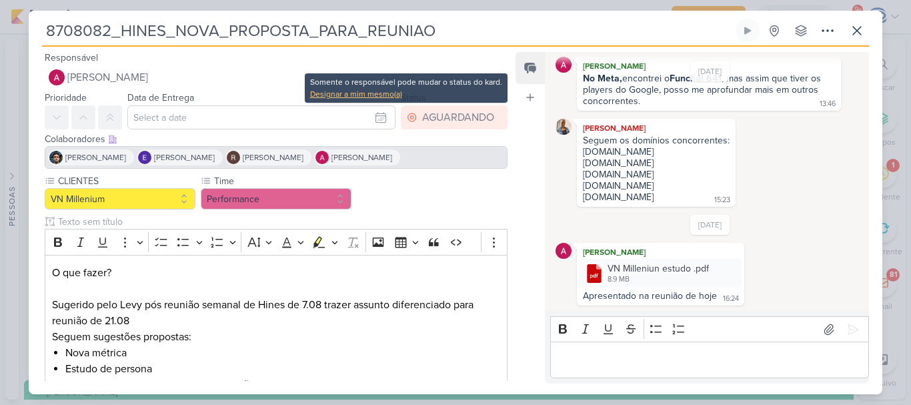
click at [384, 93] on div "Designar a mim mesmo(a)" at bounding box center [406, 94] width 192 height 12
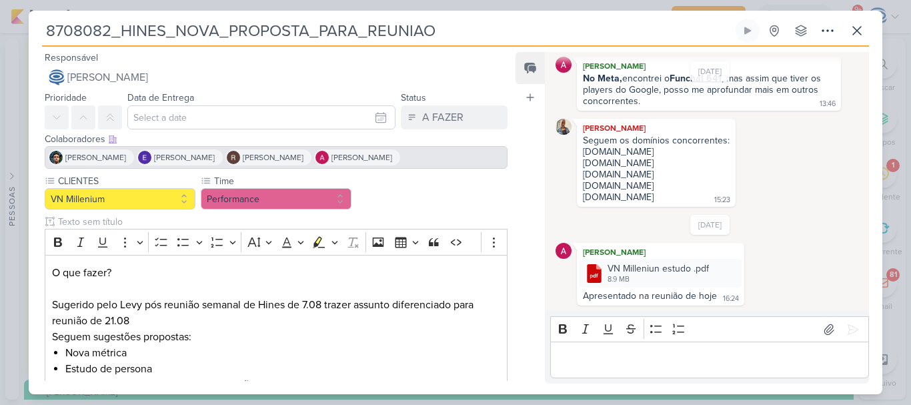
scroll to position [223, 0]
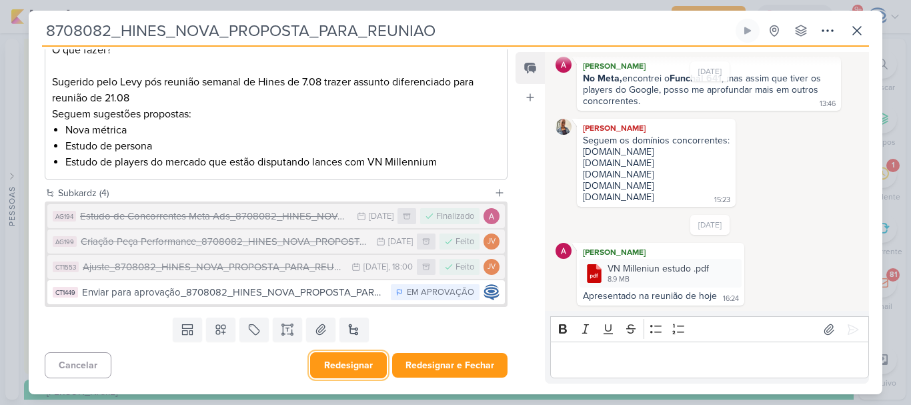
click at [349, 361] on button "Redesignar" at bounding box center [348, 365] width 77 height 26
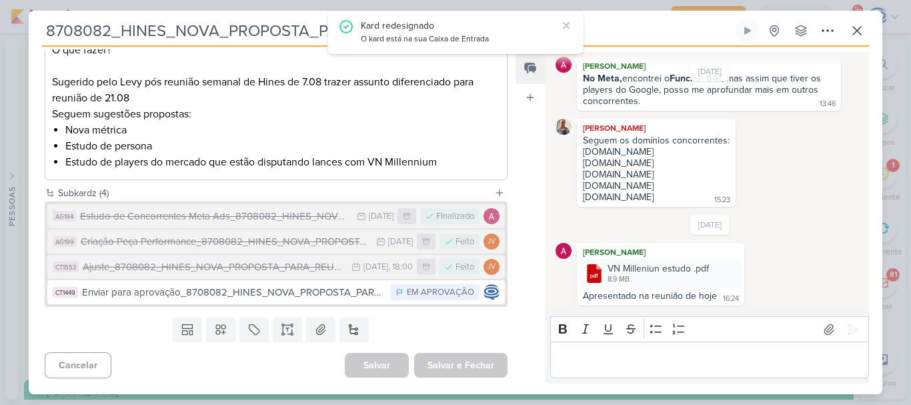
scroll to position [0, 0]
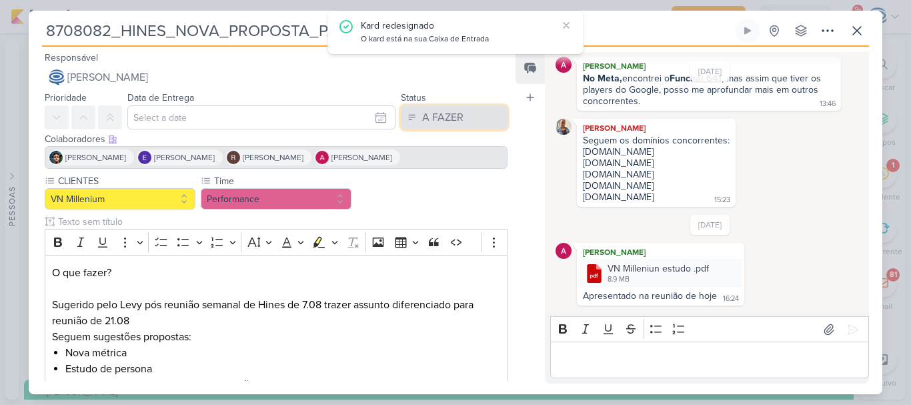
click at [416, 113] on button "A FAZER" at bounding box center [454, 117] width 107 height 24
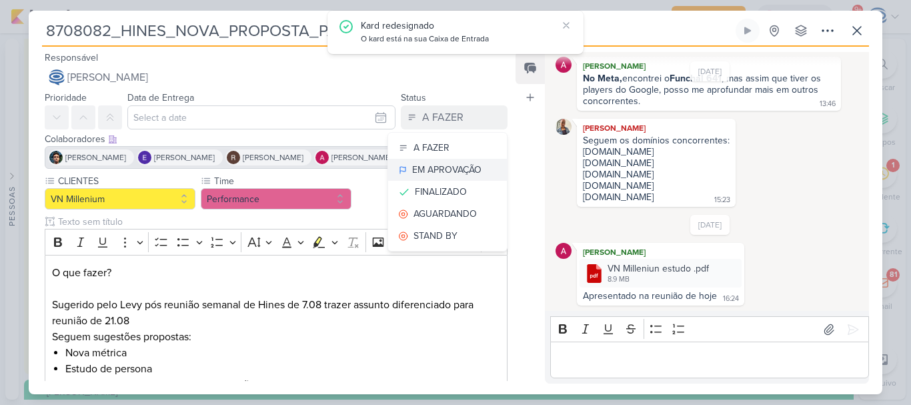
click at [424, 172] on div "EM APROVAÇÃO" at bounding box center [446, 170] width 69 height 14
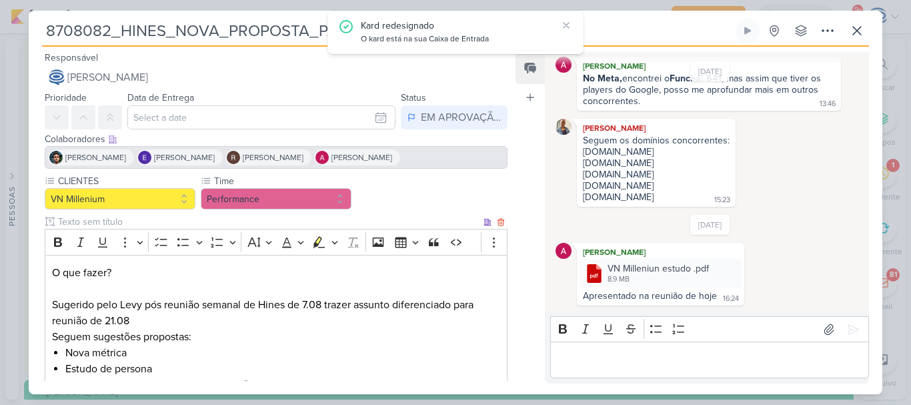
scroll to position [223, 0]
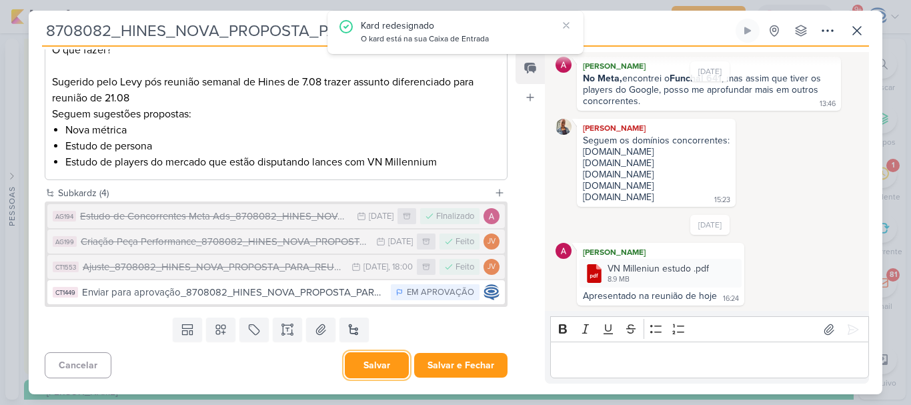
click at [380, 367] on button "Salvar" at bounding box center [377, 365] width 64 height 26
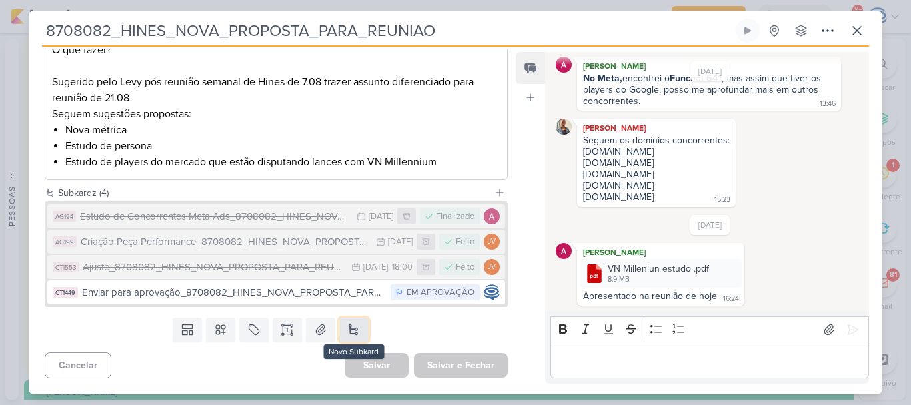
click at [346, 331] on button at bounding box center [353, 329] width 29 height 24
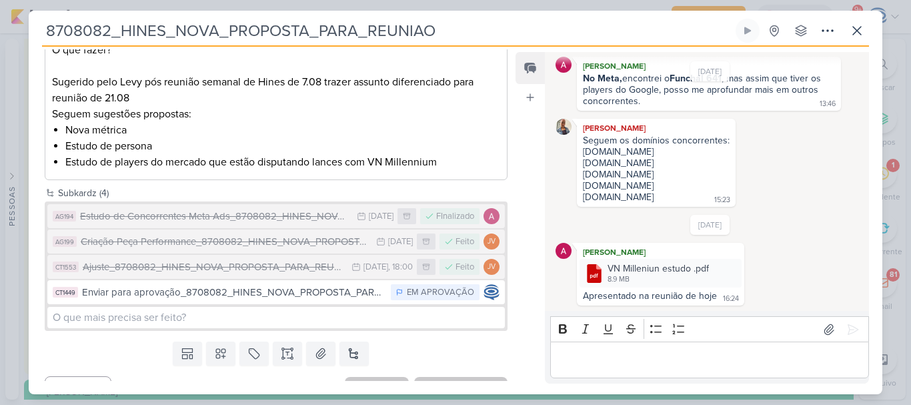
drag, startPoint x: 469, startPoint y: 35, endPoint x: 41, endPoint y: 21, distance: 428.4
click at [41, 21] on div "8708082_HINES_NOVA_PROPOSTA_PARA_REUNIAO Criado por mim nenhum grupo disponível" at bounding box center [456, 206] width 854 height 375
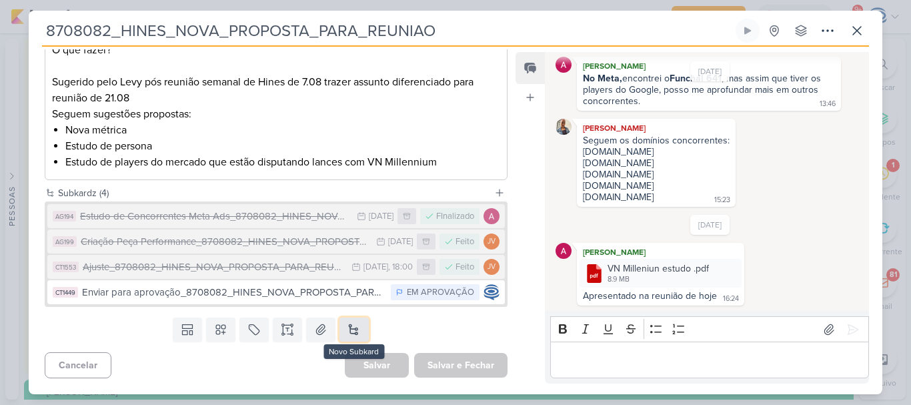
click at [345, 332] on button at bounding box center [353, 329] width 29 height 24
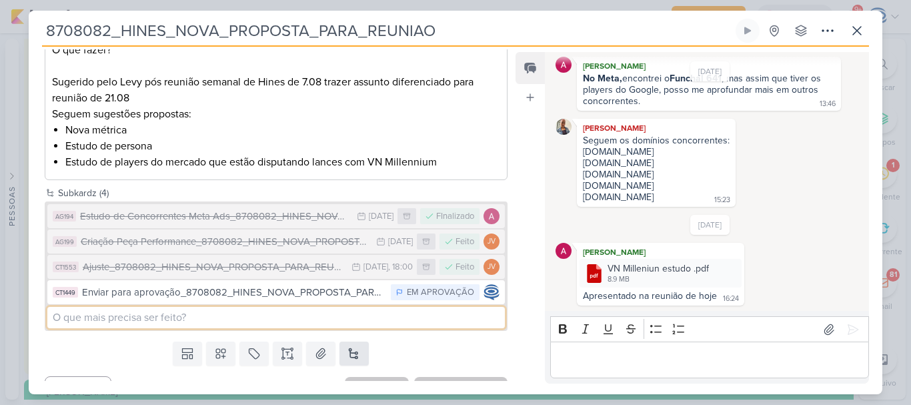
type input "a"
paste input "8708082_HINES_NOVA_PROPOSTA_PARA_REUNIAO"
type input "Ajuste_8708082_HINES_NOVA_PROPOSTA_PARA_REUNIAO"
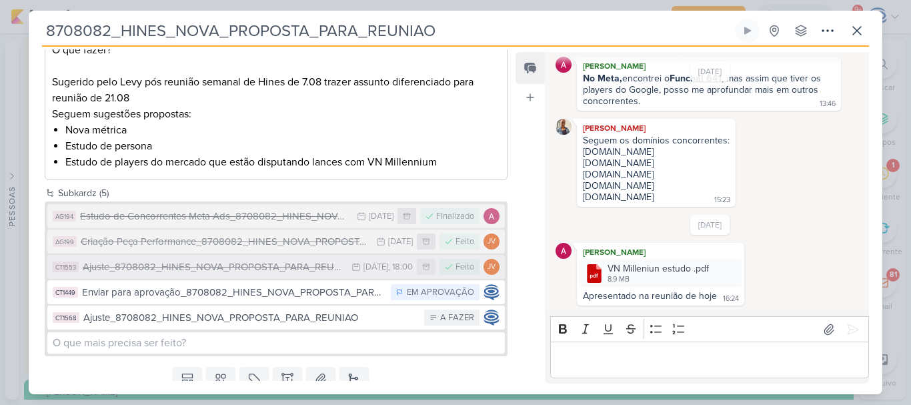
click at [274, 267] on div "Ajuste_8708082_HINES_NOVA_PROPOSTA_PARA_REUNIAO" at bounding box center [214, 266] width 262 height 15
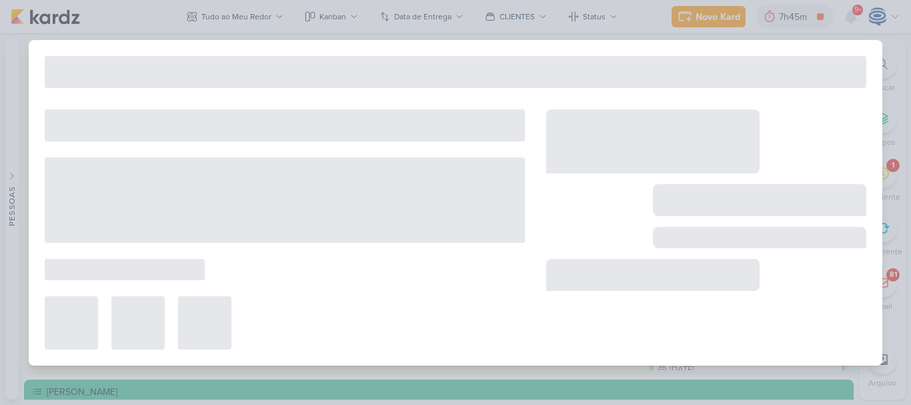
type input "Ajuste_8708082_HINES_NOVA_PROPOSTA_PARA_REUNIAO"
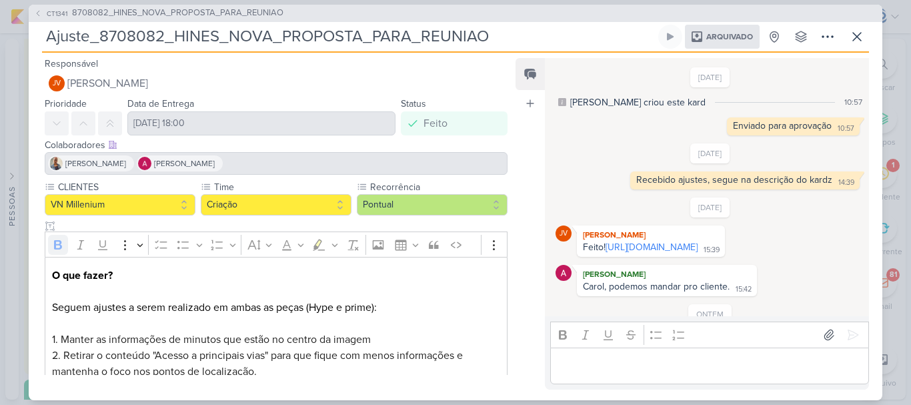
scroll to position [57, 0]
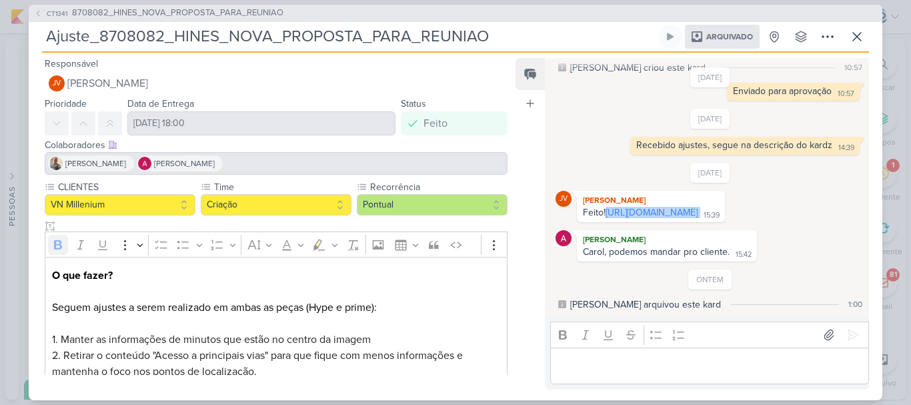
drag, startPoint x: 744, startPoint y: 215, endPoint x: 563, endPoint y: 198, distance: 181.5
click at [563, 198] on div "JV Joney Viana Feito! https://drive.google.com/drive/folders/1GuXyRuGYu859Dso_J…" at bounding box center [710, 206] width 309 height 31
copy div "[URL][DOMAIN_NAME]"
click at [229, 9] on span "8708082_HINES_NOVA_PROPOSTA_PARA_REUNIAO" at bounding box center [177, 13] width 211 height 13
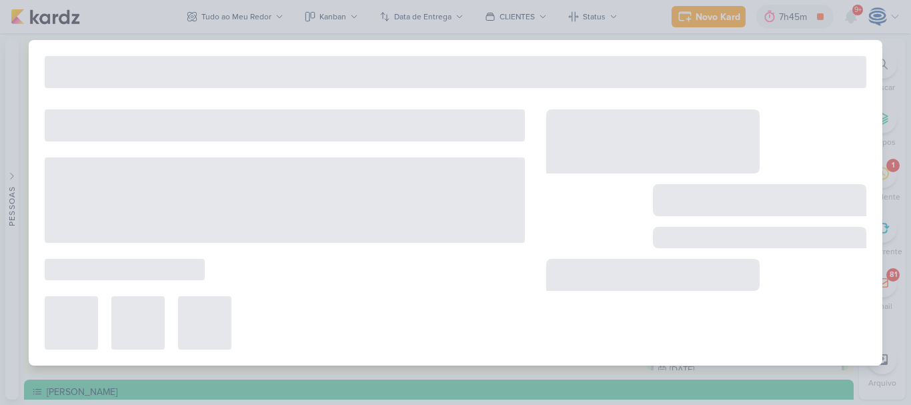
type input "8708082_HINES_NOVA_PROPOSTA_PARA_REUNIAO"
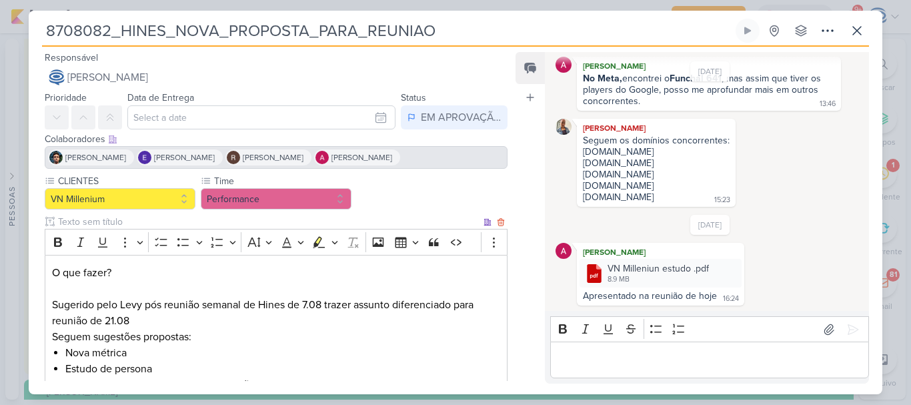
scroll to position [248, 0]
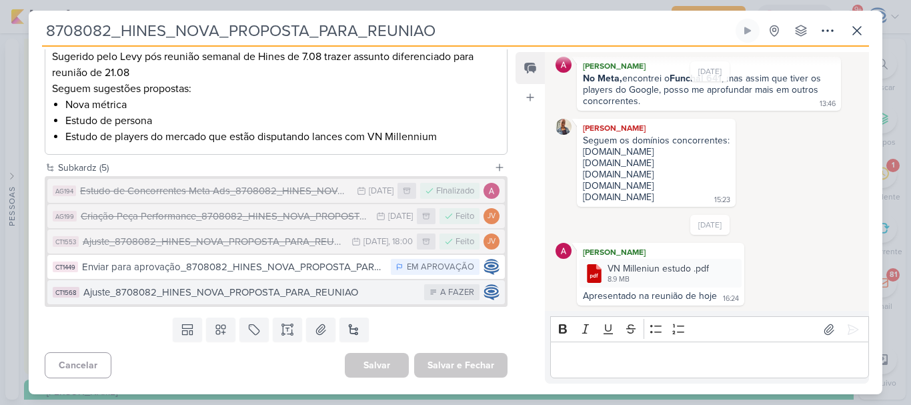
click at [325, 289] on div "Ajuste_8708082_HINES_NOVA_PROPOSTA_PARA_REUNIAO" at bounding box center [250, 292] width 334 height 15
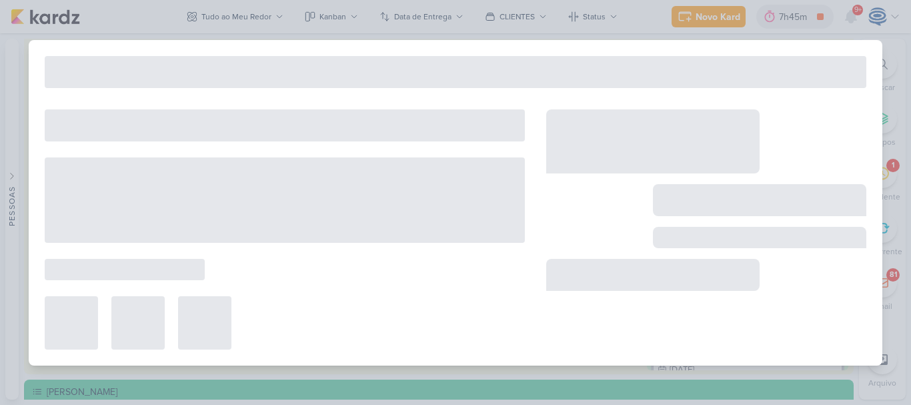
type input "Ajuste_8708082_HINES_NOVA_PROPOSTA_PARA_REUNIAO"
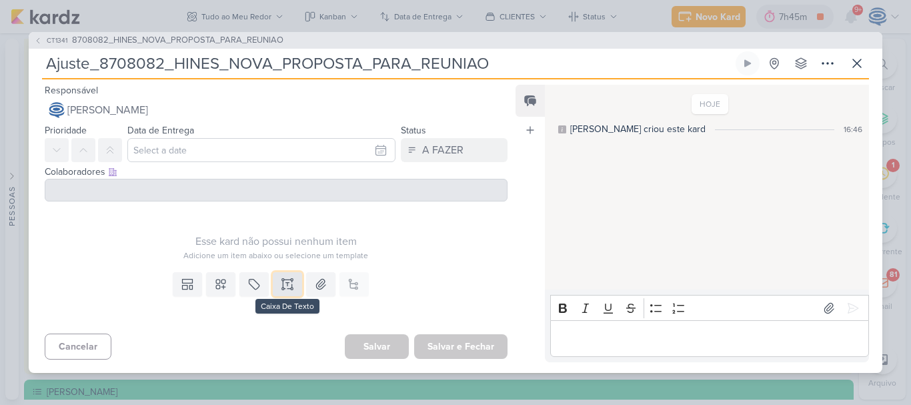
click at [282, 281] on icon at bounding box center [287, 283] width 13 height 13
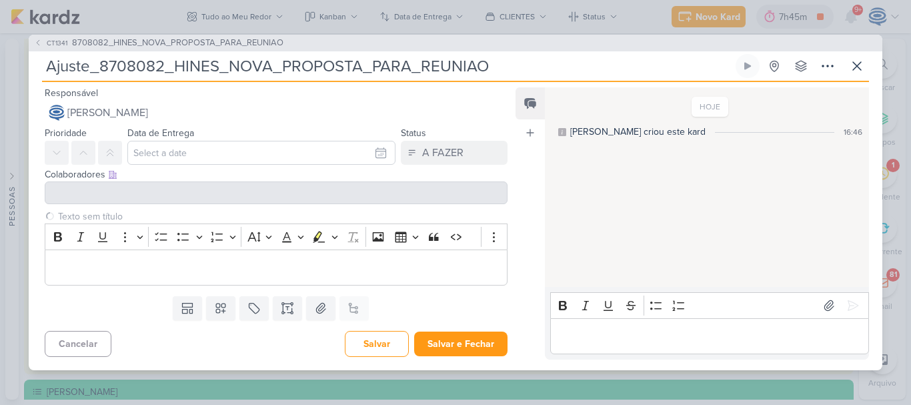
click at [446, 293] on div "Templates Campos Personalizados Marcadores Caixa De Texto Anexo Este kard já é …" at bounding box center [271, 308] width 484 height 35
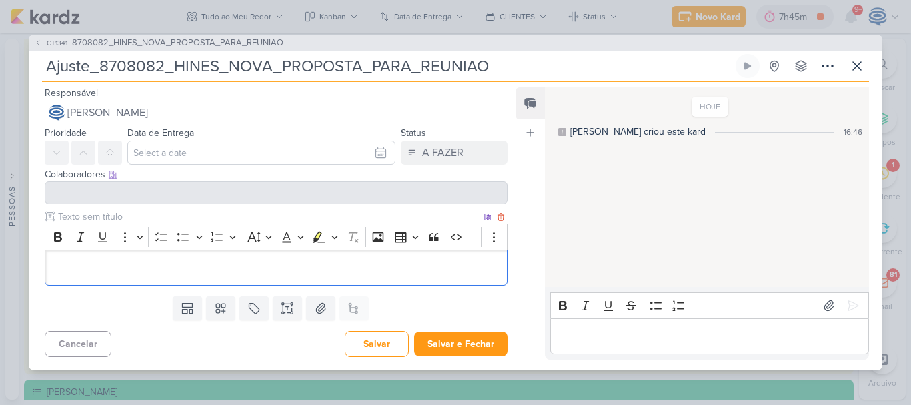
click at [439, 264] on p "Editor editing area: main" at bounding box center [276, 267] width 448 height 16
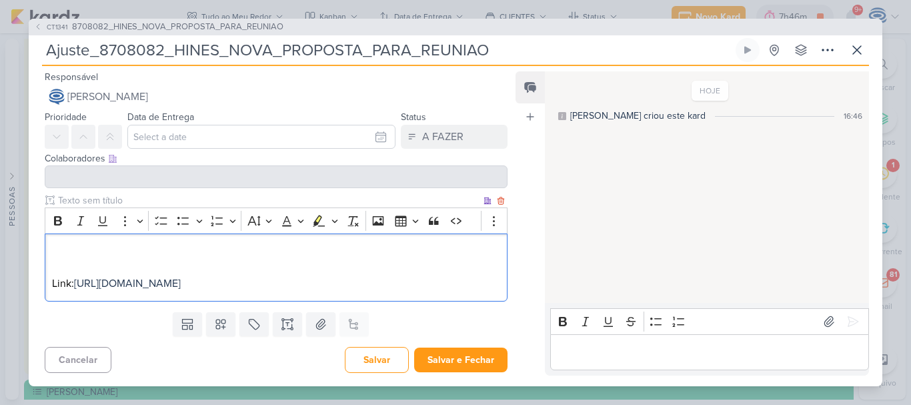
click at [413, 291] on p "Link: https://drive.google.com/drive/folders/1GuXyRuGYu859Dso_JJuGtr-0dZKzEkNz?…" at bounding box center [276, 283] width 448 height 16
click at [61, 243] on p "Editor editing area: main" at bounding box center [276, 251] width 448 height 16
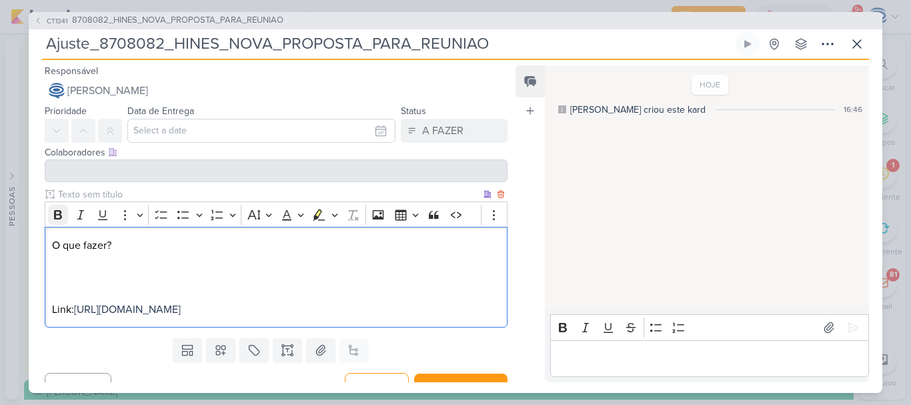
drag, startPoint x: 137, startPoint y: 242, endPoint x: 52, endPoint y: 219, distance: 88.5
click at [52, 219] on div "Rich Text Editor Bold Italic Underline More To-do List Bulleted List Bulleted L…" at bounding box center [276, 264] width 463 height 126
click at [52, 219] on icon "Editor toolbar" at bounding box center [57, 214] width 13 height 13
click at [56, 278] on p "O que fazer?" at bounding box center [276, 261] width 448 height 48
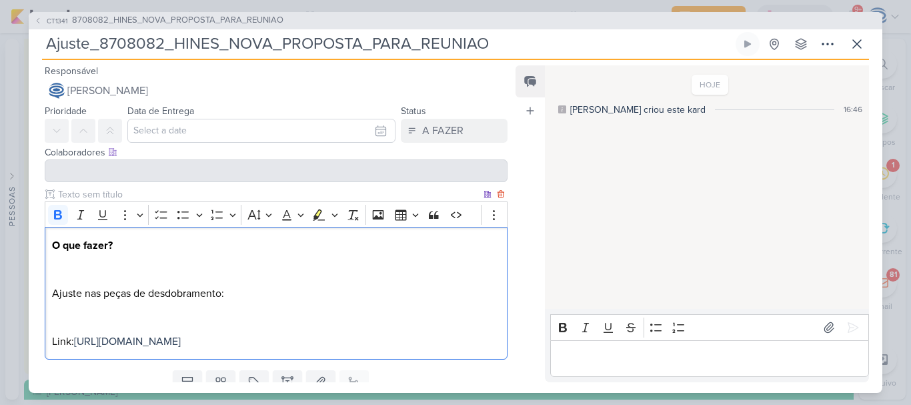
click at [225, 229] on div "O que fazer? ⁠⁠⁠⁠⁠⁠⁠ Ajuste nas peças de desdobramento: Link: https://drive.goo…" at bounding box center [276, 293] width 463 height 133
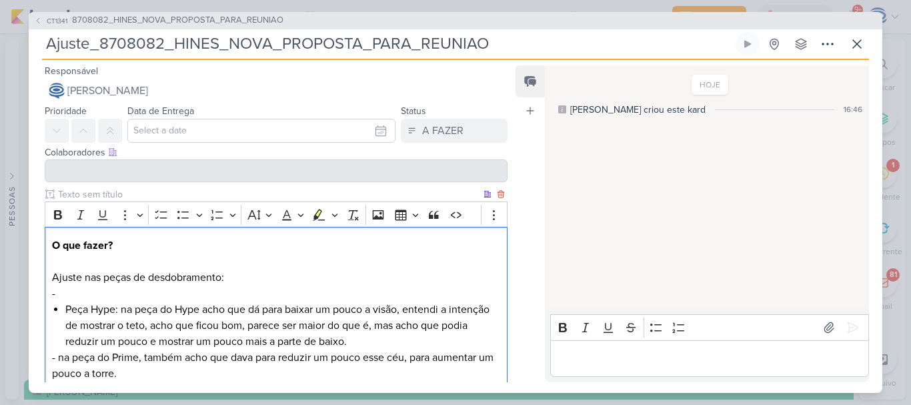
scroll to position [30, 0]
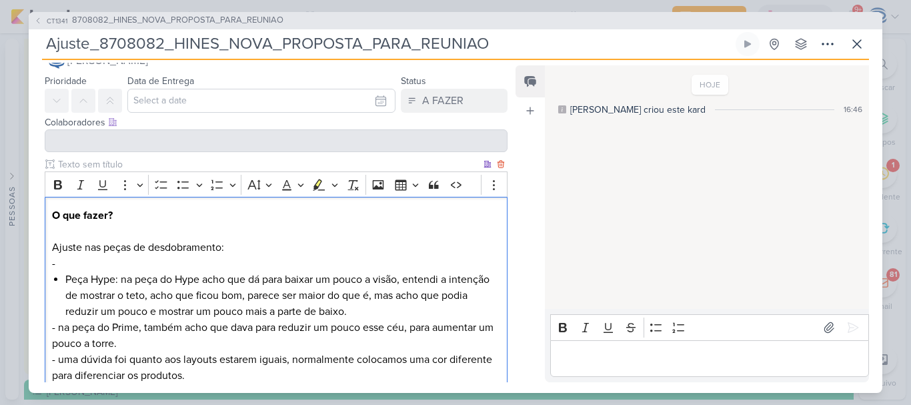
click at [147, 309] on li "Peça Hype: na peça do Hype acho que dá para baixar um pouco a visão, entendi a …" at bounding box center [282, 295] width 435 height 48
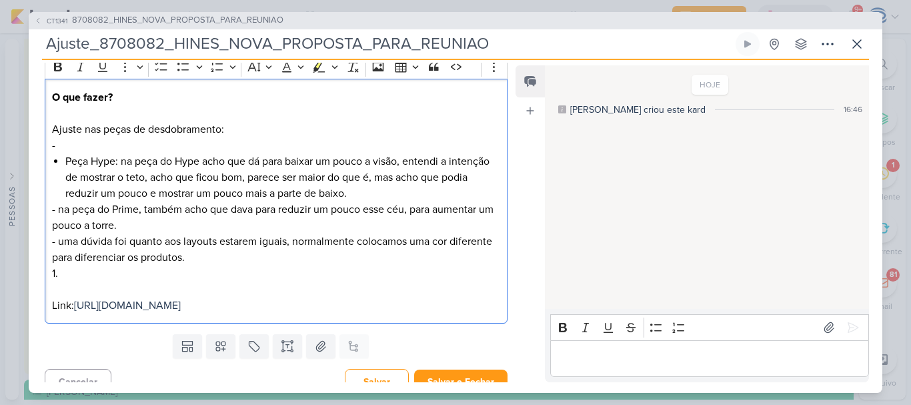
scroll to position [149, 0]
drag, startPoint x: 122, startPoint y: 155, endPoint x: 225, endPoint y: 163, distance: 103.6
click at [225, 163] on li "Peça Hype: na peça do Hype acho que dá para baixar um pouco a visão, entendi a …" at bounding box center [282, 177] width 435 height 48
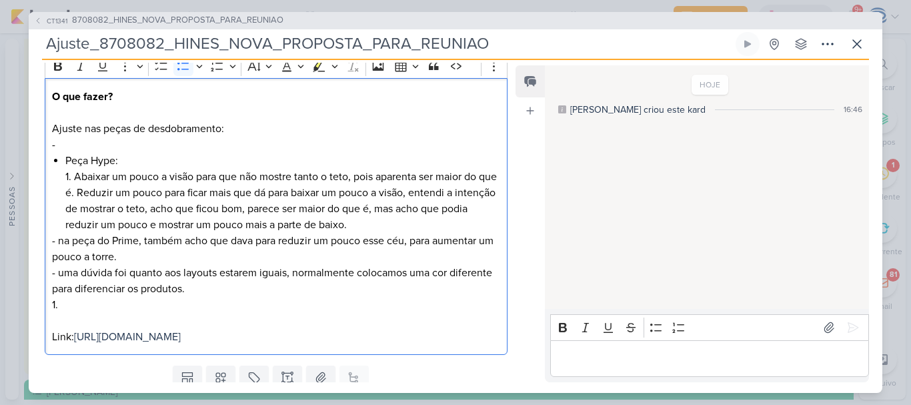
click at [95, 191] on li "Peça Hype: 1. Abaixar um pouco a visão para que não mostre tanto o teto, pois a…" at bounding box center [282, 193] width 435 height 80
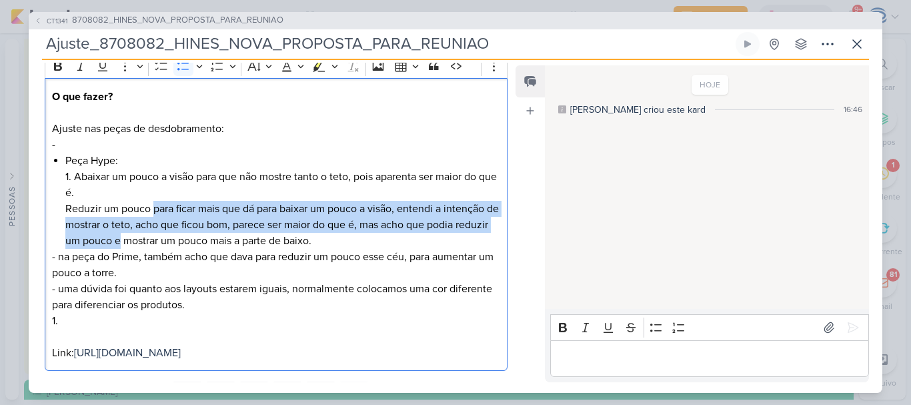
drag, startPoint x: 151, startPoint y: 209, endPoint x: 155, endPoint y: 239, distance: 30.3
click at [155, 239] on li "Peça Hype: 1. Abaixar um pouco a visão para que não mostre tanto o teto, pois a…" at bounding box center [282, 201] width 435 height 96
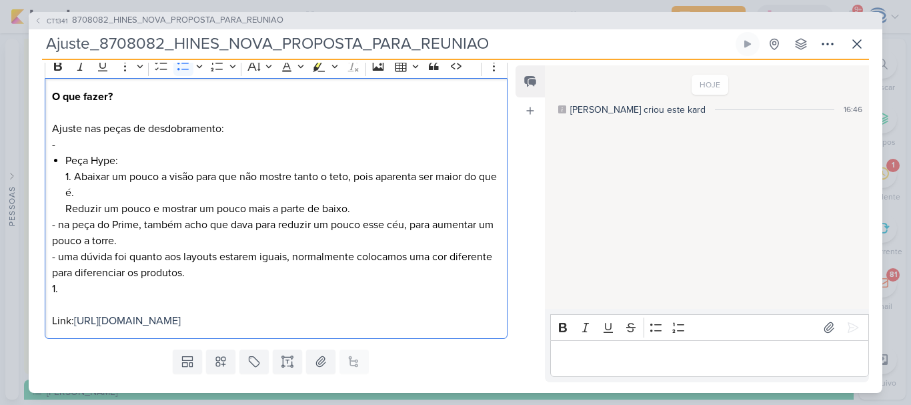
click at [57, 223] on p "- na peça do Prime, também acho que dava para reduzir um pouco esse céu, para a…" at bounding box center [276, 233] width 448 height 32
drag, startPoint x: 277, startPoint y: 226, endPoint x: 138, endPoint y: 230, distance: 139.5
click at [138, 230] on li "Peça do Prime: também acho que dava para reduzir um pouco esse céu, para aument…" at bounding box center [282, 233] width 435 height 32
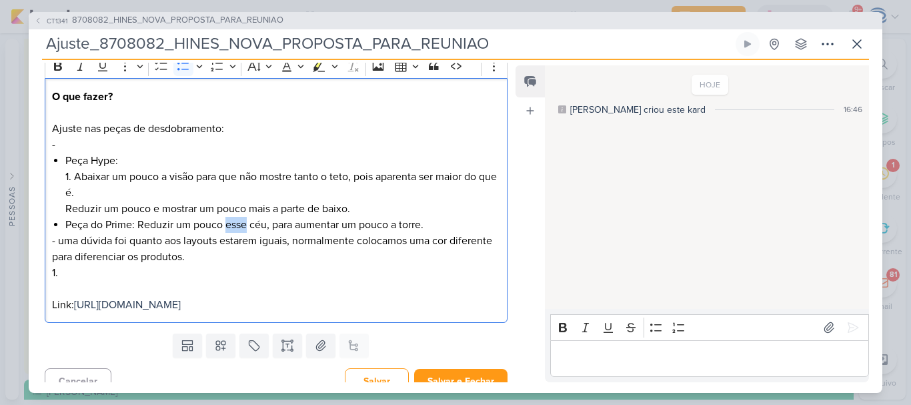
drag, startPoint x: 245, startPoint y: 224, endPoint x: 224, endPoint y: 224, distance: 21.3
click at [224, 224] on li "Peça do Prime: Reduzir um pouco esse céu, para aumentar um pouco a torre." at bounding box center [282, 225] width 435 height 16
click at [56, 240] on p "- uma dúvida foi quanto aos layouts estarem iguais, normalmente colocamos uma c…" at bounding box center [276, 257] width 448 height 48
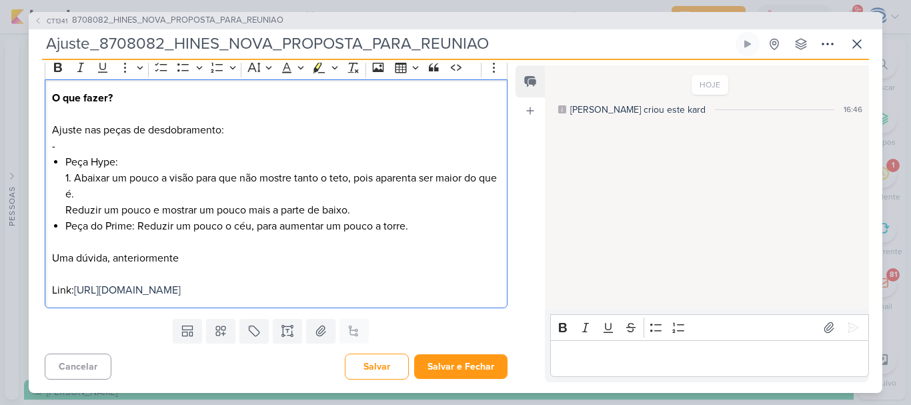
click at [49, 257] on div "O que fazer? Ajuste nas peças de desdobramento: - Peça Hype: 1. Abaixar um pouc…" at bounding box center [276, 193] width 463 height 229
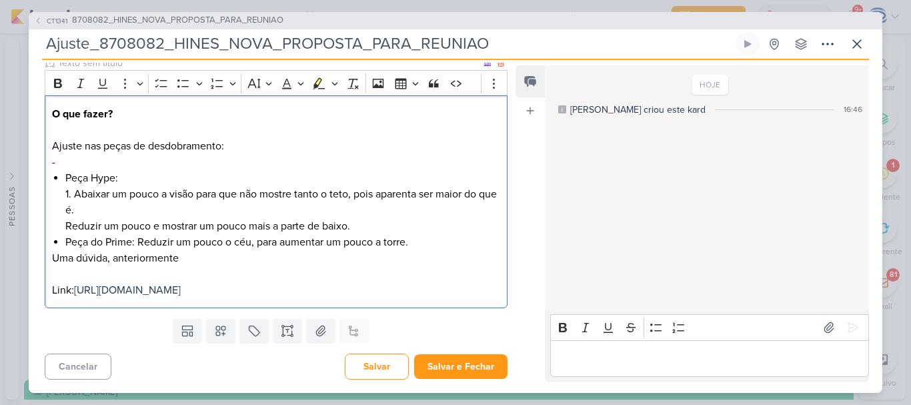
scroll to position [147, 0]
click at [205, 250] on li "Uma dúvida, anteriormente" at bounding box center [282, 258] width 435 height 16
click at [229, 250] on li "Uma dúvida, anteriormente utilizavamos" at bounding box center [282, 258] width 435 height 16
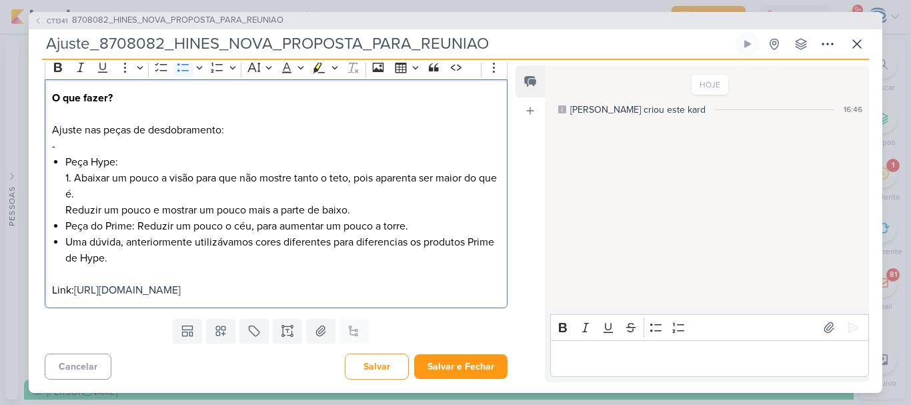
click at [405, 239] on li "Uma dúvida, anteriormente utilizávamos cores diferentes para diferencias os pro…" at bounding box center [282, 250] width 435 height 32
click at [227, 259] on li "Uma dúvida, anteriormente utilizávamos cores diferentes para diferenciar os pro…" at bounding box center [282, 250] width 435 height 32
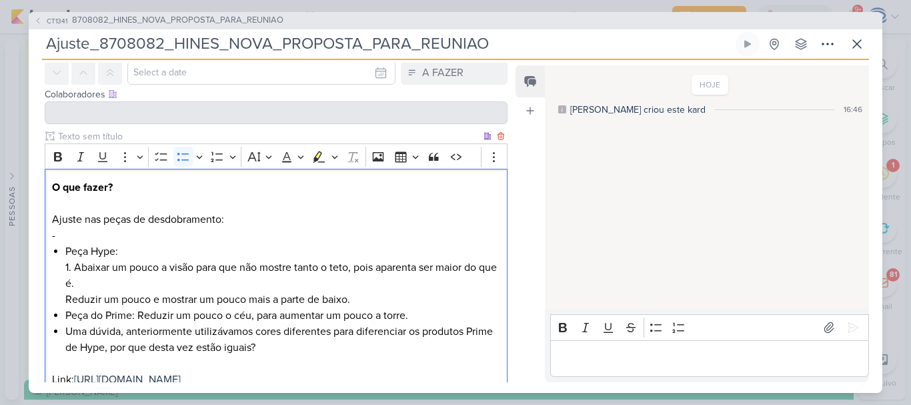
scroll to position [39, 0]
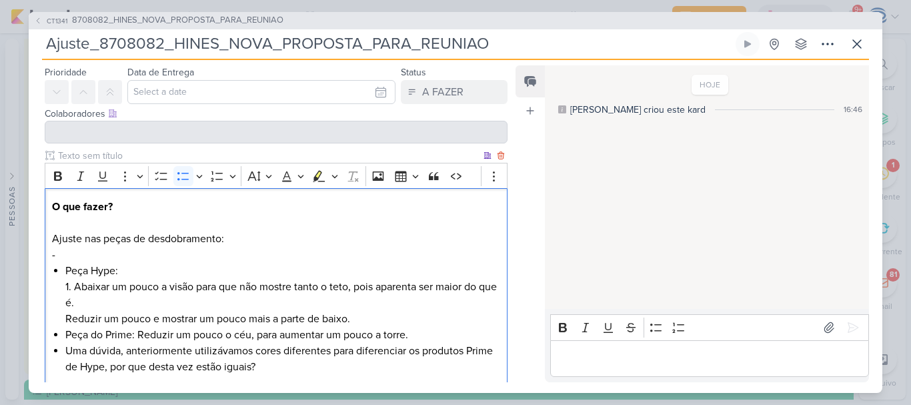
click at [58, 327] on div "O que fazer? Ajuste nas peças de desdobramento: - Peça Hype: 1. Abaixar um pouc…" at bounding box center [276, 302] width 463 height 229
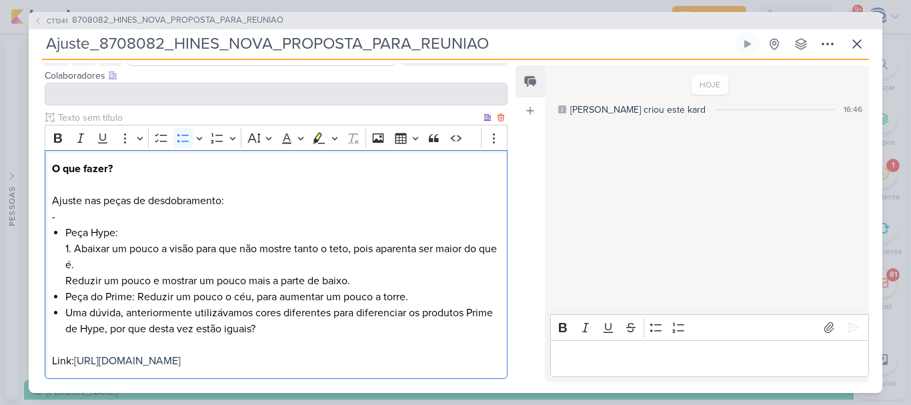
scroll to position [79, 0]
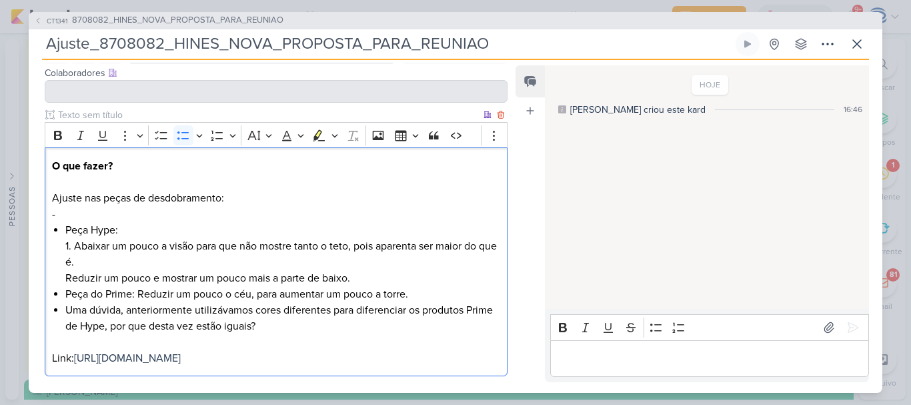
click at [74, 246] on li "Peça Hype: 1. Abaixar um pouco a visão para que não mostre tanto o teto, pois a…" at bounding box center [282, 254] width 435 height 64
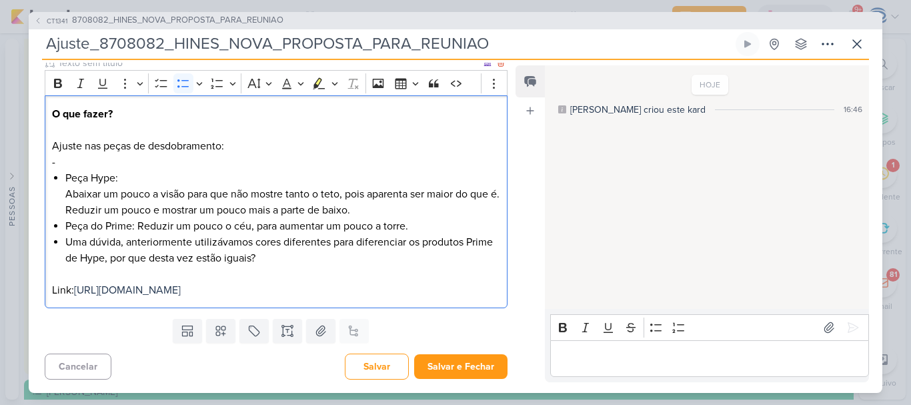
scroll to position [149, 0]
click at [62, 207] on div "O que fazer? Ajuste nas peças de desdobramento: - Peça Hype: Abaixar um pouco a…" at bounding box center [276, 201] width 463 height 213
drag, startPoint x: 225, startPoint y: 211, endPoint x: 176, endPoint y: 213, distance: 48.7
click at [176, 218] on li "Peça do Prime: Reduzir um pouco o céu, para aumentar um pouco a torre." at bounding box center [282, 226] width 435 height 16
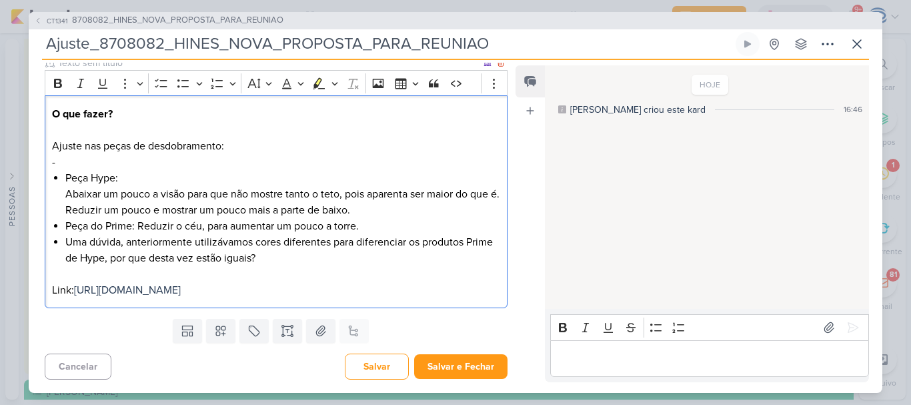
click at [344, 266] on p "Editor editing area: main" at bounding box center [276, 274] width 448 height 16
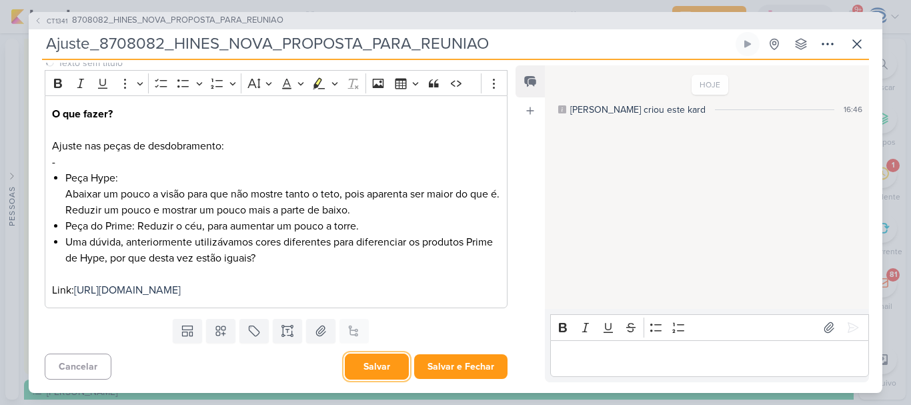
click at [375, 367] on button "Salvar" at bounding box center [377, 366] width 64 height 26
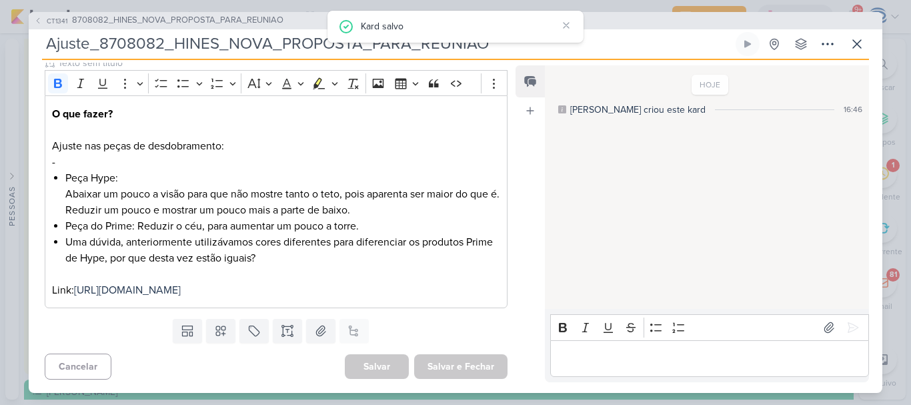
scroll to position [0, 0]
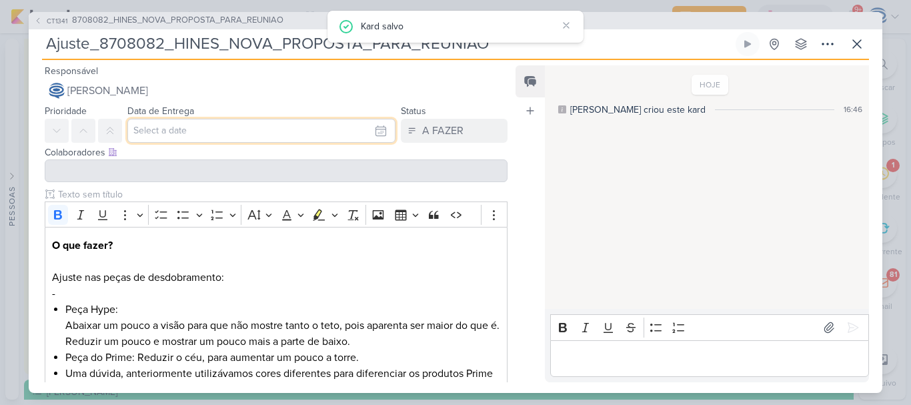
drag, startPoint x: 313, startPoint y: 129, endPoint x: 31, endPoint y: 33, distance: 297.8
click at [31, 33] on div "CT1341 8708082_HINES_NOVA_PROPOSTA_PARA_REUNIAO Ajuste_8708082_HINES_NOVA_PROPO…" at bounding box center [456, 202] width 854 height 381
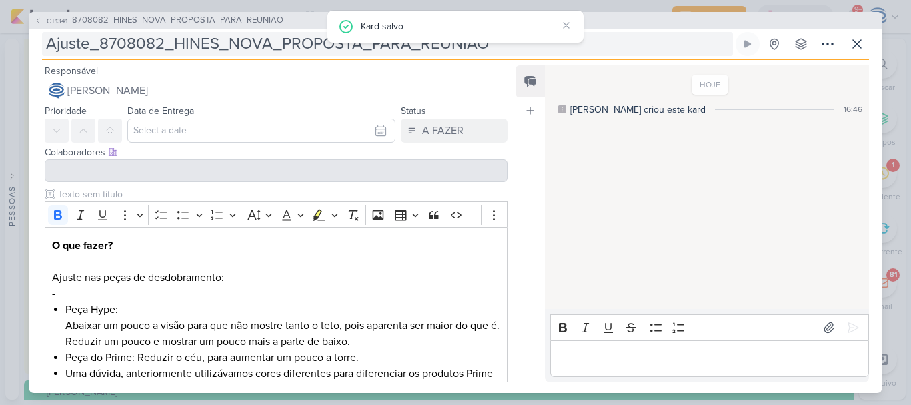
drag, startPoint x: 41, startPoint y: 46, endPoint x: 487, endPoint y: 51, distance: 446.2
click at [487, 51] on div "CT1341 8708082_HINES_NOVA_PROPOSTA_PARA_REUNIAO Ajuste_8708082_HINES_NOVA_PROPO…" at bounding box center [456, 202] width 854 height 381
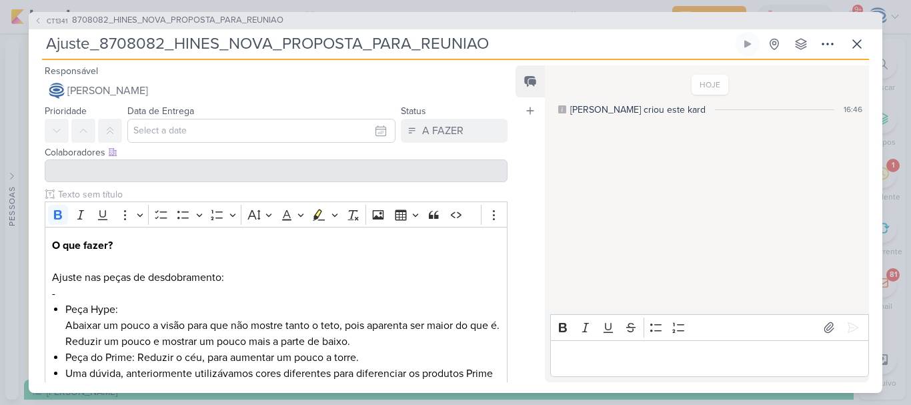
drag, startPoint x: 487, startPoint y: 51, endPoint x: 42, endPoint y: 49, distance: 444.9
click at [42, 49] on input "Ajuste_8708082_HINES_NOVA_PROPOSTA_PARA_REUNIAO" at bounding box center [387, 44] width 691 height 24
click at [860, 55] on button at bounding box center [857, 44] width 24 height 24
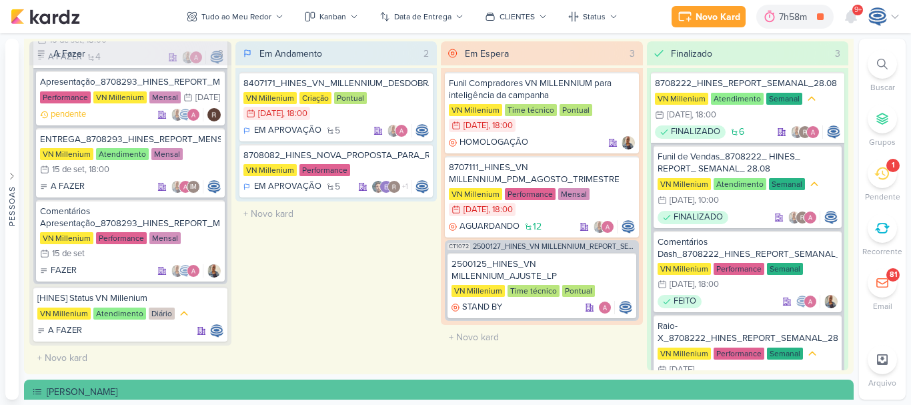
click at [873, 61] on div at bounding box center [882, 63] width 29 height 29
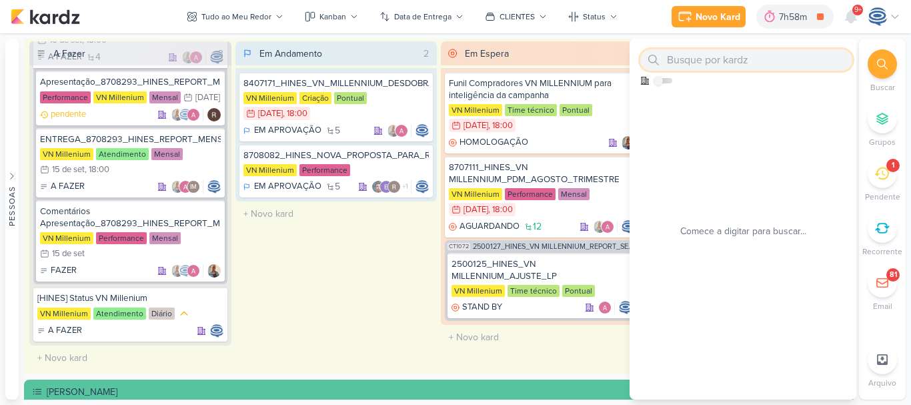
paste input "Ajuste_8708082_HINES_NOVA_PROPOSTA_PARA_REUNIAO"
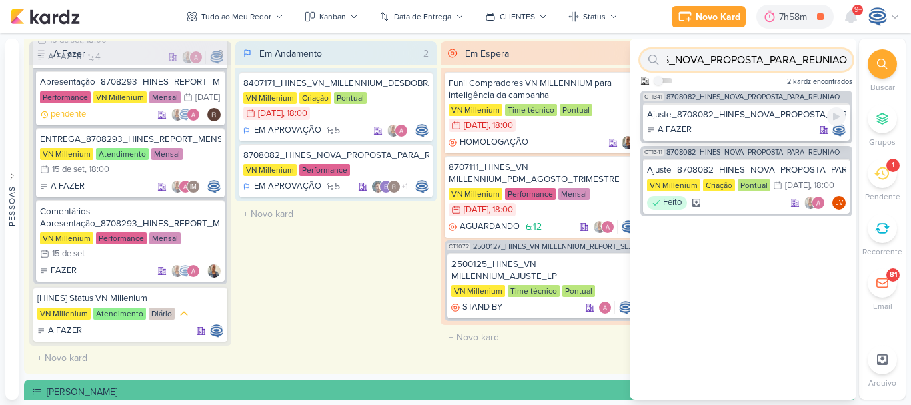
type input "Ajuste_8708082_HINES_NOVA_PROPOSTA_PARA_REUNIAO"
click at [728, 130] on div "A FAZER" at bounding box center [746, 129] width 199 height 13
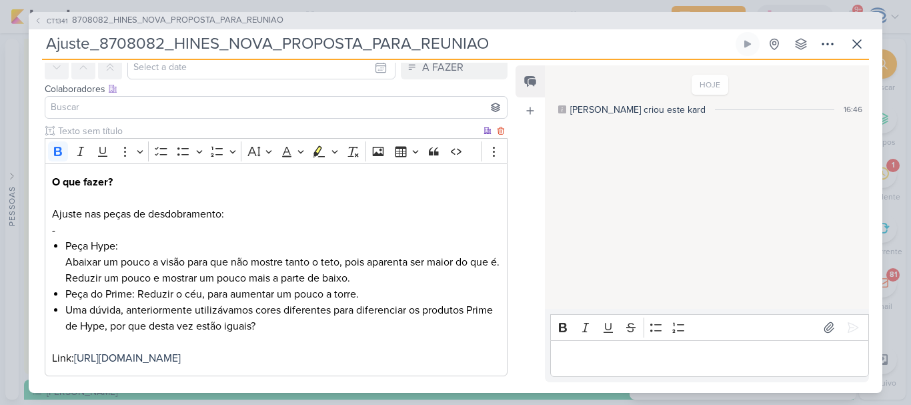
scroll to position [79, 0]
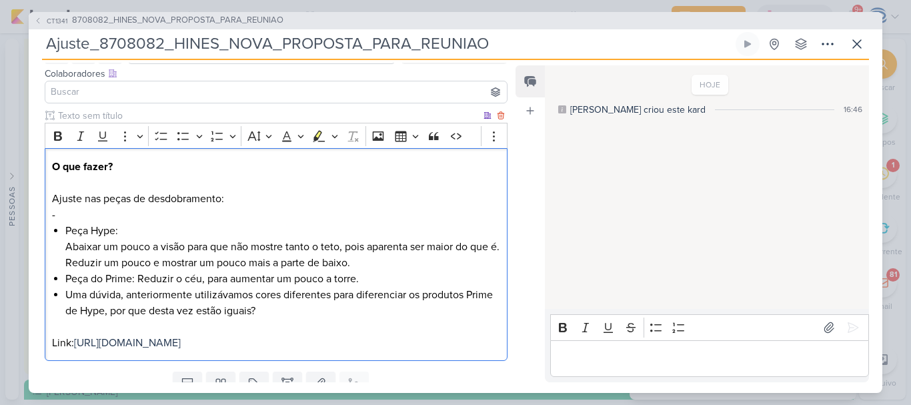
click at [115, 218] on p "O que fazer? Ajuste nas peças de desdobramento: -" at bounding box center [276, 191] width 448 height 64
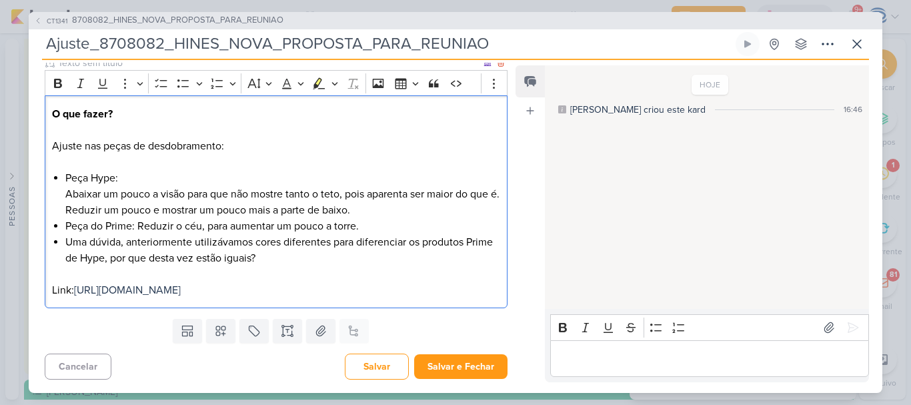
scroll to position [0, 0]
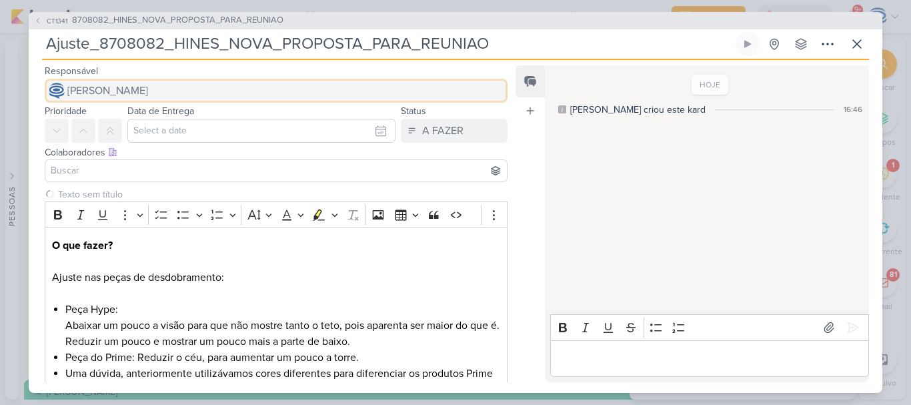
click at [111, 97] on span "[PERSON_NAME]" at bounding box center [107, 91] width 81 height 16
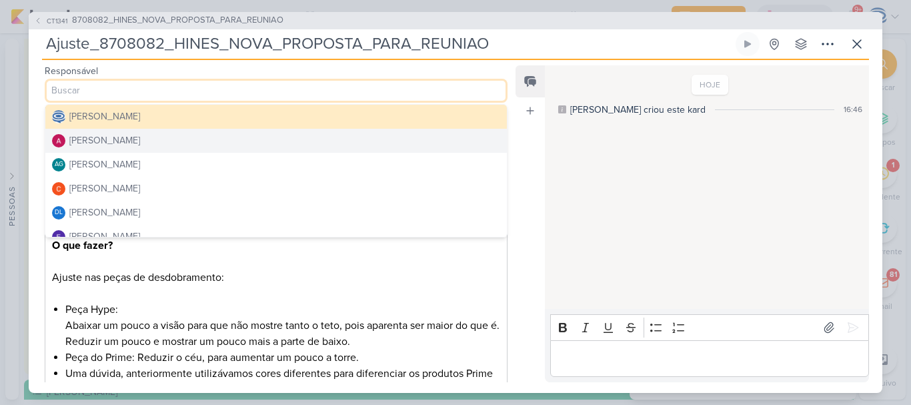
click at [117, 139] on div "[PERSON_NAME]" at bounding box center [104, 140] width 71 height 14
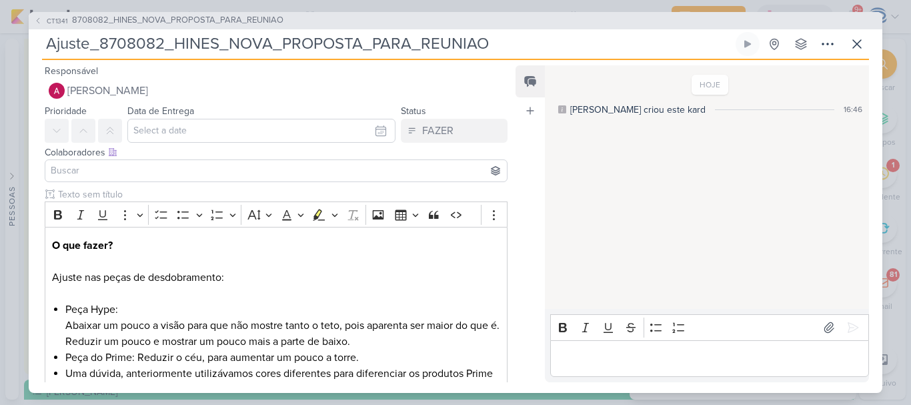
click at [118, 166] on input at bounding box center [276, 171] width 456 height 16
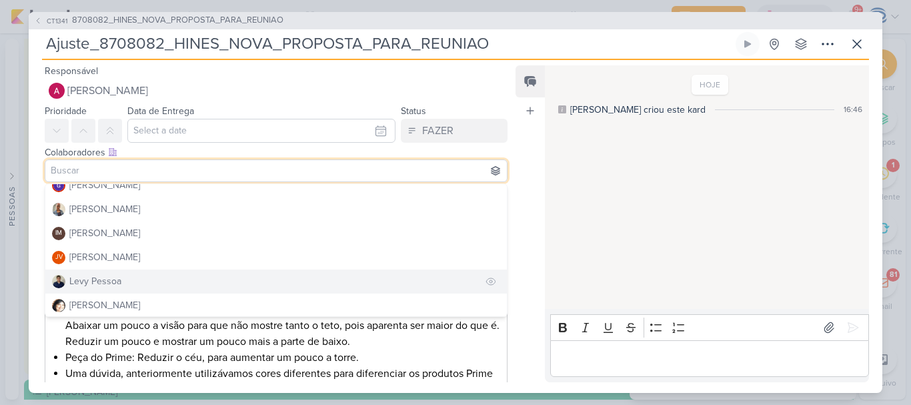
scroll to position [177, 0]
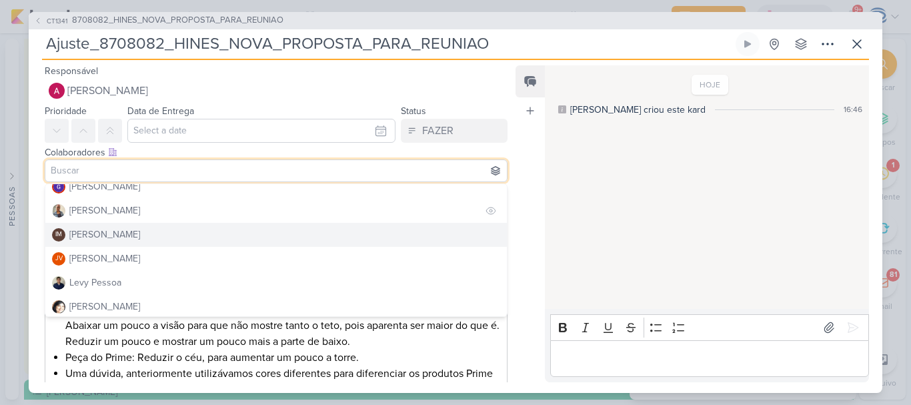
drag, startPoint x: 119, startPoint y: 233, endPoint x: 122, endPoint y: 211, distance: 21.6
click at [122, 211] on div "Caroline Traven De Andrade Alessandra Gomes AG Aline Gimenez Graciano Carlos Ma…" at bounding box center [276, 249] width 463 height 133
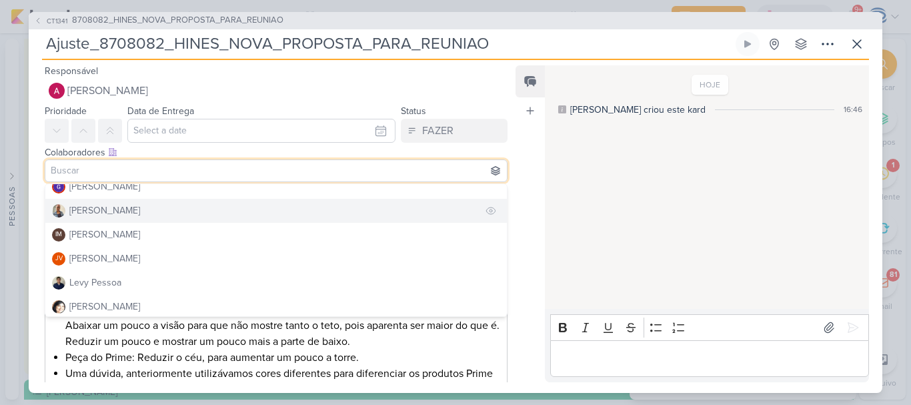
click at [122, 211] on button "[PERSON_NAME]" at bounding box center [276, 211] width 462 height 24
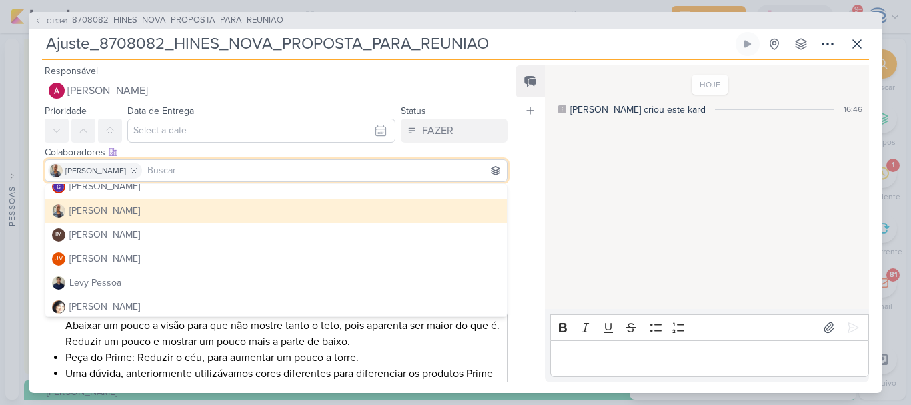
click at [122, 211] on button "[PERSON_NAME]" at bounding box center [276, 211] width 462 height 24
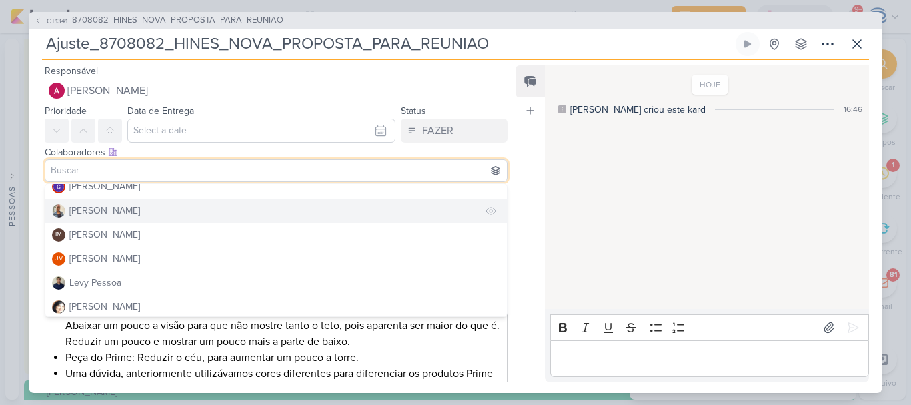
click at [154, 203] on button "[PERSON_NAME]" at bounding box center [276, 211] width 462 height 24
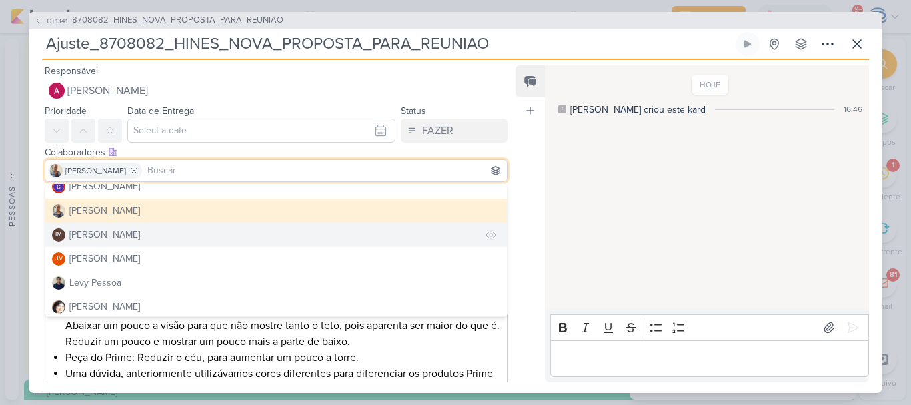
click at [140, 235] on div "[PERSON_NAME]" at bounding box center [104, 234] width 71 height 14
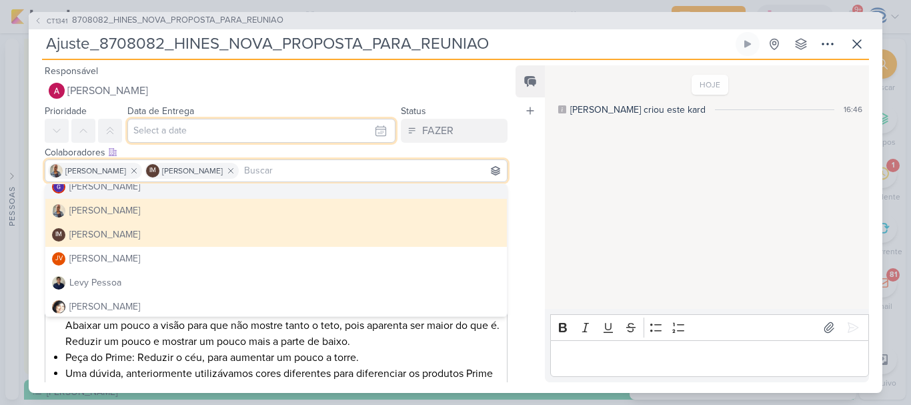
click at [179, 133] on input "text" at bounding box center [261, 131] width 268 height 24
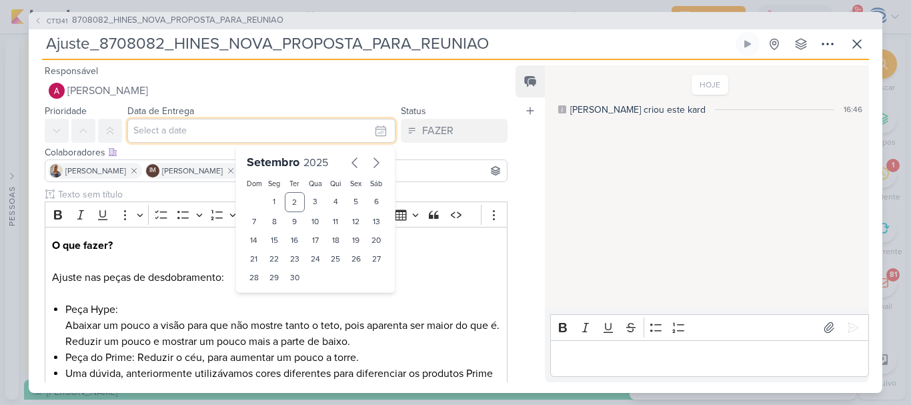
click at [179, 133] on input "text" at bounding box center [261, 131] width 268 height 24
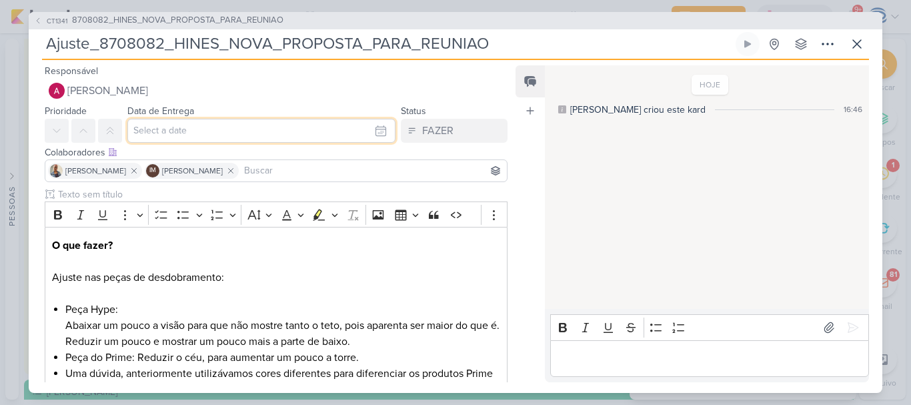
click at [179, 133] on input "text" at bounding box center [261, 131] width 268 height 24
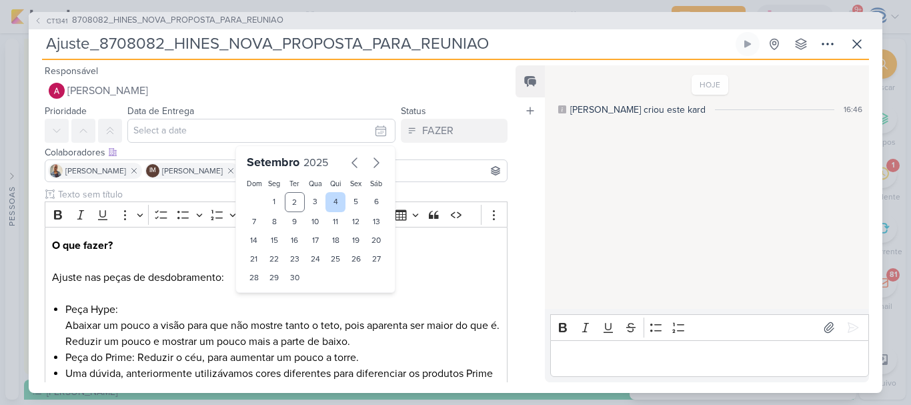
click at [332, 201] on div "4" at bounding box center [335, 202] width 21 height 20
type input "[DATE] 23:59"
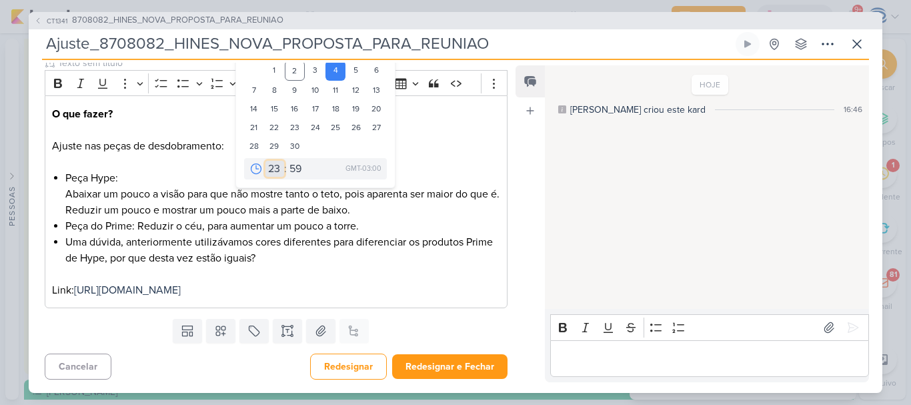
click at [265, 161] on select "00 01 02 03 04 05 06 07 08 09 10 11 12 13 14 15 16 17 18 19 20 21 22 23" at bounding box center [274, 169] width 19 height 16
select select "18"
click at [265, 161] on select "00 01 02 03 04 05 06 07 08 09 10 11 12 13 14 15 16 17 18 19 20 21 22 23" at bounding box center [274, 169] width 19 height 16
type input "[DATE] 18:59"
click at [289, 161] on select "00 05 10 15 20 25 30 35 40 45 50 55 59" at bounding box center [296, 169] width 19 height 16
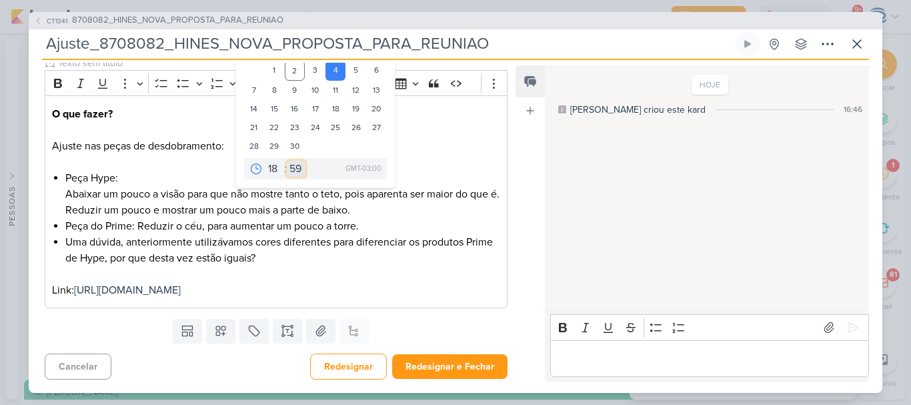
select select "0"
click at [287, 161] on select "00 05 10 15 20 25 30 35 40 45 50 55 59" at bounding box center [296, 169] width 19 height 16
type input "[DATE] 18:00"
click at [335, 369] on button "Redesignar" at bounding box center [348, 366] width 77 height 26
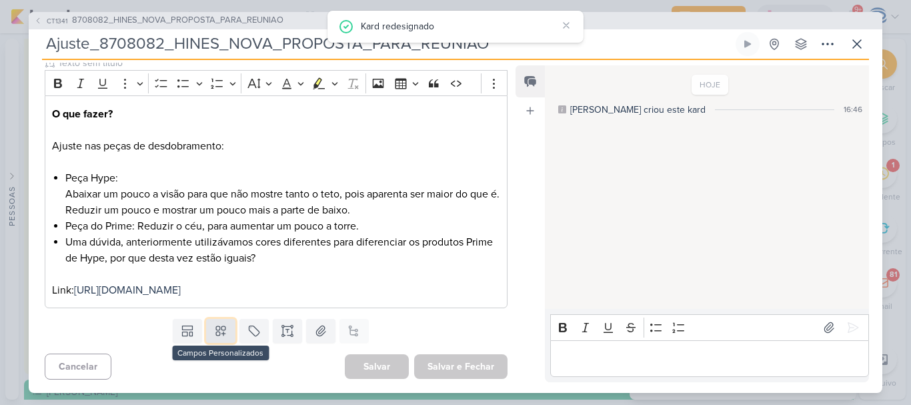
click at [217, 331] on icon at bounding box center [220, 330] width 13 height 13
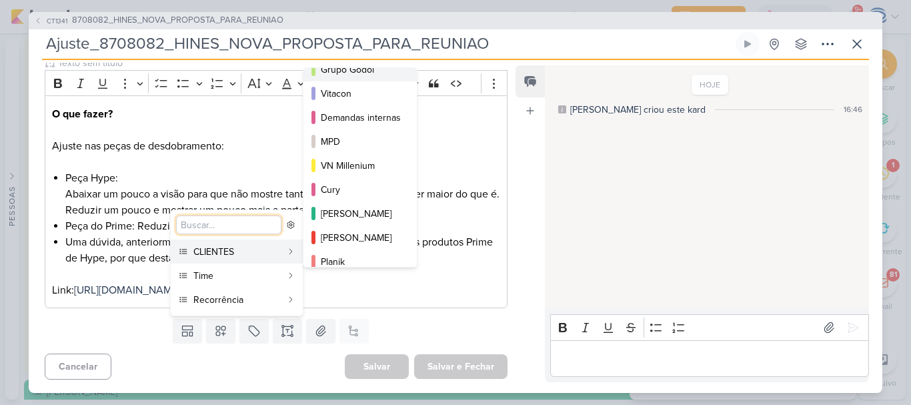
scroll to position [93, 0]
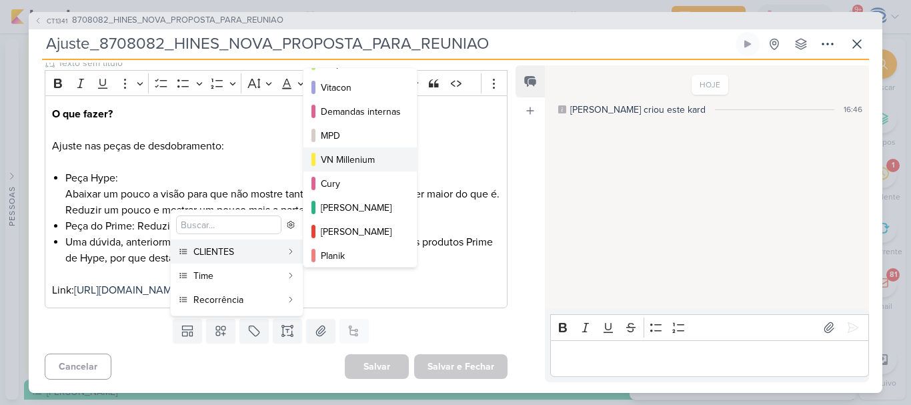
click at [345, 157] on div "VN Millenium" at bounding box center [361, 160] width 80 height 14
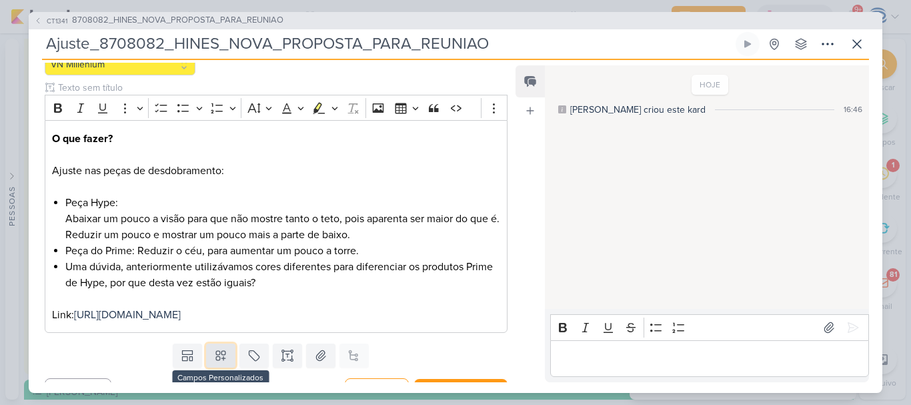
click at [221, 362] on icon at bounding box center [220, 355] width 13 height 13
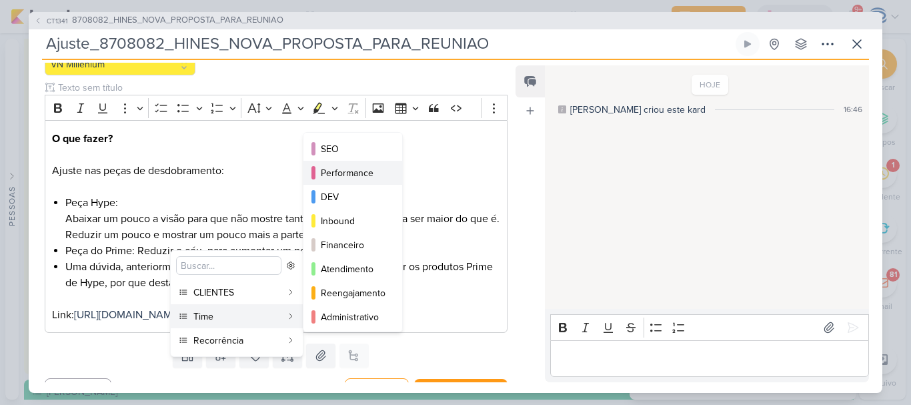
click at [353, 173] on div "Performance" at bounding box center [353, 173] width 65 height 14
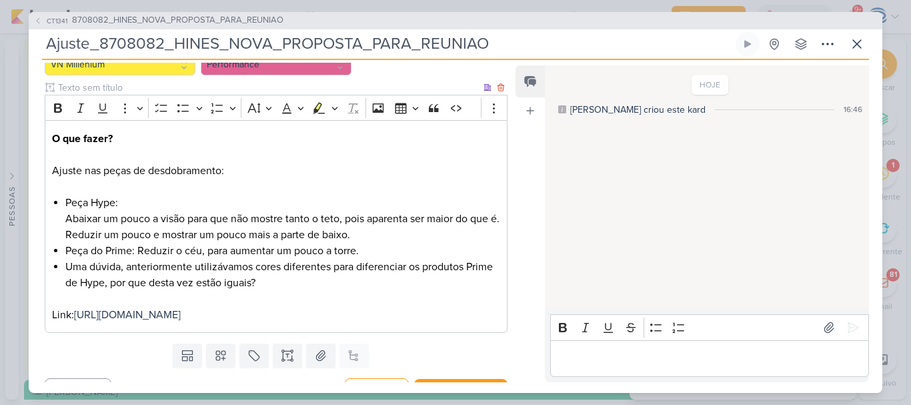
scroll to position [188, 0]
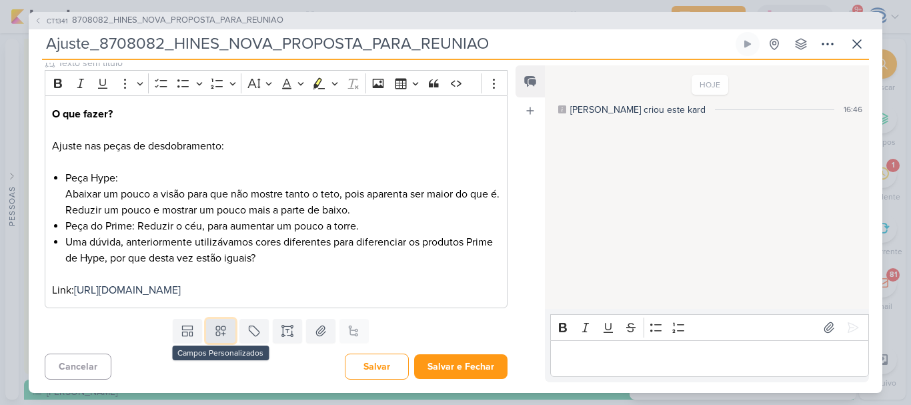
click at [219, 326] on icon at bounding box center [220, 330] width 9 height 9
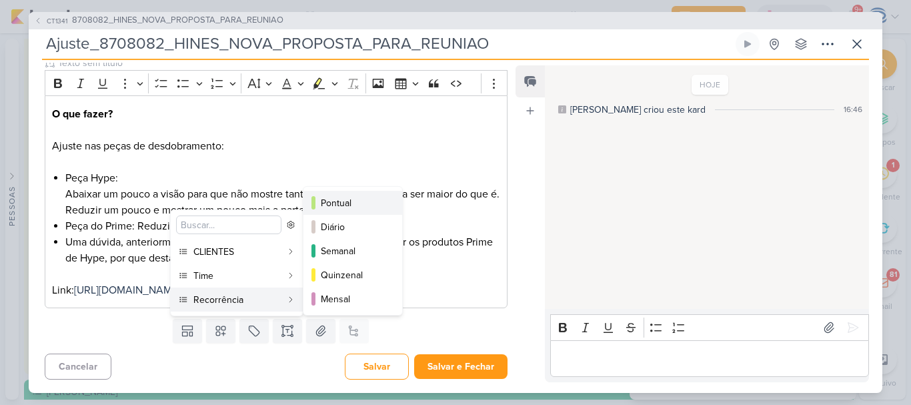
click at [343, 203] on div "Pontual" at bounding box center [353, 203] width 65 height 14
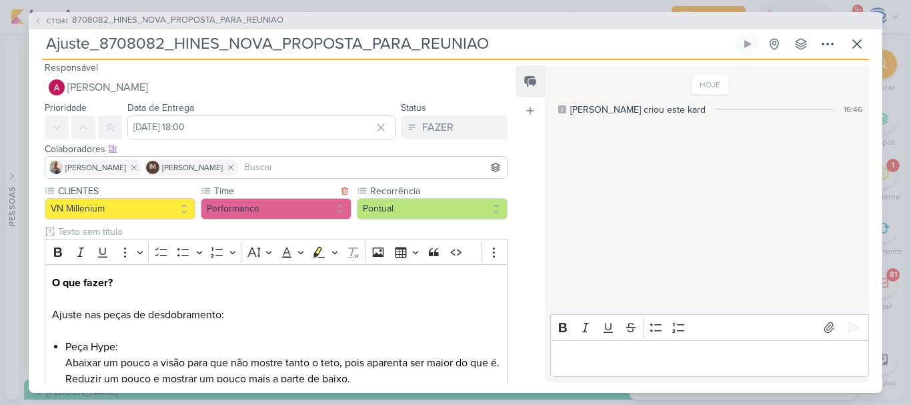
scroll to position [5, 0]
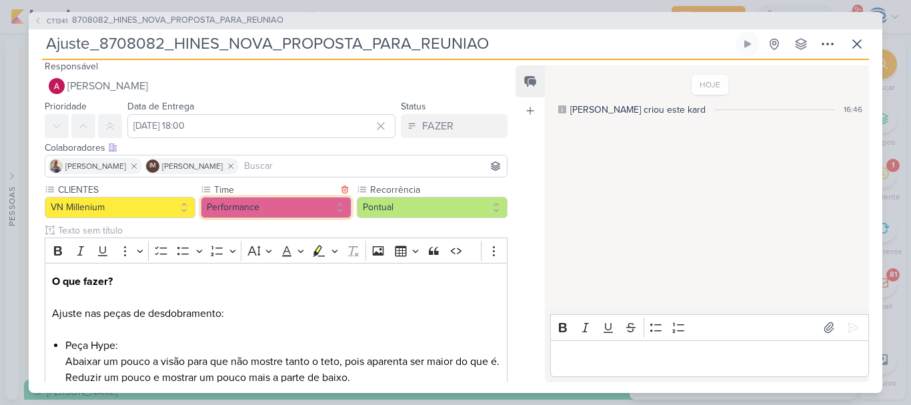
click at [301, 198] on button "Performance" at bounding box center [276, 207] width 151 height 21
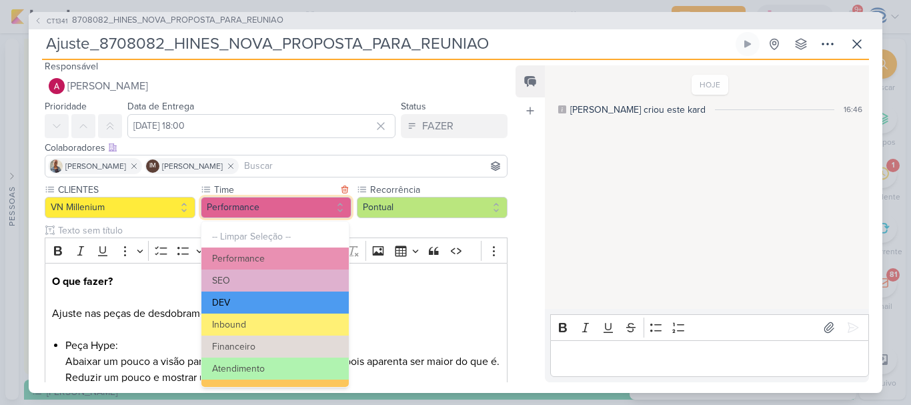
scroll to position [151, 0]
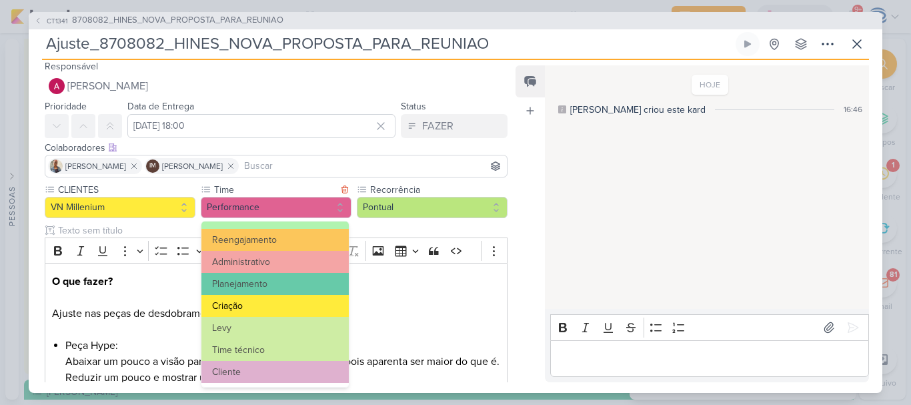
click at [288, 303] on button "Criação" at bounding box center [274, 306] width 147 height 22
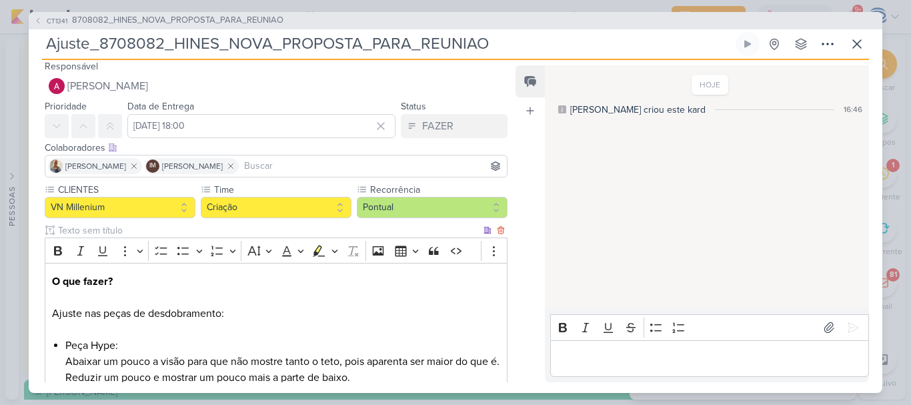
scroll to position [188, 0]
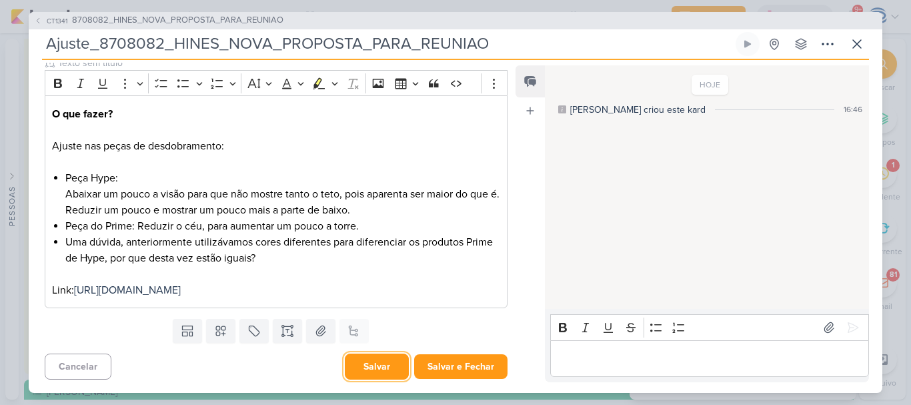
click at [385, 366] on button "Salvar" at bounding box center [377, 366] width 64 height 26
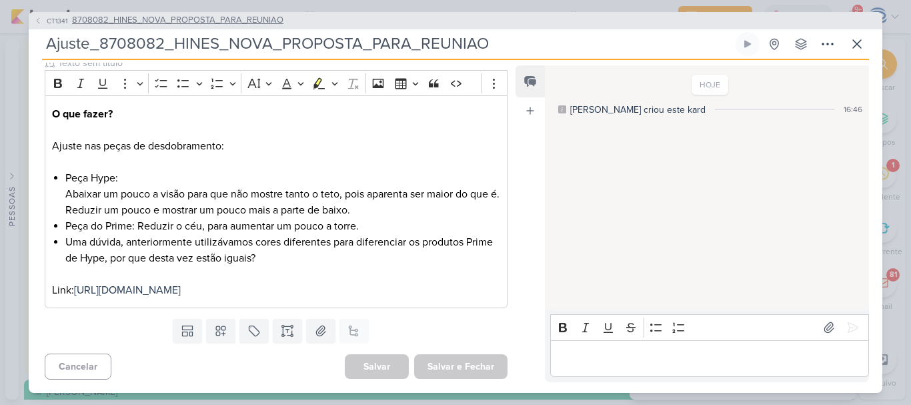
click at [203, 20] on span "8708082_HINES_NOVA_PROPOSTA_PARA_REUNIAO" at bounding box center [177, 20] width 211 height 13
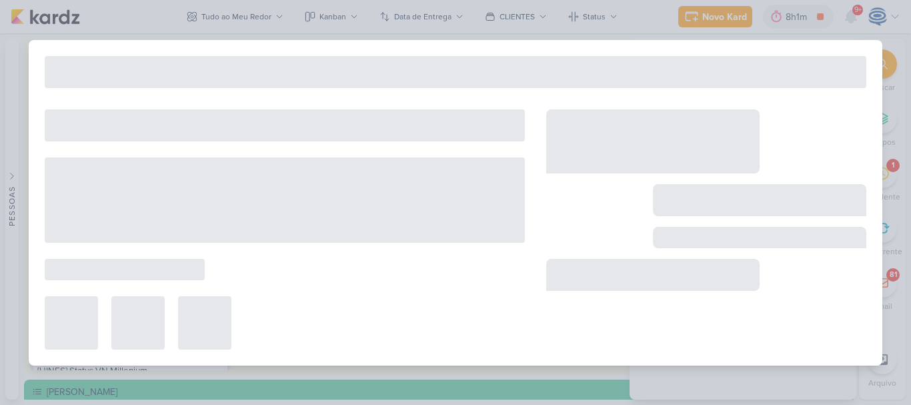
type input "8708082_HINES_NOVA_PROPOSTA_PARA_REUNIAO"
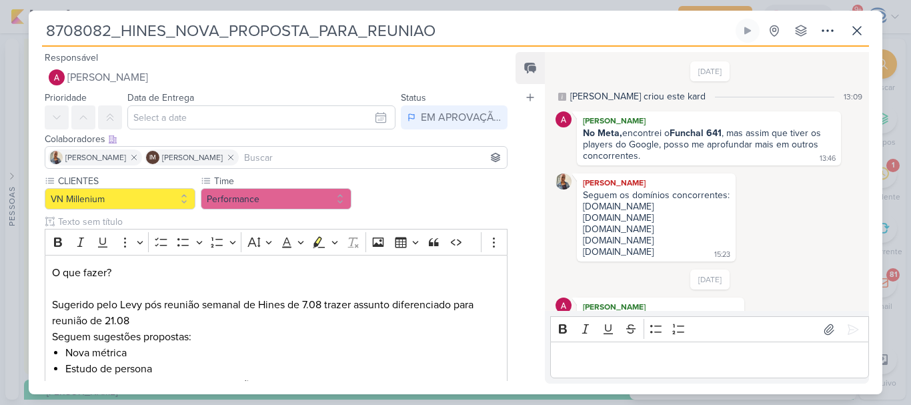
scroll to position [55, 0]
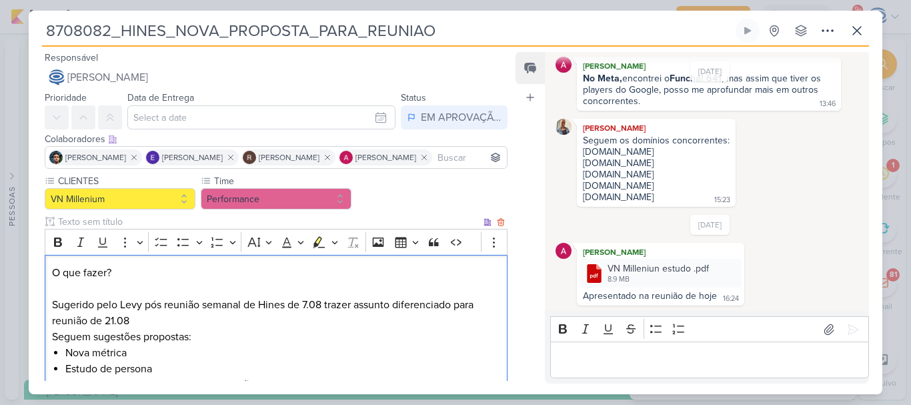
click at [122, 269] on p "O que fazer?" at bounding box center [276, 273] width 448 height 16
drag, startPoint x: 122, startPoint y: 269, endPoint x: 51, endPoint y: 241, distance: 75.8
click at [51, 241] on div "Rich Text Editor Bold Italic Underline More To-do List Bulleted List Bulleted L…" at bounding box center [276, 316] width 463 height 174
click at [51, 241] on icon "Editor toolbar" at bounding box center [57, 241] width 13 height 13
click at [215, 347] on li "Nova métrica" at bounding box center [282, 353] width 435 height 16
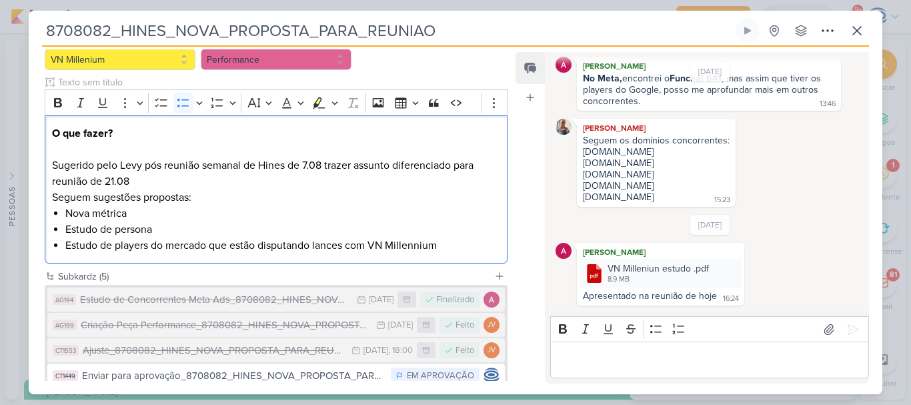
scroll to position [248, 0]
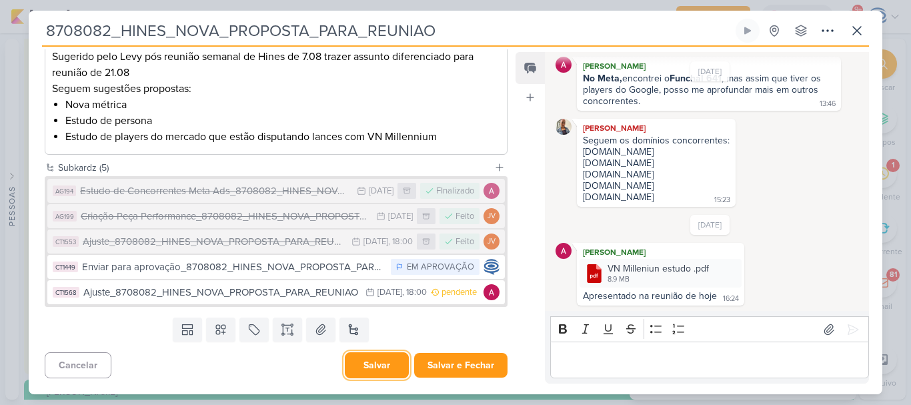
click at [369, 363] on button "Salvar" at bounding box center [377, 365] width 64 height 26
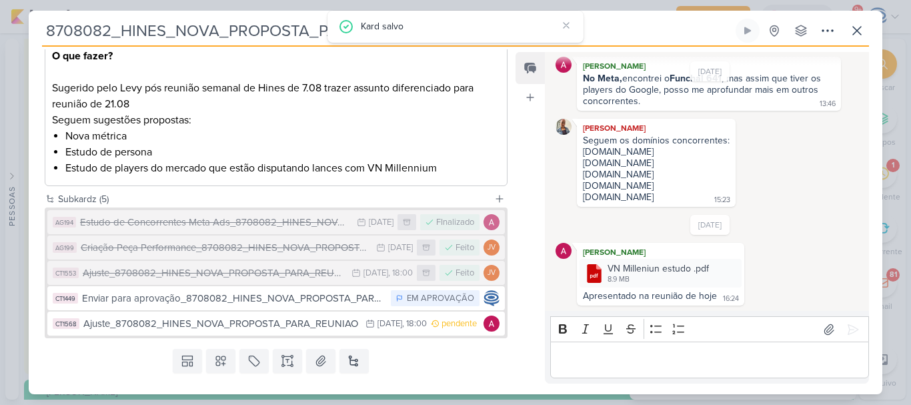
scroll to position [216, 0]
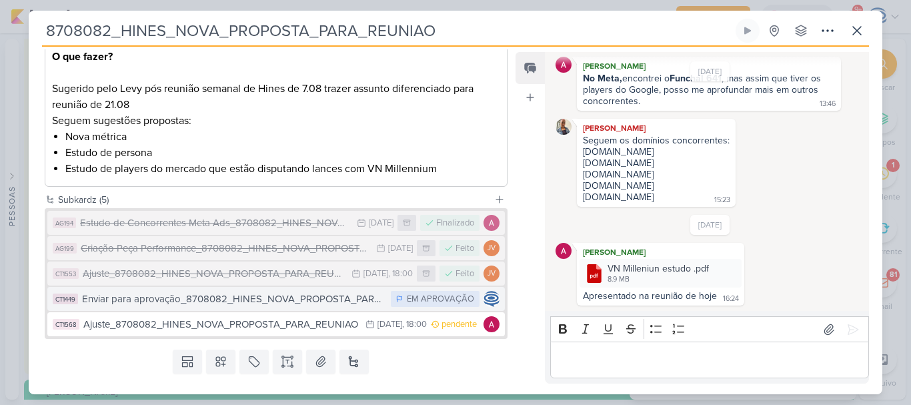
click at [172, 301] on div "Enviar para aprovação_8708082_HINES_NOVA_PROPOSTA_PARA_REUNIAO_v2" at bounding box center [233, 298] width 302 height 15
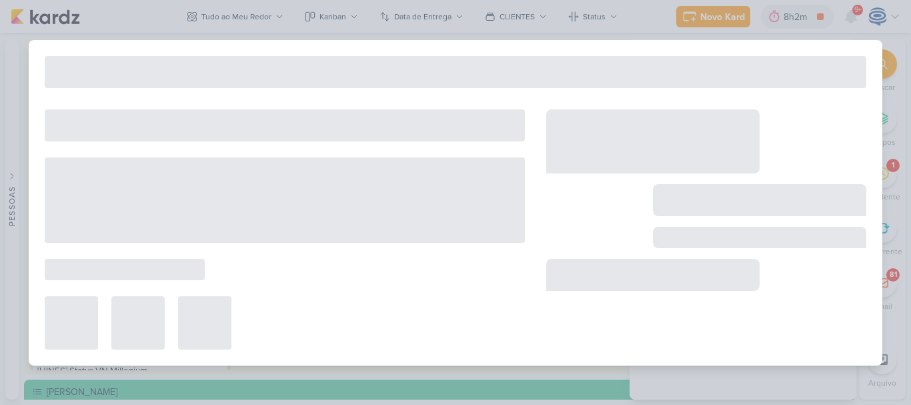
type input "Enviar para aprovação_8708082_HINES_NOVA_PROPOSTA_PARA_REUNIAO_v2"
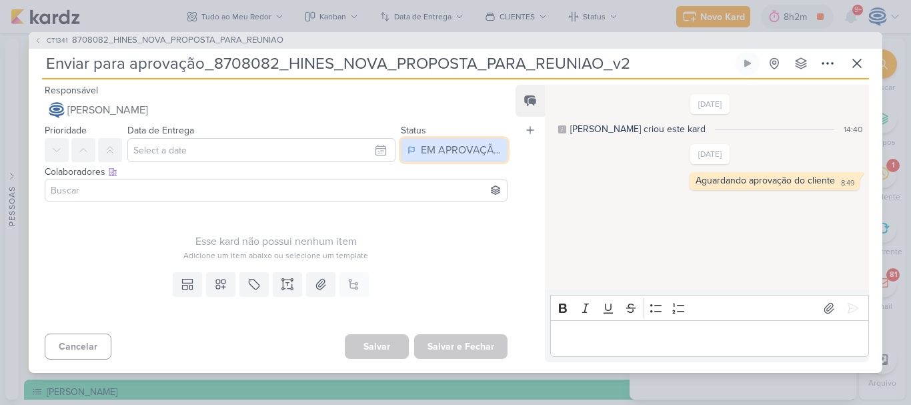
click at [438, 148] on div "EM APROVAÇÃO" at bounding box center [461, 150] width 80 height 16
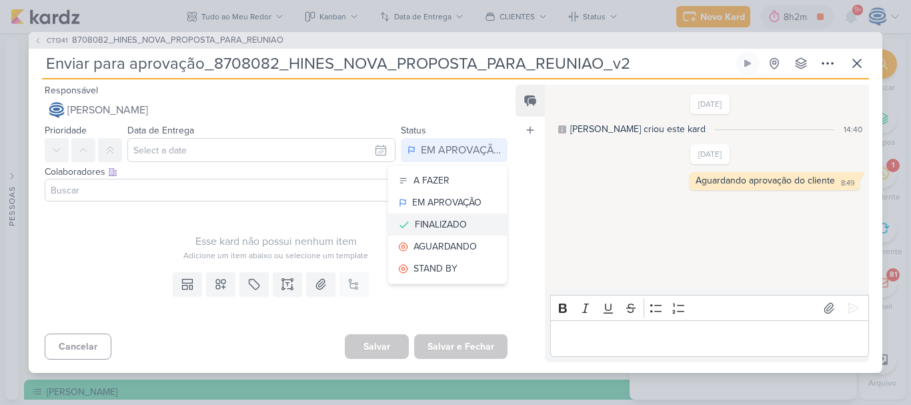
click at [434, 222] on div "FINALIZADO" at bounding box center [441, 224] width 52 height 14
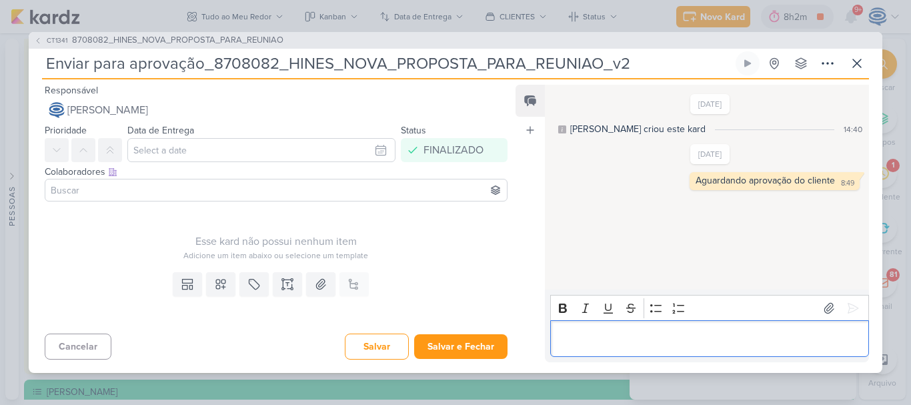
click at [580, 329] on div "Editor editing area: main" at bounding box center [709, 338] width 319 height 37
click at [850, 306] on icon at bounding box center [853, 308] width 10 height 10
click at [364, 347] on button "Salvar" at bounding box center [377, 346] width 64 height 26
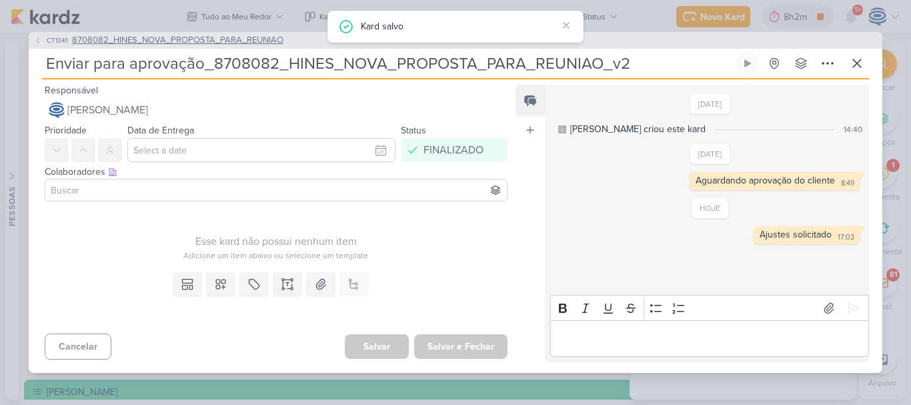
click at [247, 42] on span "8708082_HINES_NOVA_PROPOSTA_PARA_REUNIAO" at bounding box center [177, 40] width 211 height 13
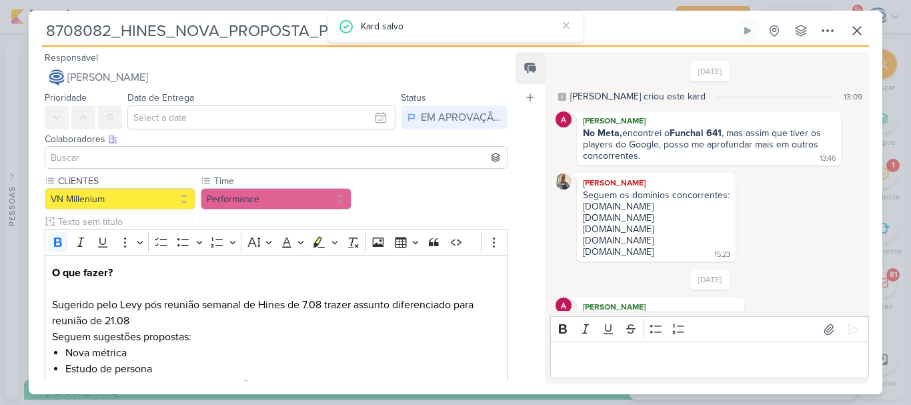
scroll to position [55, 0]
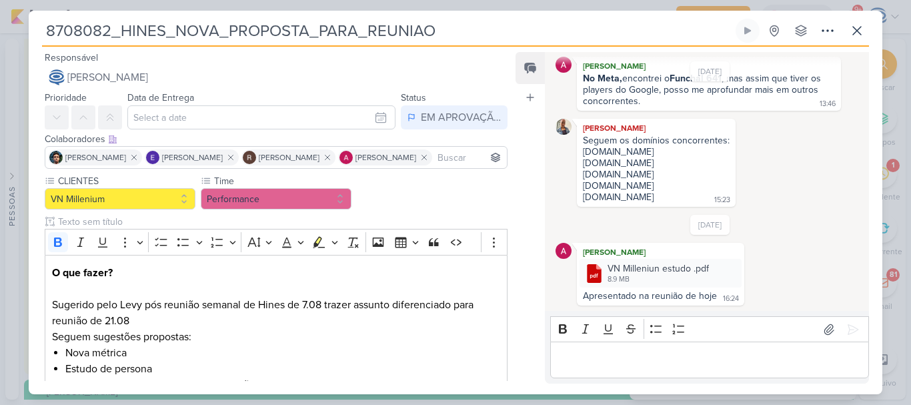
drag, startPoint x: 611, startPoint y: 23, endPoint x: 43, endPoint y: 2, distance: 568.0
click at [43, 2] on div "8708082_HINES_NOVA_PROPOSTA_PARA_REUNIAO Criado por mim" at bounding box center [455, 202] width 911 height 405
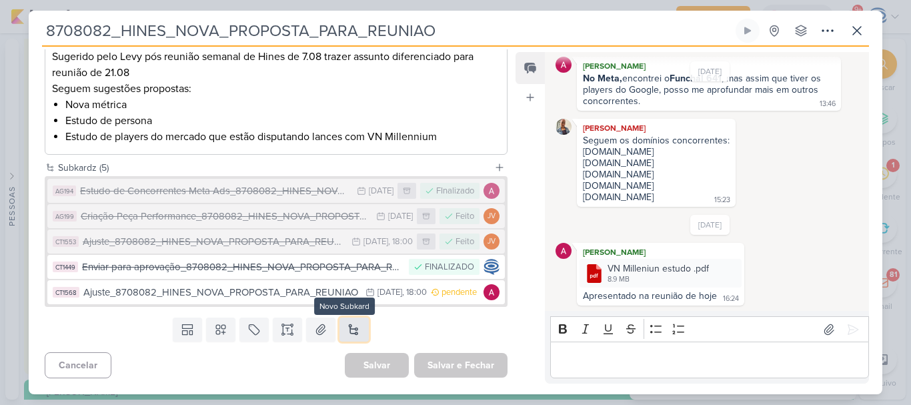
click at [343, 325] on button at bounding box center [353, 329] width 29 height 24
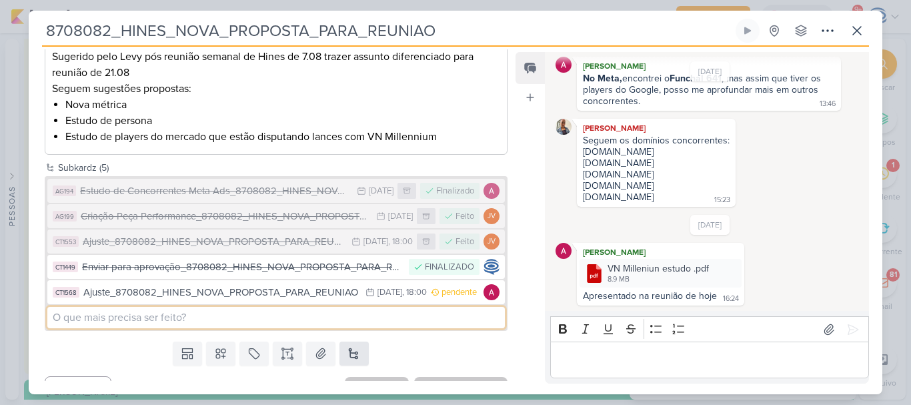
type input "n"
paste input "8708082_HINES_NOVA_PROPOSTA_PARA_REUNIAO"
type input "Enviar para aprovação_8708082_HINES_NOVA_PROPOSTA_PARA_REUNIAO"
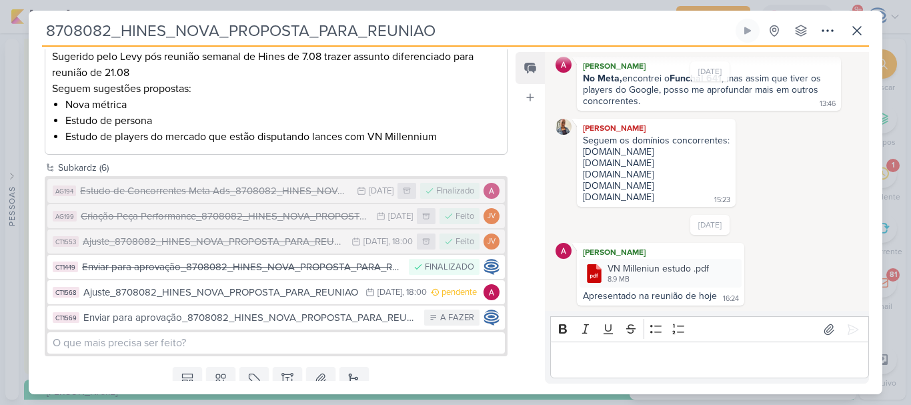
click at [113, 369] on div "Templates Campos Personalizados Marcadores Caixa De Texto Anexo Novo Subkard" at bounding box center [271, 378] width 484 height 35
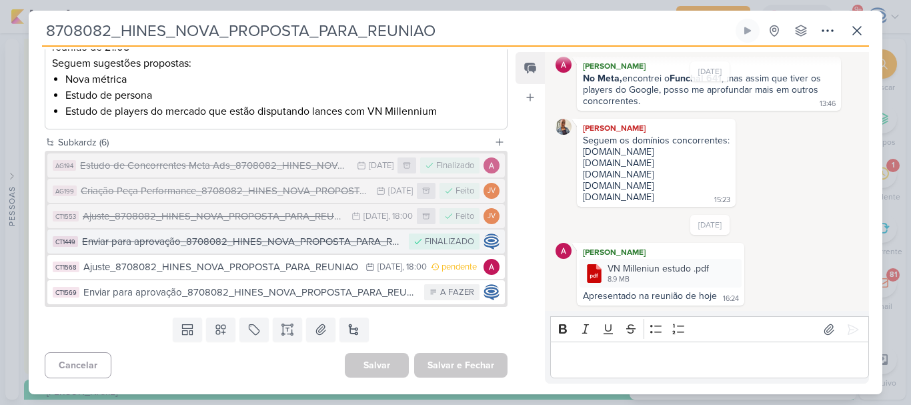
scroll to position [0, 0]
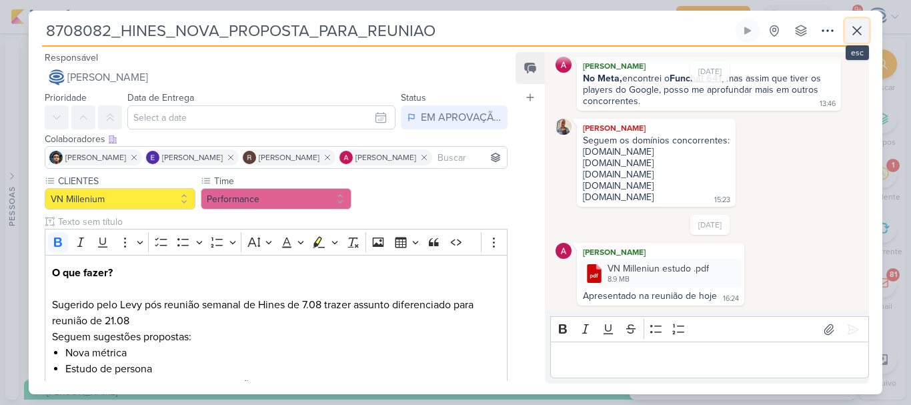
click at [851, 31] on icon at bounding box center [857, 31] width 16 height 16
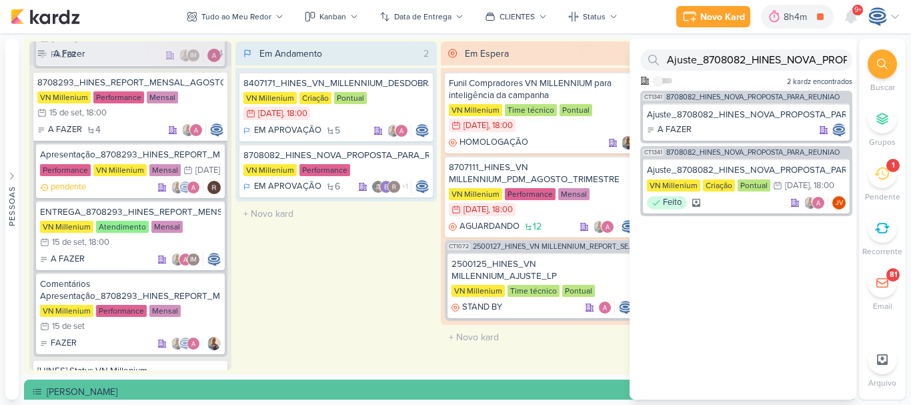
click at [879, 63] on icon at bounding box center [882, 64] width 11 height 11
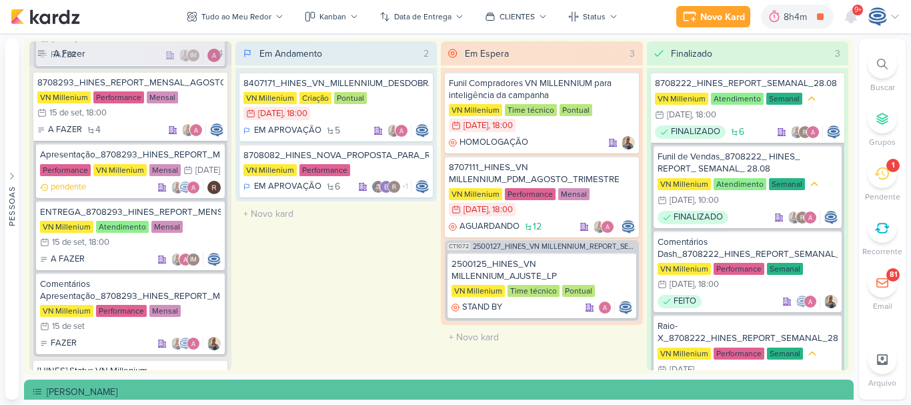
click at [880, 184] on div "1" at bounding box center [882, 173] width 29 height 29
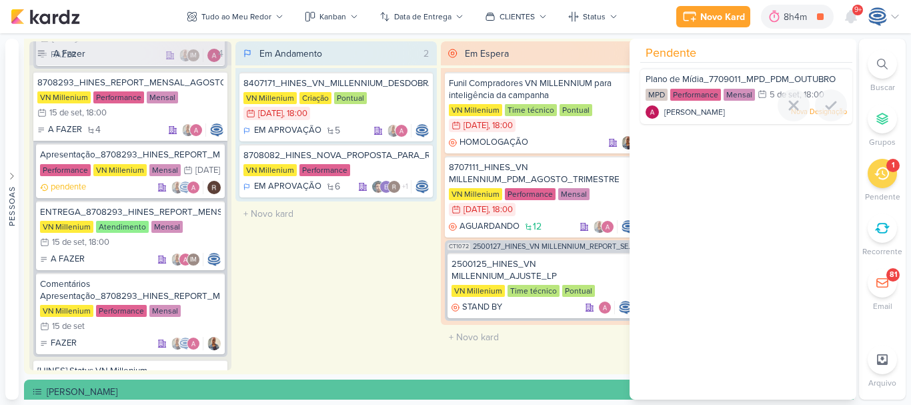
click at [778, 74] on span "Plano de Mídia_7709011_MPD_PDM_OUTUBRO" at bounding box center [741, 79] width 190 height 11
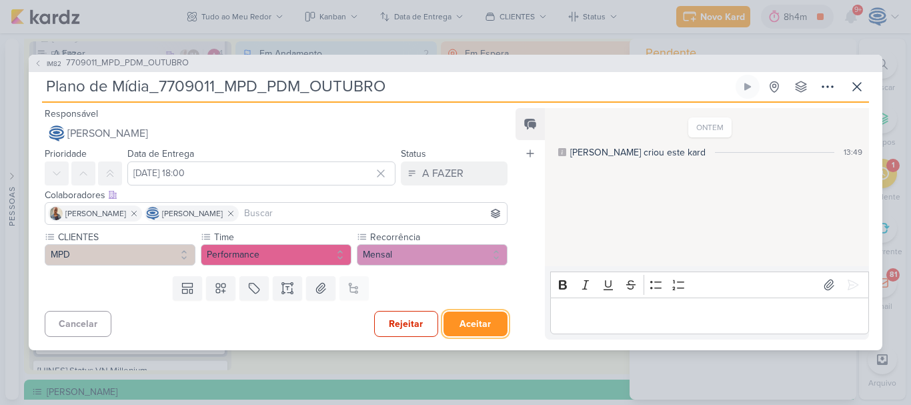
click at [460, 329] on button "Aceitar" at bounding box center [476, 323] width 64 height 25
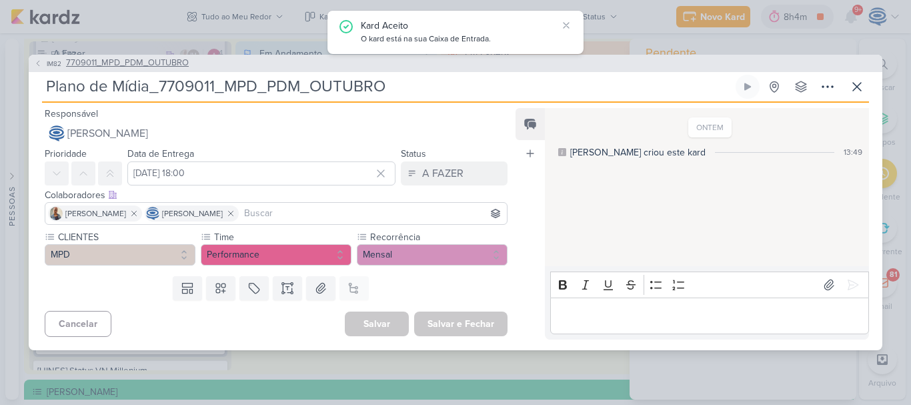
click at [155, 65] on span "7709011_MPD_PDM_OUTUBRO" at bounding box center [127, 63] width 123 height 13
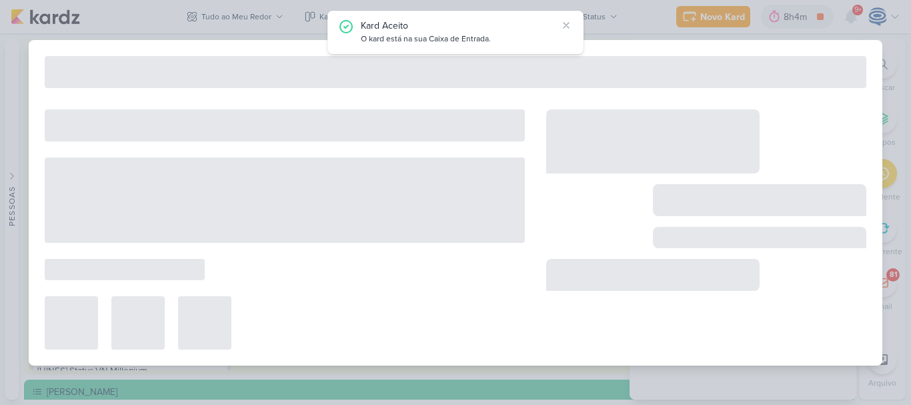
type input "7709011_MPD_PDM_OUTUBRO"
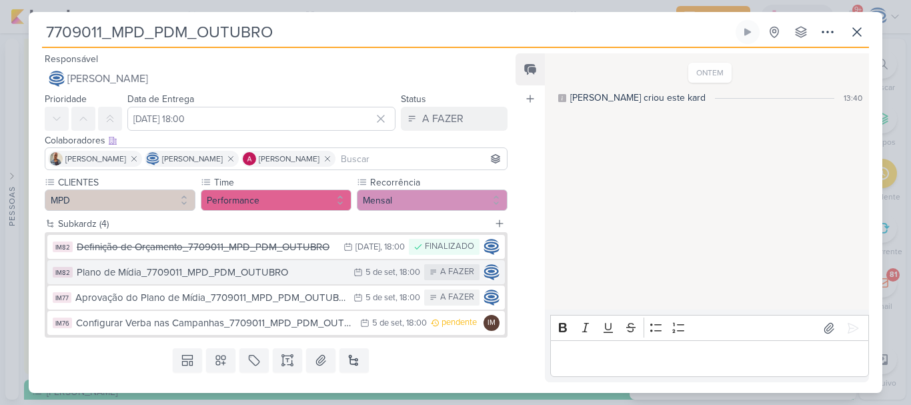
click at [161, 272] on div "Plano de Mídia_7709011_MPD_PDM_OUTUBRO" at bounding box center [212, 272] width 270 height 15
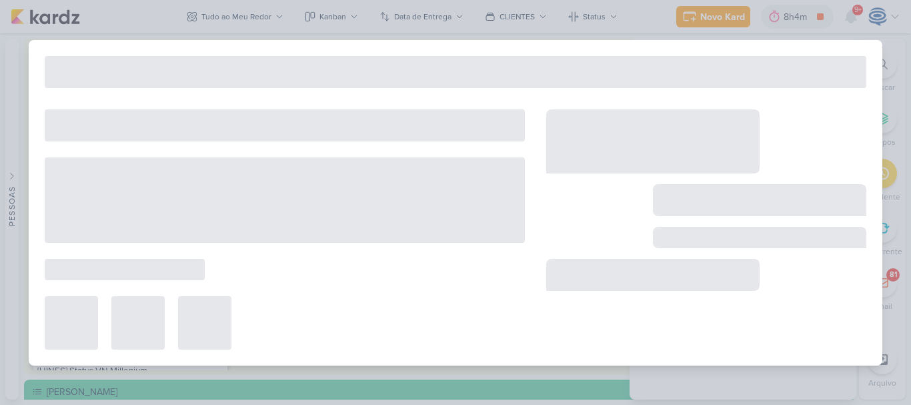
type input "Plano de Mídia_7709011_MPD_PDM_OUTUBRO"
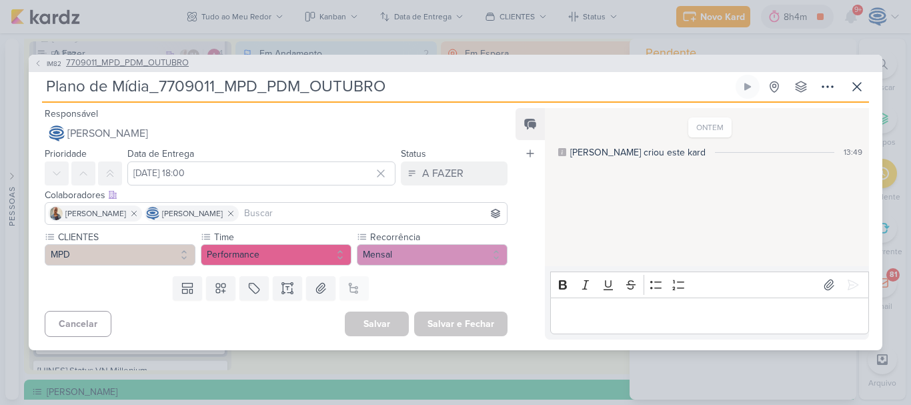
click at [153, 57] on span "7709011_MPD_PDM_OUTUBRO" at bounding box center [127, 63] width 123 height 13
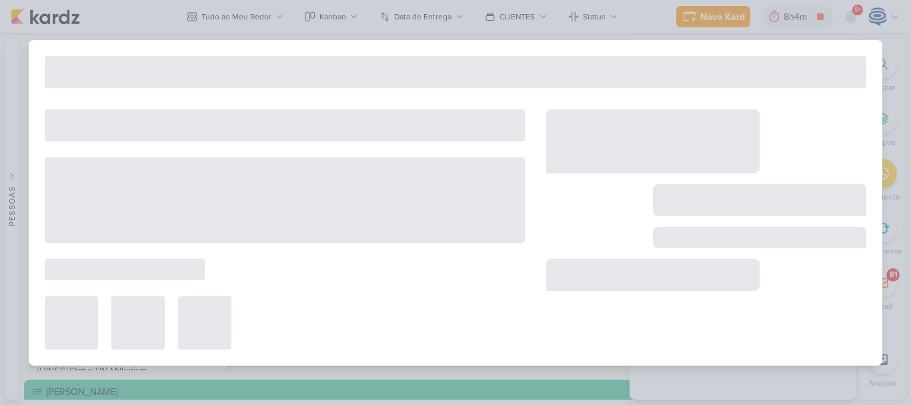
type input "7709011_MPD_PDM_OUTUBRO"
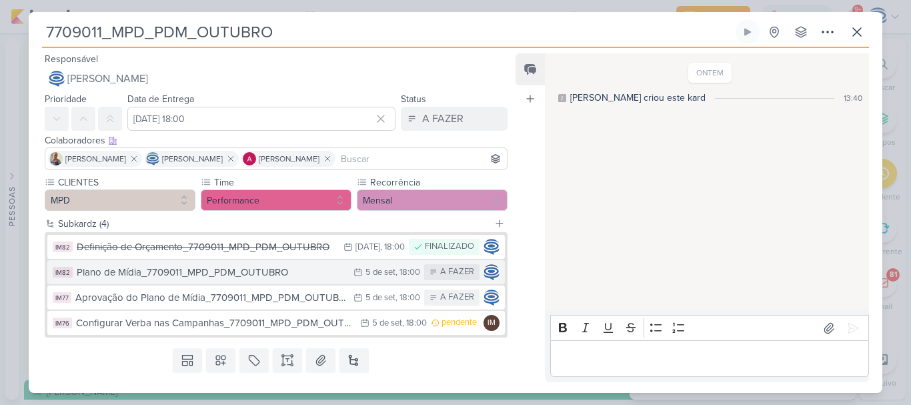
click at [330, 272] on div "Plano de Mídia_7709011_MPD_PDM_OUTUBRO" at bounding box center [212, 272] width 270 height 15
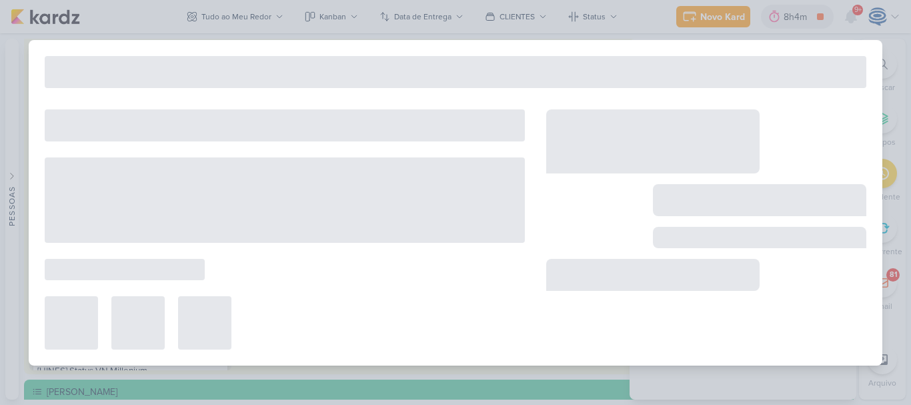
type input "Plano de Mídia_7709011_MPD_PDM_OUTUBRO"
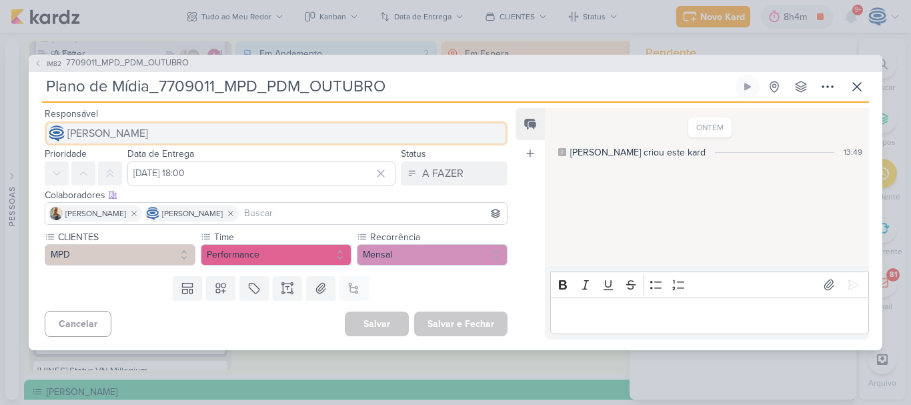
click at [217, 122] on button "[PERSON_NAME]" at bounding box center [276, 133] width 463 height 24
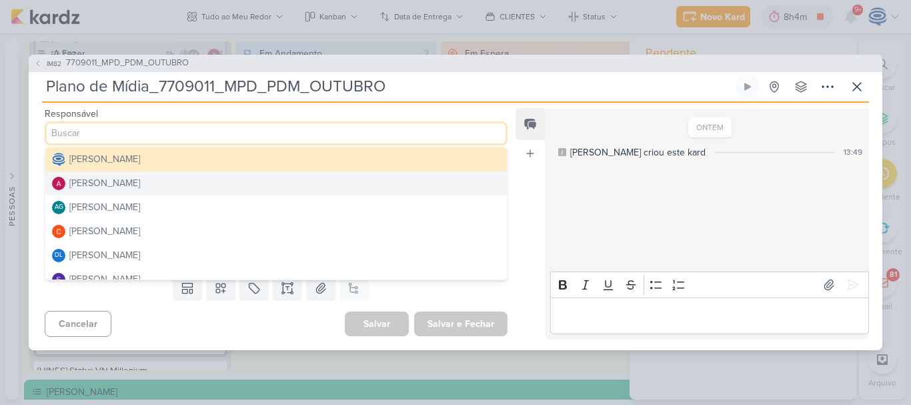
click at [156, 183] on button "[PERSON_NAME]" at bounding box center [276, 183] width 462 height 24
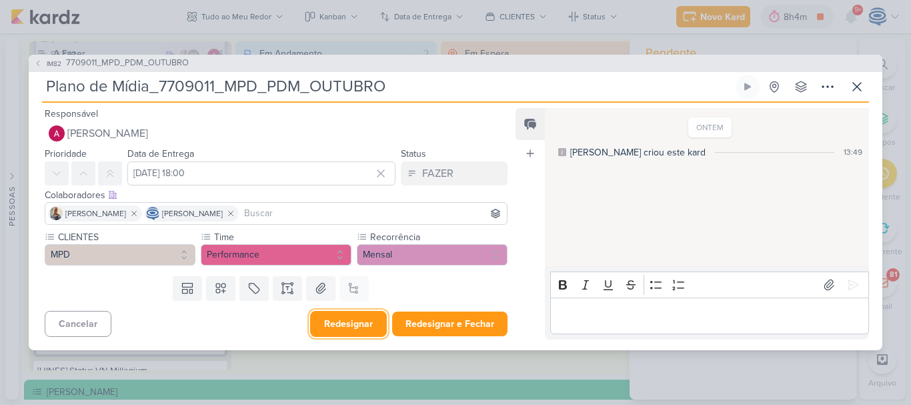
click at [357, 325] on button "Redesignar" at bounding box center [348, 324] width 77 height 26
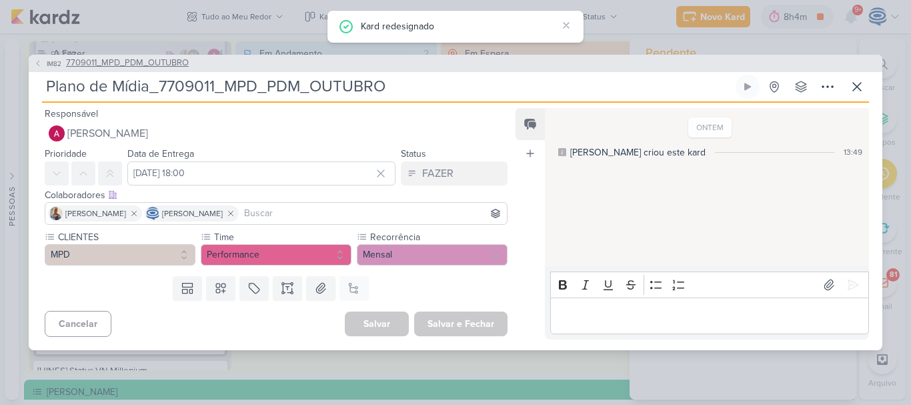
click at [163, 60] on div "IM82 7709011_MPD_PDM_OUTUBRO Plano de Mídia_7709011_MPD_PDM_OUTUBRO" at bounding box center [455, 202] width 911 height 405
click at [163, 60] on span "7709011_MPD_PDM_OUTUBRO" at bounding box center [127, 63] width 123 height 13
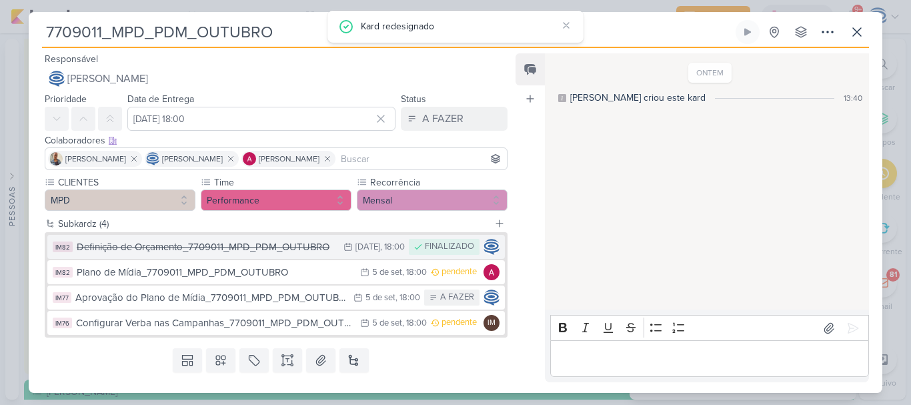
click at [216, 245] on div "Definição de Orçamento_7709011_MPD_PDM_OUTUBRO" at bounding box center [207, 246] width 260 height 15
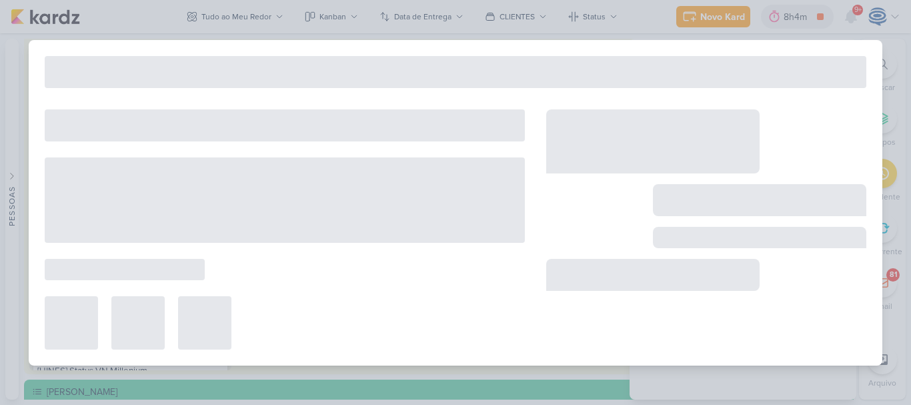
type input "Definição de Orçamento_7709011_MPD_PDM_OUTUBRO"
type input "1 de setembro de 2025 às 18:00"
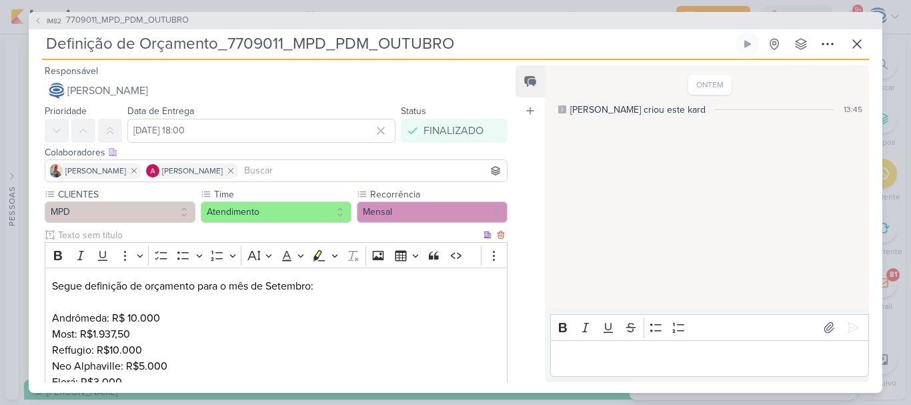
scroll to position [157, 0]
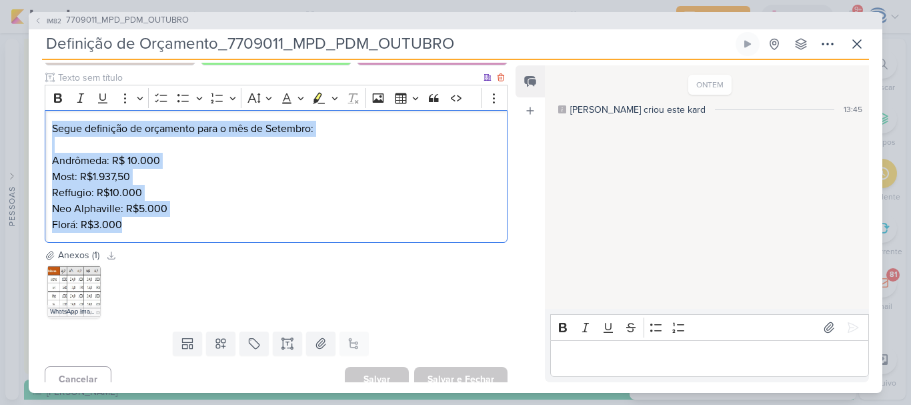
drag, startPoint x: 163, startPoint y: 231, endPoint x: 48, endPoint y: 129, distance: 154.0
click at [48, 129] on div "Segue definição de orçamento para o mês de Setembro: Andrômeda: R$ 10.000 Most:…" at bounding box center [276, 176] width 463 height 133
copy div "Segue definição de orçamento para o mês de Setembro: Andrômeda: R$ 10.000 Most:…"
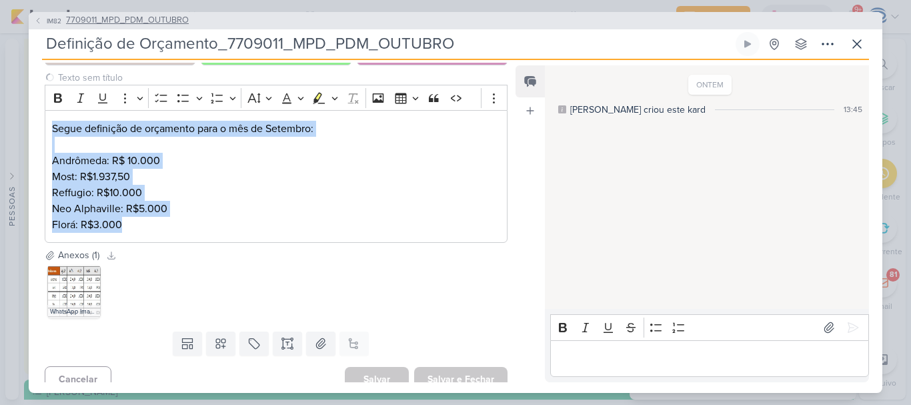
click at [107, 19] on span "7709011_MPD_PDM_OUTUBRO" at bounding box center [127, 20] width 123 height 13
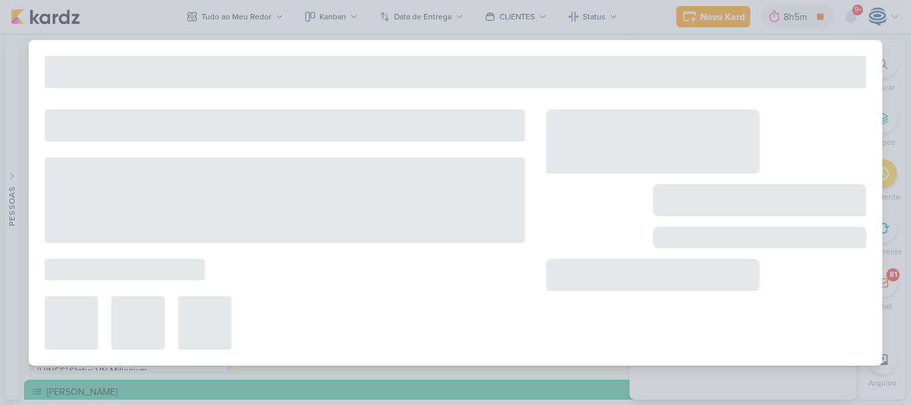
type input "7709011_MPD_PDM_OUTUBRO"
type input "5 de setembro de 2025 às 18:00"
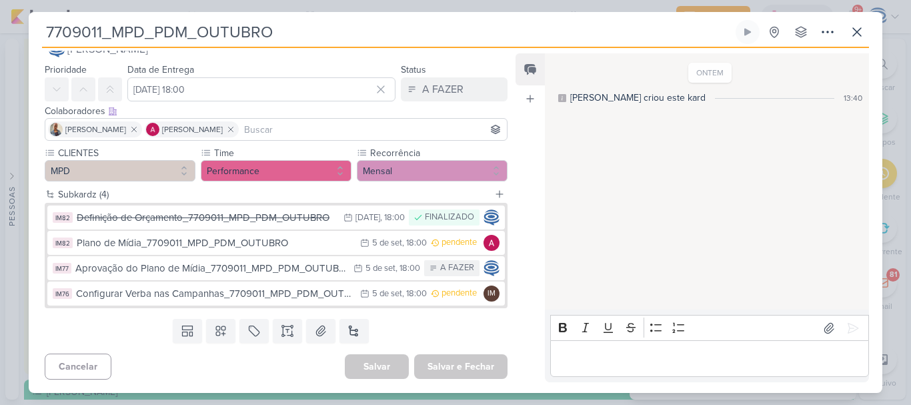
scroll to position [0, 0]
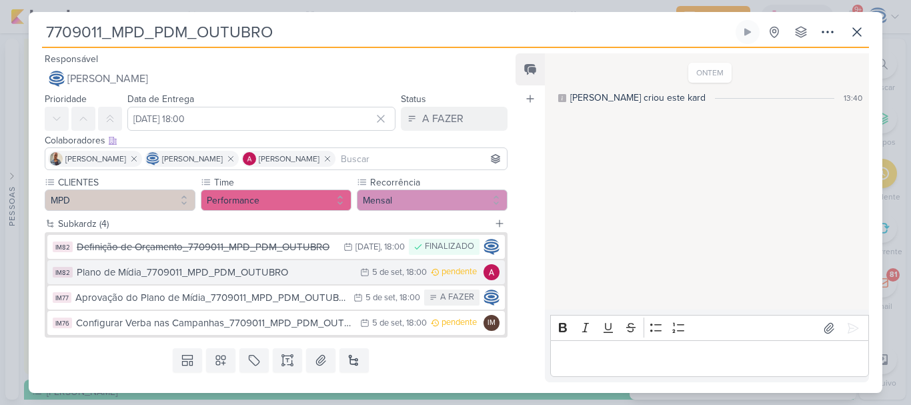
click at [279, 273] on div "Plano de Mídia_7709011_MPD_PDM_OUTUBRO" at bounding box center [215, 272] width 277 height 15
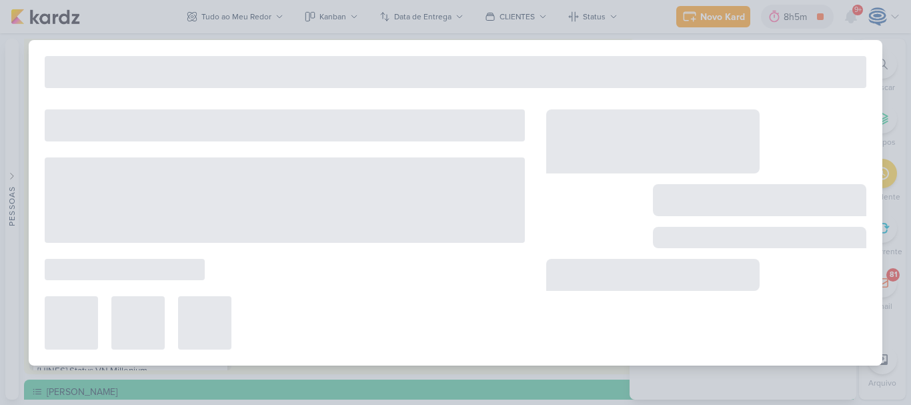
type input "Plano de Mídia_7709011_MPD_PDM_OUTUBRO"
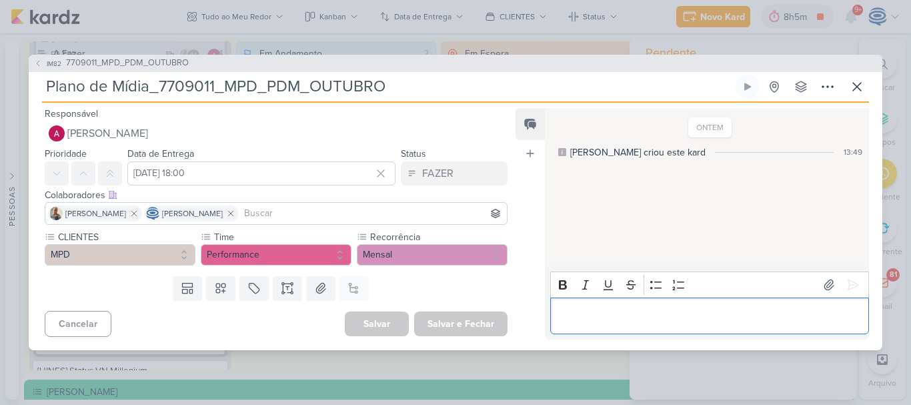
click at [577, 303] on div "Editor editing area: main" at bounding box center [709, 315] width 319 height 37
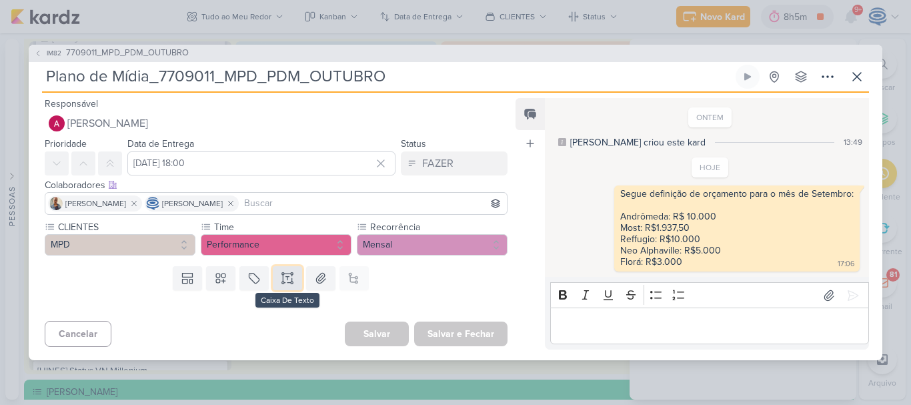
click at [287, 271] on icon at bounding box center [287, 277] width 13 height 13
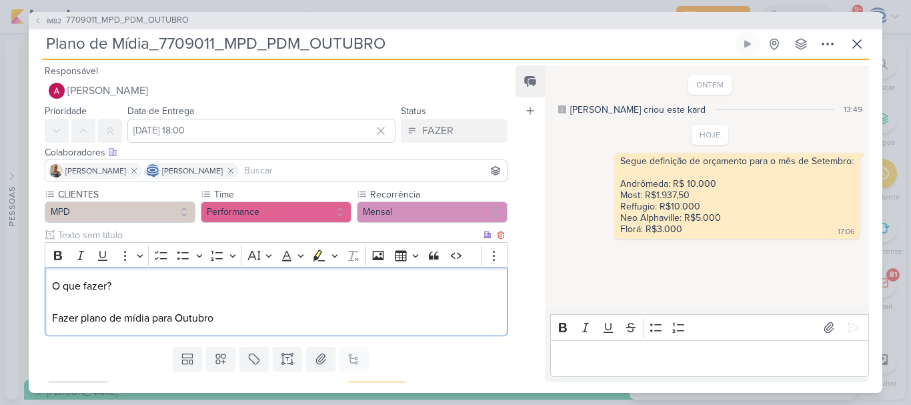
drag, startPoint x: 177, startPoint y: 283, endPoint x: 47, endPoint y: 287, distance: 130.1
click at [47, 287] on div "O que fazer? Fazer plano de mídia para Outubro" at bounding box center [276, 301] width 463 height 69
click at [55, 261] on icon "Editor toolbar" at bounding box center [57, 255] width 13 height 13
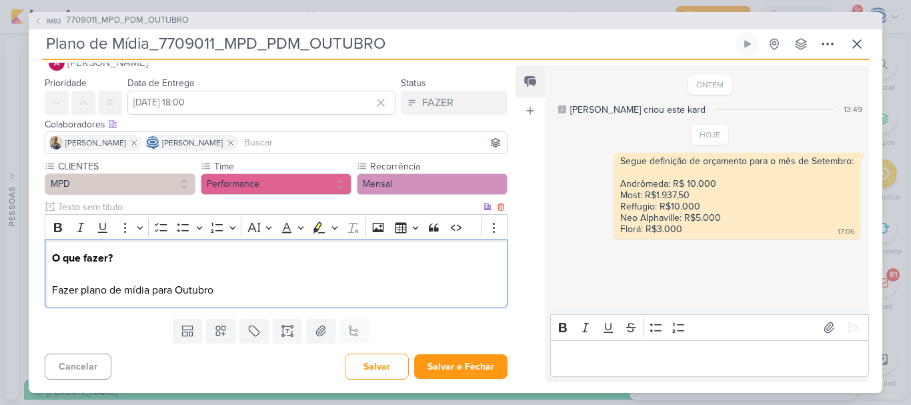
click at [311, 295] on p "O que fazer? Fazer plano de mídia para Outubro" at bounding box center [276, 274] width 448 height 48
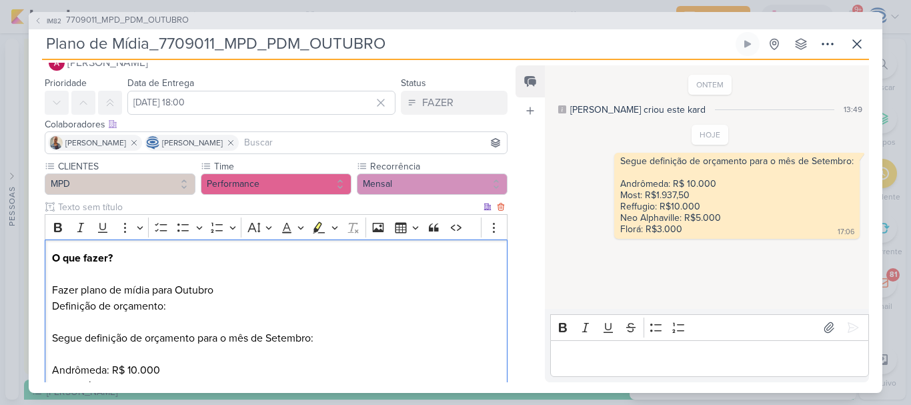
scroll to position [87, 0]
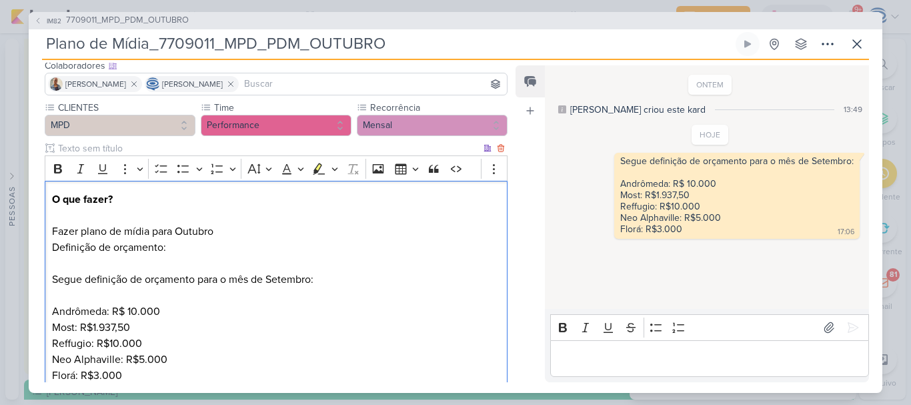
drag, startPoint x: 200, startPoint y: 255, endPoint x: 69, endPoint y: 259, distance: 131.5
click at [69, 259] on p "O que fazer? Fazer plano de mídia para Outubro Definição de orçamento: Segue de…" at bounding box center [276, 263] width 448 height 144
drag, startPoint x: 314, startPoint y: 281, endPoint x: 268, endPoint y: 281, distance: 46.0
click at [268, 281] on p "O que fazer? Fazer plano de mídia para Outubro Definição de orçamento: ⁠⁠⁠⁠⁠⁠⁠ …" at bounding box center [276, 263] width 448 height 144
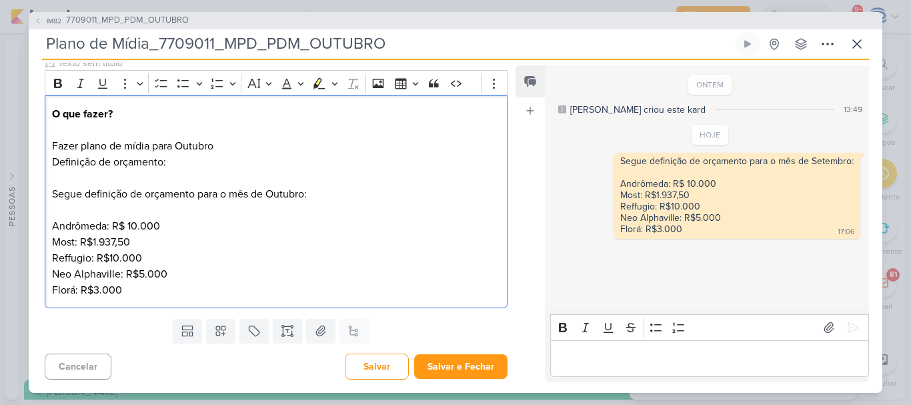
drag, startPoint x: 191, startPoint y: 158, endPoint x: 34, endPoint y: 158, distance: 157.4
click at [34, 158] on div "CLIENTES MPD Time" at bounding box center [271, 164] width 484 height 298
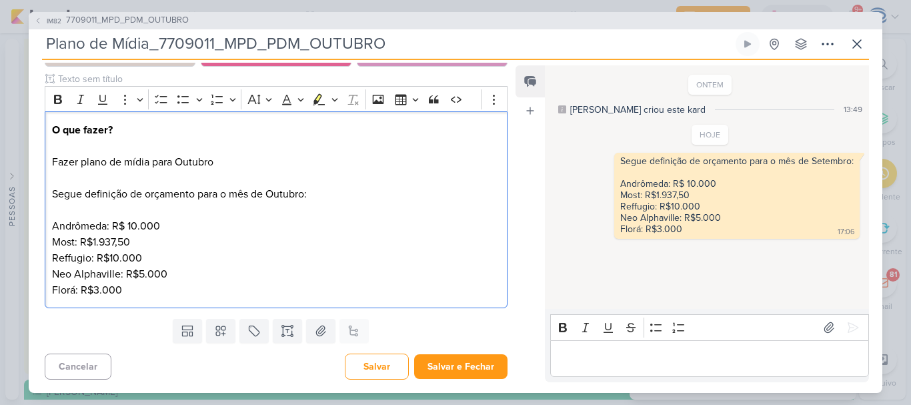
scroll to position [156, 0]
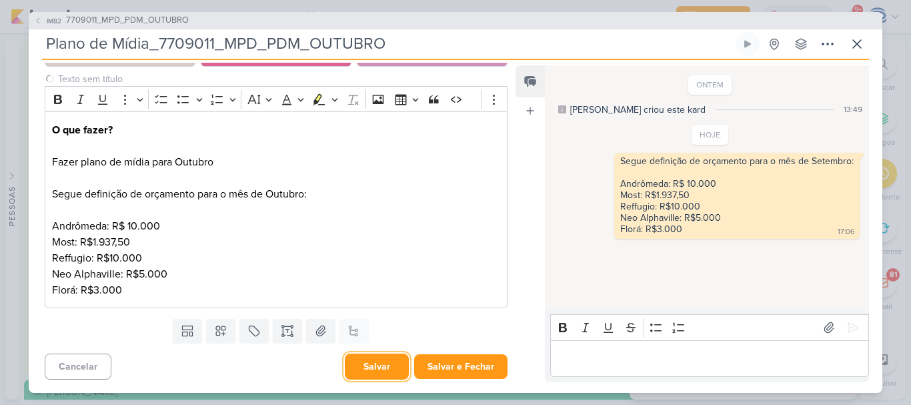
click at [380, 367] on button "Salvar" at bounding box center [377, 366] width 64 height 26
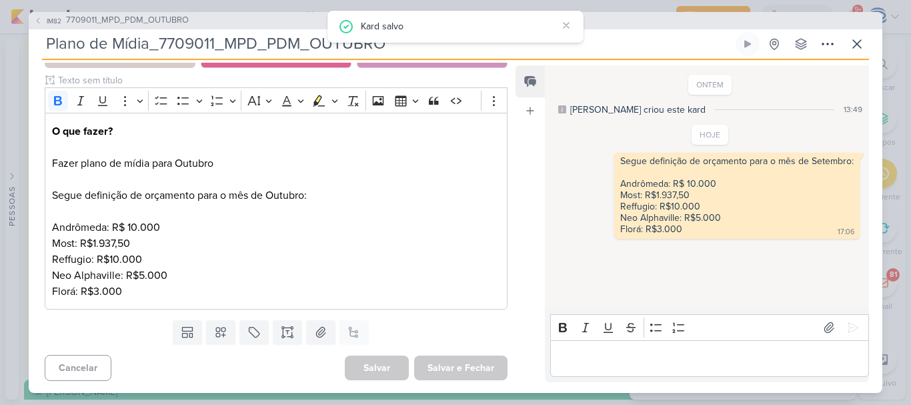
scroll to position [0, 0]
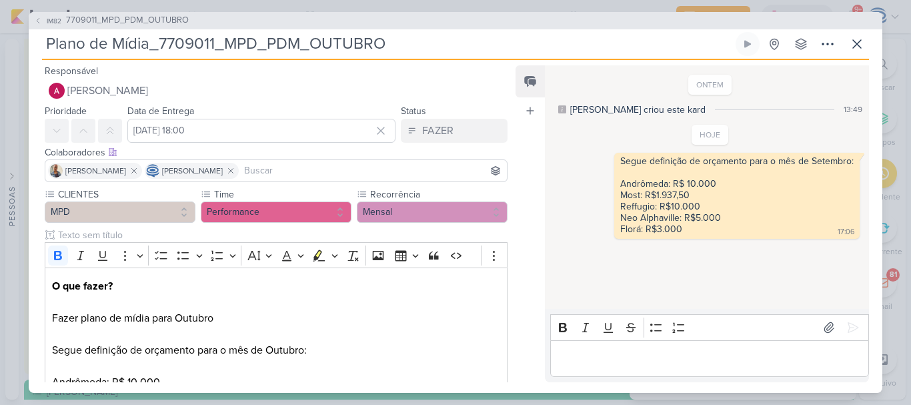
drag, startPoint x: 399, startPoint y: 51, endPoint x: 35, endPoint y: 31, distance: 364.0
click at [35, 31] on div "IM82 7709011_MPD_PDM_OUTUBRO Plano de Mídia_7709011_MPD_PDM_OUTUBRO Criado por …" at bounding box center [456, 202] width 854 height 381
click at [600, 161] on icon at bounding box center [603, 160] width 7 height 3
click at [623, 179] on div "Deletar" at bounding box center [638, 184] width 30 height 14
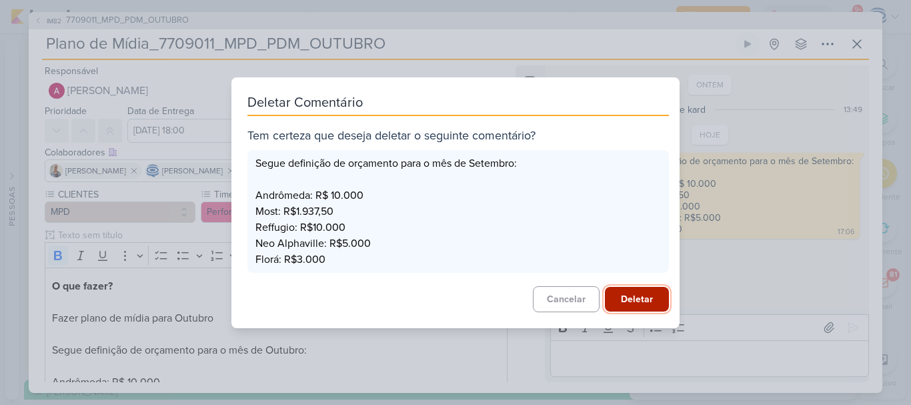
click at [637, 300] on button "Deletar" at bounding box center [637, 299] width 64 height 25
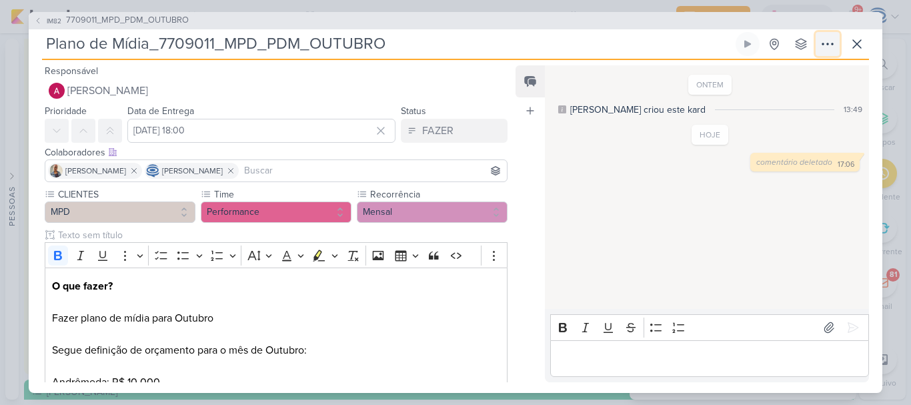
click at [818, 36] on button at bounding box center [828, 44] width 24 height 24
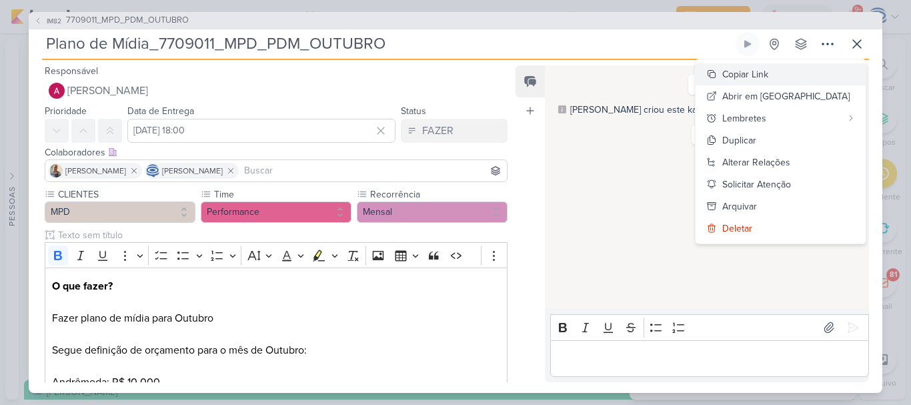
click at [768, 73] on div "Copiar Link" at bounding box center [745, 74] width 46 height 14
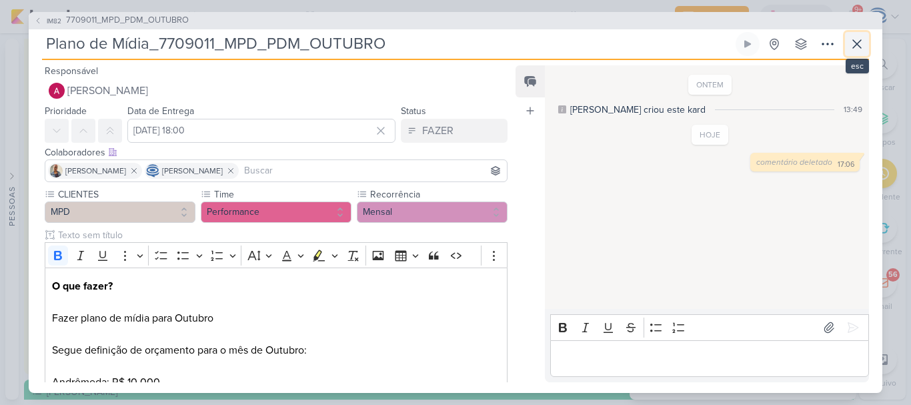
click at [854, 45] on icon at bounding box center [857, 44] width 16 height 16
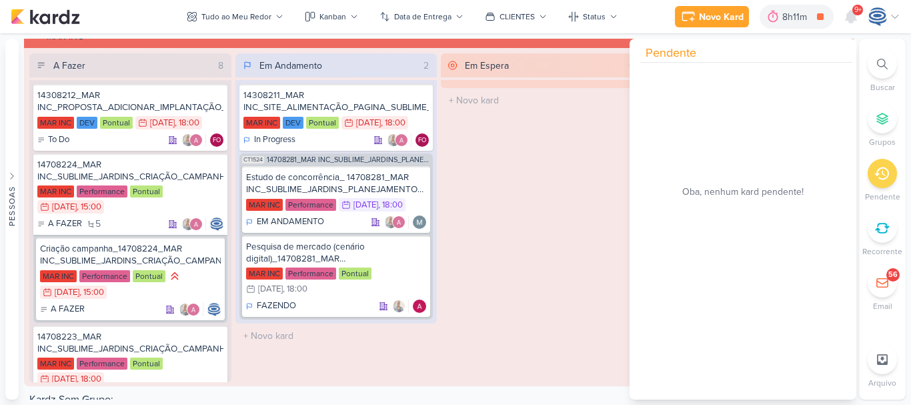
scroll to position [2120, 0]
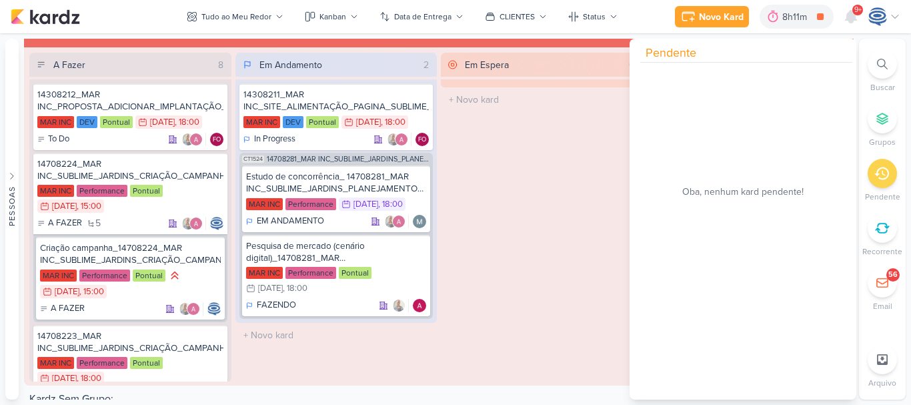
click at [876, 69] on div at bounding box center [882, 63] width 29 height 29
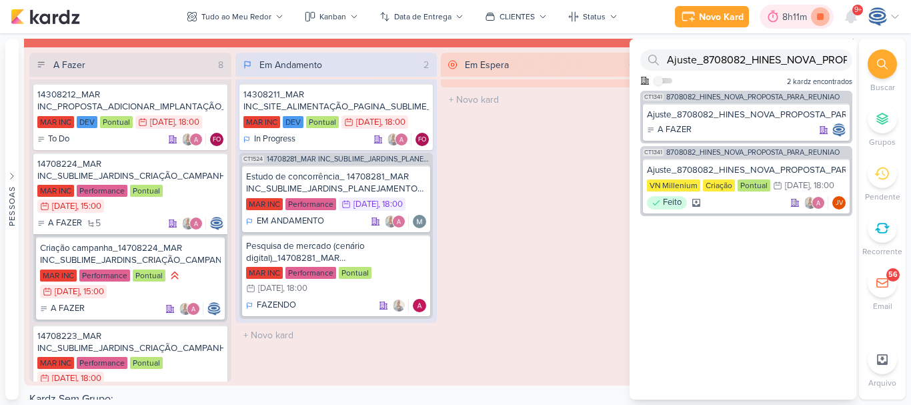
click at [821, 17] on icon at bounding box center [820, 16] width 7 height 7
click at [876, 67] on div at bounding box center [882, 63] width 29 height 29
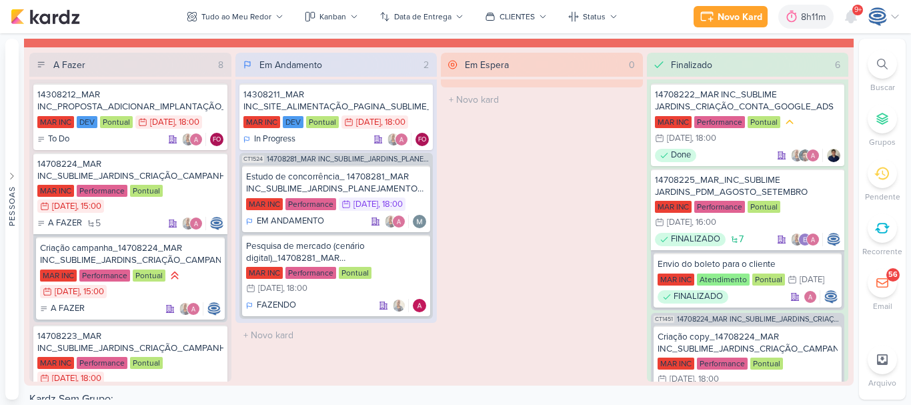
click at [876, 67] on div at bounding box center [882, 63] width 29 height 29
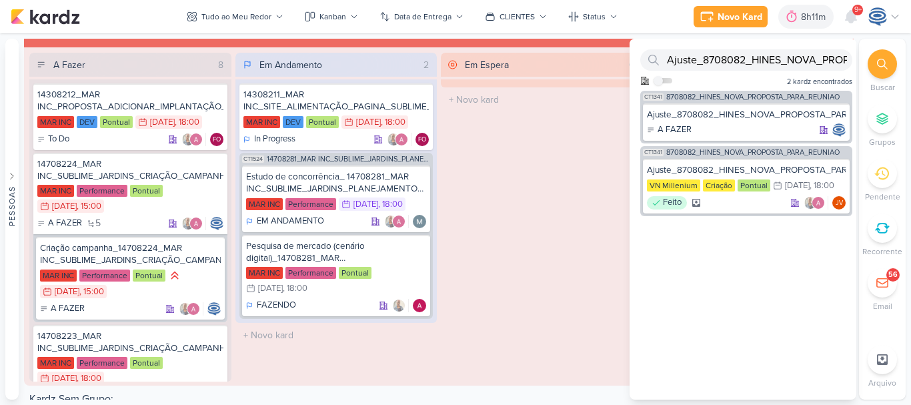
click at [876, 67] on div at bounding box center [882, 63] width 29 height 29
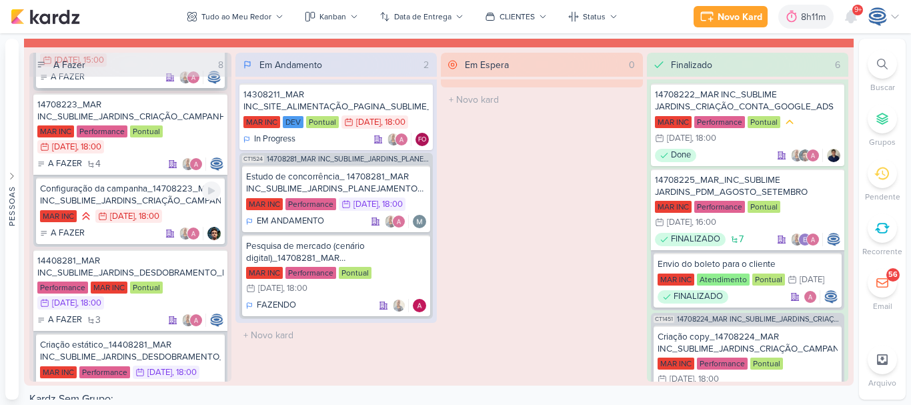
scroll to position [264, 0]
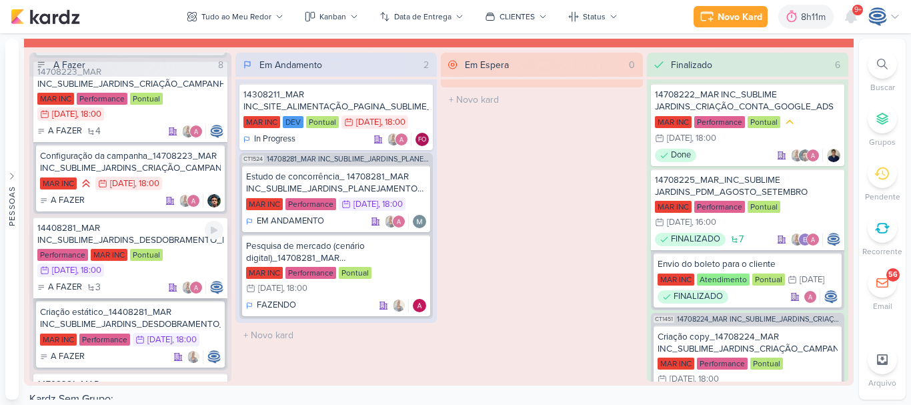
click at [172, 223] on div "14408281_MAR INC_SUBLIME_JARDINS_DESDOBRAMENTO_PEÇAS_META_ADS" at bounding box center [130, 234] width 186 height 24
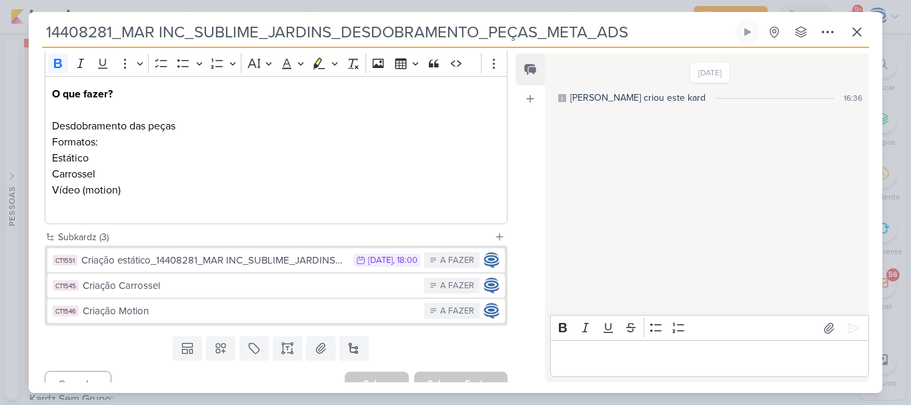
scroll to position [197, 0]
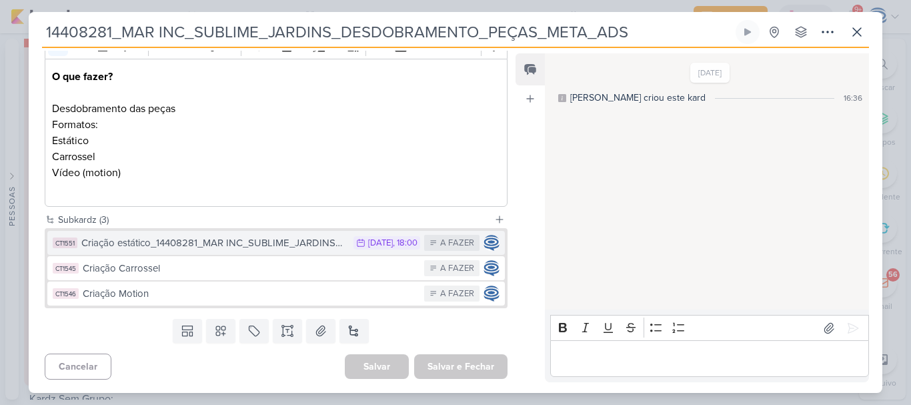
click at [168, 247] on div "Criação estático_14408281_MAR INC_SUBLIME_JARDINS_DESDOBRAMENTO_PEÇAS_META_ADS" at bounding box center [213, 242] width 265 height 15
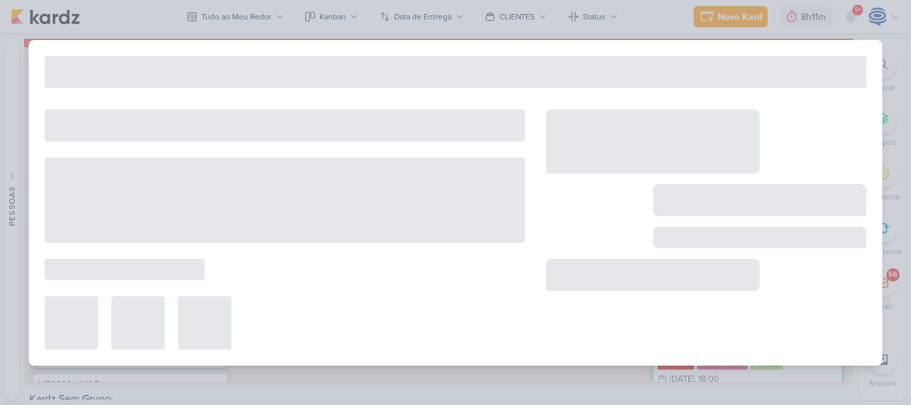
type input "Criação estático_14408281_MAR INC_SUBLIME_JARDINS_DESDOBRAMENTO_PEÇAS_META_ADS"
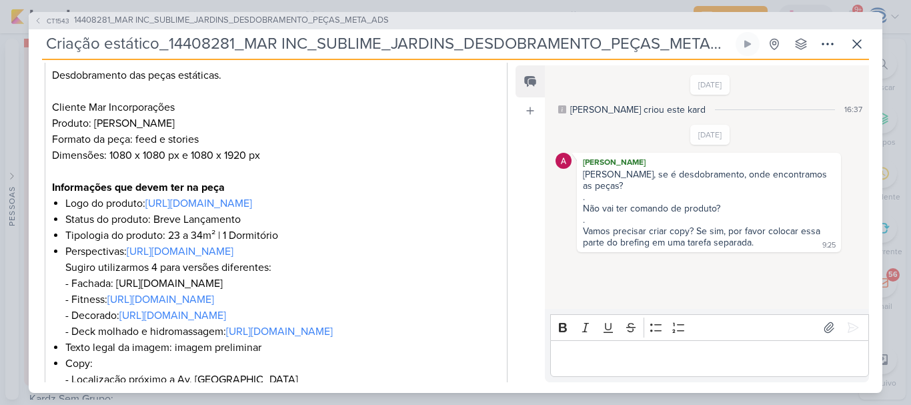
scroll to position [276, 0]
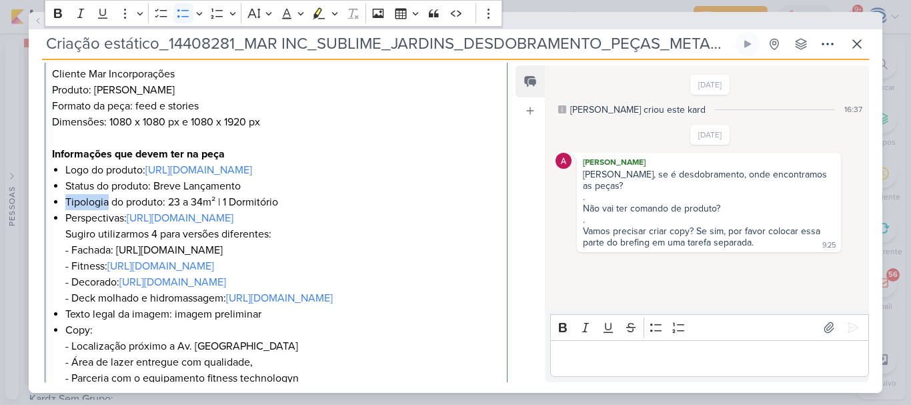
drag, startPoint x: 109, startPoint y: 218, endPoint x: 65, endPoint y: 222, distance: 44.2
click at [65, 210] on li "Tipologia do produto: 23 a 34m² | 1 Dormitório" at bounding box center [282, 202] width 435 height 16
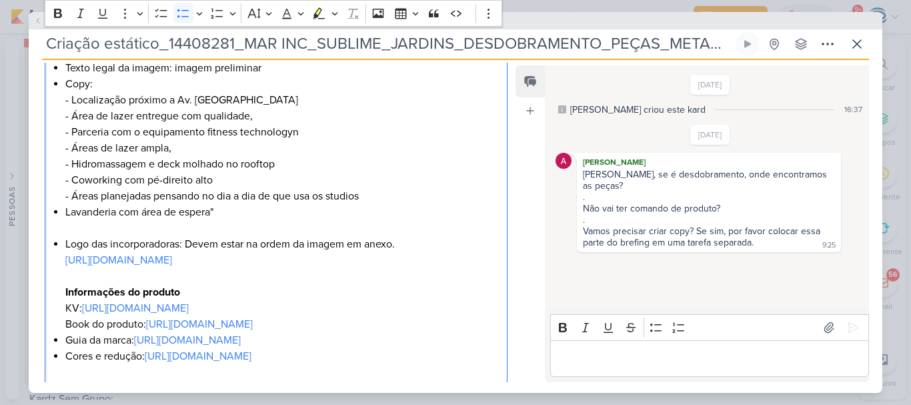
scroll to position [523, 0]
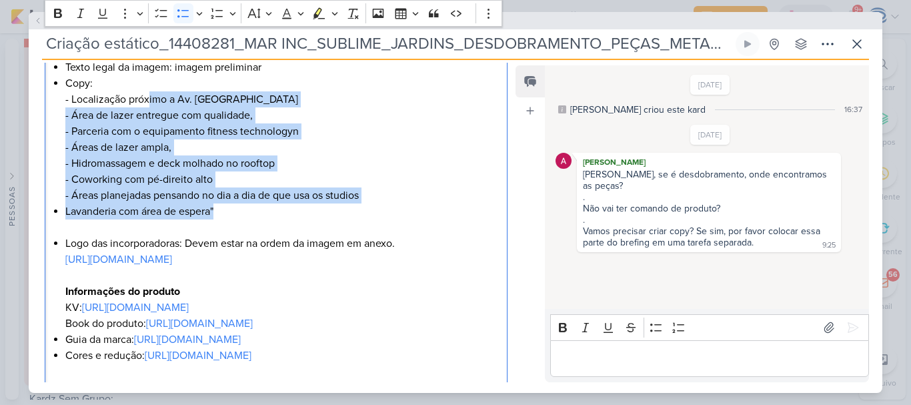
drag, startPoint x: 150, startPoint y: 186, endPoint x: 257, endPoint y: 284, distance: 145.4
click at [257, 284] on ul "Logo do produto: https://drive.google.com/drive/folders/1gIdGj6ezeVld1CzYnec3hr…" at bounding box center [282, 139] width 435 height 448
click at [258, 235] on li "Lavanderia com área de espera"" at bounding box center [282, 219] width 435 height 32
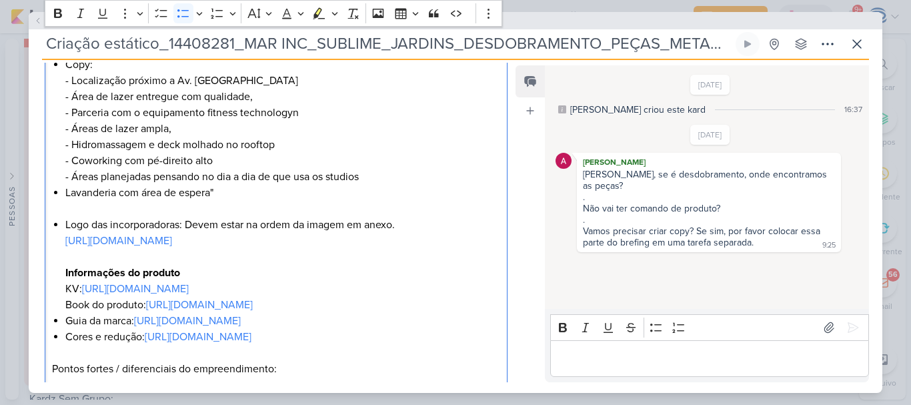
scroll to position [542, 0]
click at [63, 274] on div "O que fazer? Desdobramento das peças estáticas. Cliente Mar Incorporações Produ…" at bounding box center [276, 55] width 463 height 661
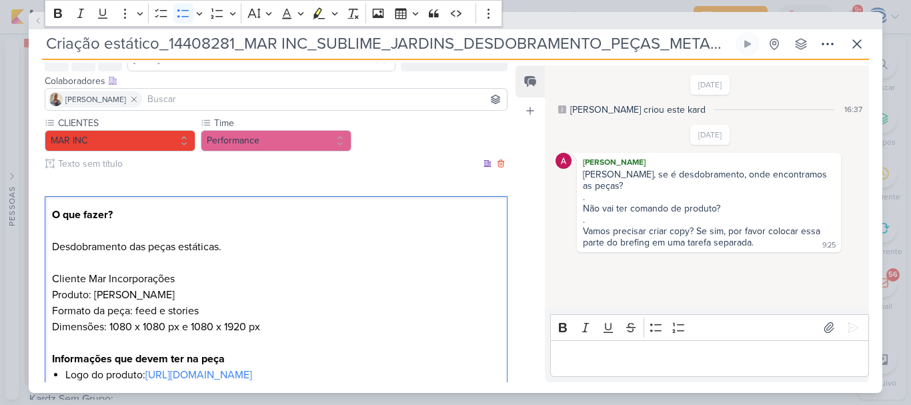
scroll to position [34, 0]
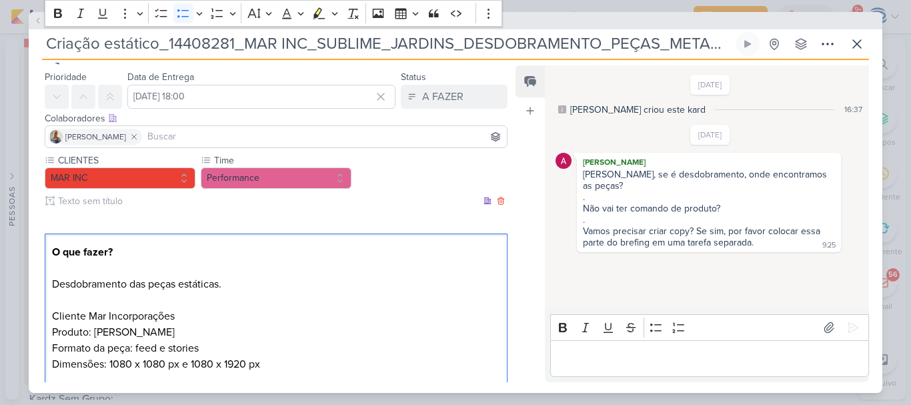
click at [221, 287] on p "O que fazer? Desdobramento das peças estáticas. Cliente Mar Incorporações Produ…" at bounding box center [276, 324] width 448 height 160
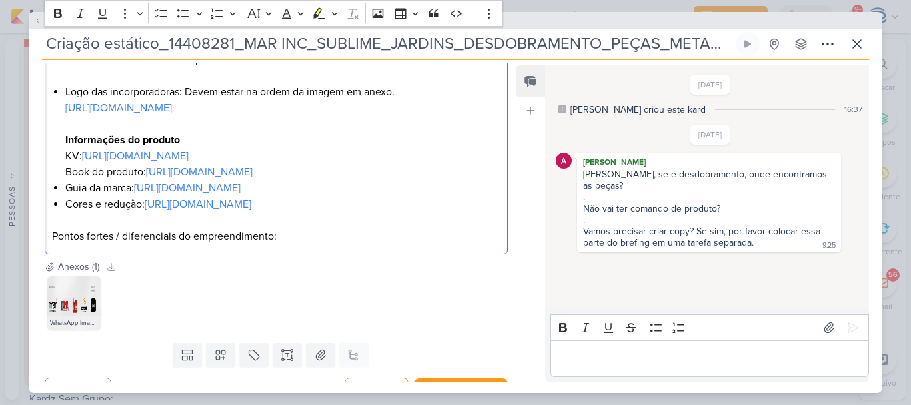
scroll to position [675, 0]
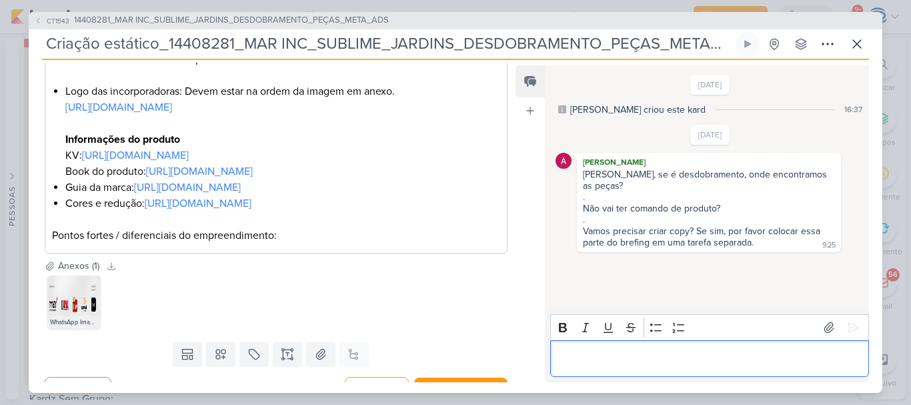
click at [612, 357] on p "Editor editing area: main" at bounding box center [709, 358] width 305 height 16
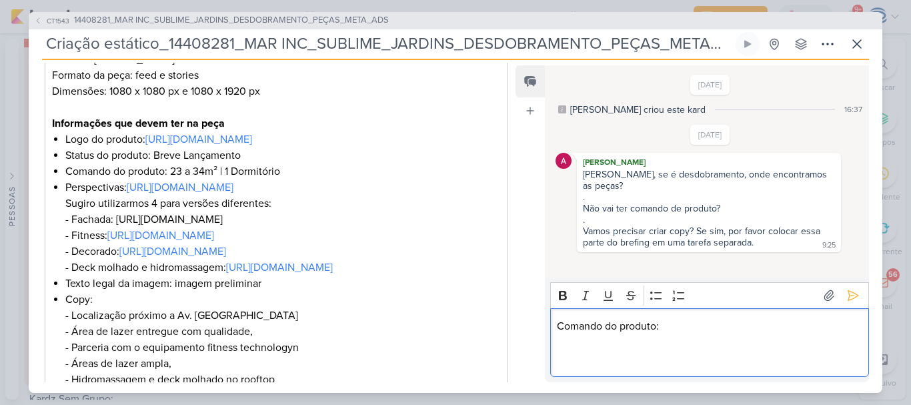
scroll to position [307, 0]
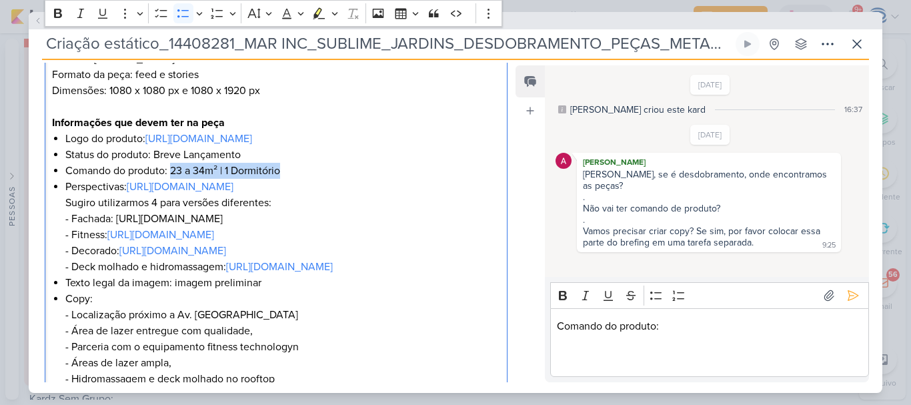
drag, startPoint x: 297, startPoint y: 185, endPoint x: 170, endPoint y: 185, distance: 127.4
click at [170, 179] on li "Comando do produto: 23 a 34m² | 1 Dormitório" at bounding box center [282, 171] width 435 height 16
copy li "23 a 34m² | 1 Dormitório"
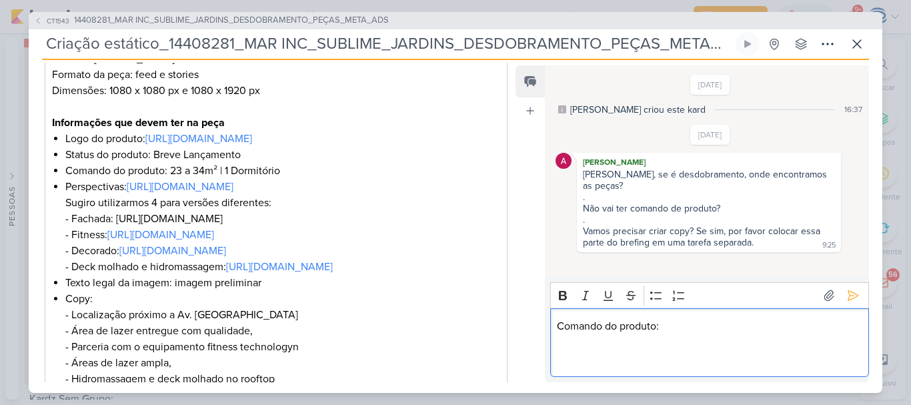
click at [681, 327] on p "Comando do produto:" at bounding box center [709, 326] width 305 height 16
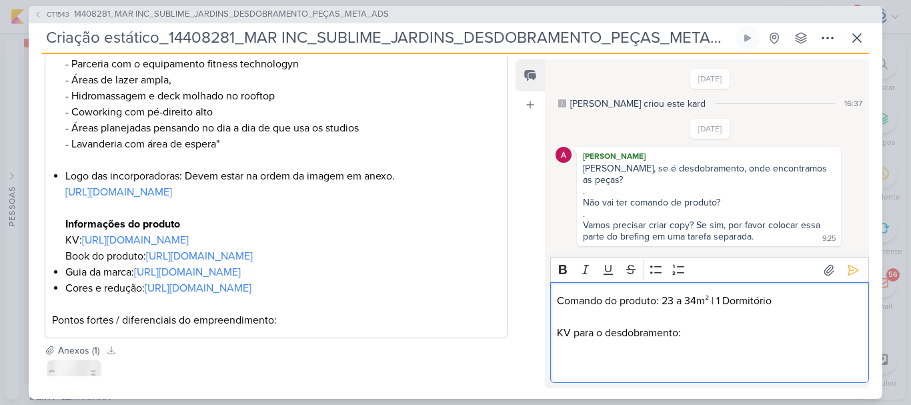
scroll to position [689, 0]
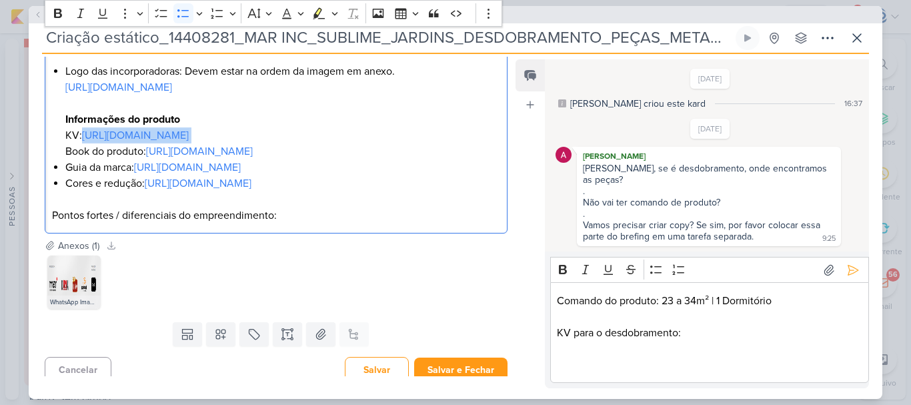
drag, startPoint x: 469, startPoint y: 223, endPoint x: 83, endPoint y: 225, distance: 385.5
click at [83, 159] on li "Logo das incorporadoras: Devem estar na ordem da imagem em anexo. https://drive…" at bounding box center [282, 111] width 435 height 96
copy li "https://drive.google.com/drive/folders/1yDw6lZWfH_yJuiDbI5muYO-vJJaacGdC"
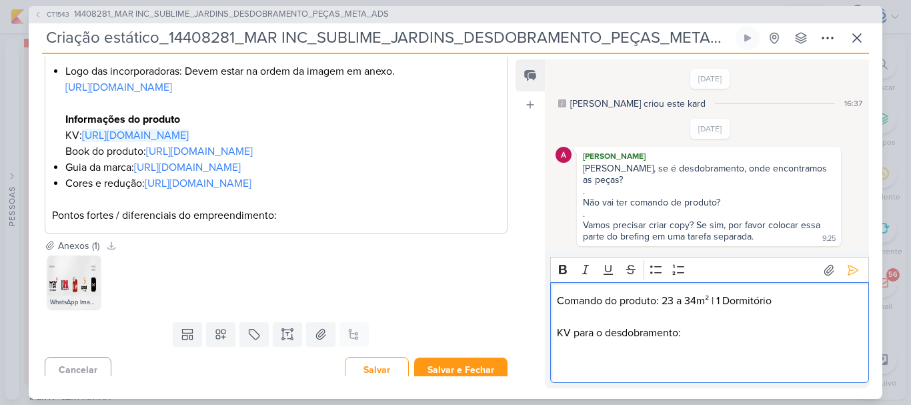
click at [717, 331] on p "KV para o desdobramento:" at bounding box center [709, 333] width 305 height 16
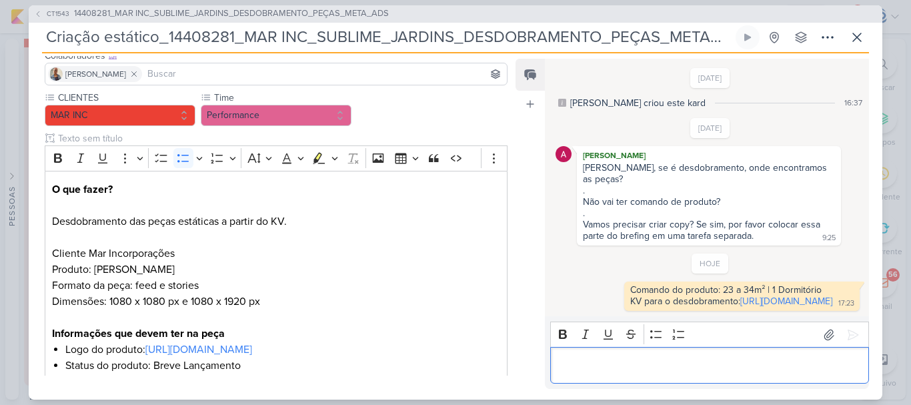
scroll to position [0, 0]
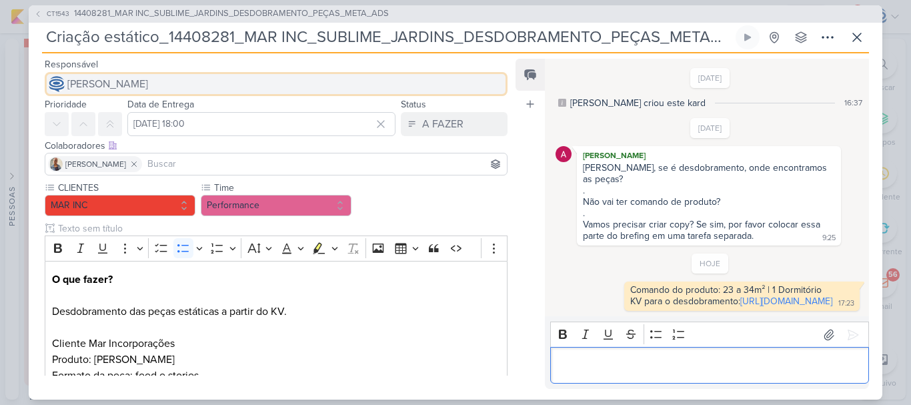
click at [148, 85] on span "[PERSON_NAME]" at bounding box center [107, 84] width 81 height 16
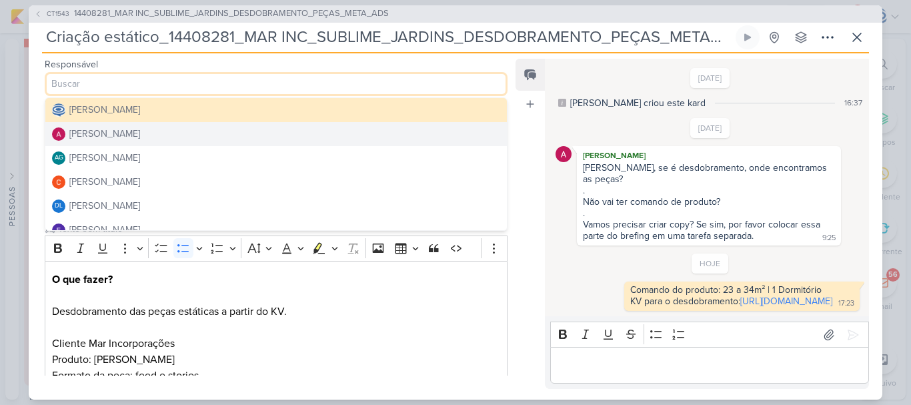
click at [140, 134] on div "[PERSON_NAME]" at bounding box center [104, 134] width 71 height 14
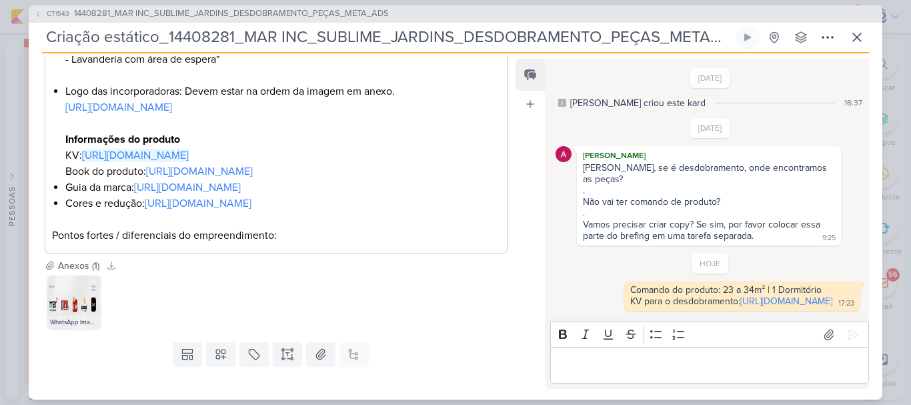
scroll to position [842, 0]
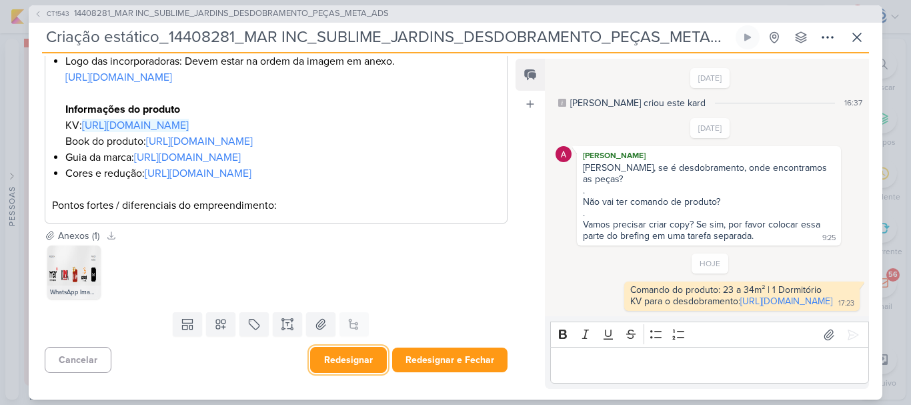
click at [353, 363] on button "Redesignar" at bounding box center [348, 360] width 77 height 26
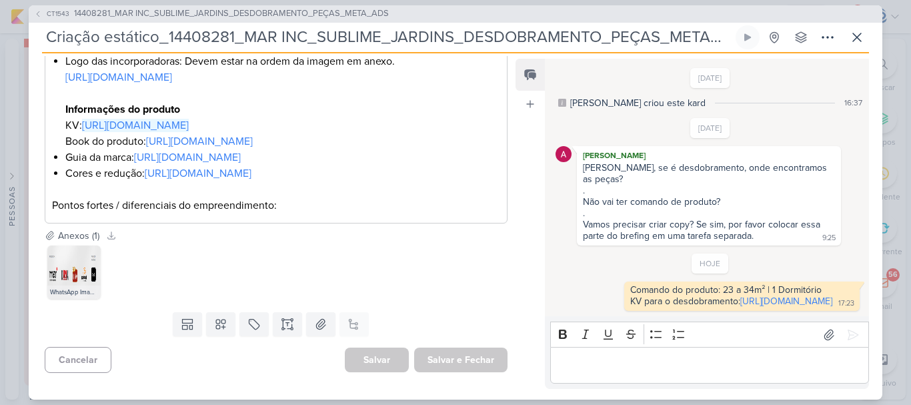
scroll to position [0, 18]
drag, startPoint x: 168, startPoint y: 34, endPoint x: 737, endPoint y: 32, distance: 568.9
click at [737, 32] on div "Criação estático_14408281_MAR INC_SUBLIME_JARDINS_DESDOBRAMENTO_PEÇAS_META_ADS …" at bounding box center [455, 39] width 827 height 28
click at [371, 11] on span "14408281_MAR INC_SUBLIME_JARDINS_DESDOBRAMENTO_PEÇAS_META_ADS" at bounding box center [231, 13] width 315 height 13
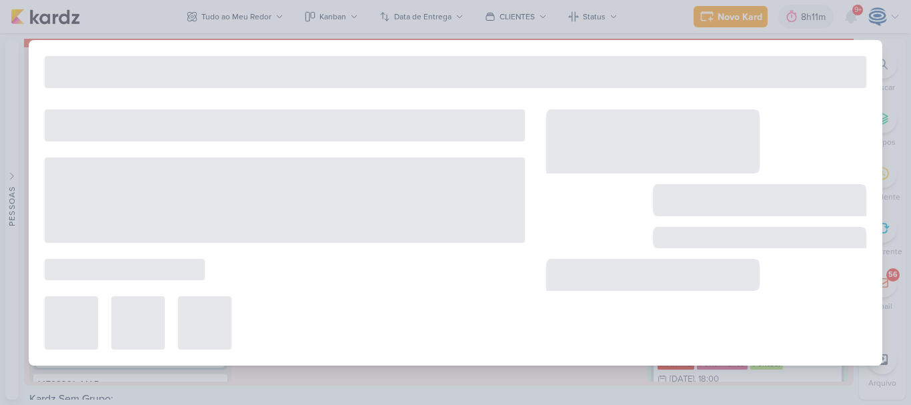
type input "14408281_MAR INC_SUBLIME_JARDINS_DESDOBRAMENTO_PEÇAS_META_ADS"
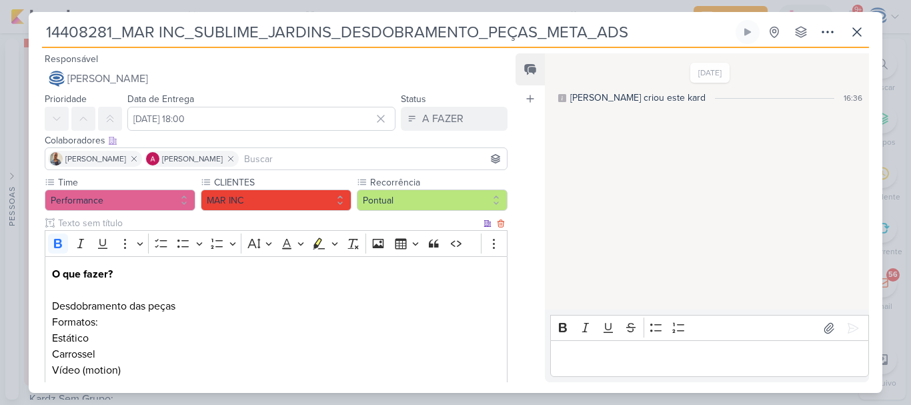
scroll to position [197, 0]
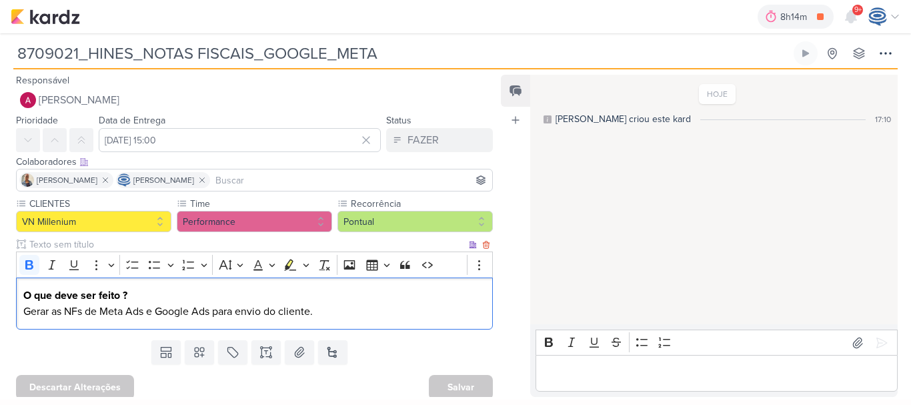
click at [182, 297] on p "O que deve ser feito ?" at bounding box center [254, 295] width 463 height 16
click at [327, 307] on p "Gerar as NFs de Meta Ads e Google Ads para envio do cliente." at bounding box center [254, 311] width 463 height 16
click at [217, 311] on p "Gerar as NFs de Meta Ads e Google Ads para envio do cliente." at bounding box center [254, 311] width 463 height 16
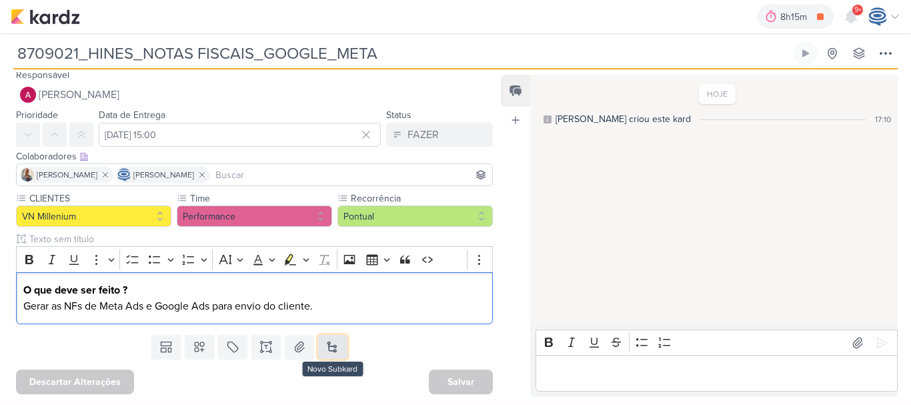
click at [336, 353] on button at bounding box center [332, 347] width 29 height 24
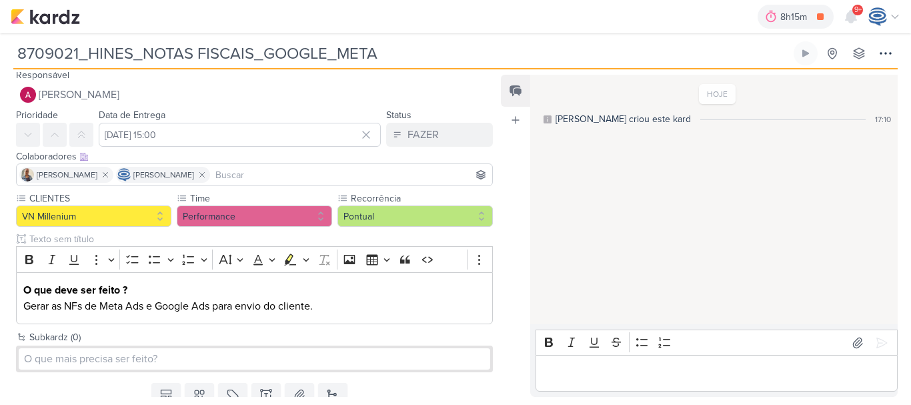
drag, startPoint x: 402, startPoint y: 53, endPoint x: 0, endPoint y: 59, distance: 401.6
click at [0, 59] on div "8709021_HINES_NOTAS FISCAIS_GOOGLE_META Criado por [PERSON_NAME] nenhum grupo d…" at bounding box center [455, 51] width 911 height 36
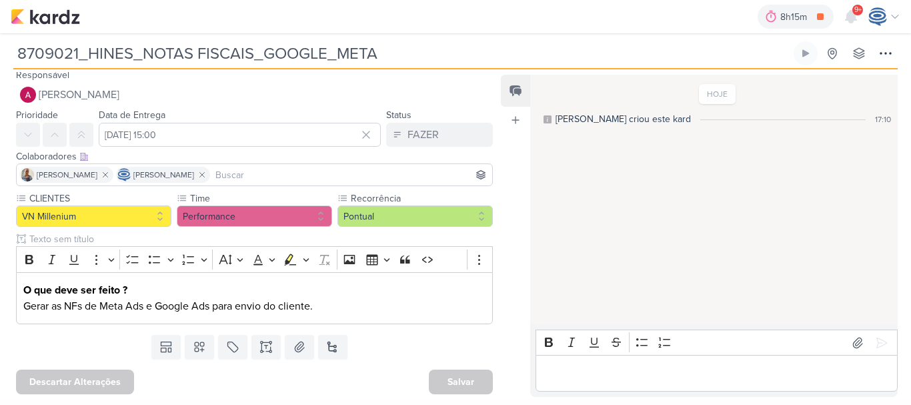
click at [408, 26] on div "8h15m TO DO LIST - STATUS GERAL DIÁRIO 0h1m Hoje 8h15m Semana 0h1m Mês 0h1m Nen…" at bounding box center [456, 16] width 890 height 33
click at [50, 11] on img at bounding box center [45, 17] width 69 height 16
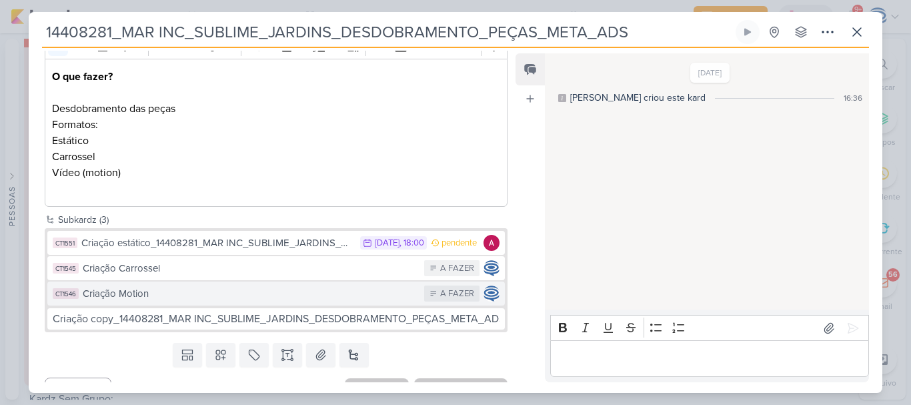
scroll to position [0, 12]
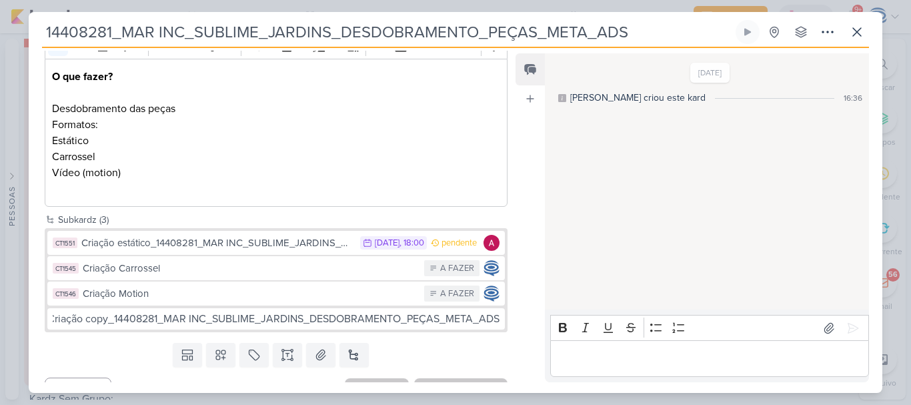
type input "Criação copy_14408281_MAR INC_SUBLIME_JARDINS_DESDOBRAMENTO_PEÇAS_META_ADS"
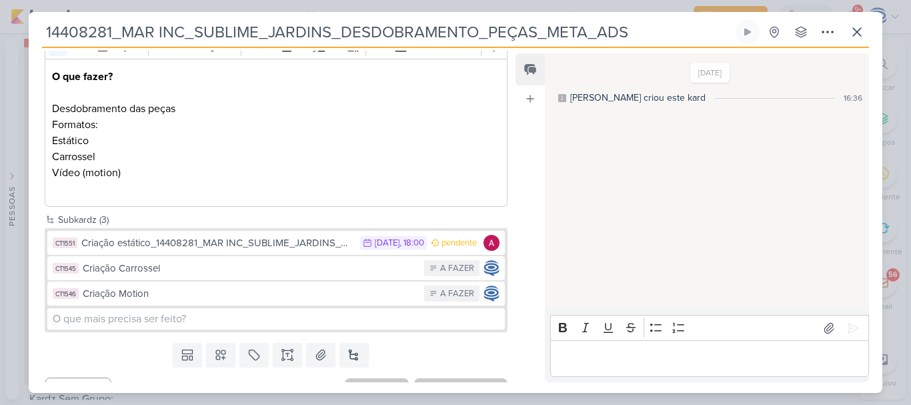
scroll to position [0, 0]
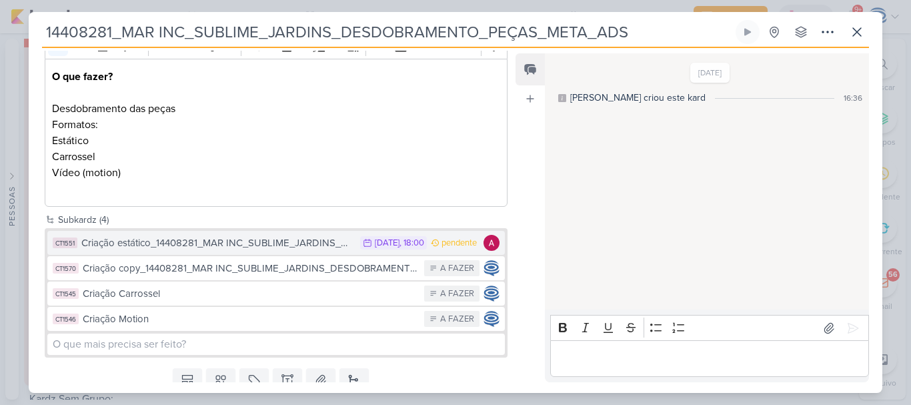
click at [255, 237] on div "Criação estático_14408281_MAR INC_SUBLIME_JARDINS_DESDOBRAMENTO_PEÇAS_META_ADS" at bounding box center [217, 242] width 272 height 15
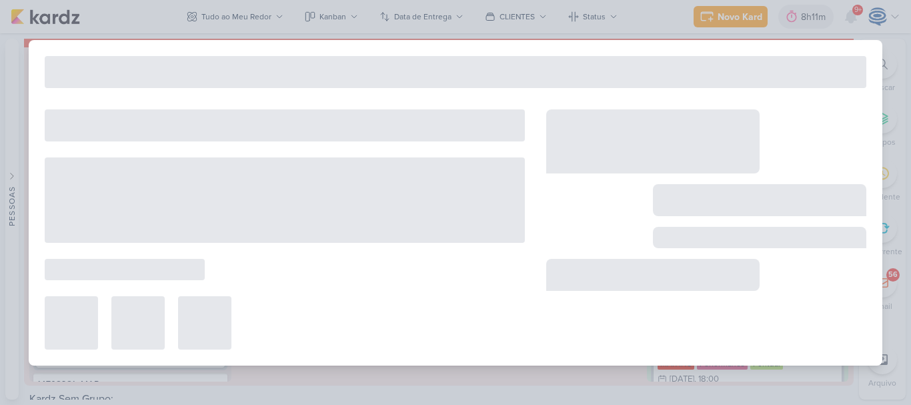
type input "Criação estático_14408281_MAR INC_SUBLIME_JARDINS_DESDOBRAMENTO_PEÇAS_META_ADS"
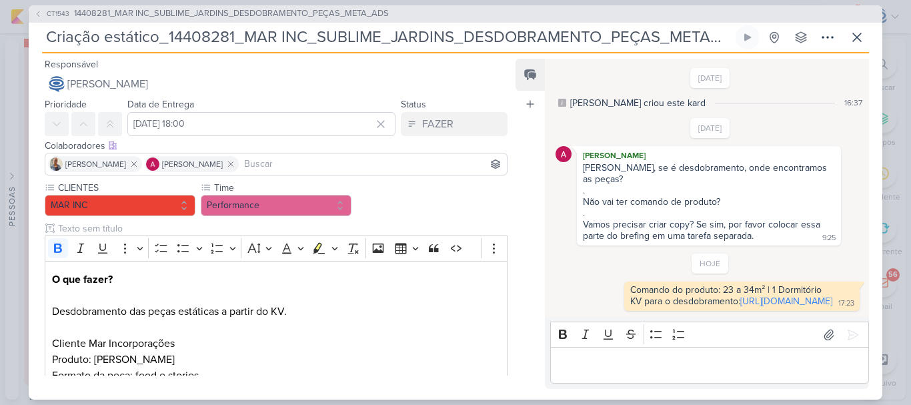
scroll to position [10, 0]
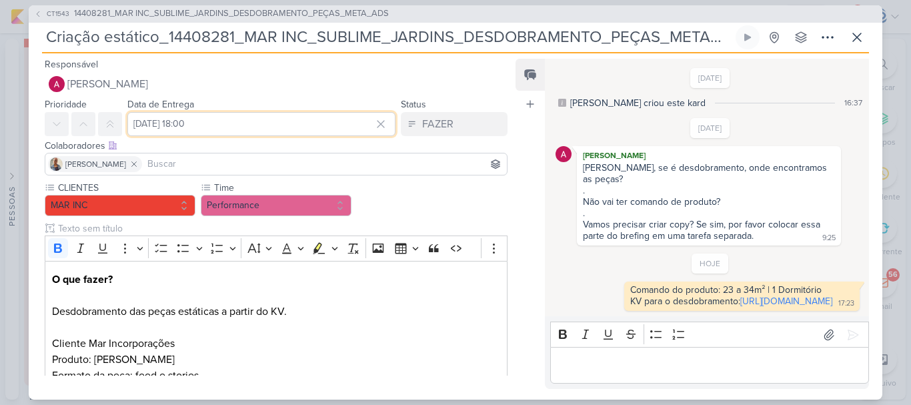
click at [170, 123] on input "[DATE] 18:00" at bounding box center [261, 124] width 268 height 24
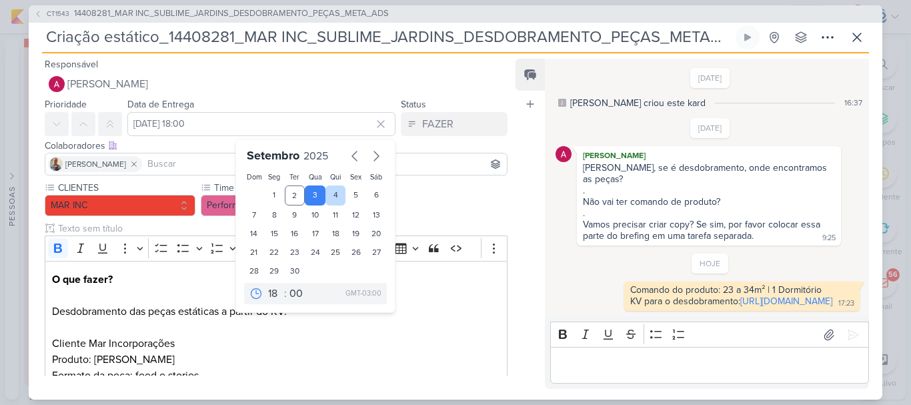
click at [328, 189] on div "4" at bounding box center [335, 195] width 21 height 20
type input "[DATE] 18:00"
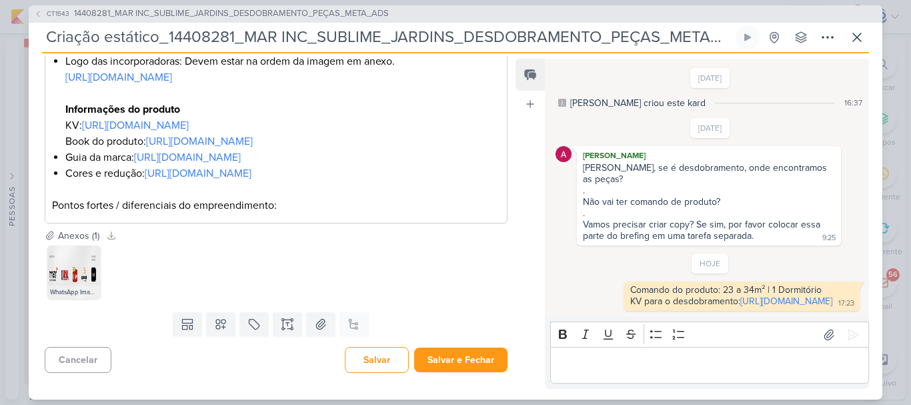
scroll to position [842, 0]
click at [373, 362] on button "Salvar" at bounding box center [377, 360] width 64 height 26
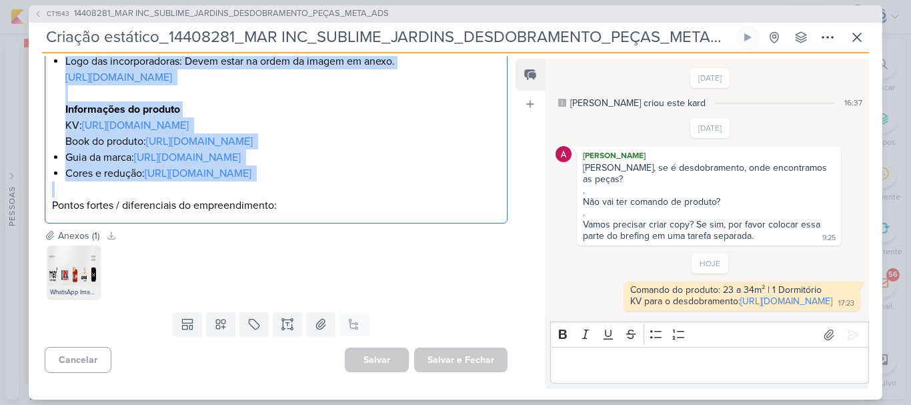
copy div "L ips dolor? Sitametconsec adi elits doeiusmod t incidi ut LA. Etdolor Mag Aliq…"
drag, startPoint x: 51, startPoint y: 75, endPoint x: 302, endPoint y: 193, distance: 276.9
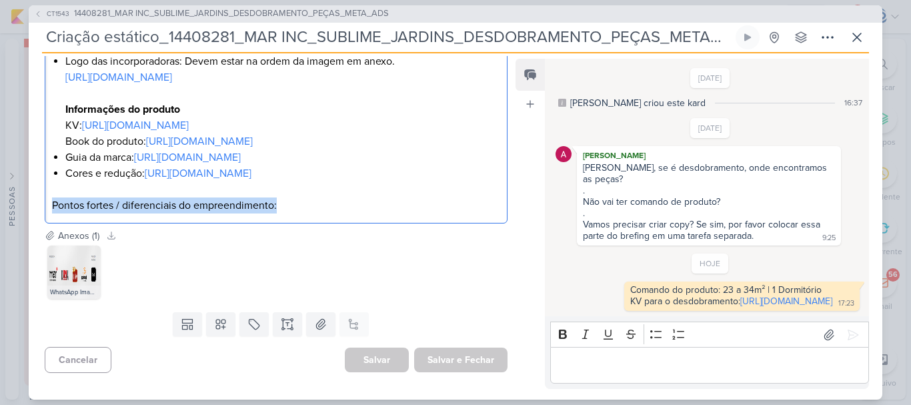
drag, startPoint x: 302, startPoint y: 213, endPoint x: 29, endPoint y: 205, distance: 272.9
click at [23, 210] on div "CT1543 14408281_MAR INC_SUBLIME_JARDINS_DESDOBRAMENTO_PEÇAS_META_ADS Criação es…" at bounding box center [455, 202] width 911 height 405
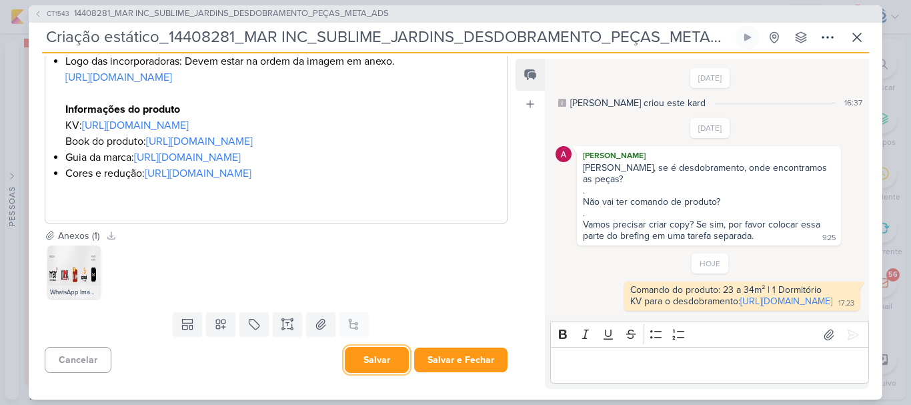
click at [369, 360] on button "Salvar" at bounding box center [377, 360] width 64 height 26
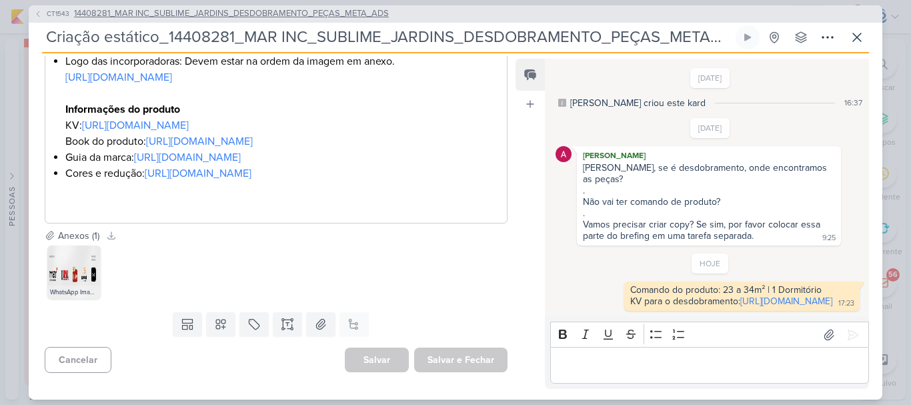
click at [259, 15] on span "14408281_MAR INC_SUBLIME_JARDINS_DESDOBRAMENTO_PEÇAS_META_ADS" at bounding box center [231, 13] width 315 height 13
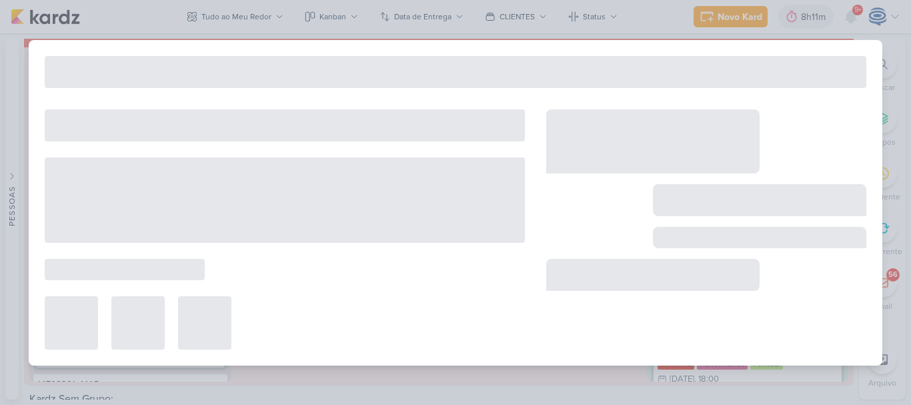
type input "14408281_MAR INC_SUBLIME_JARDINS_DESDOBRAMENTO_PEÇAS_META_ADS"
type input "[DATE] 18:00"
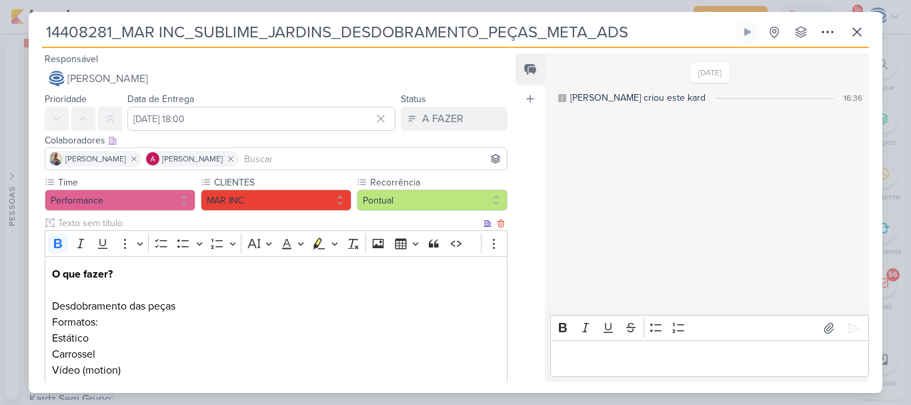
scroll to position [223, 0]
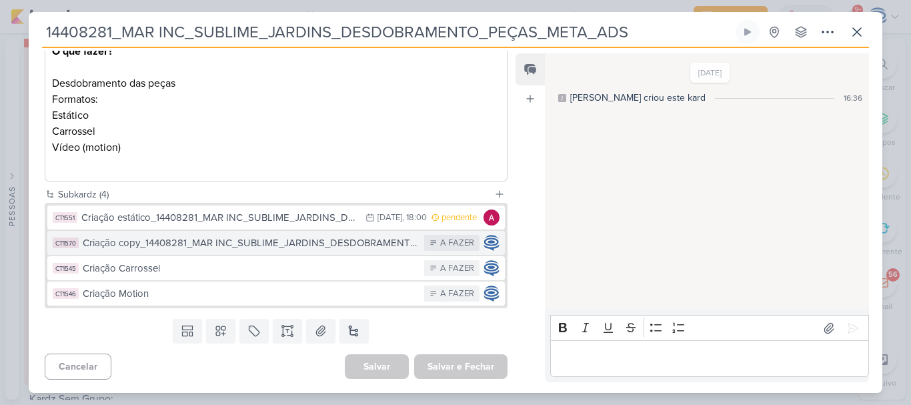
click at [233, 238] on div "Criação copy_14408281_MAR INC_SUBLIME_JARDINS_DESDOBRAMENTO_PEÇAS_META_ADS" at bounding box center [250, 242] width 335 height 15
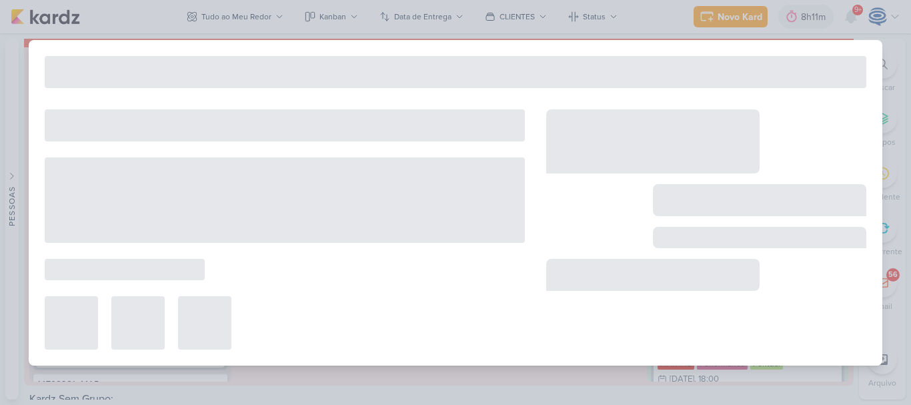
type input "Criação copy_14408281_MAR INC_SUBLIME_JARDINS_DESDOBRAMENTO_PEÇAS_META_ADS"
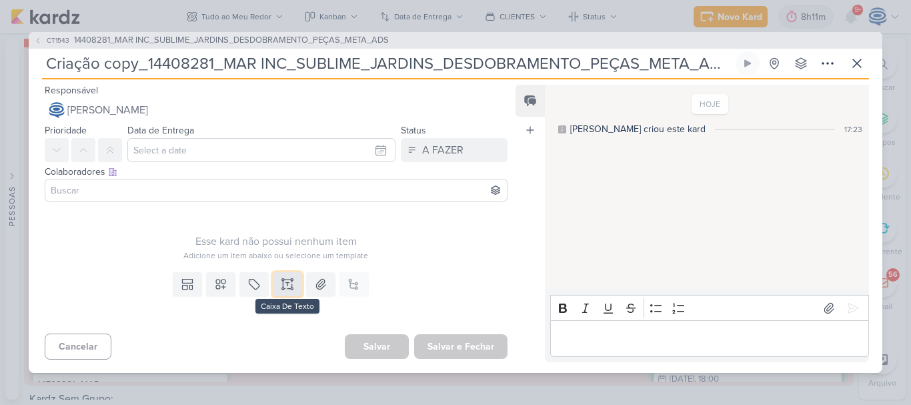
click at [281, 284] on icon at bounding box center [287, 283] width 13 height 13
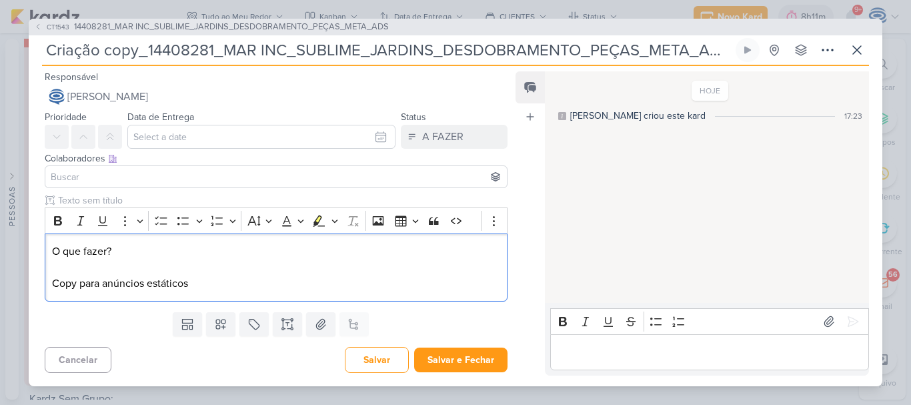
drag, startPoint x: 137, startPoint y: 248, endPoint x: 46, endPoint y: 223, distance: 94.8
click at [46, 223] on div "Rich Text Editor Bold Italic Underline More To-do List Bulleted List Bulleted L…" at bounding box center [276, 254] width 463 height 94
click at [62, 221] on icon "Editor toolbar" at bounding box center [57, 220] width 13 height 13
click at [216, 284] on p "O que fazer? Copy para anúncios estáticos" at bounding box center [276, 267] width 448 height 48
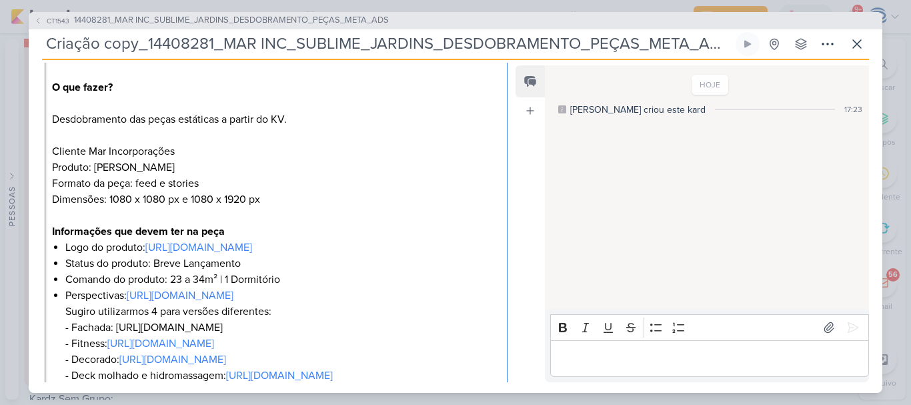
scroll to position [221, 0]
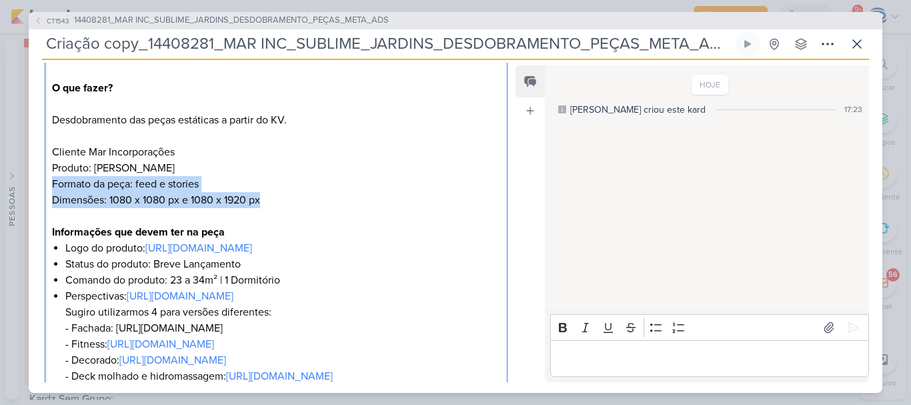
drag, startPoint x: 275, startPoint y: 201, endPoint x: 37, endPoint y: 182, distance: 238.9
click at [37, 182] on div "Clique para deixar o item visível somente à membros da sua organização Rich Tex…" at bounding box center [271, 335] width 484 height 738
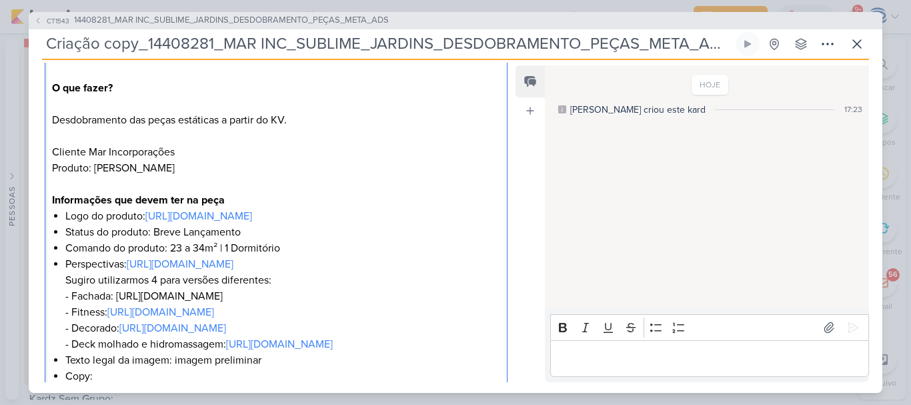
drag, startPoint x: 238, startPoint y: 199, endPoint x: 113, endPoint y: 201, distance: 125.4
click at [113, 201] on p "O que fazer? Copy para anúncios estáticos O que fazer? Desdobramento das peças …" at bounding box center [276, 112] width 448 height 192
drag, startPoint x: 444, startPoint y: 227, endPoint x: 37, endPoint y: 215, distance: 407.0
click at [37, 215] on div "Clique para deixar o item visível somente à membros da sua organização Rich Tex…" at bounding box center [271, 319] width 484 height 706
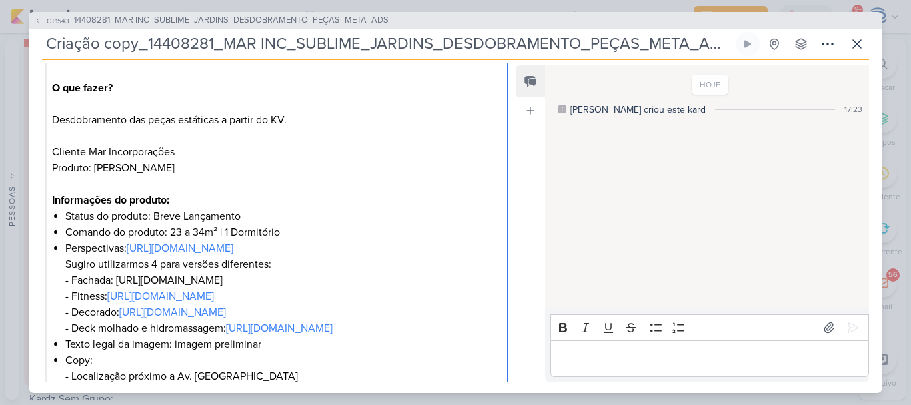
scroll to position [692, 0]
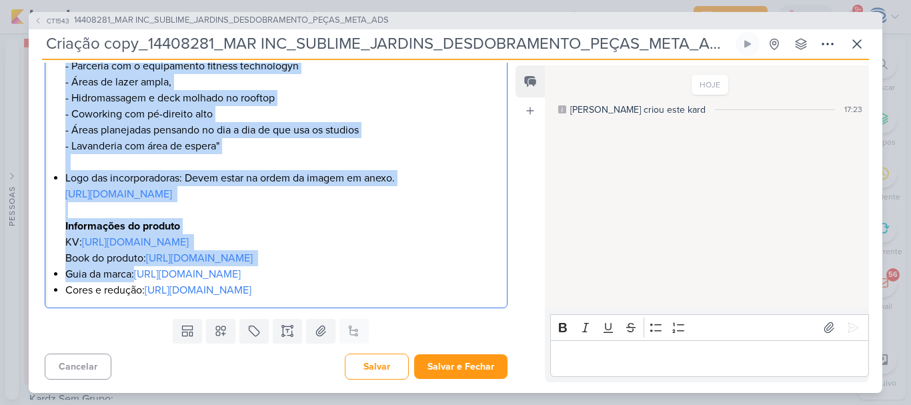
drag, startPoint x: 64, startPoint y: 250, endPoint x: 279, endPoint y: 228, distance: 215.9
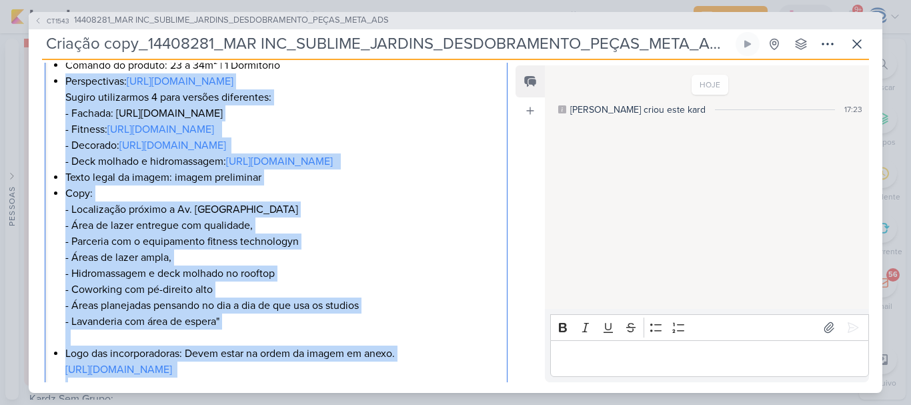
scroll to position [377, 0]
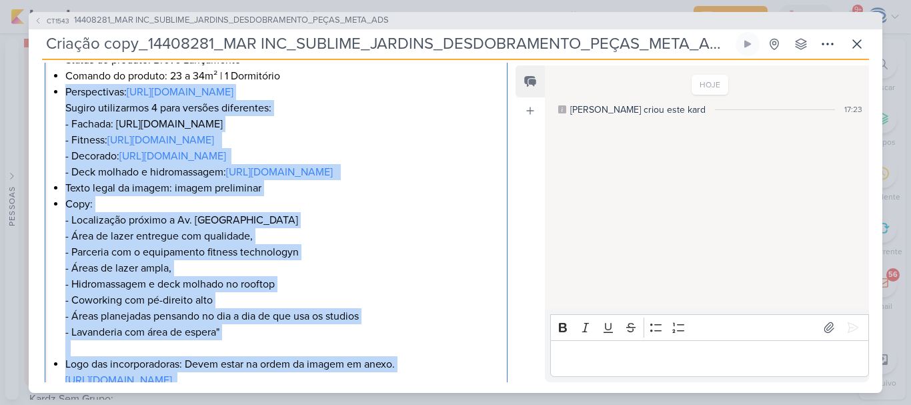
click at [278, 196] on li "Texto legal da imagem: imagem preliminar" at bounding box center [282, 188] width 435 height 16
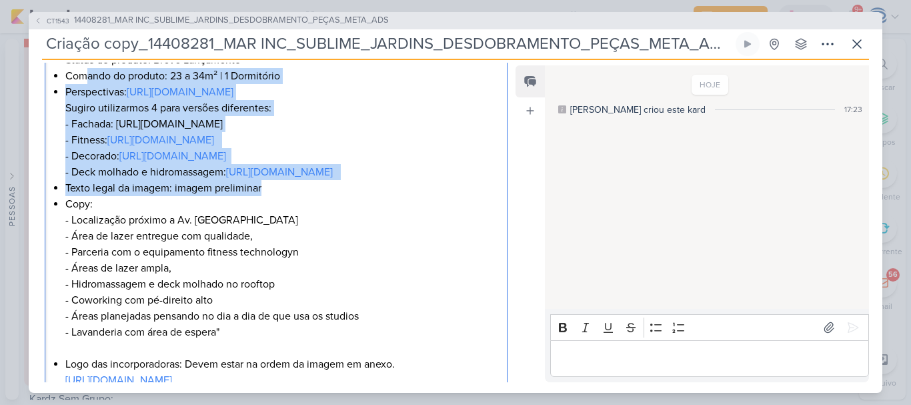
scroll to position [371, 0]
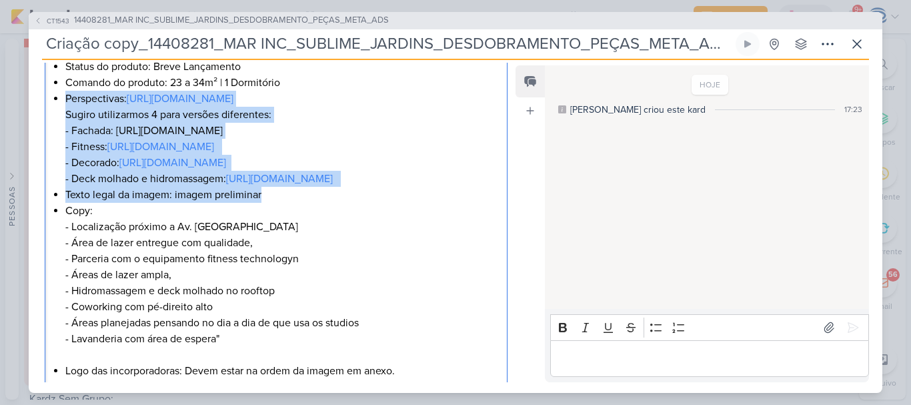
drag, startPoint x: 278, startPoint y: 253, endPoint x: 66, endPoint y: 99, distance: 262.5
click at [66, 99] on ul "Status do produto: Breve Lançamento Comando do produto: 23 a 34m² | 1 Dormitóri…" at bounding box center [282, 275] width 435 height 432
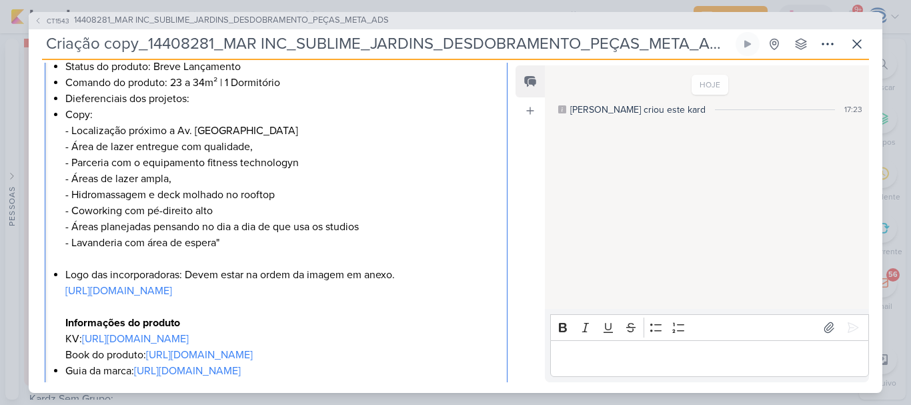
click at [80, 99] on li "Dieferenciais dos projetos:" at bounding box center [282, 99] width 435 height 16
click at [99, 112] on li "Copy: - Localização próximo a Av. Paulista - Área de lazer entregue com qualida…" at bounding box center [282, 187] width 435 height 160
drag, startPoint x: 113, startPoint y: 117, endPoint x: 53, endPoint y: 119, distance: 59.4
click at [65, 119] on li "Copy: - Localização próximo a Av. Paulista - Área de lazer entregue com qualida…" at bounding box center [282, 187] width 435 height 160
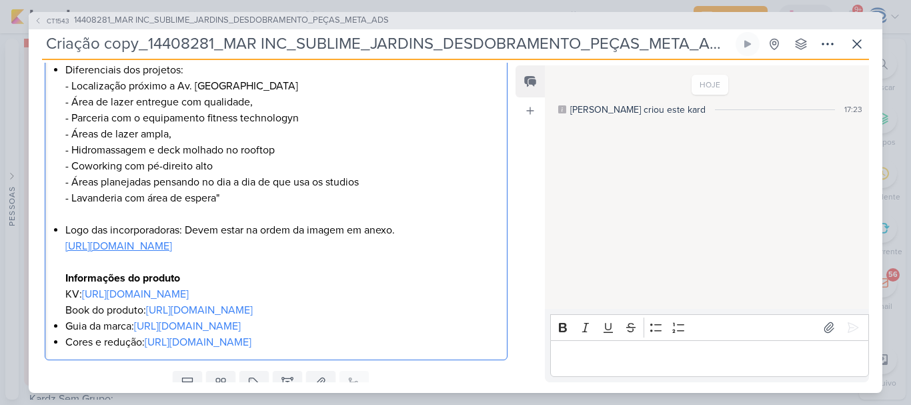
scroll to position [400, 0]
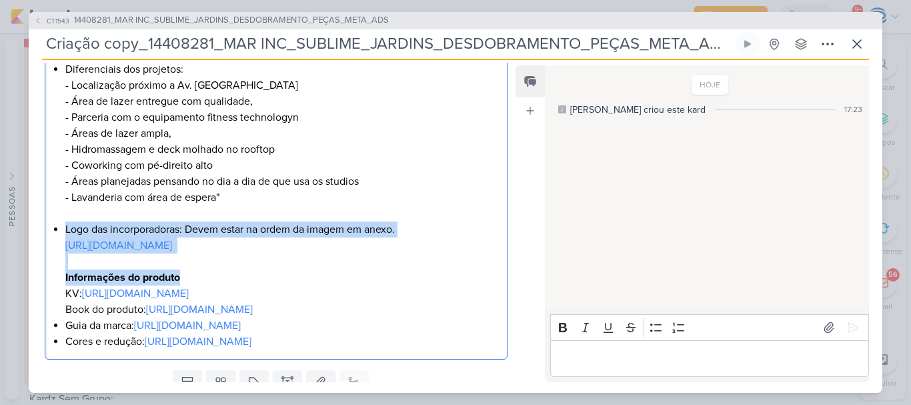
drag, startPoint x: 193, startPoint y: 284, endPoint x: 37, endPoint y: 231, distance: 164.1
click at [37, 231] on div "Clique para deixar o item visível somente à membros da sua organização Rich Tex…" at bounding box center [271, 76] width 484 height 578
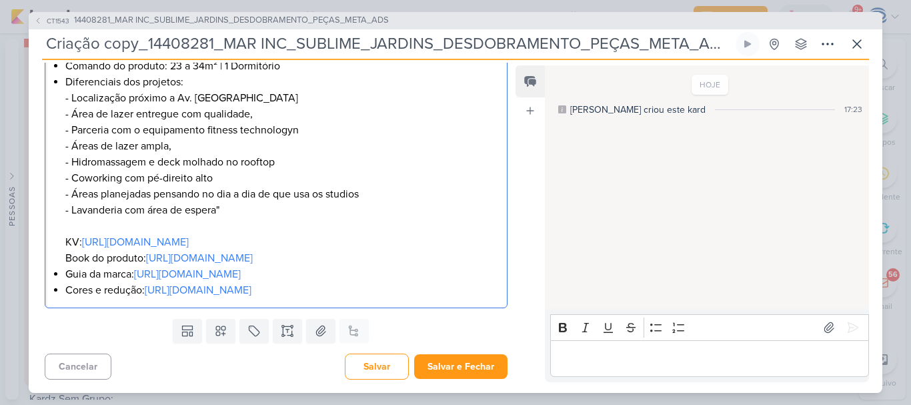
click at [80, 231] on li "Diferenciais dos projetos: - Localização próximo a Av. Paulista - Área de lazer…" at bounding box center [282, 170] width 435 height 192
drag, startPoint x: 139, startPoint y: 242, endPoint x: 57, endPoint y: 223, distance: 84.1
click at [57, 223] on div "O que fazer? Copy para anúncios estáticos O que fazer? Desdobramento das peças …" at bounding box center [276, 73] width 463 height 469
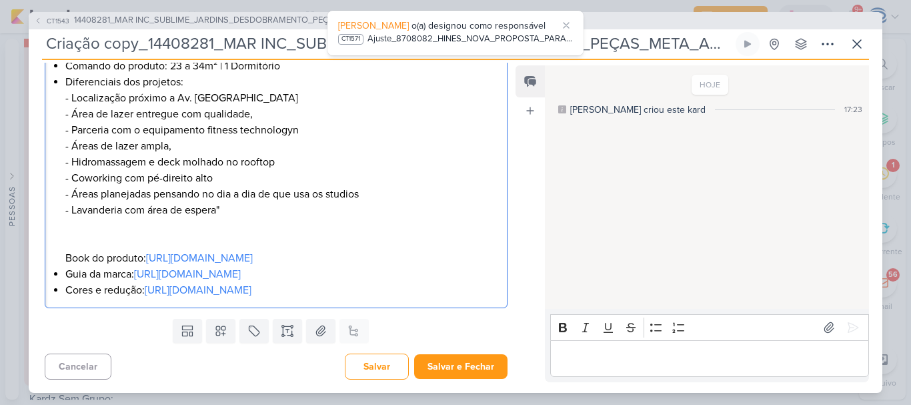
scroll to position [739, 0]
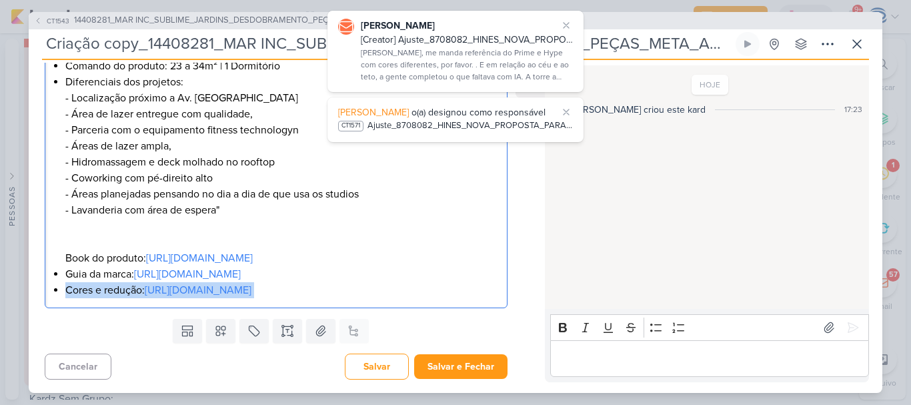
drag, startPoint x: 339, startPoint y: 347, endPoint x: 64, endPoint y: 319, distance: 276.3
click at [64, 308] on div "O que fazer? Copy para anúncios estáticos O que fazer? Desdobramento das peças …" at bounding box center [276, 73] width 463 height 469
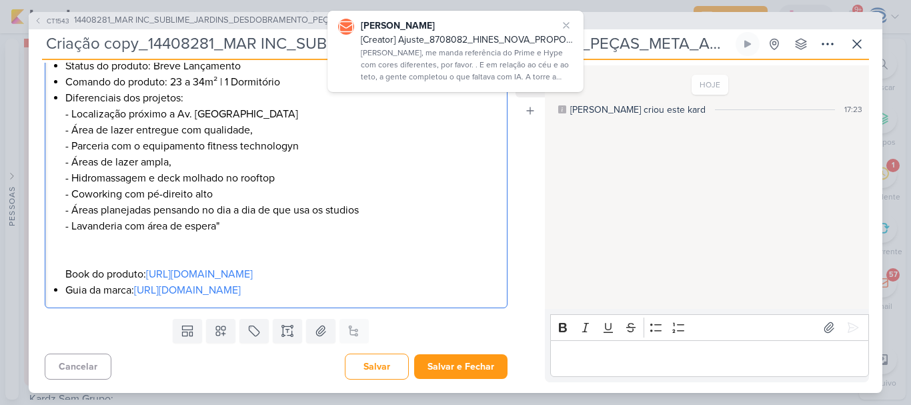
click at [61, 275] on div "O que fazer? Copy para anúncios estáticos O que fazer? Desdobramento das peças …" at bounding box center [276, 81] width 463 height 453
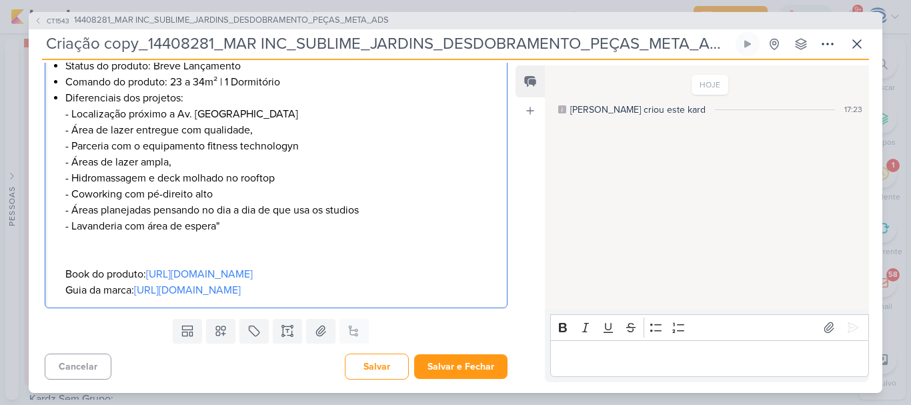
click at [180, 99] on li "Diferenciais dos projetos: - Localização próximo a Av. Paulista - Área de lazer…" at bounding box center [282, 194] width 435 height 208
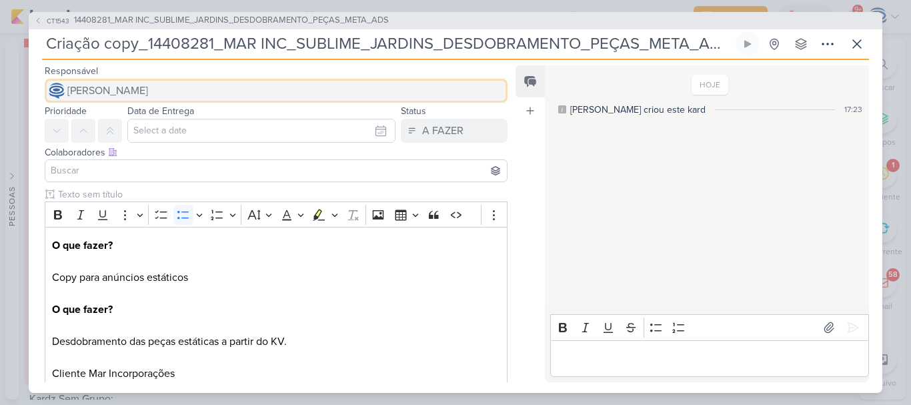
click at [148, 87] on span "[PERSON_NAME]" at bounding box center [107, 91] width 81 height 16
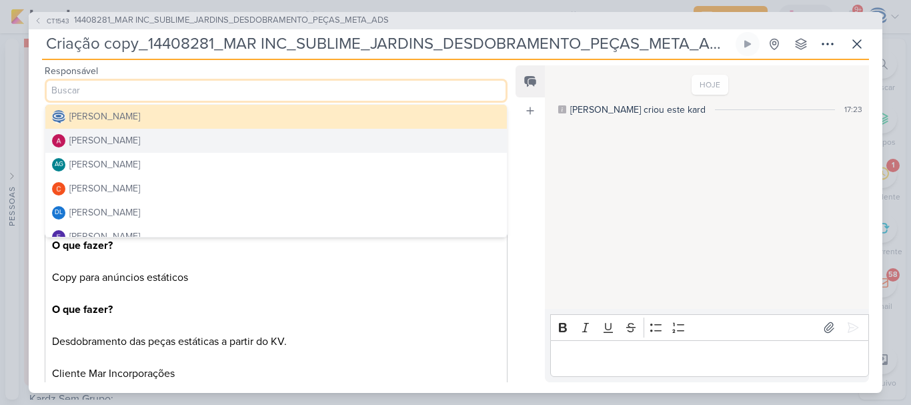
click at [148, 141] on button "[PERSON_NAME]" at bounding box center [276, 141] width 462 height 24
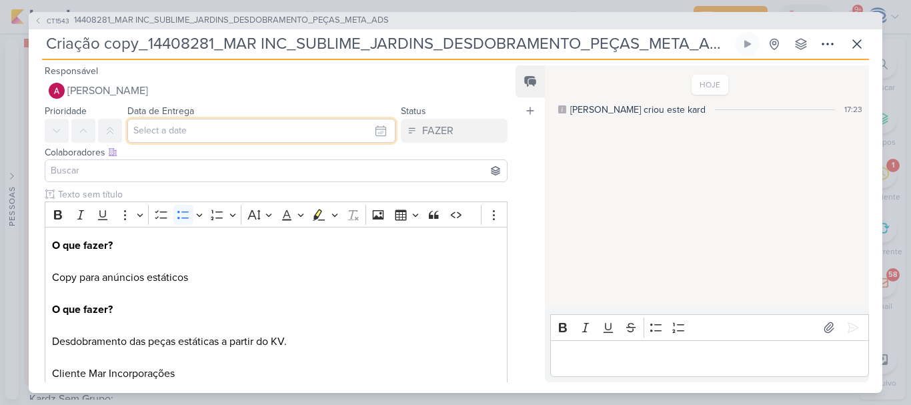
click at [166, 133] on input "text" at bounding box center [261, 131] width 268 height 24
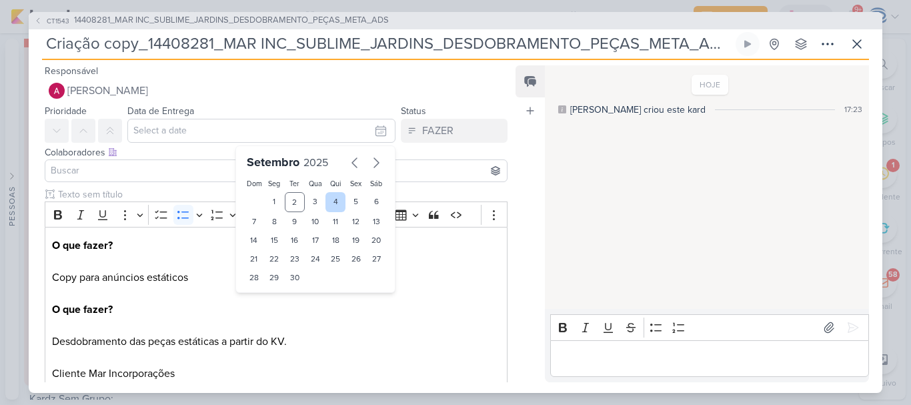
click at [336, 207] on div "4" at bounding box center [335, 202] width 21 height 20
type input "[DATE] 23:59"
click at [269, 297] on select "00 01 02 03 04 05 06 07 08 09 10 11 12 13 14 15 16 17 18 19 20 21 22 23" at bounding box center [274, 300] width 19 height 16
select select "18"
click at [265, 292] on select "00 01 02 03 04 05 06 07 08 09 10 11 12 13 14 15 16 17 18 19 20 21 22 23" at bounding box center [274, 300] width 19 height 16
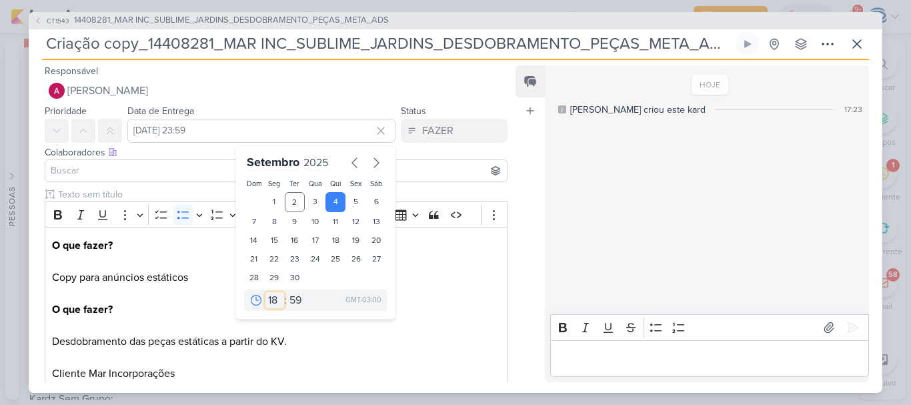
type input "[DATE] 18:59"
click at [290, 302] on select "00 05 10 15 20 25 30 35 40 45 50 55 59" at bounding box center [296, 300] width 19 height 16
select select "0"
click at [287, 292] on select "00 05 10 15 20 25 30 35 40 45 50 55 59" at bounding box center [296, 300] width 19 height 16
type input "[DATE] 18:00"
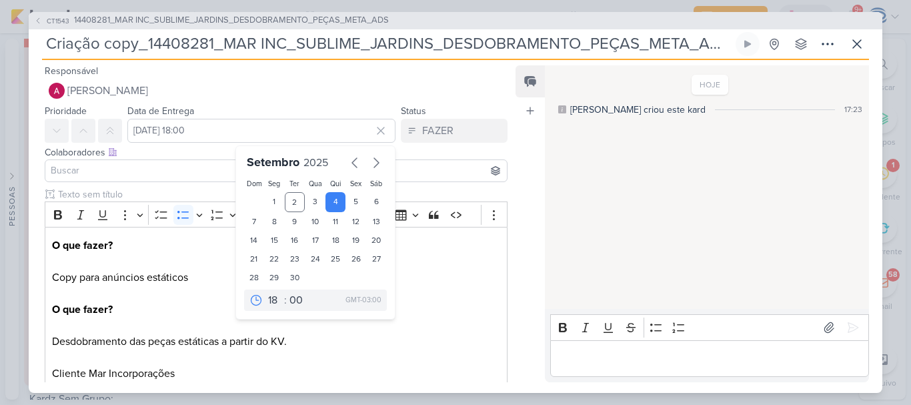
click at [154, 171] on input at bounding box center [276, 171] width 456 height 16
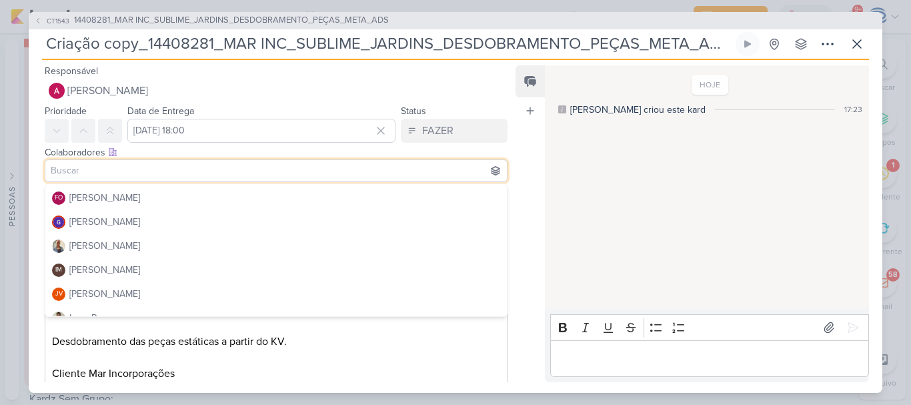
scroll to position [143, 0]
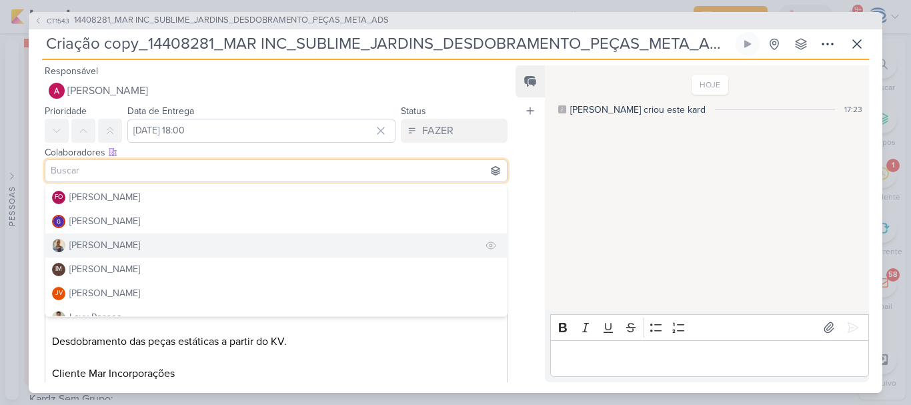
click at [151, 243] on button "[PERSON_NAME]" at bounding box center [276, 245] width 462 height 24
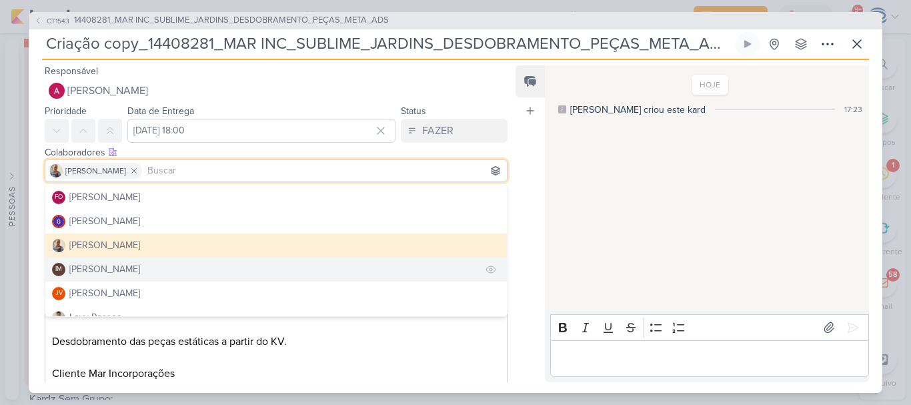
click at [140, 268] on div "[PERSON_NAME]" at bounding box center [104, 269] width 71 height 14
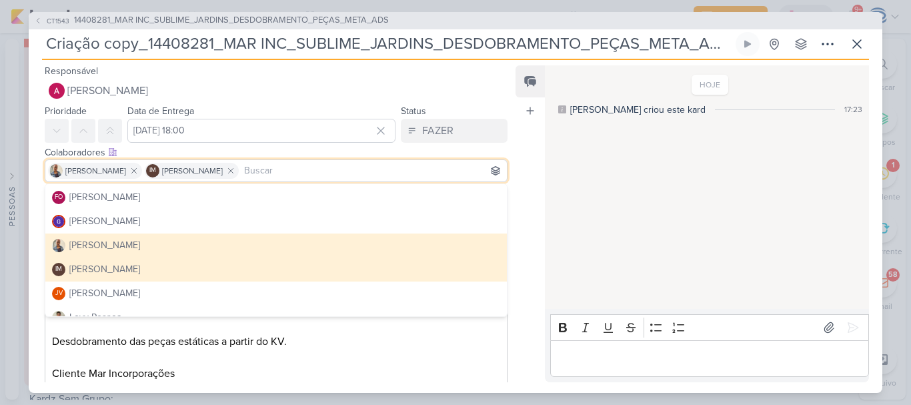
click at [206, 143] on div "Colaboradores Este kard pode ser visível a usuários da sua organização Este kar…" at bounding box center [271, 165] width 484 height 45
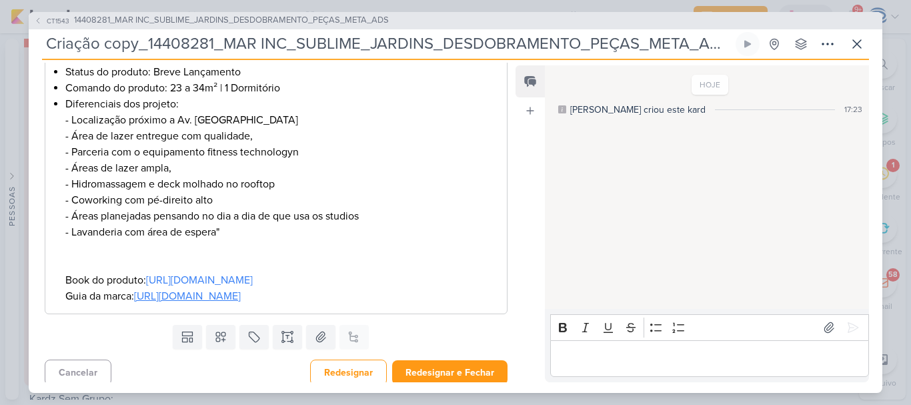
scroll to position [420, 0]
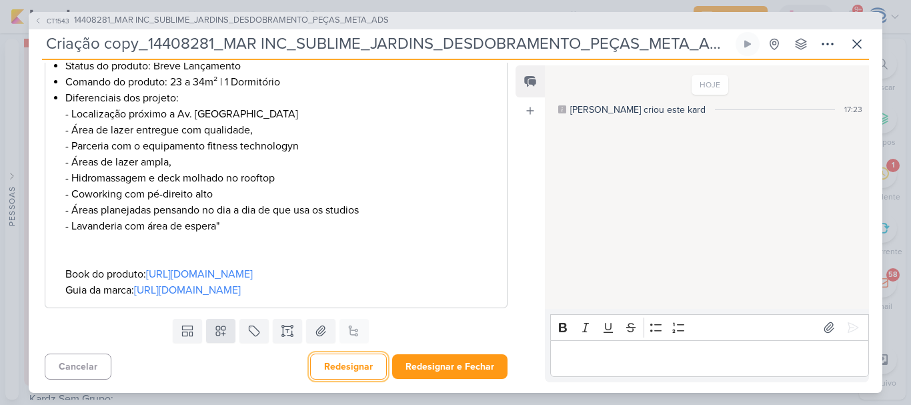
drag, startPoint x: 337, startPoint y: 360, endPoint x: 213, endPoint y: 333, distance: 126.4
click at [213, 333] on div "Responsável [PERSON_NAME] [PERSON_NAME] [PERSON_NAME] AG [PERSON_NAME] [PERSON_…" at bounding box center [271, 222] width 484 height 319
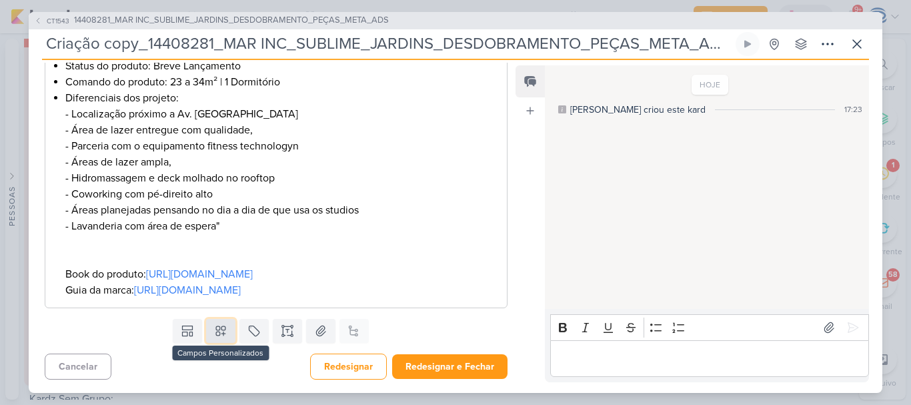
click at [216, 333] on icon at bounding box center [220, 330] width 9 height 9
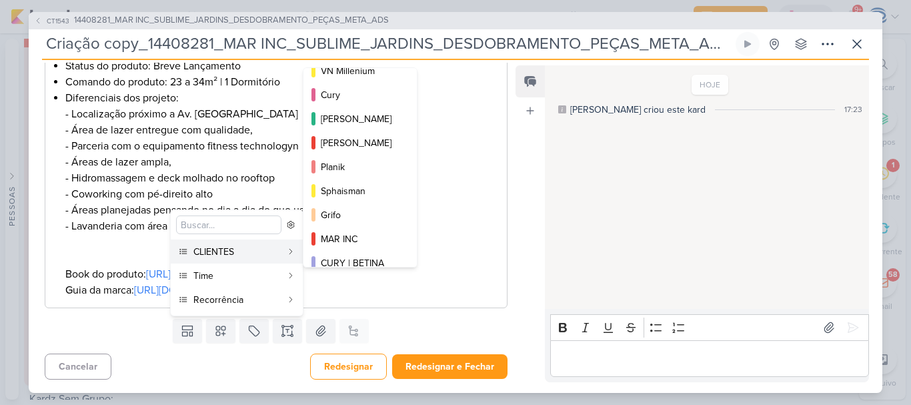
scroll to position [191, 0]
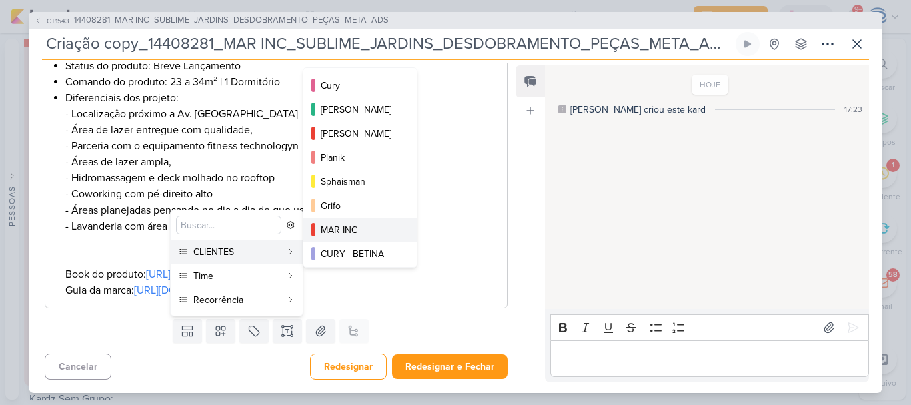
click at [352, 221] on button "MAR INC" at bounding box center [359, 229] width 113 height 24
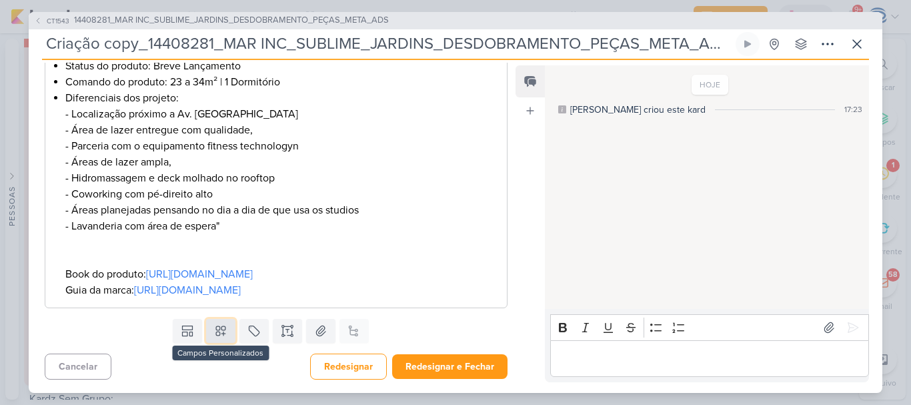
click at [214, 337] on icon at bounding box center [220, 330] width 13 height 13
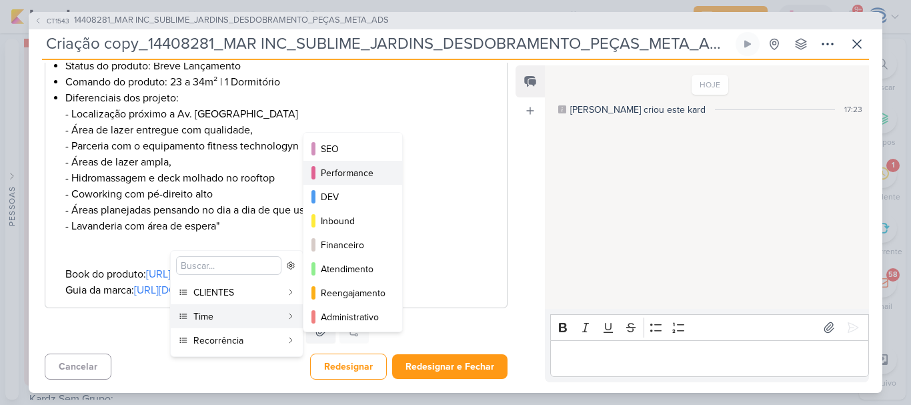
click at [347, 181] on button "Performance" at bounding box center [352, 173] width 99 height 24
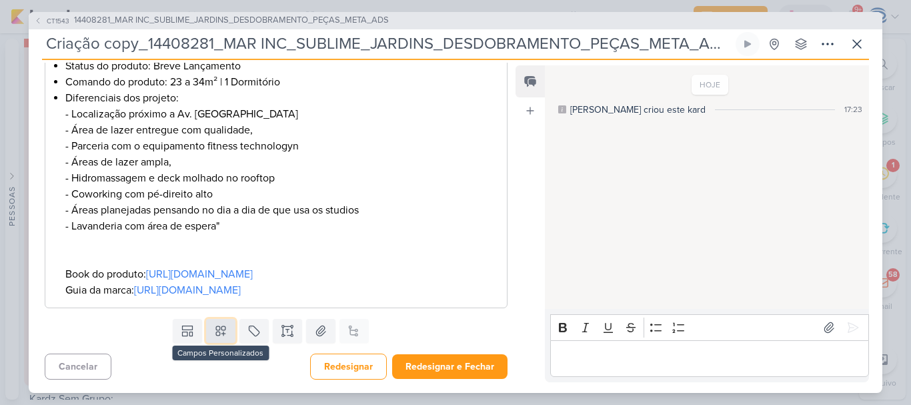
click at [217, 335] on icon at bounding box center [220, 330] width 9 height 9
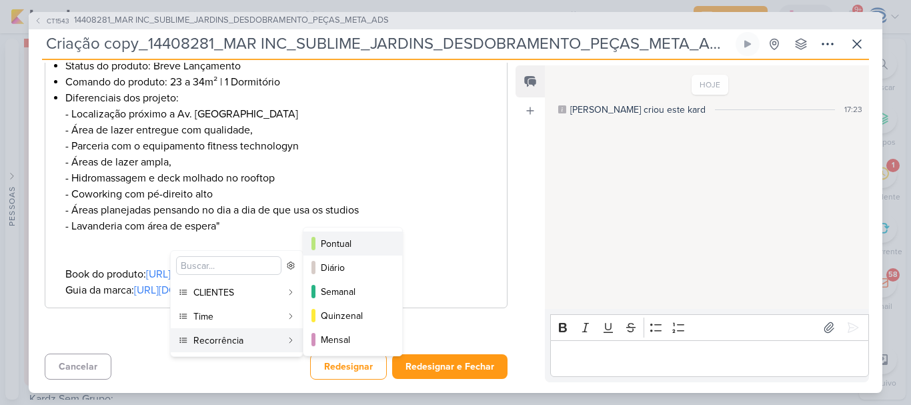
click at [341, 247] on div "Pontual" at bounding box center [353, 244] width 65 height 14
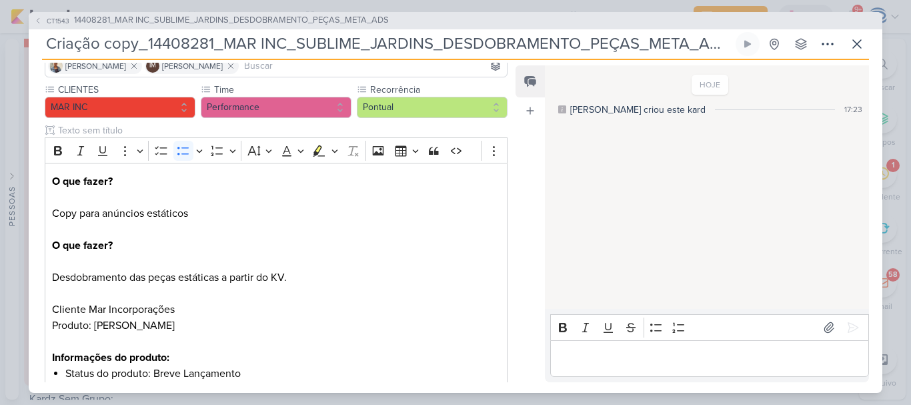
click at [341, 247] on p "O que fazer? Copy para anúncios estáticos O que fazer? Desdobramento das peças …" at bounding box center [276, 269] width 448 height 192
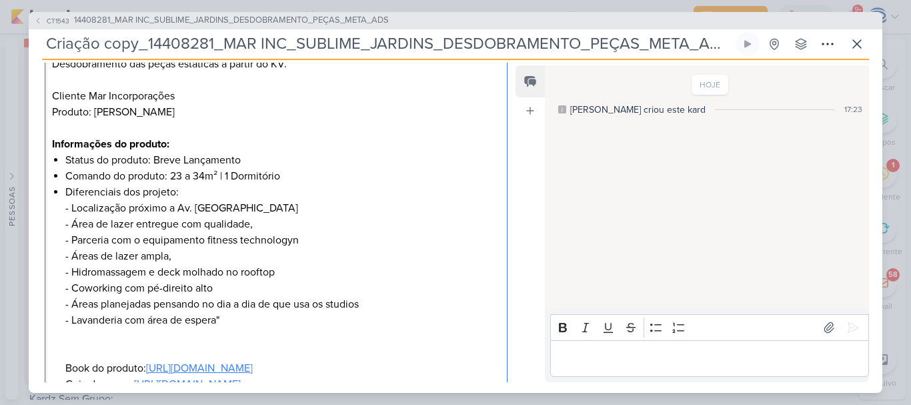
scroll to position [460, 0]
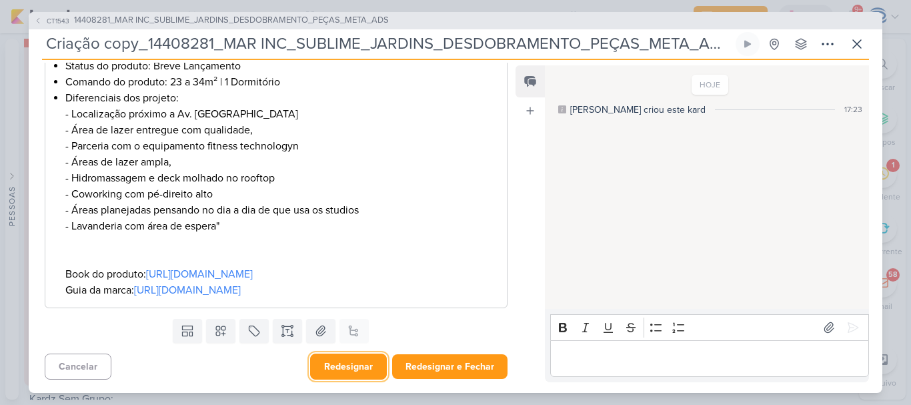
click at [335, 371] on button "Redesignar" at bounding box center [348, 366] width 77 height 26
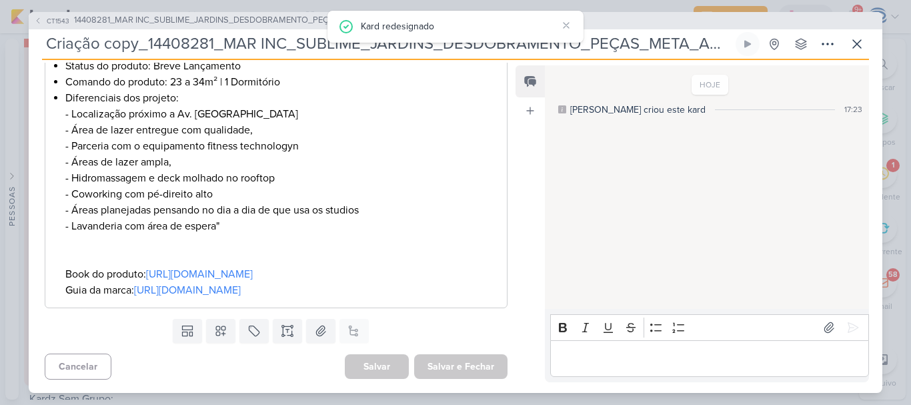
scroll to position [0, 0]
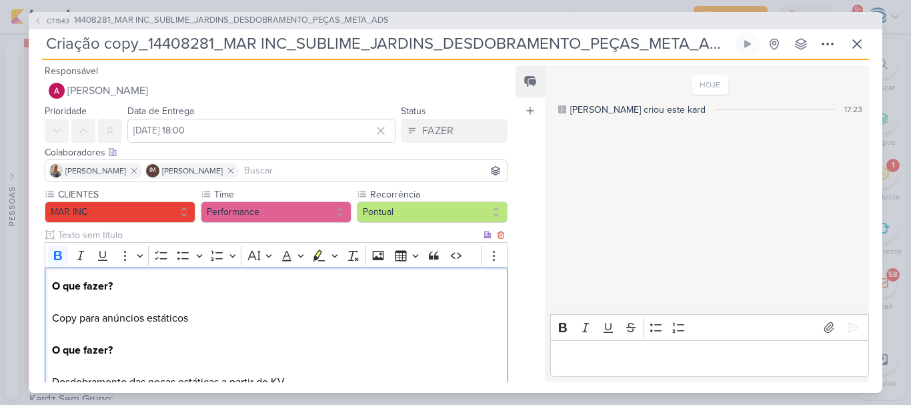
click at [205, 316] on p "O que fazer? Copy para anúncios estáticos O que fazer? Desdobramento das peças …" at bounding box center [276, 374] width 448 height 192
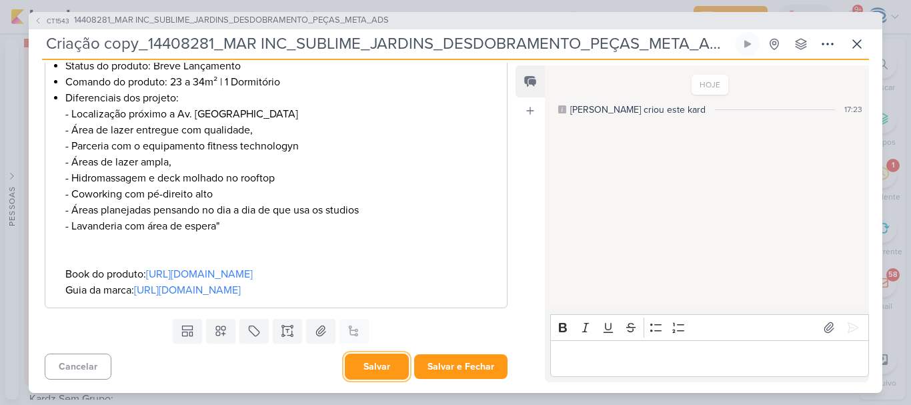
click at [365, 359] on button "Salvar" at bounding box center [377, 366] width 64 height 26
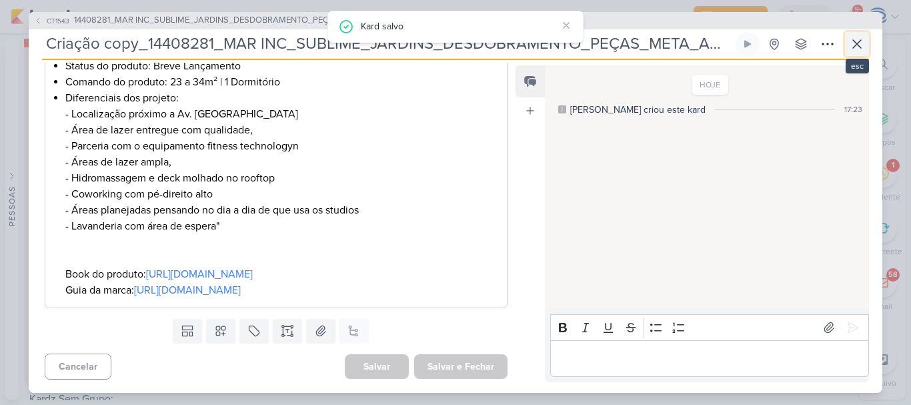
click at [856, 43] on icon at bounding box center [857, 44] width 8 height 8
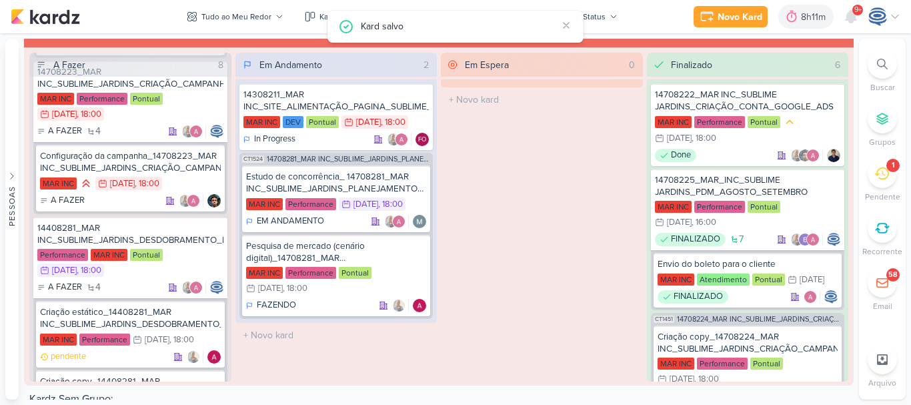
click at [888, 171] on div "1" at bounding box center [892, 165] width 13 height 13
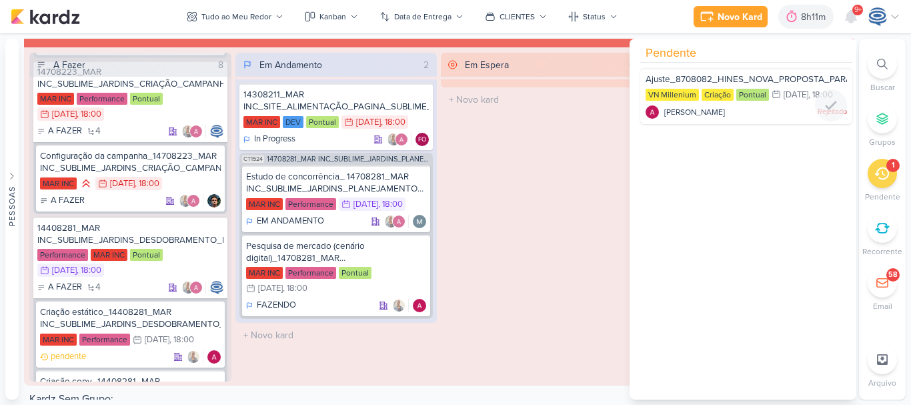
click at [782, 79] on span "Ajuste_8708082_HINES_NOVA_PROPOSTA_PARA_REUNIAO" at bounding box center [770, 79] width 249 height 11
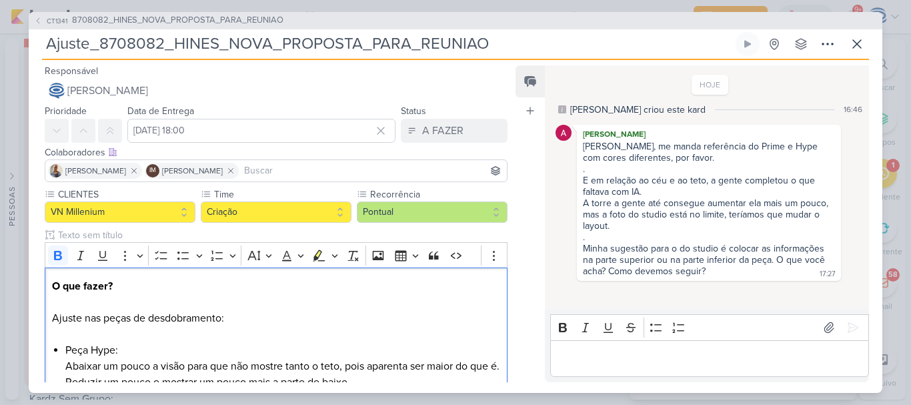
click at [322, 279] on p "O que fazer? Ajuste nas peças de desdobramento:" at bounding box center [276, 310] width 448 height 64
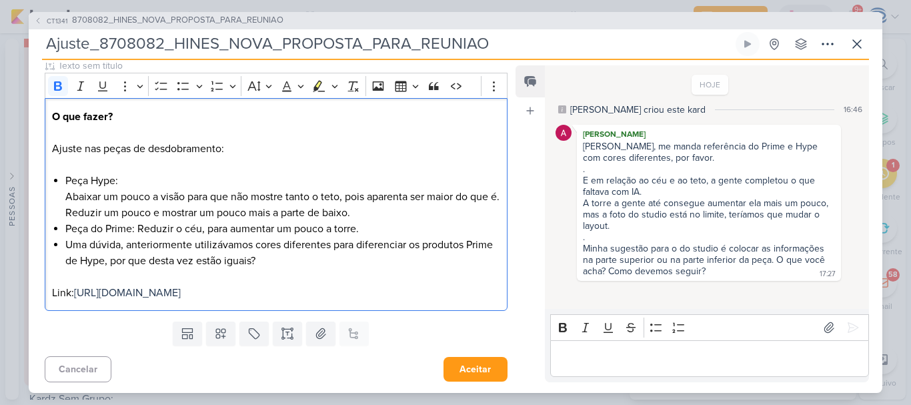
scroll to position [188, 0]
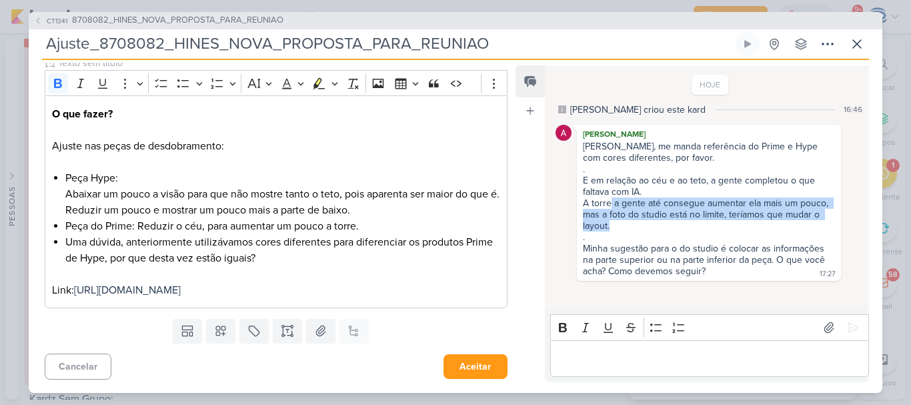
drag, startPoint x: 609, startPoint y: 207, endPoint x: 689, endPoint y: 227, distance: 82.3
click at [689, 227] on div "A torre a gente até consegue aumentar ela mais um pouco, mas a foto do studio e…" at bounding box center [709, 214] width 252 height 34
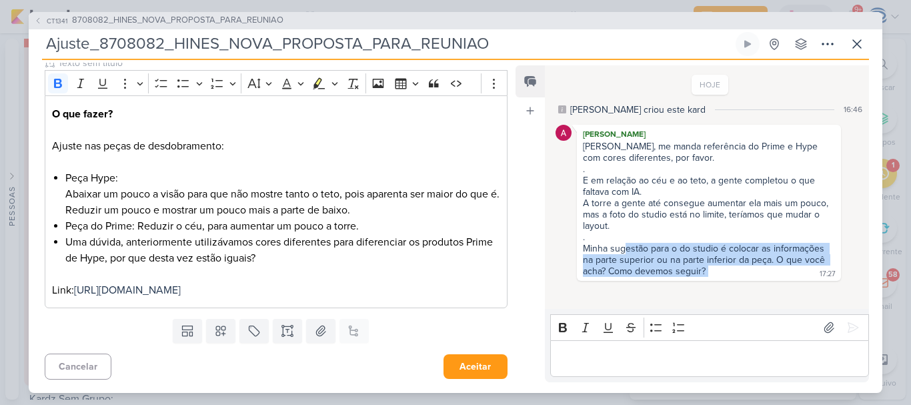
drag, startPoint x: 624, startPoint y: 251, endPoint x: 734, endPoint y: 272, distance: 112.8
click at [734, 272] on div "[PERSON_NAME], me manda referência do Prime e Hype com cores diferentes, por fa…" at bounding box center [709, 209] width 259 height 137
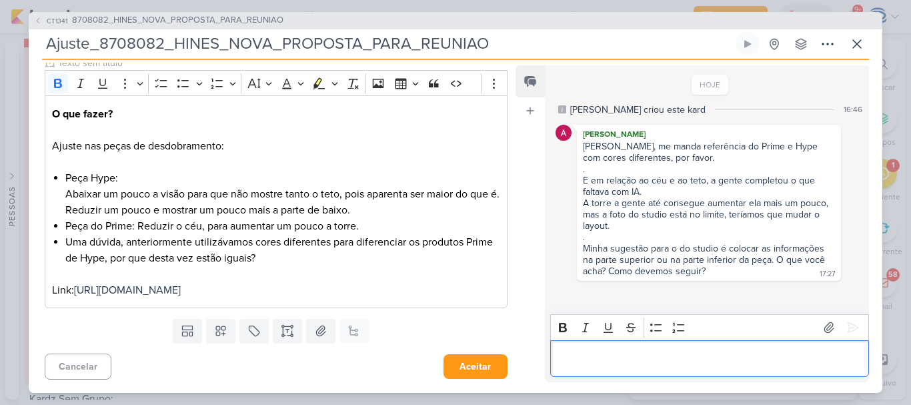
click at [652, 362] on p "Editor editing area: main" at bounding box center [709, 358] width 305 height 16
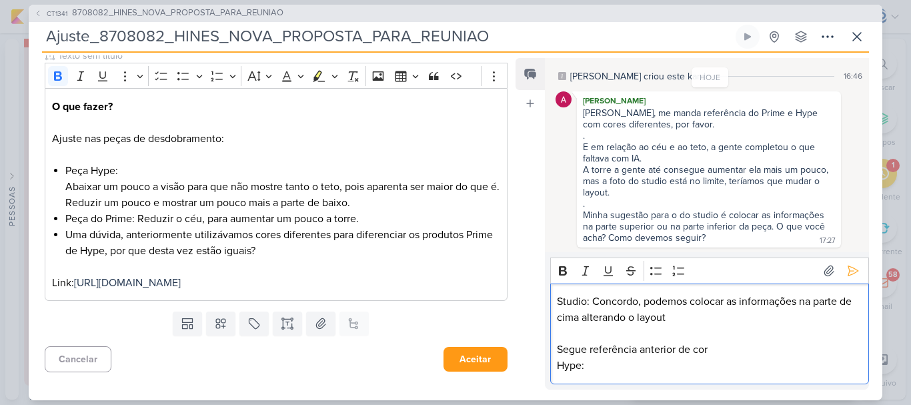
scroll to position [42, 0]
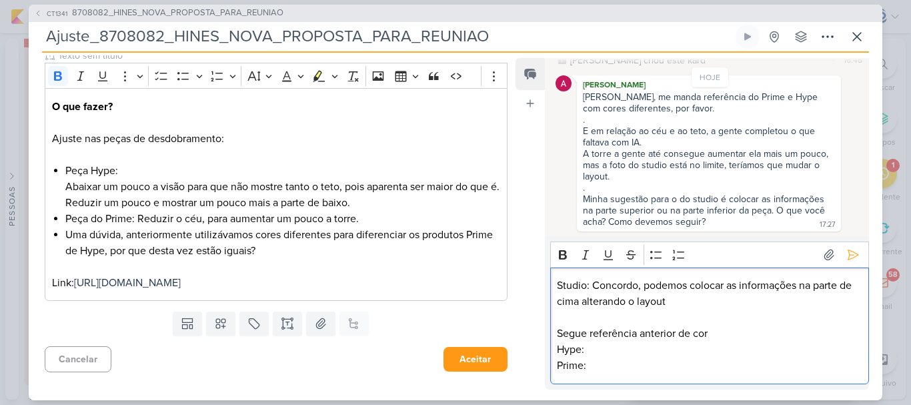
click at [715, 329] on p "Segue referência anterior de cor" at bounding box center [709, 333] width 305 height 16
drag, startPoint x: 612, startPoint y: 369, endPoint x: 554, endPoint y: 350, distance: 61.2
click at [554, 350] on div "Studio: Concordo, podemos colocar as informações na parte de cima alterando o l…" at bounding box center [709, 325] width 319 height 117
click at [636, 359] on p "Prime:" at bounding box center [709, 365] width 305 height 16
drag, startPoint x: 611, startPoint y: 374, endPoint x: 554, endPoint y: 349, distance: 62.4
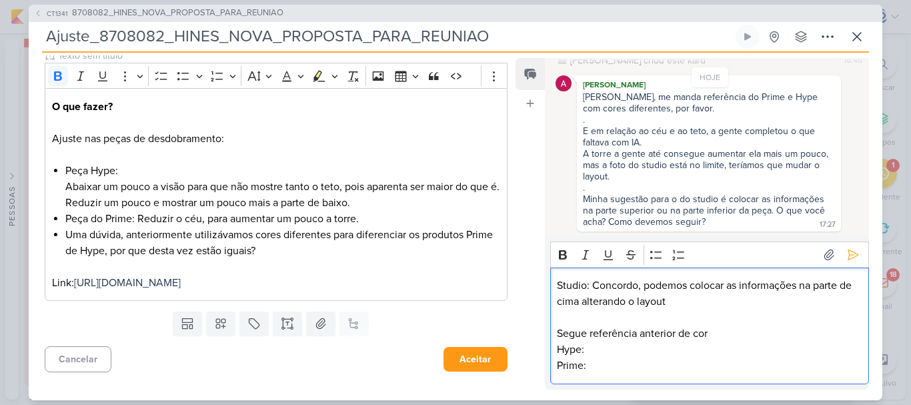
click at [554, 349] on div "Studio: Concordo, podemos colocar as informações na parte de cima alterando o l…" at bounding box center [709, 325] width 319 height 117
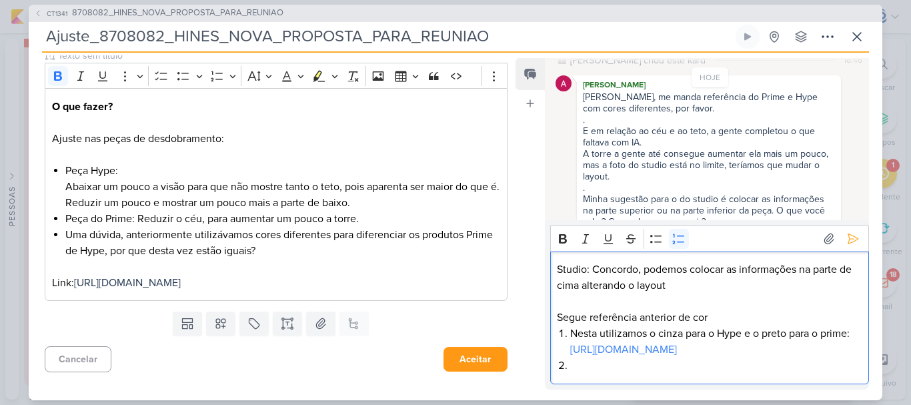
scroll to position [28, 0]
click at [570, 325] on li "[PERSON_NAME] utilizamos o cinza para o Hype e o preto para o prime: [URL][DOMA…" at bounding box center [715, 341] width 291 height 32
click at [617, 365] on li "[PERSON_NAME]" at bounding box center [715, 365] width 291 height 16
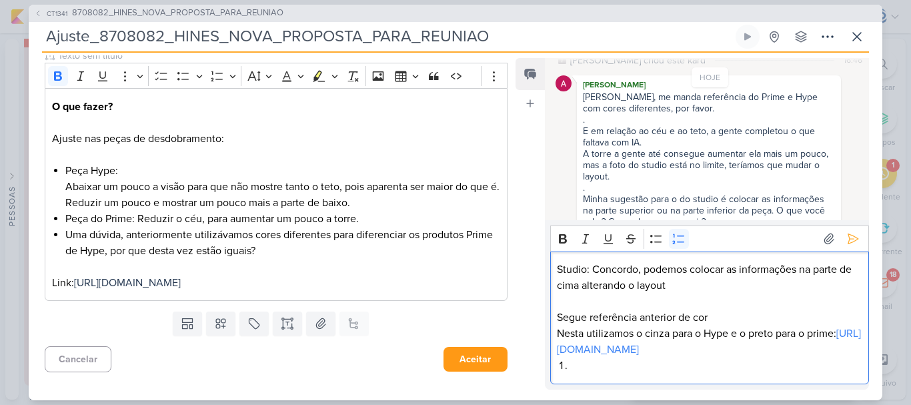
scroll to position [0, 0]
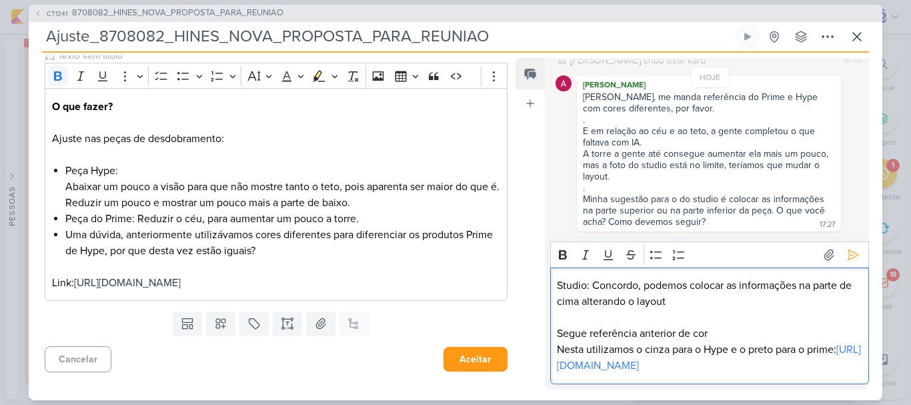
click at [812, 341] on p "[PERSON_NAME] utilizamos o cinza para o Hype e o preto para o prime: [URL][DOMA…" at bounding box center [709, 357] width 305 height 32
click at [720, 281] on p "Studio: Concordo, podemos colocar as informações na parte de cima alterando o l…" at bounding box center [709, 293] width 305 height 32
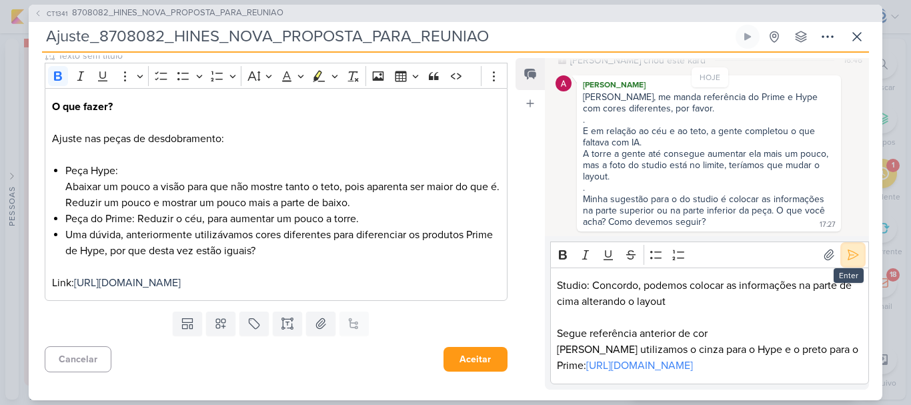
click at [848, 250] on icon at bounding box center [853, 255] width 10 height 10
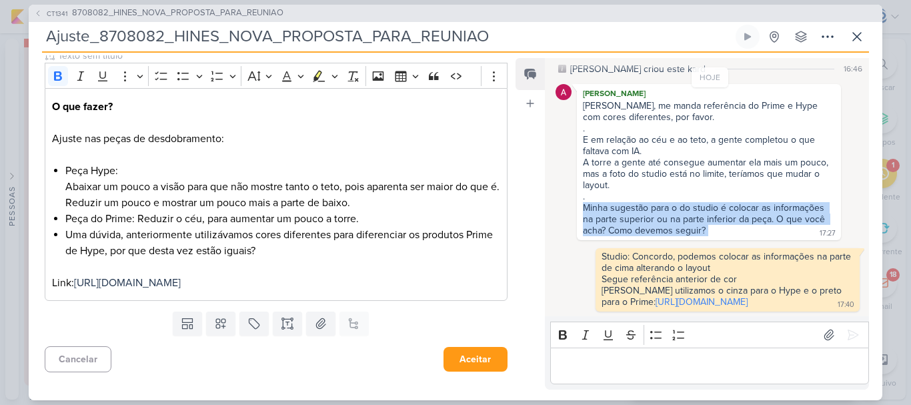
drag, startPoint x: 718, startPoint y: 222, endPoint x: 570, endPoint y: 201, distance: 149.6
click at [570, 201] on div "[PERSON_NAME] [PERSON_NAME], me manda referência do Prime e Hype com cores dife…" at bounding box center [710, 162] width 309 height 156
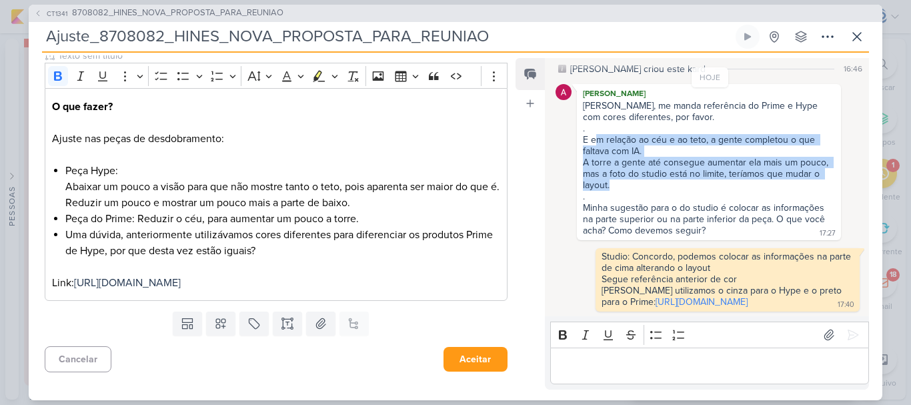
drag, startPoint x: 598, startPoint y: 132, endPoint x: 673, endPoint y: 173, distance: 85.4
click at [673, 173] on span "[PERSON_NAME], me manda referência do Prime e Hype com cores diferentes, por fa…" at bounding box center [709, 168] width 252 height 136
click at [673, 173] on div "A torre a gente até consegue aumentar ela mais um pouco, mas a foto do studio e…" at bounding box center [709, 174] width 252 height 34
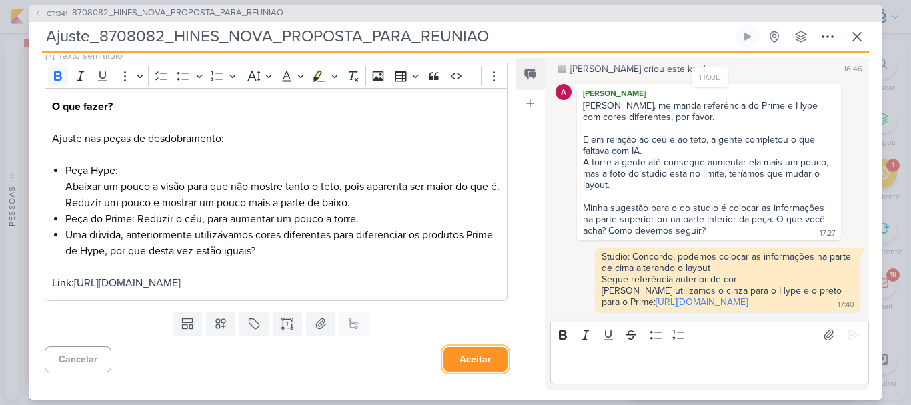
click at [454, 355] on button "Aceitar" at bounding box center [476, 359] width 64 height 25
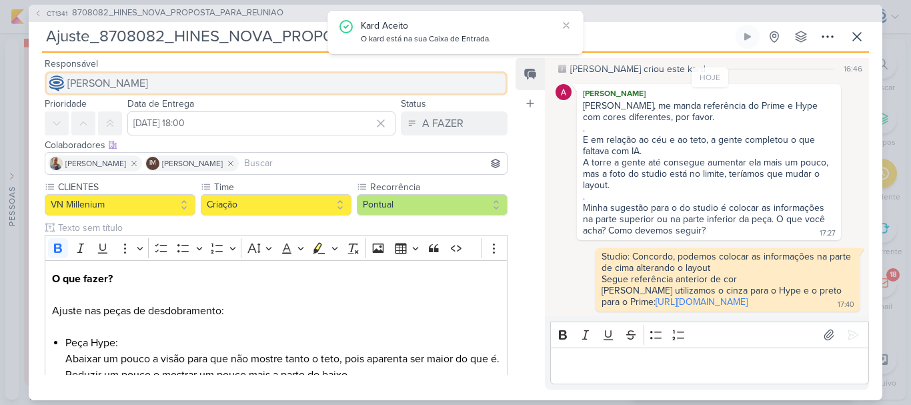
click at [148, 80] on span "[PERSON_NAME]" at bounding box center [107, 83] width 81 height 16
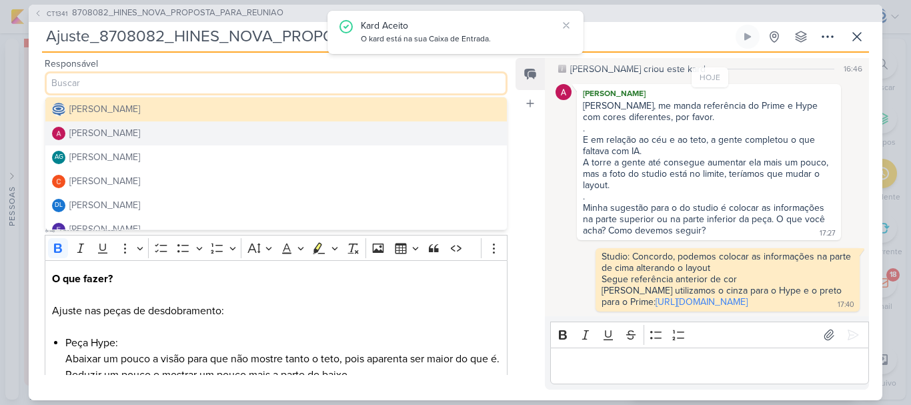
click at [169, 135] on button "[PERSON_NAME]" at bounding box center [276, 133] width 462 height 24
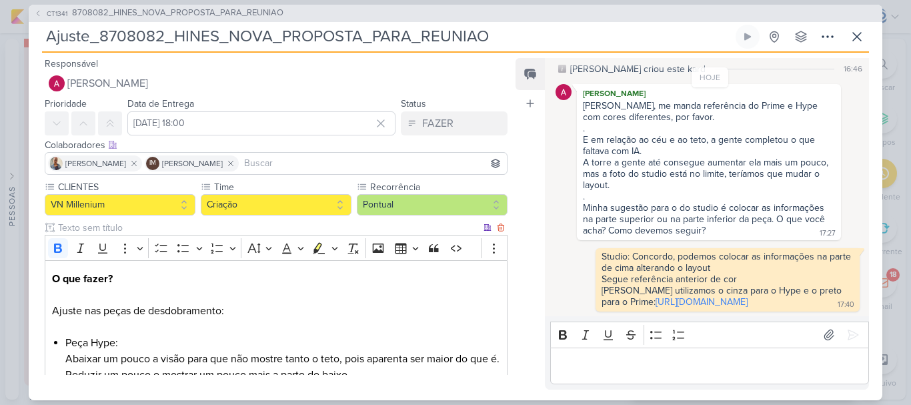
scroll to position [188, 0]
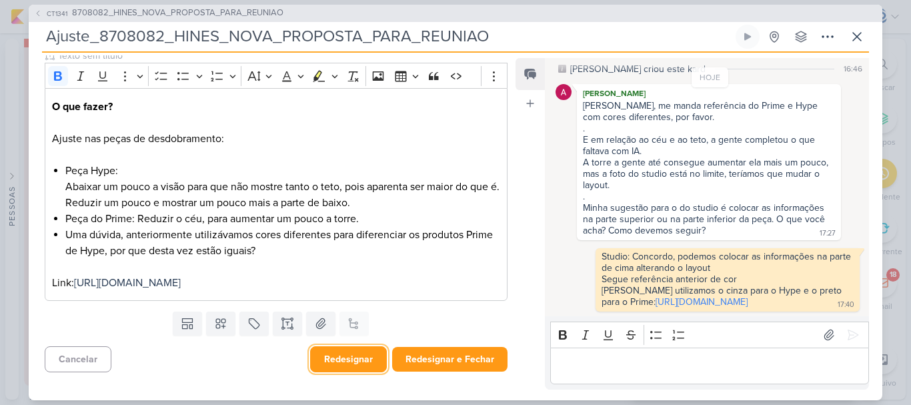
click at [339, 366] on button "Redesignar" at bounding box center [348, 359] width 77 height 26
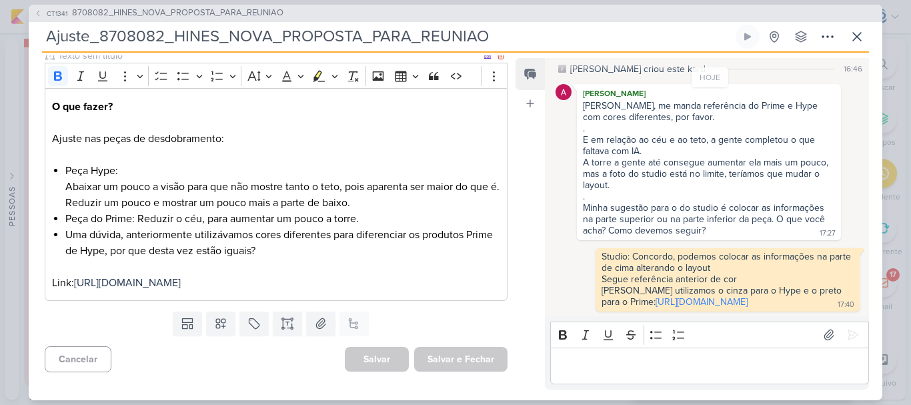
scroll to position [0, 0]
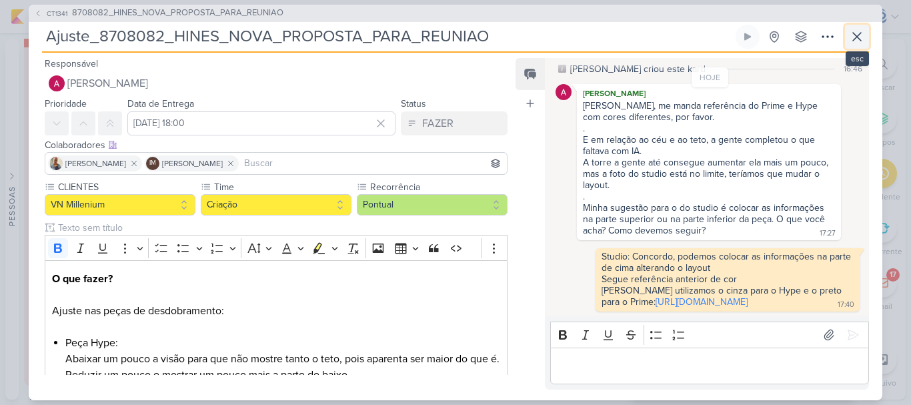
click at [854, 27] on button at bounding box center [857, 37] width 24 height 24
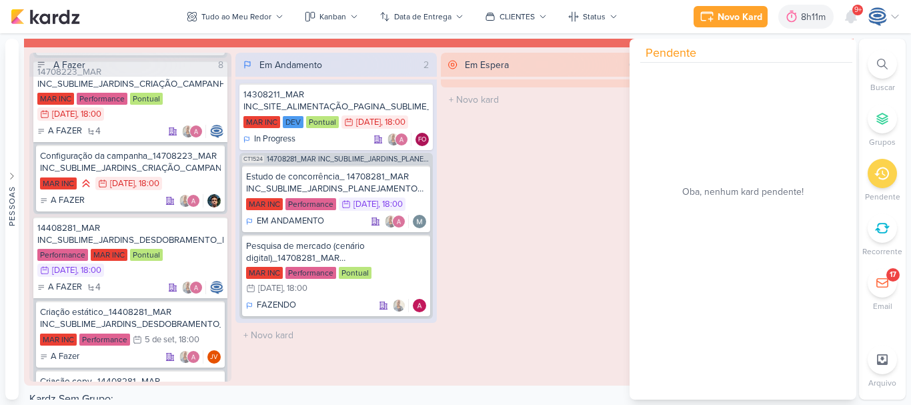
click at [877, 61] on icon at bounding box center [882, 64] width 11 height 11
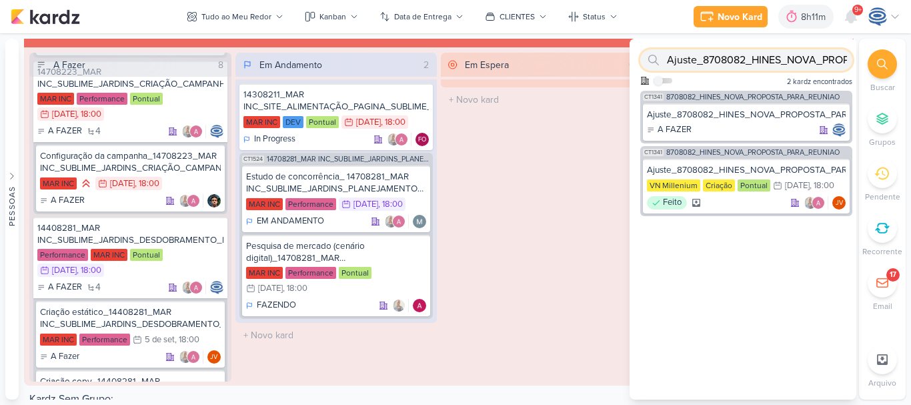
paste input "14308212"
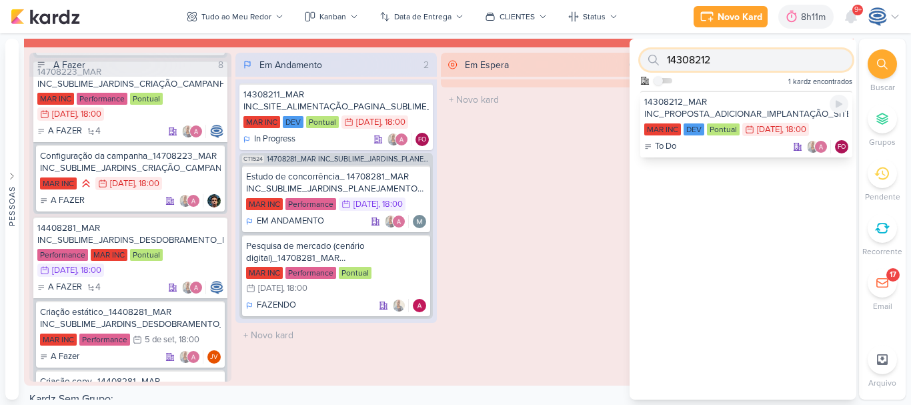
type input "14308212"
click at [769, 111] on div "14308212_MAR INC_PROPOSTA_ADICIONAR_IMPLANTAÇÃO_SITE" at bounding box center [746, 108] width 204 height 24
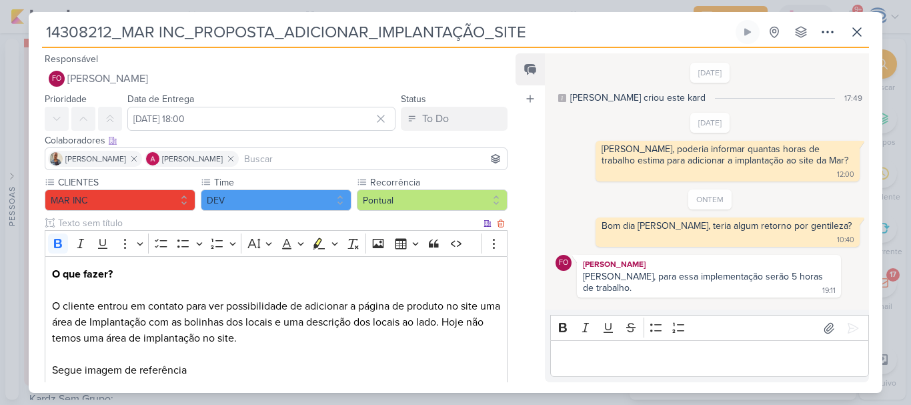
scroll to position [190, 0]
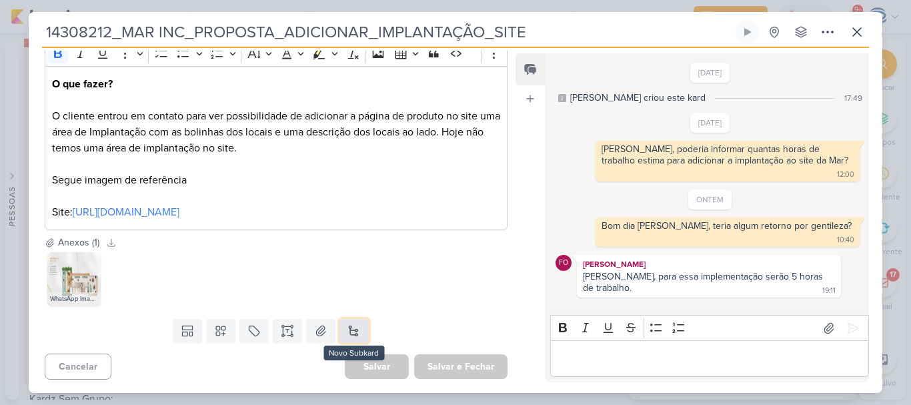
click at [346, 331] on button at bounding box center [353, 331] width 29 height 24
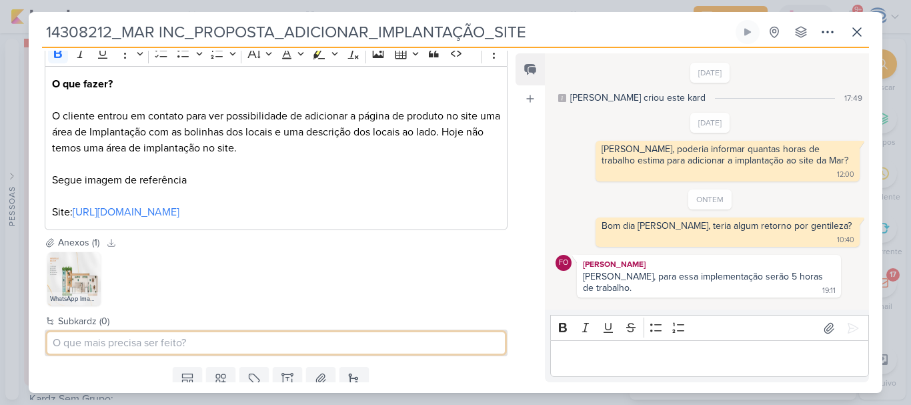
scroll to position [0, 0]
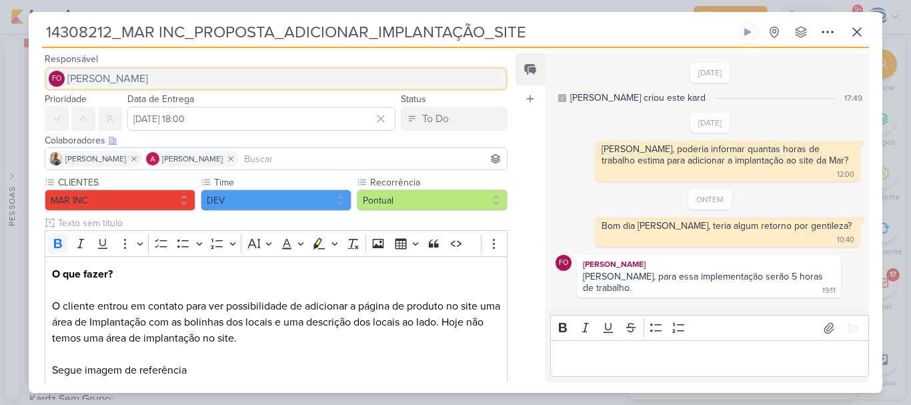
click at [159, 72] on button "FO [PERSON_NAME]" at bounding box center [276, 79] width 463 height 24
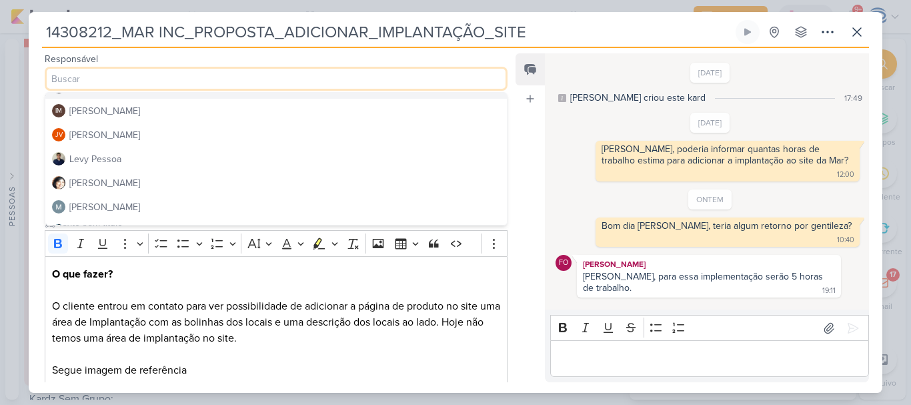
scroll to position [217, 0]
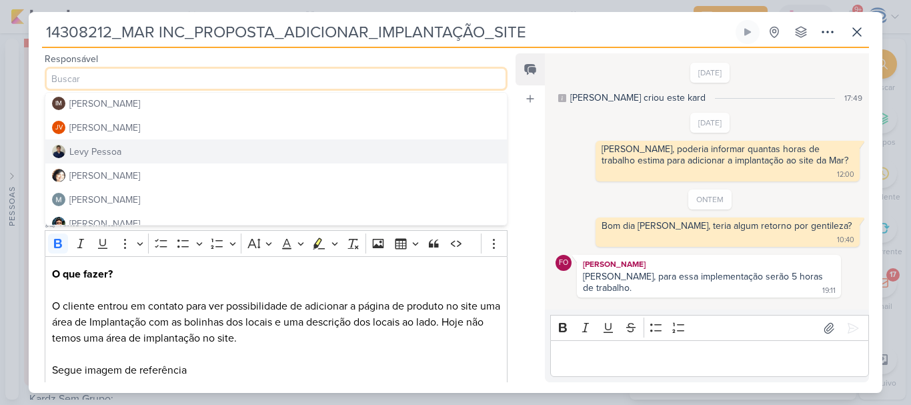
click at [119, 159] on button "Levy Pessoa" at bounding box center [276, 151] width 462 height 24
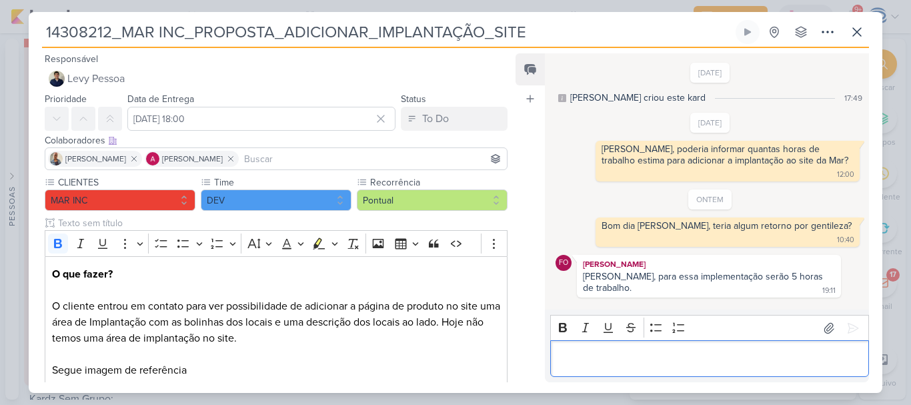
click at [578, 357] on p "Editor editing area: main" at bounding box center [709, 359] width 305 height 16
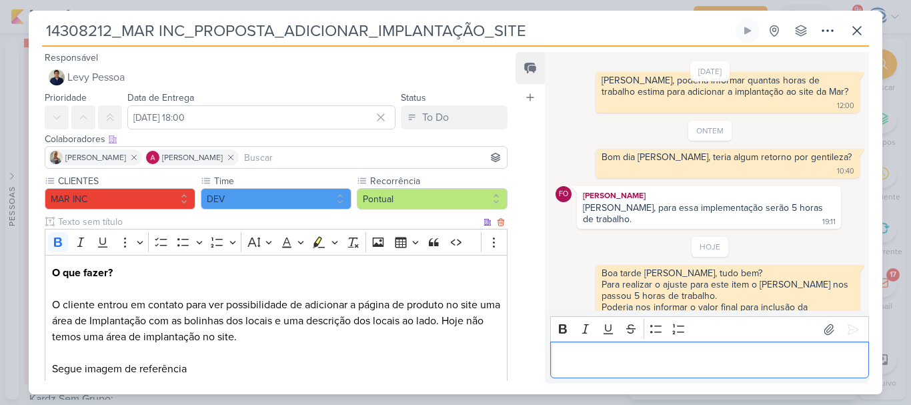
scroll to position [190, 0]
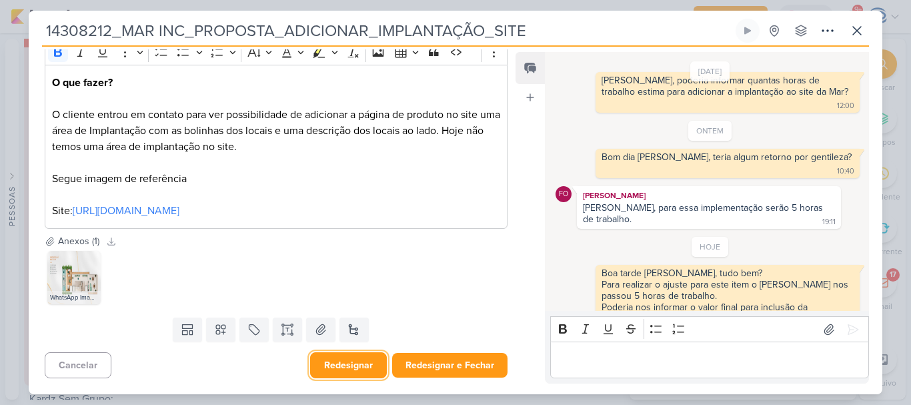
click at [361, 363] on button "Redesignar" at bounding box center [348, 365] width 77 height 26
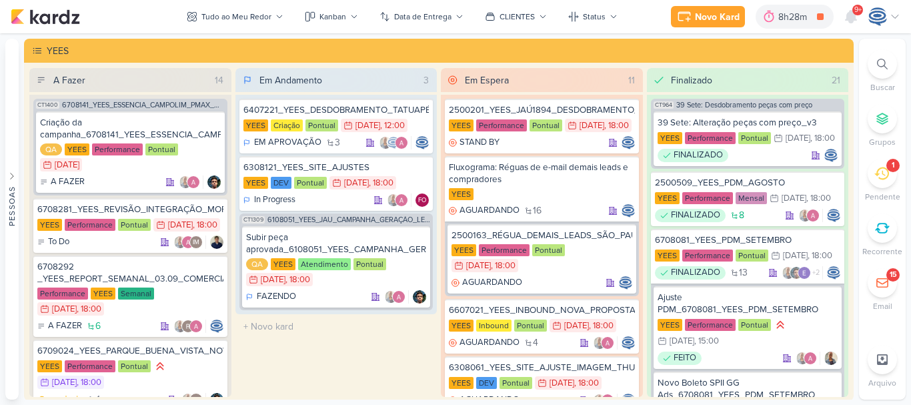
click at [823, 21] on icon at bounding box center [820, 16] width 19 height 19
click at [880, 177] on icon at bounding box center [881, 173] width 15 height 13
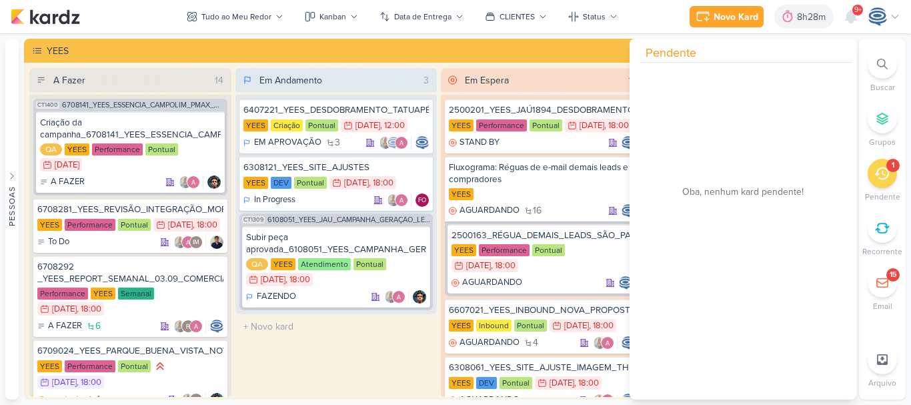
click at [878, 172] on icon at bounding box center [881, 173] width 15 height 15
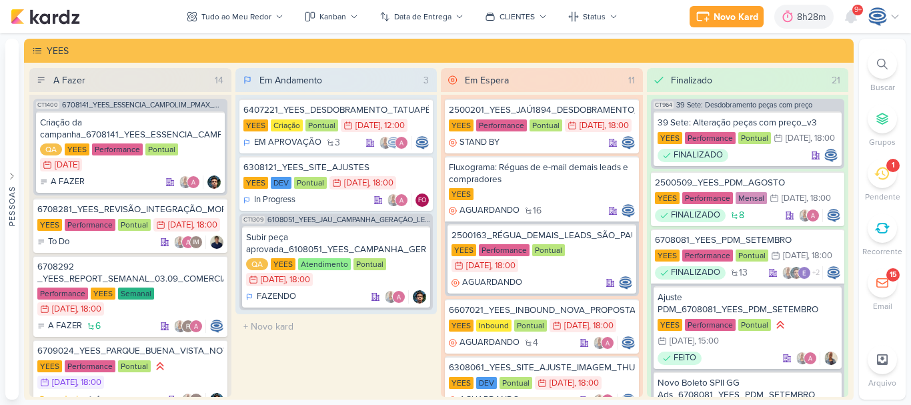
click at [878, 172] on icon at bounding box center [881, 173] width 15 height 15
